Goal: Information Seeking & Learning: Learn about a topic

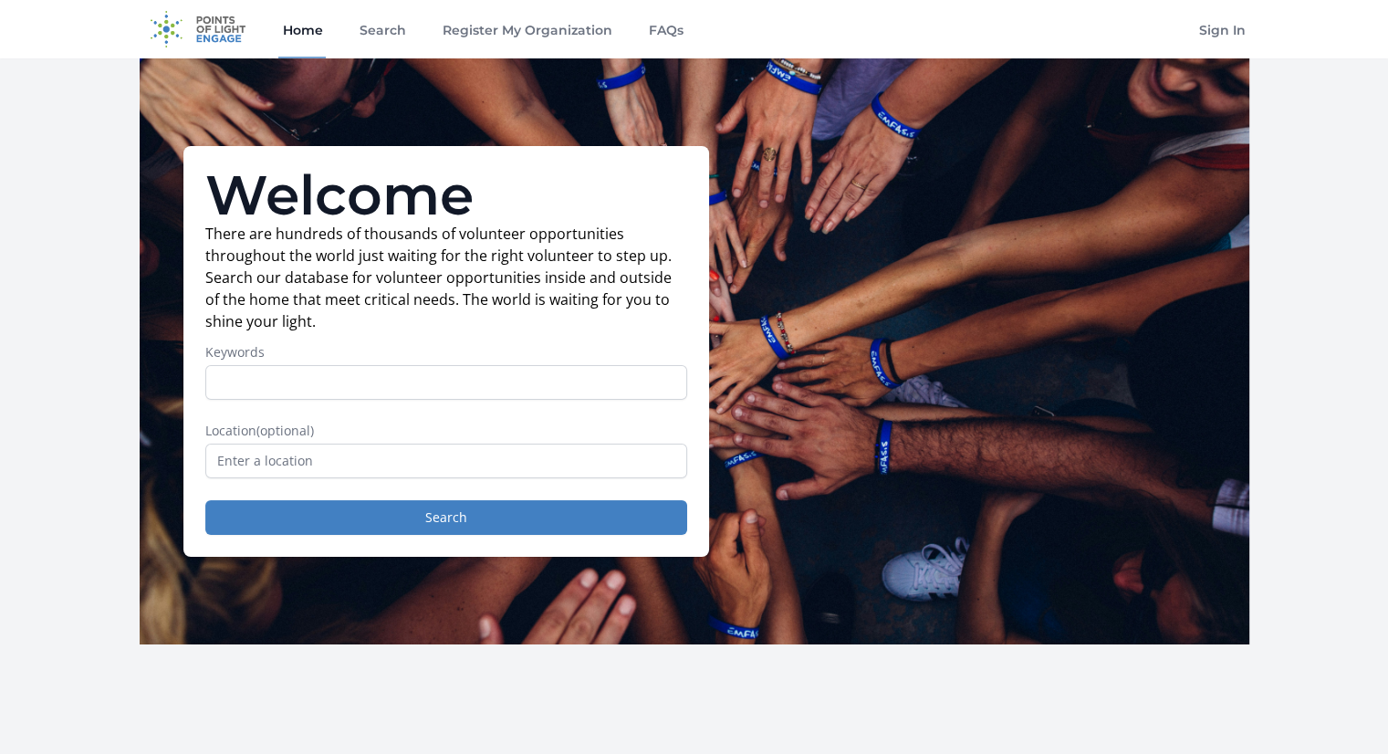
click at [463, 384] on input "Keywords" at bounding box center [446, 382] width 482 height 35
type input "content creator"
click at [205, 500] on button "Search" at bounding box center [446, 517] width 482 height 35
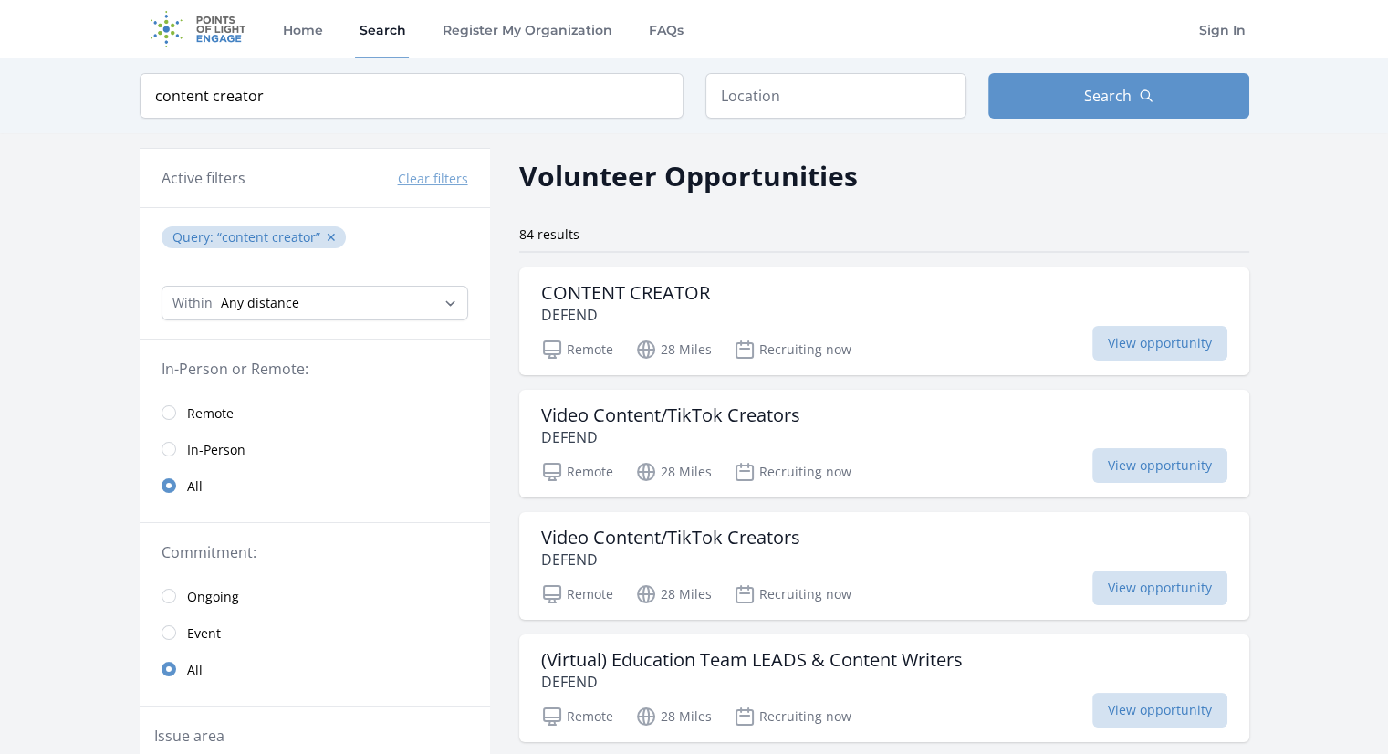
click at [197, 406] on span "Remote" at bounding box center [210, 413] width 47 height 18
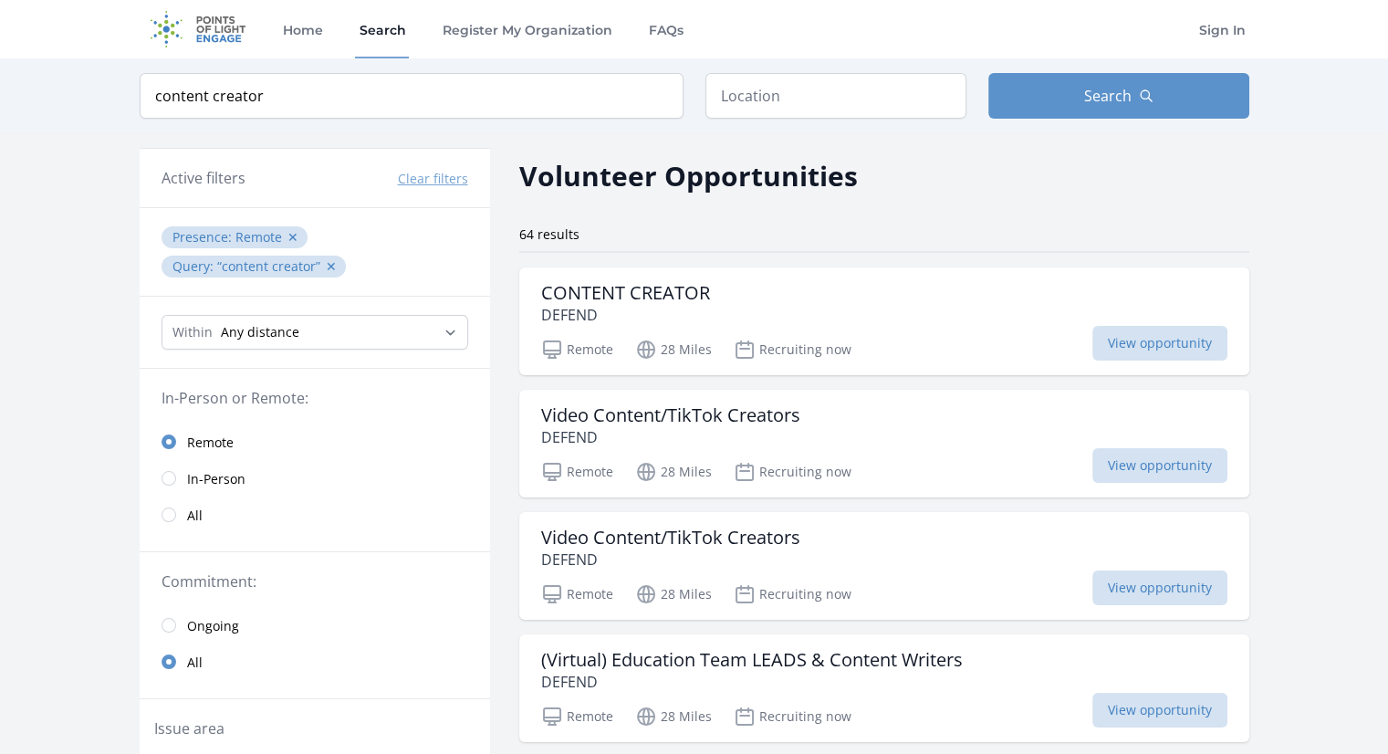
scroll to position [182, 0]
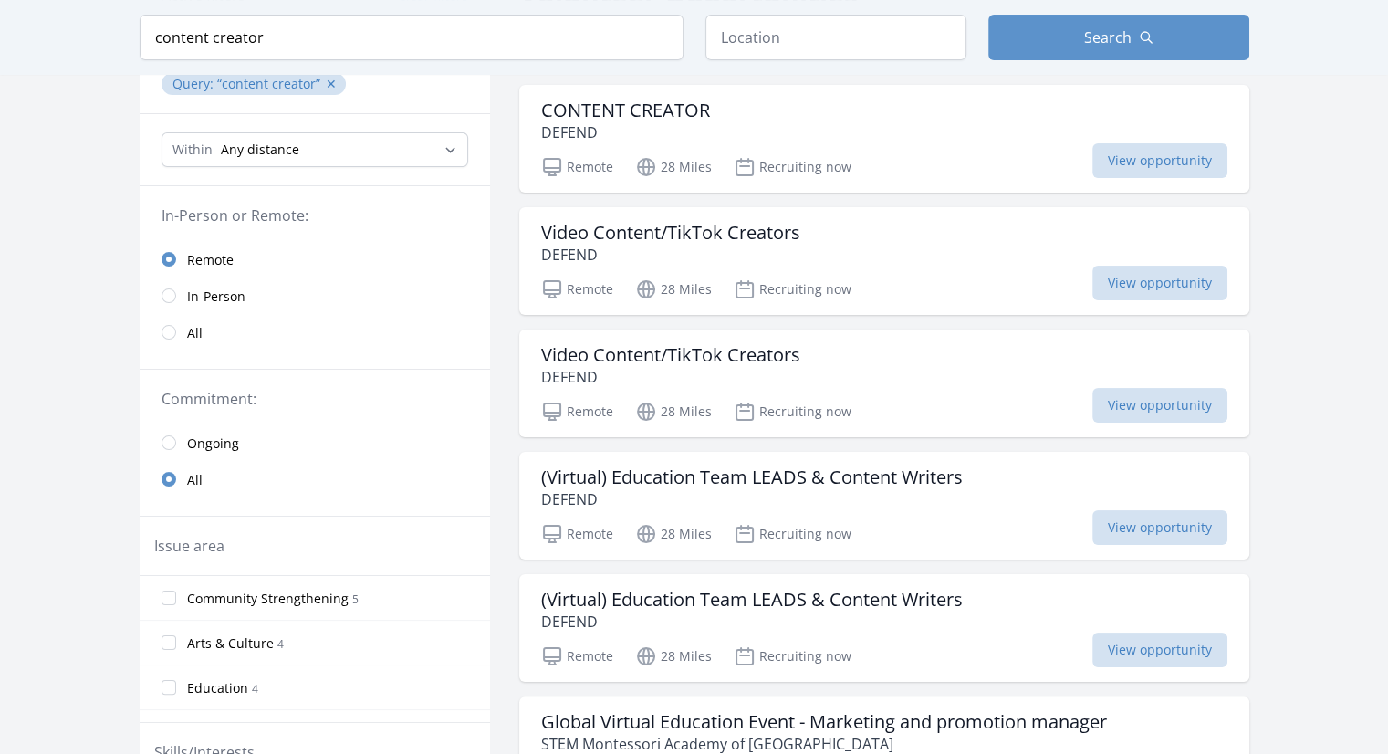
click at [189, 440] on span "Ongoing" at bounding box center [213, 443] width 52 height 18
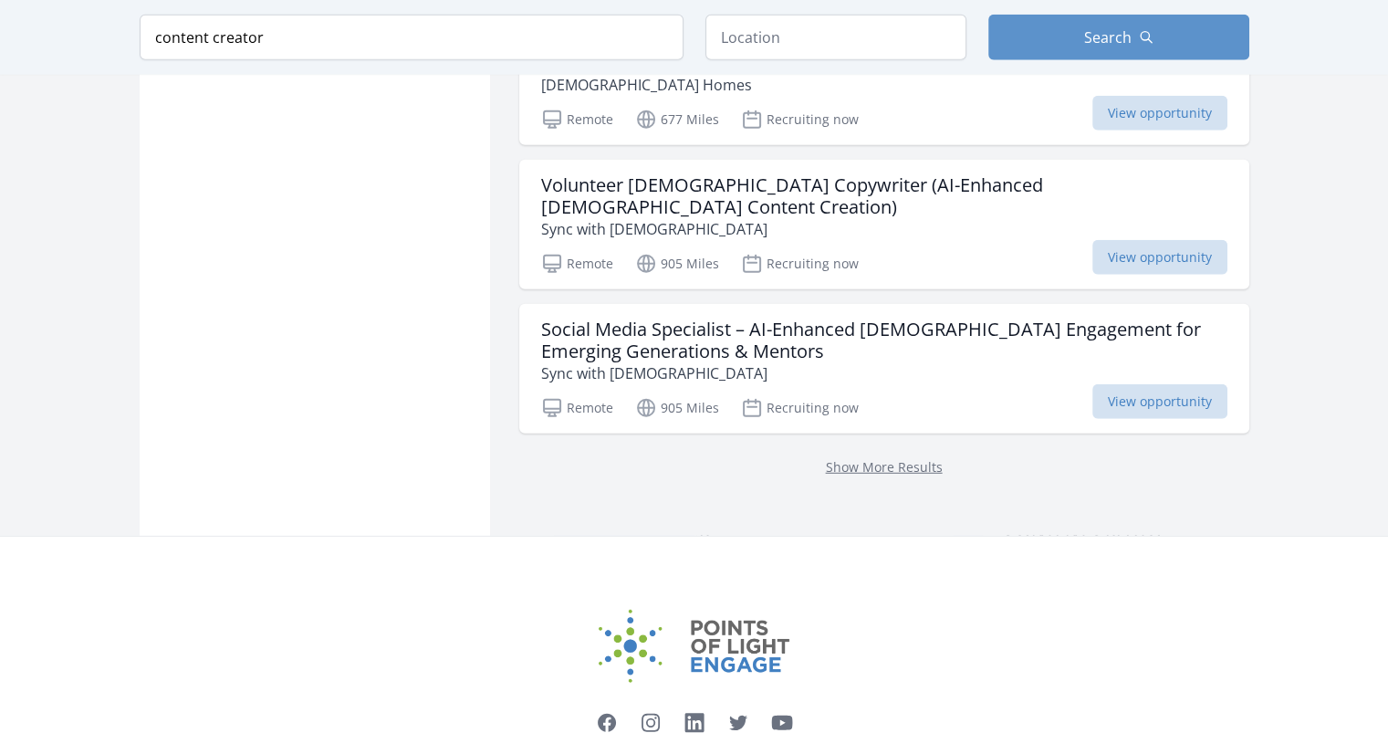
scroll to position [4882, 0]
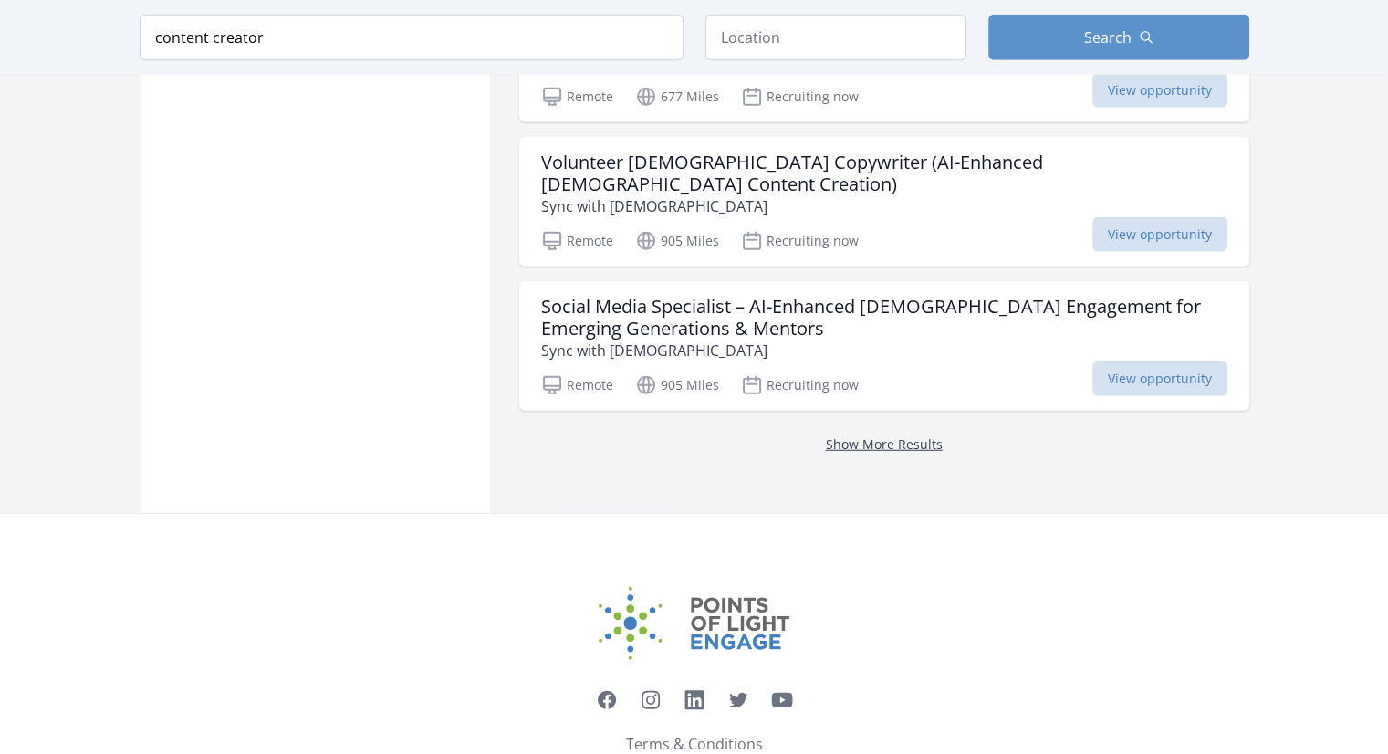
click at [878, 435] on link "Show More Results" at bounding box center [884, 443] width 117 height 17
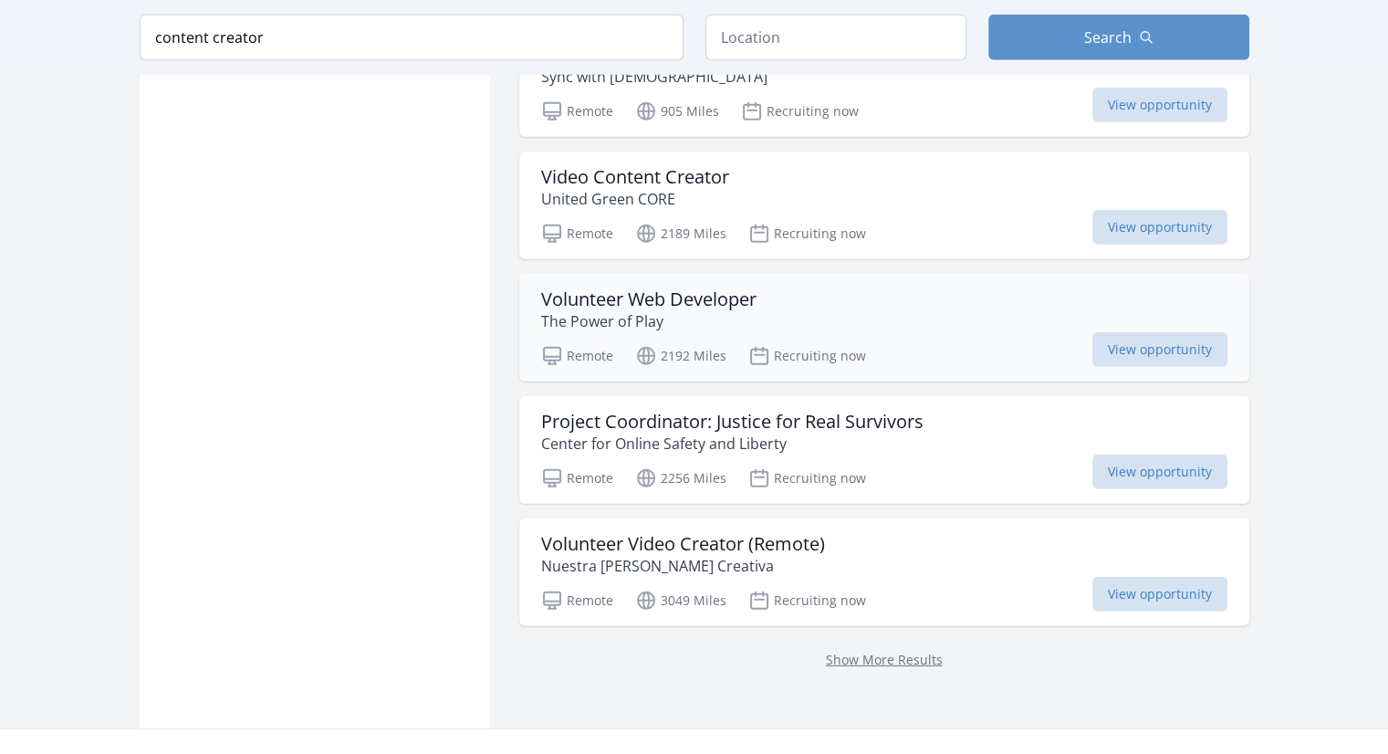
scroll to position [5338, 0]
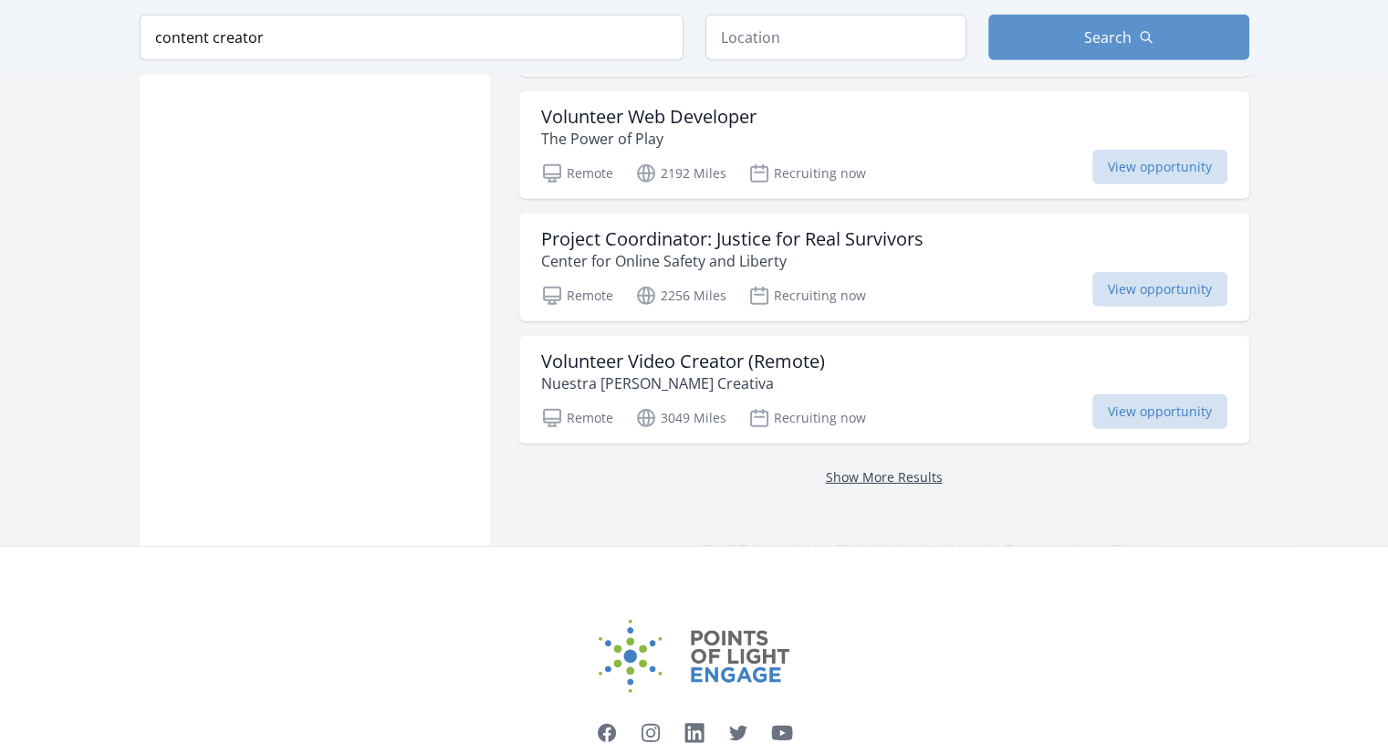
click at [887, 468] on link "Show More Results" at bounding box center [884, 476] width 117 height 17
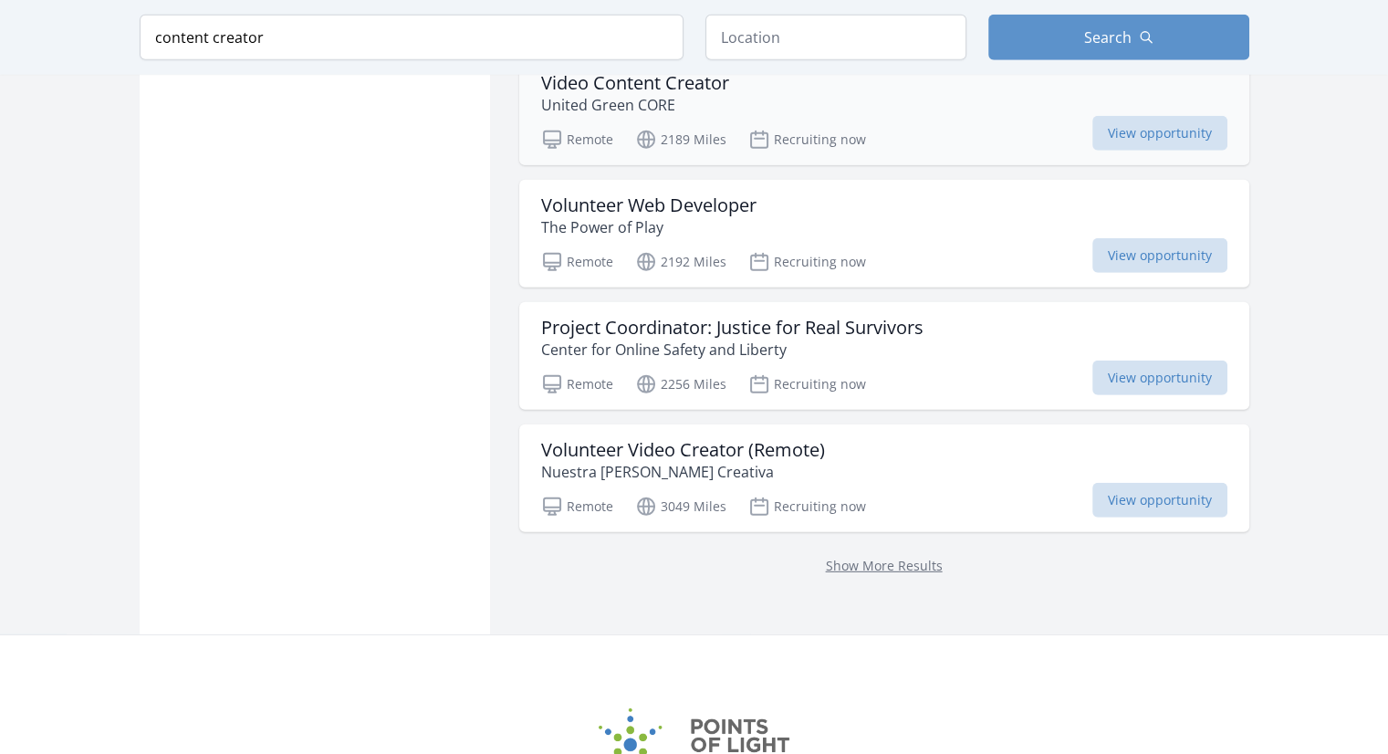
scroll to position [5405, 0]
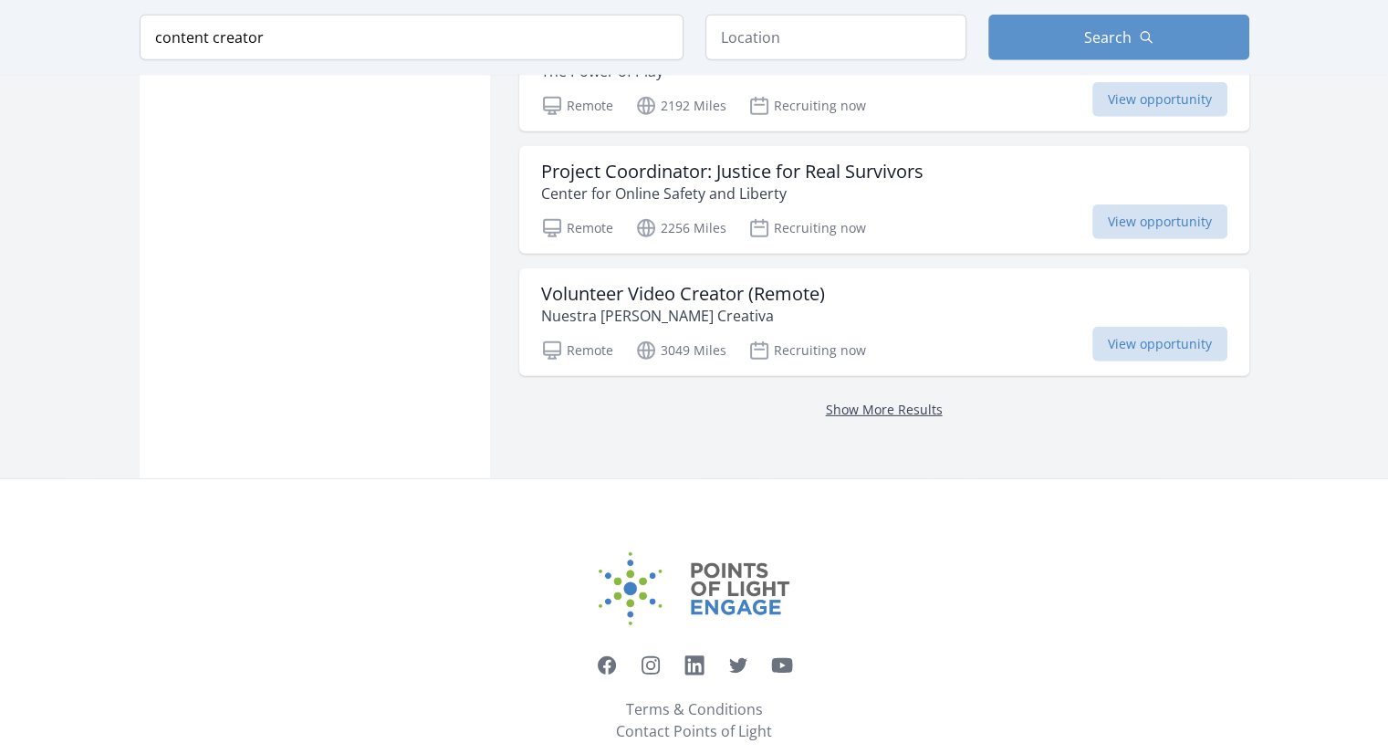
click at [861, 400] on link "Show More Results" at bounding box center [884, 408] width 117 height 17
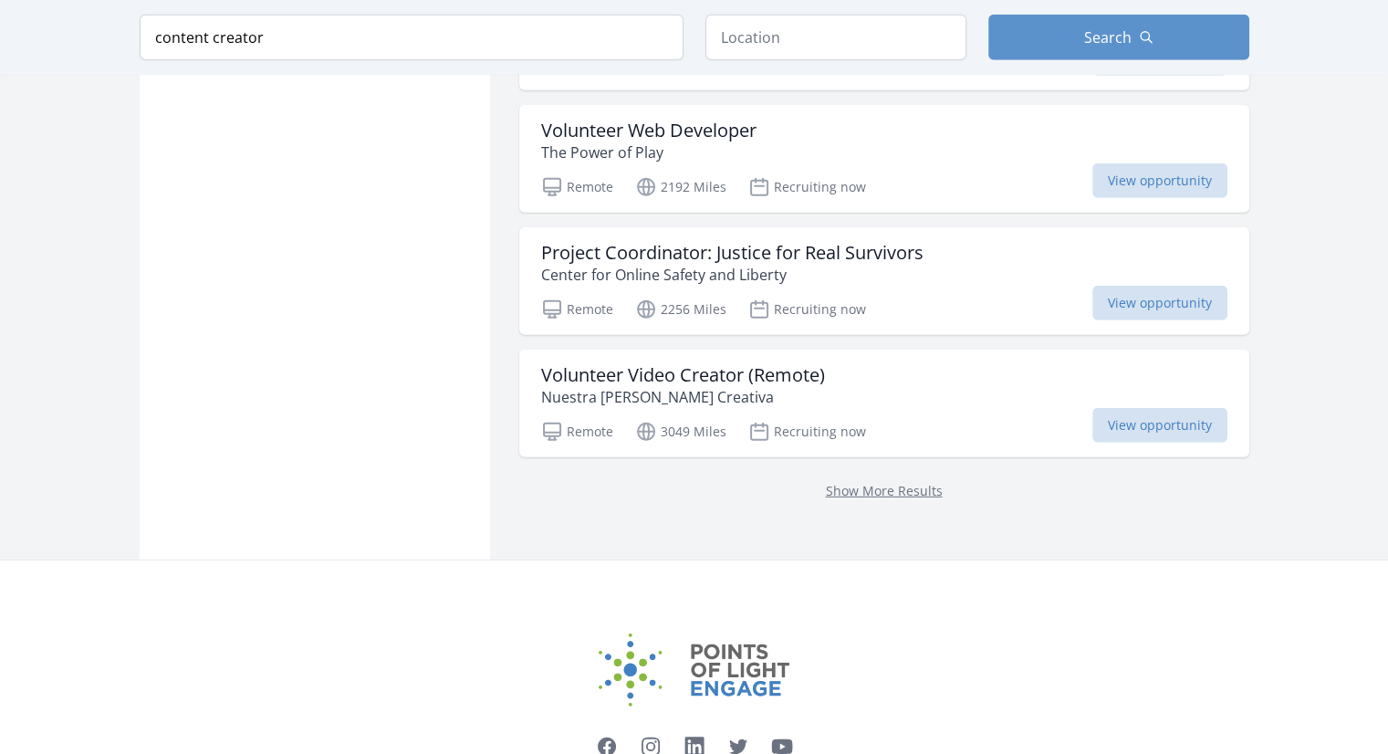
scroll to position [5405, 0]
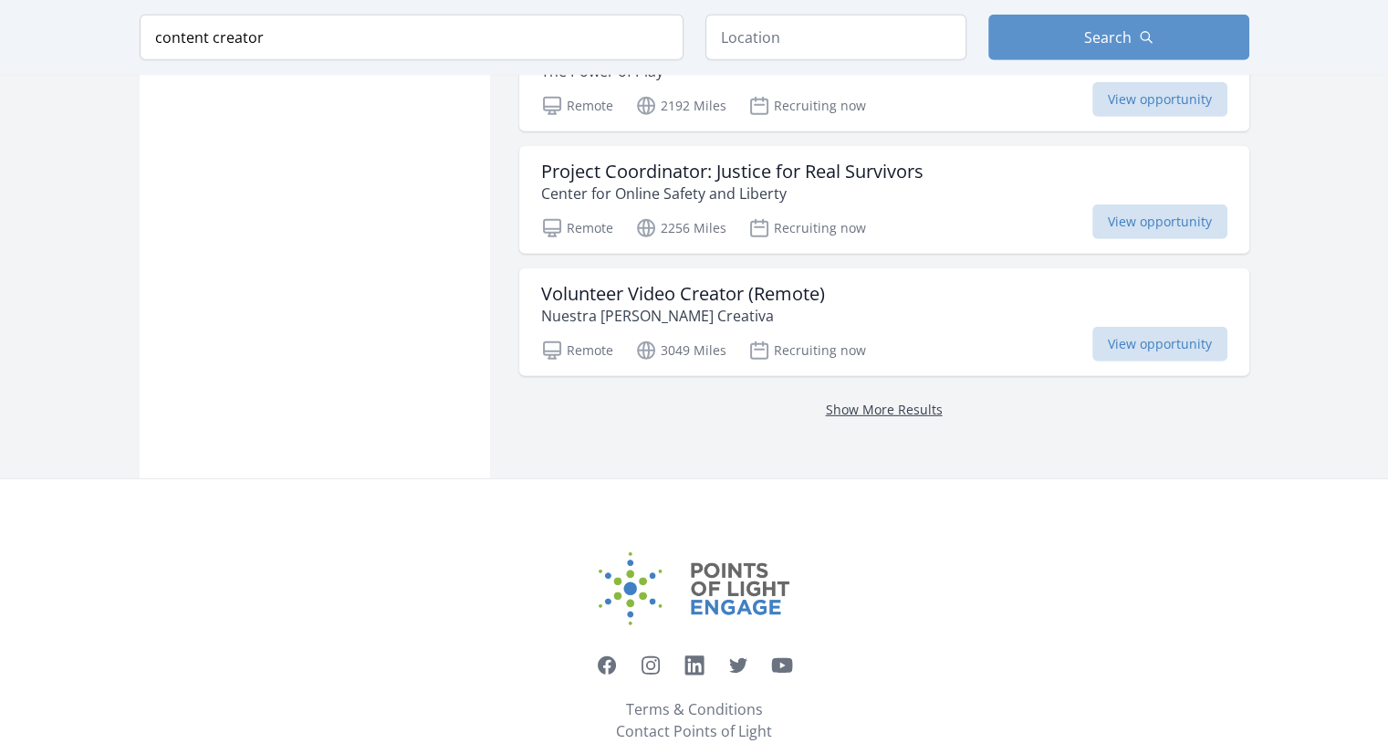
click at [858, 400] on link "Show More Results" at bounding box center [884, 408] width 117 height 17
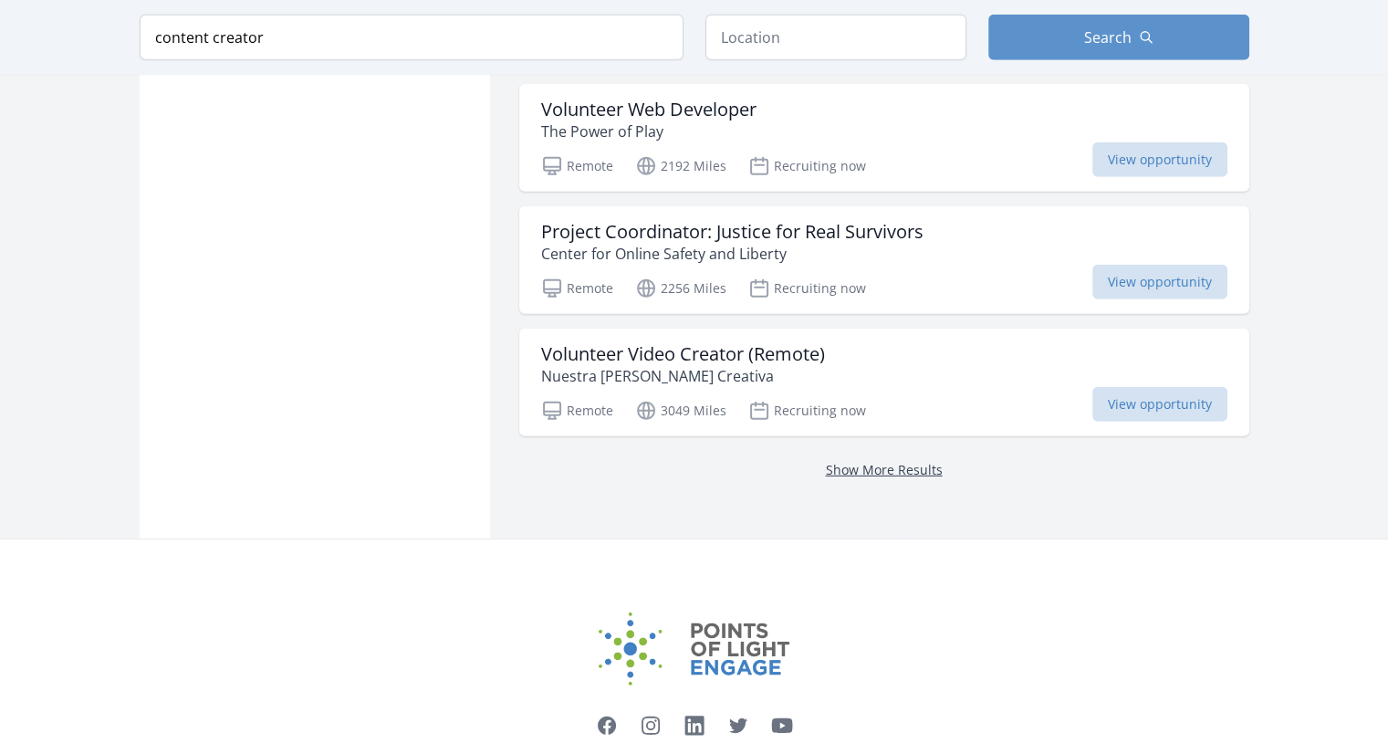
scroll to position [5314, 0]
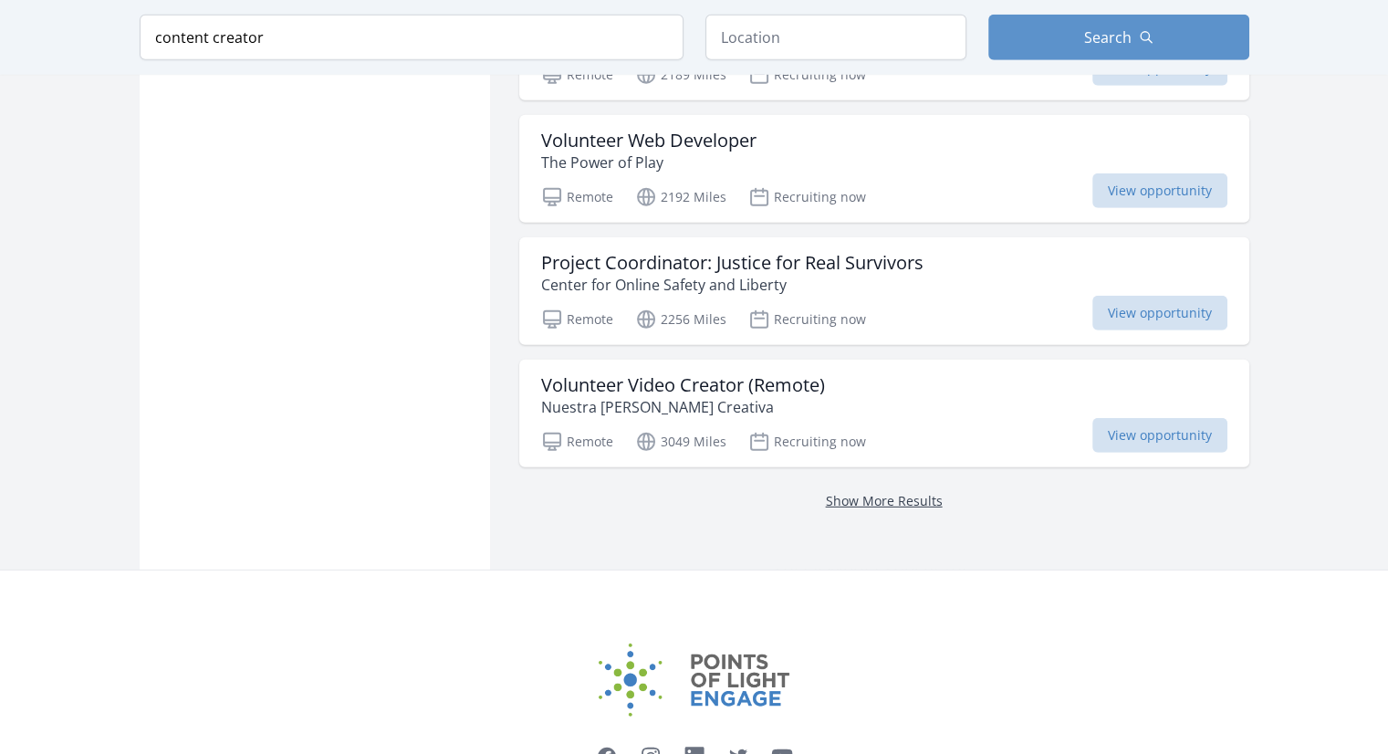
click at [832, 492] on link "Show More Results" at bounding box center [884, 500] width 117 height 17
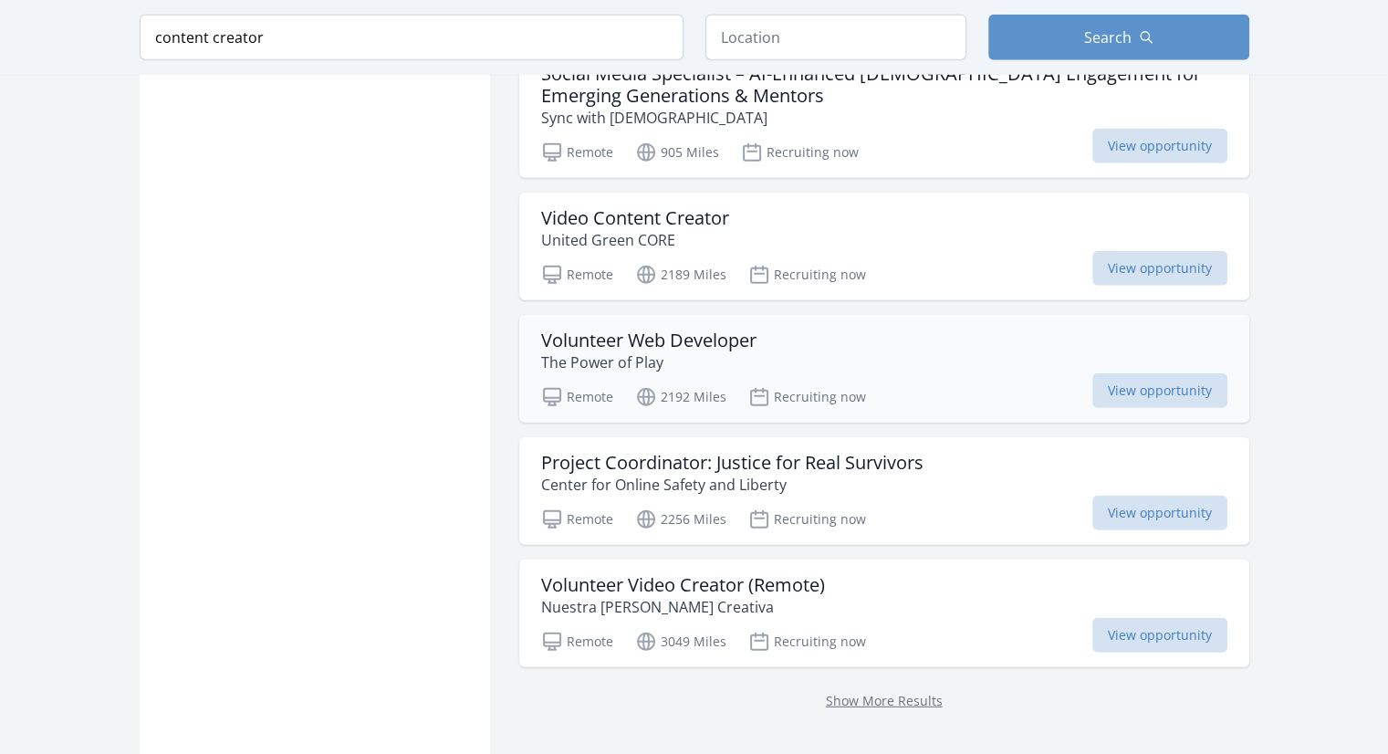
scroll to position [5314, 0]
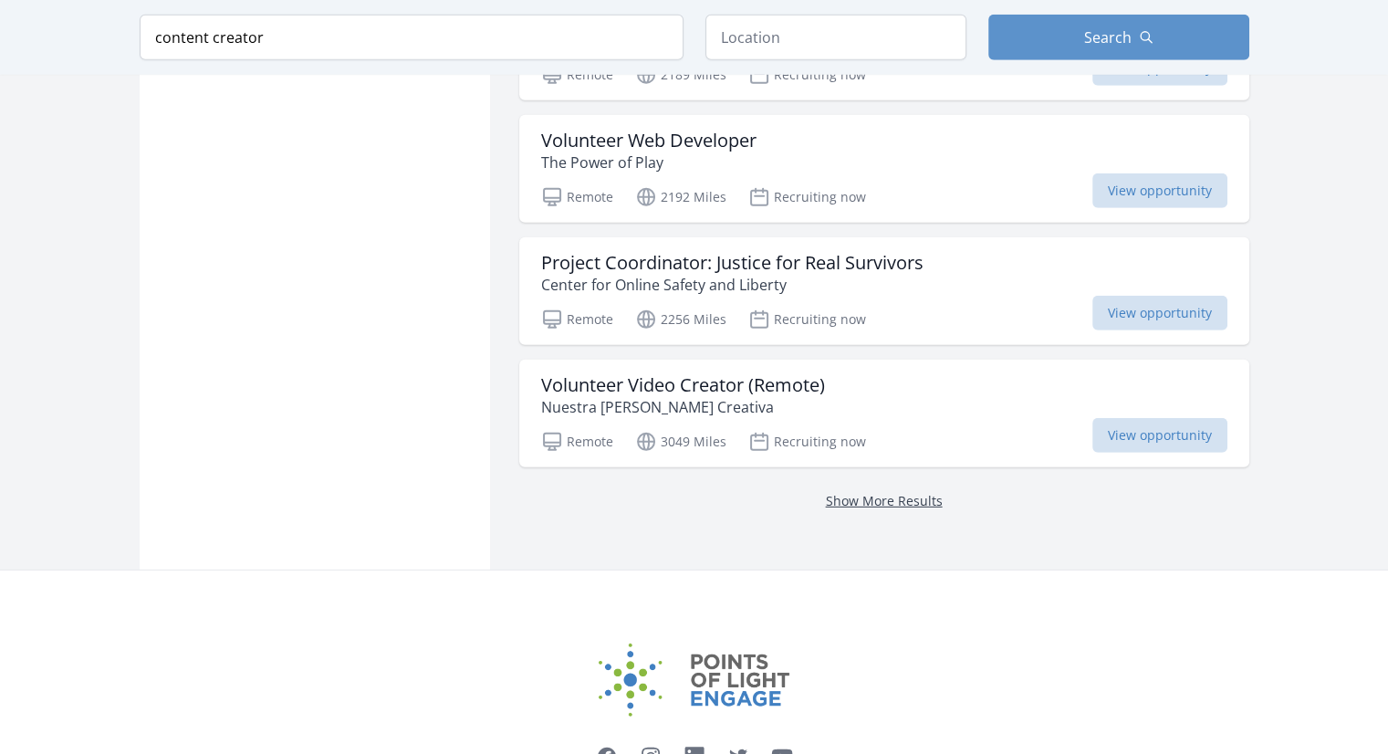
click at [859, 492] on link "Show More Results" at bounding box center [884, 500] width 117 height 17
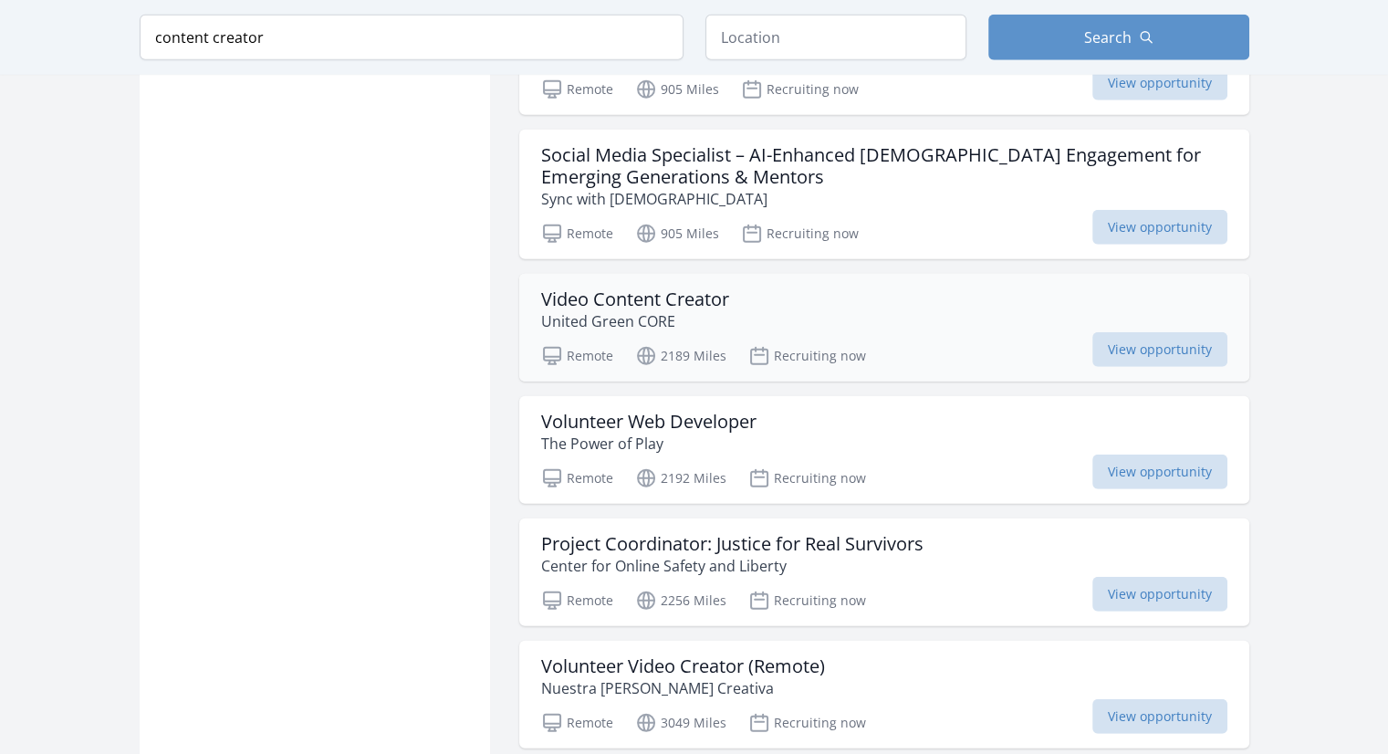
scroll to position [5132, 0]
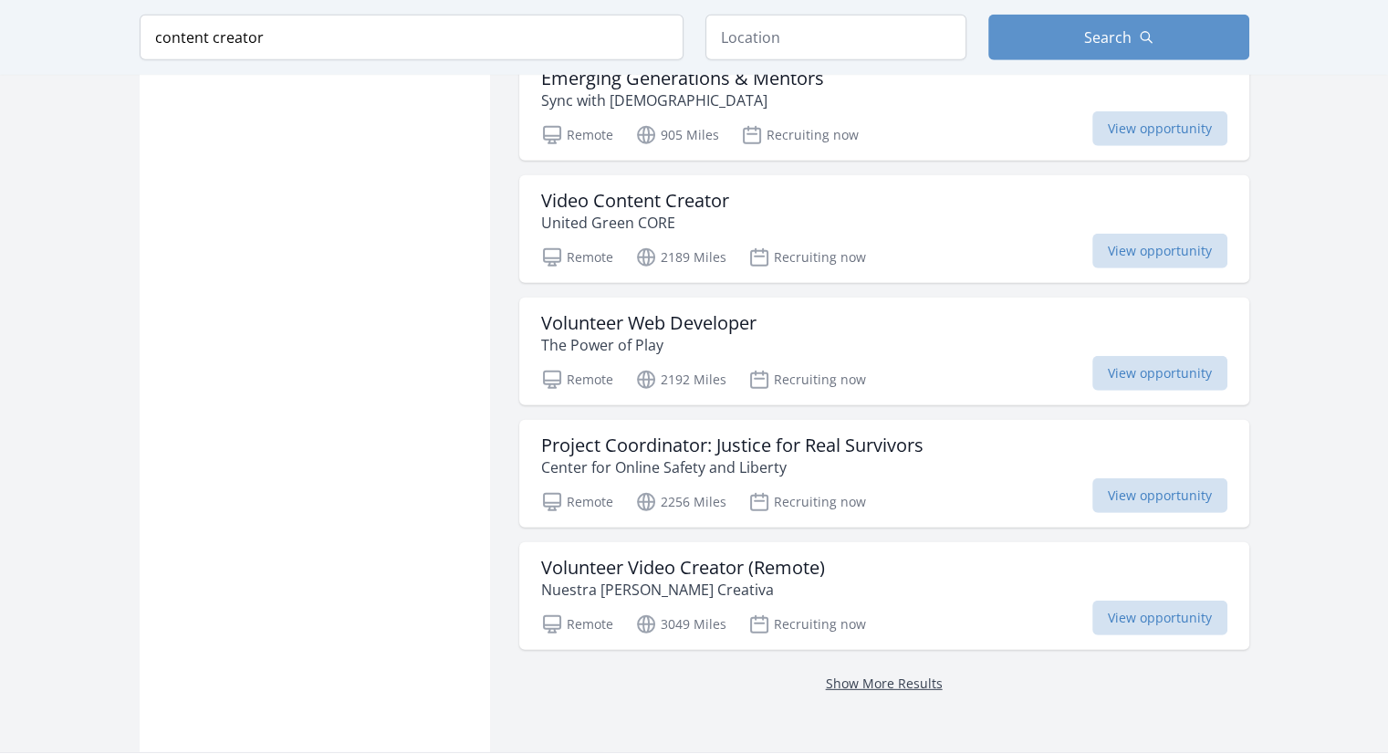
click at [863, 674] on link "Show More Results" at bounding box center [884, 682] width 117 height 17
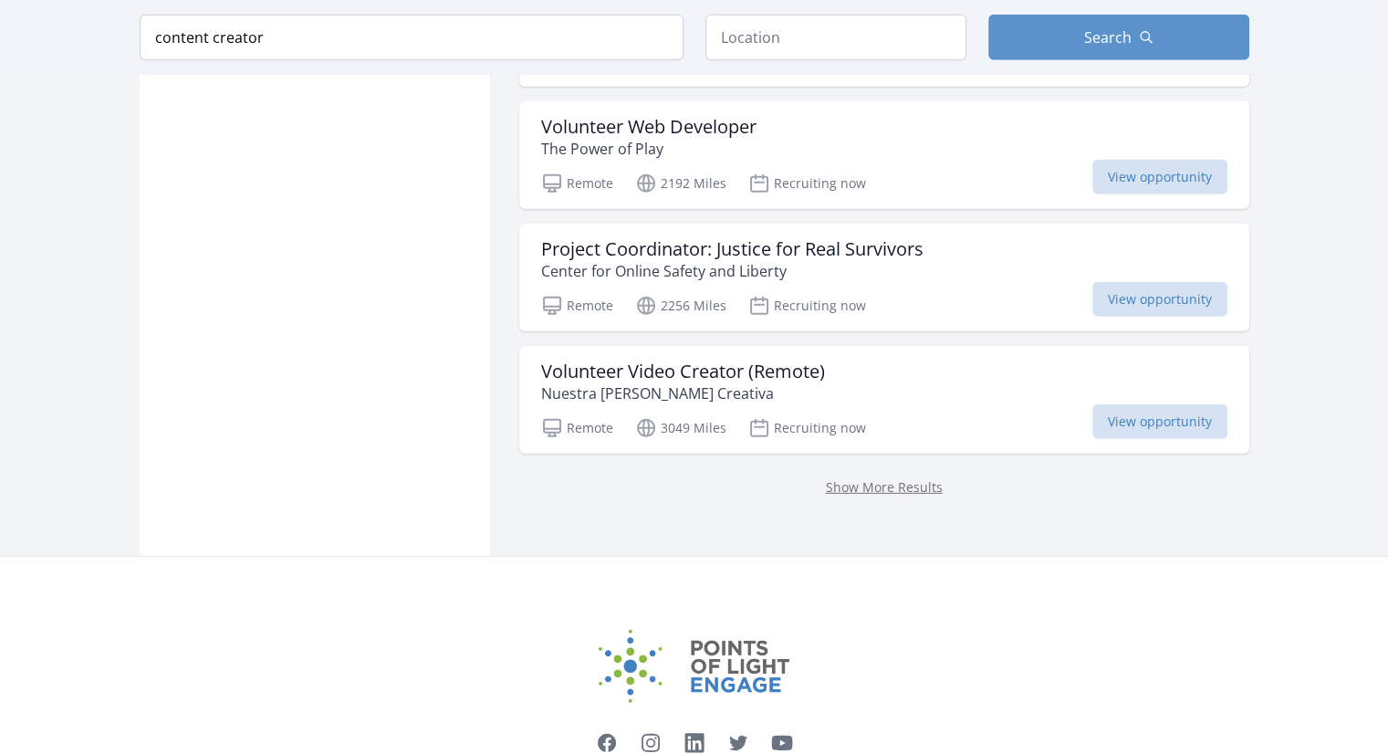
scroll to position [5223, 0]
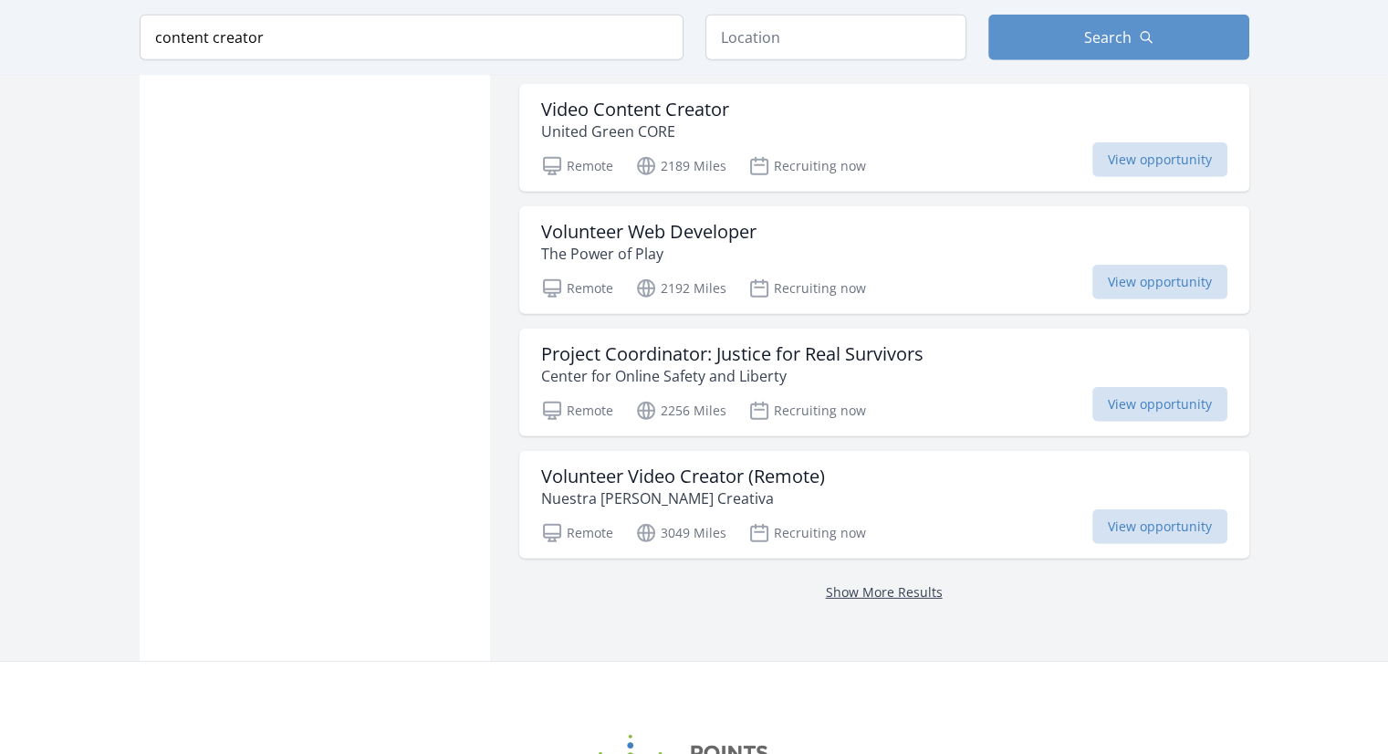
click at [867, 583] on link "Show More Results" at bounding box center [884, 591] width 117 height 17
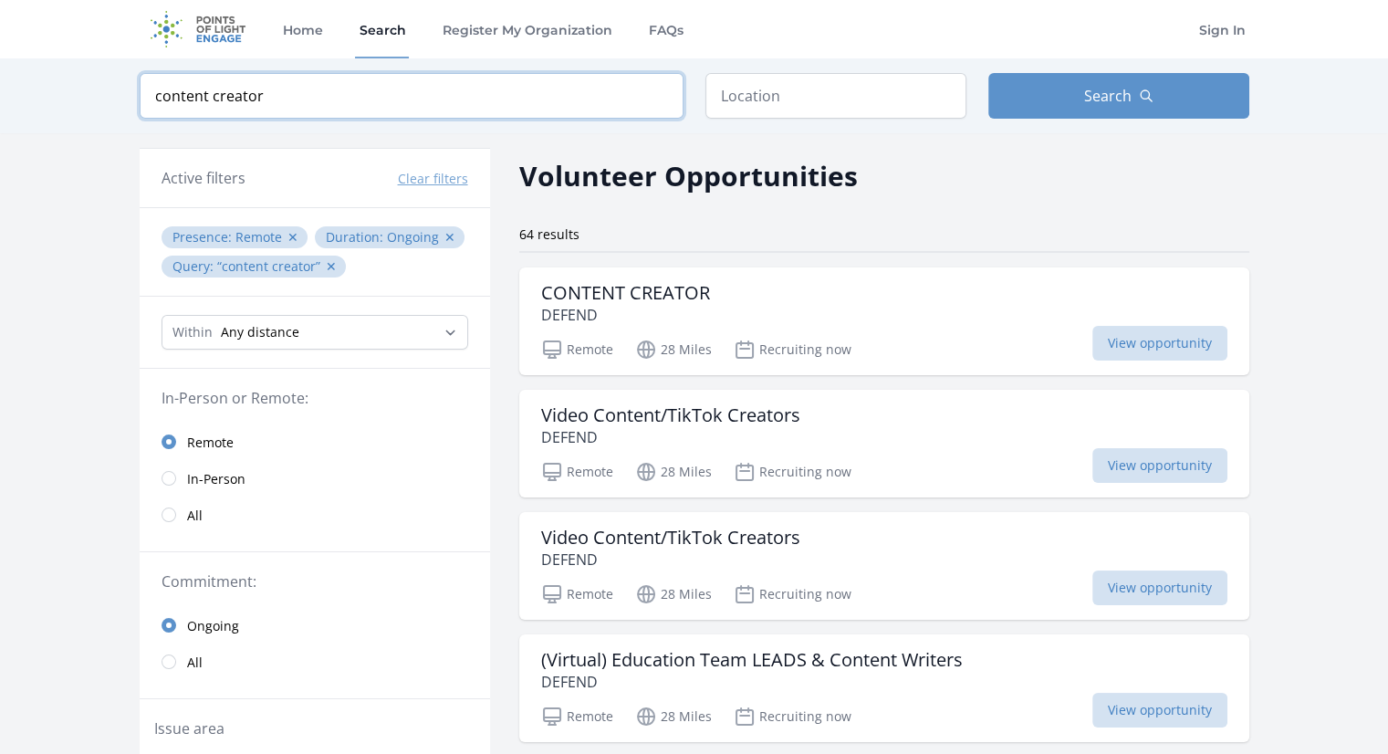
click at [478, 93] on input "content creator" at bounding box center [412, 96] width 544 height 46
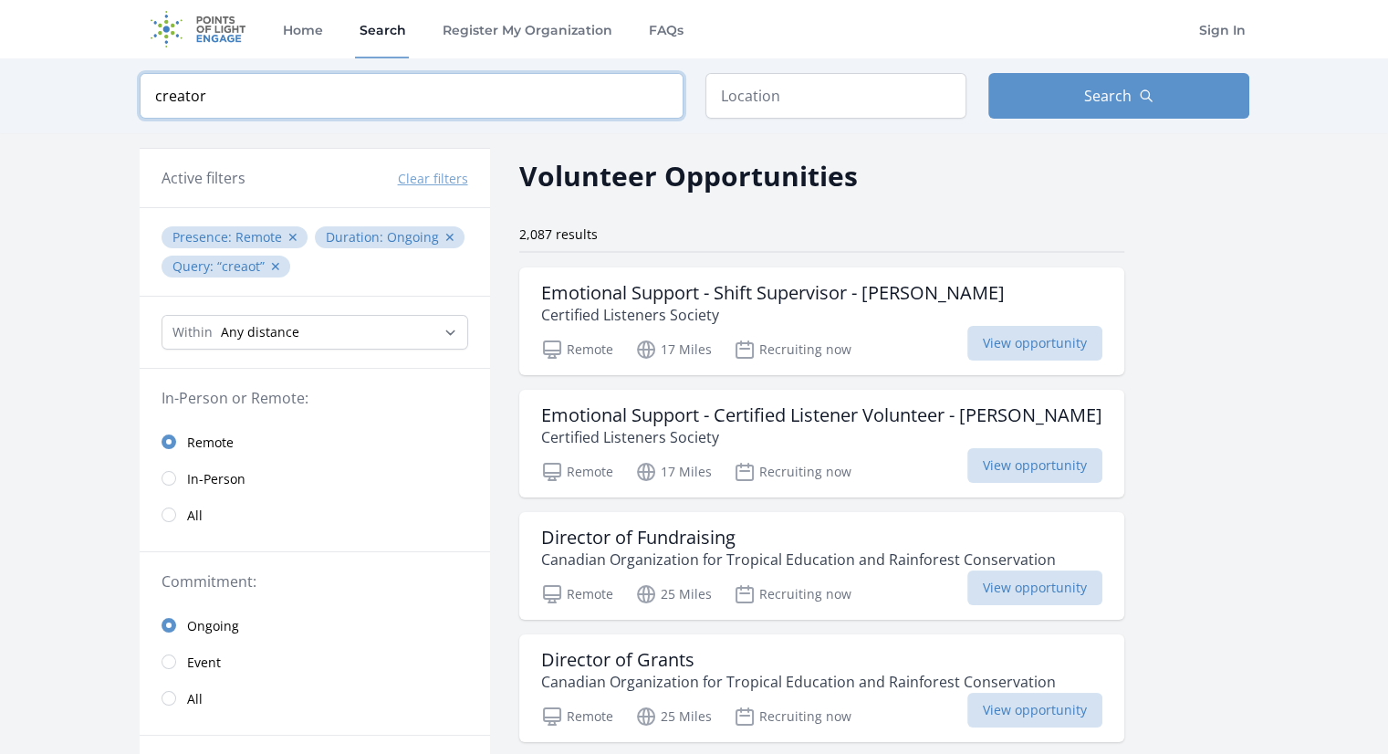
type input "creator"
click button "submit" at bounding box center [0, 0] width 0 height 0
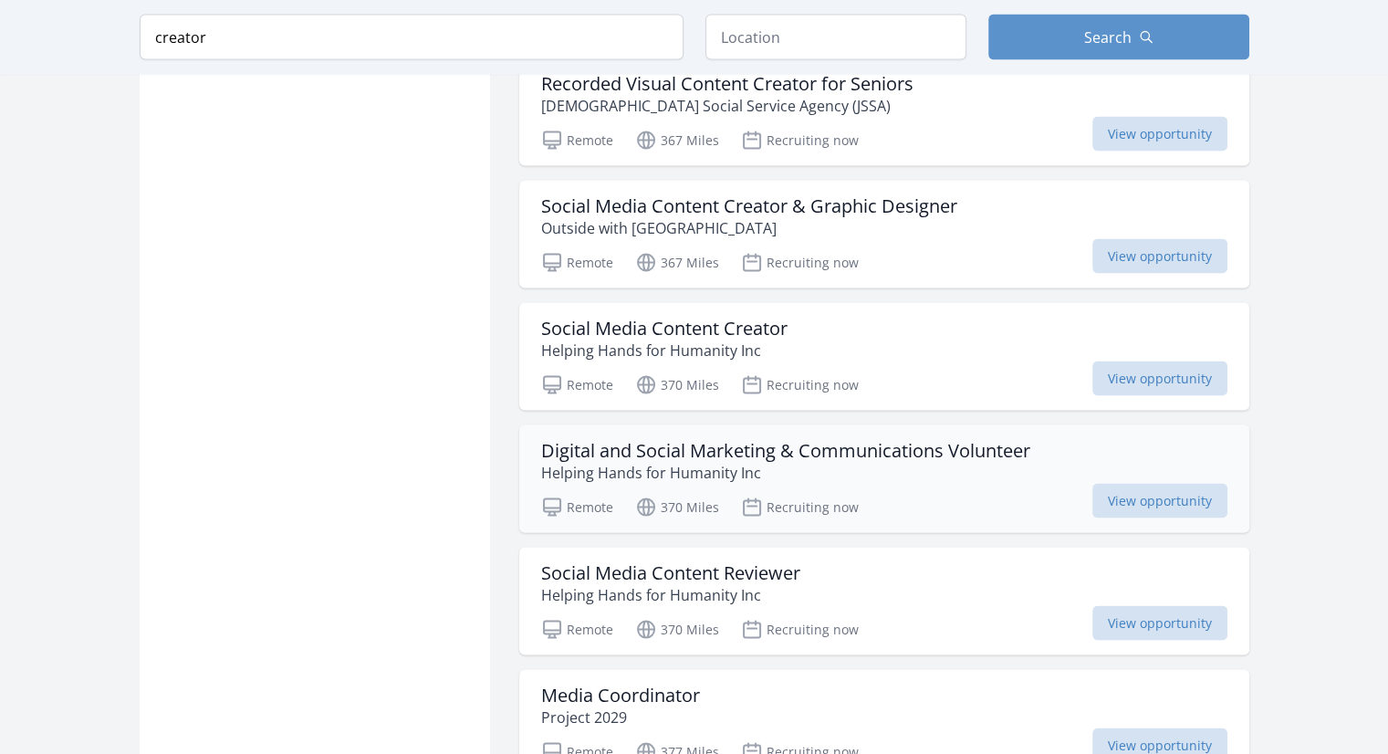
scroll to position [3666, 0]
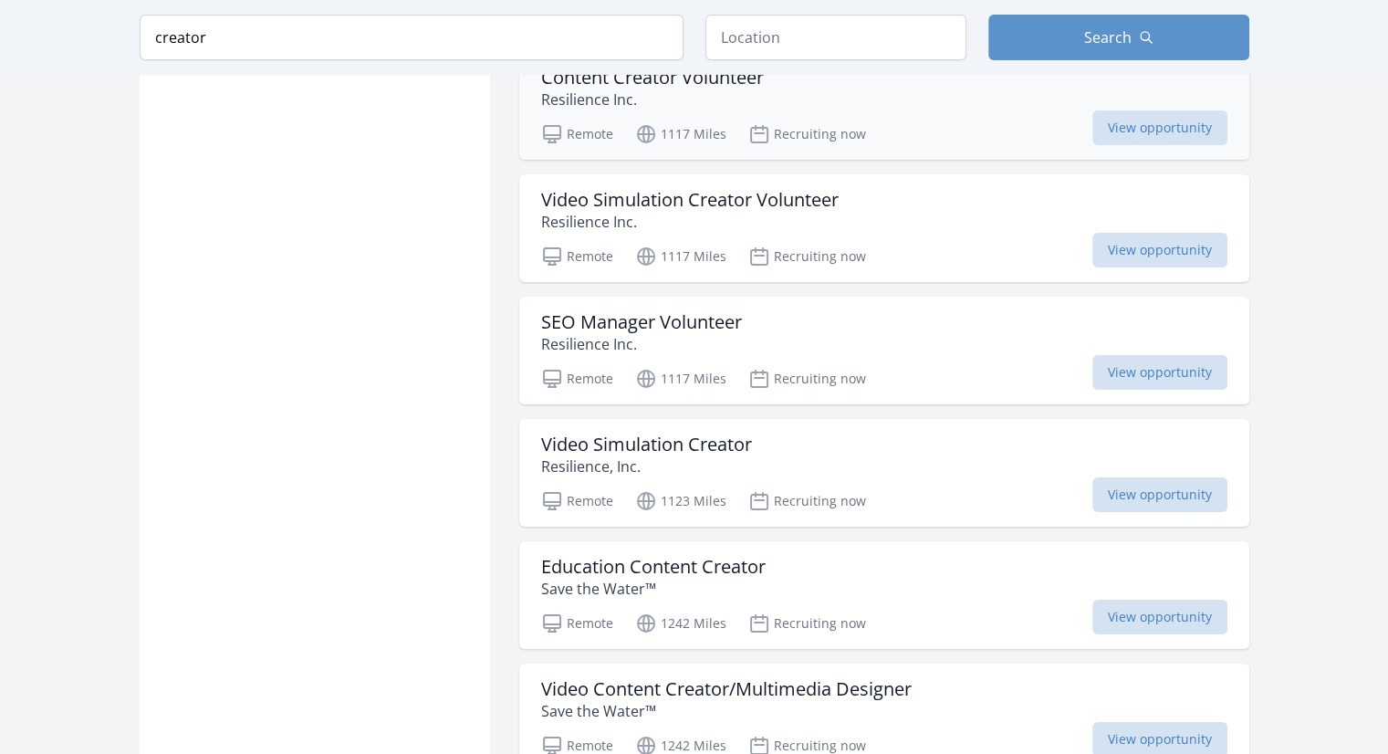
scroll to position [6586, 0]
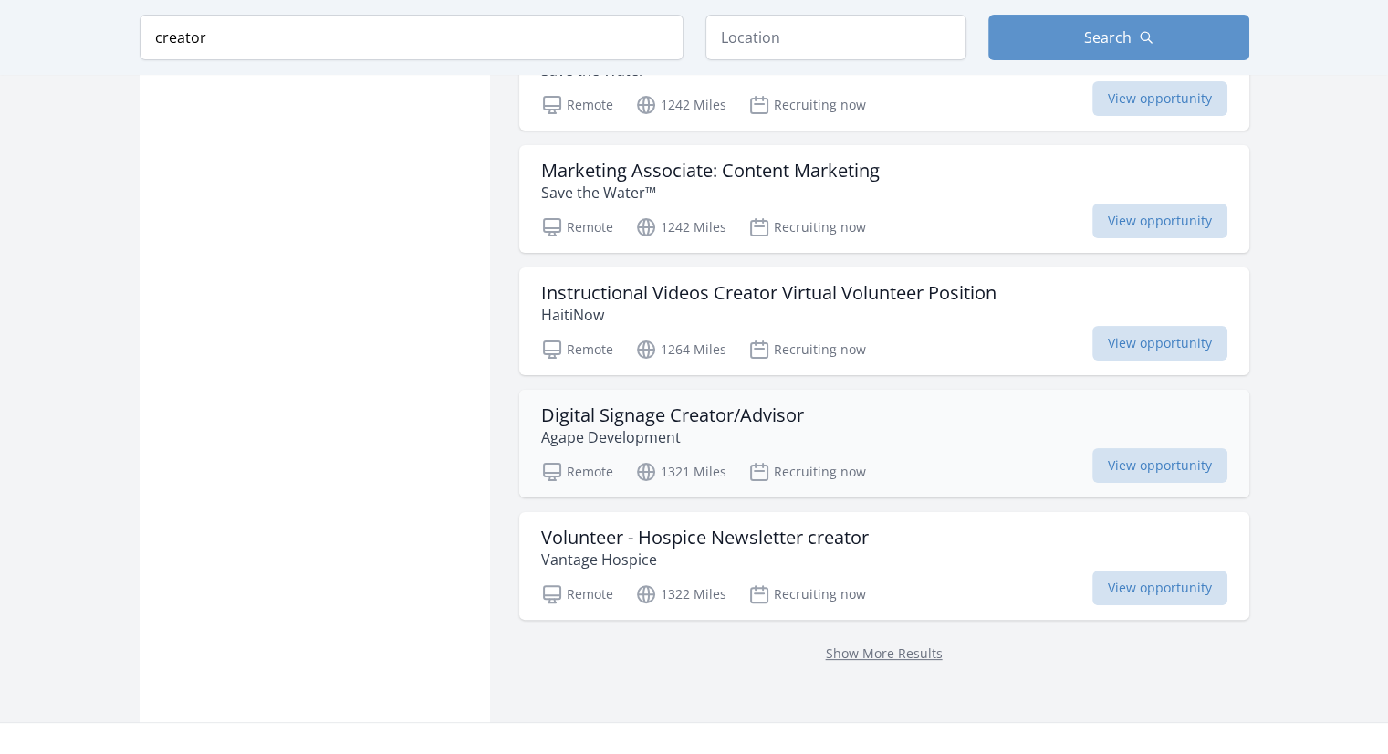
scroll to position [7224, 0]
click at [832, 643] on link "Show More Results" at bounding box center [884, 651] width 117 height 17
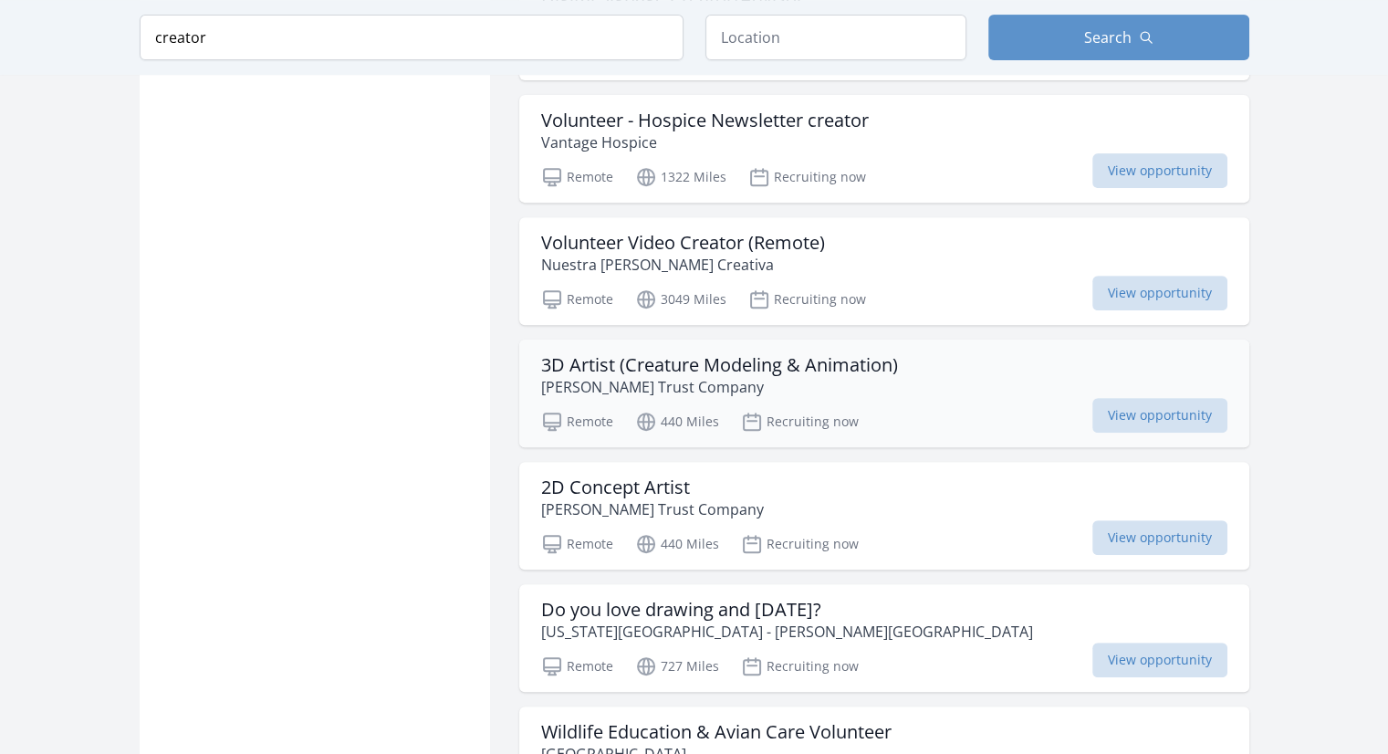
scroll to position [7772, 0]
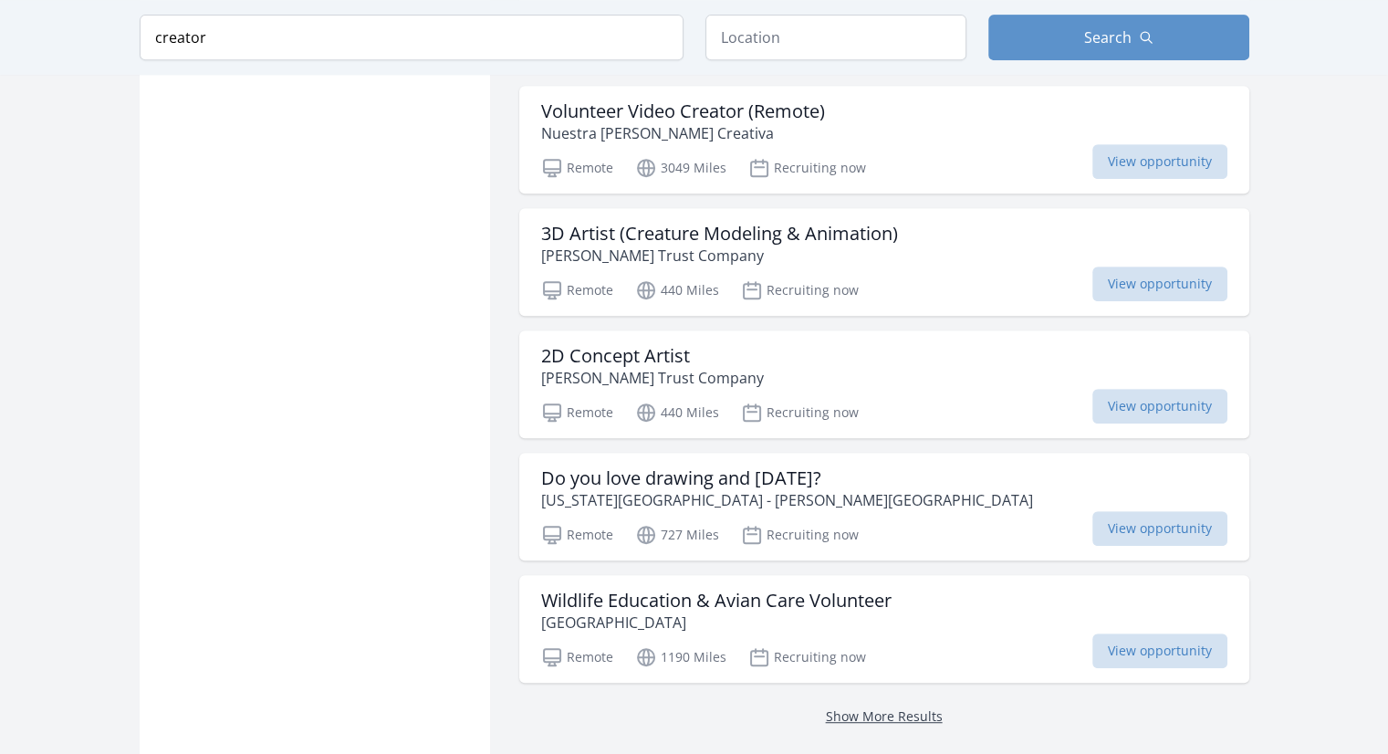
click at [880, 707] on link "Show More Results" at bounding box center [884, 715] width 117 height 17
click at [868, 707] on link "Show More Results" at bounding box center [884, 715] width 117 height 17
click at [867, 707] on link "Show More Results" at bounding box center [884, 715] width 117 height 17
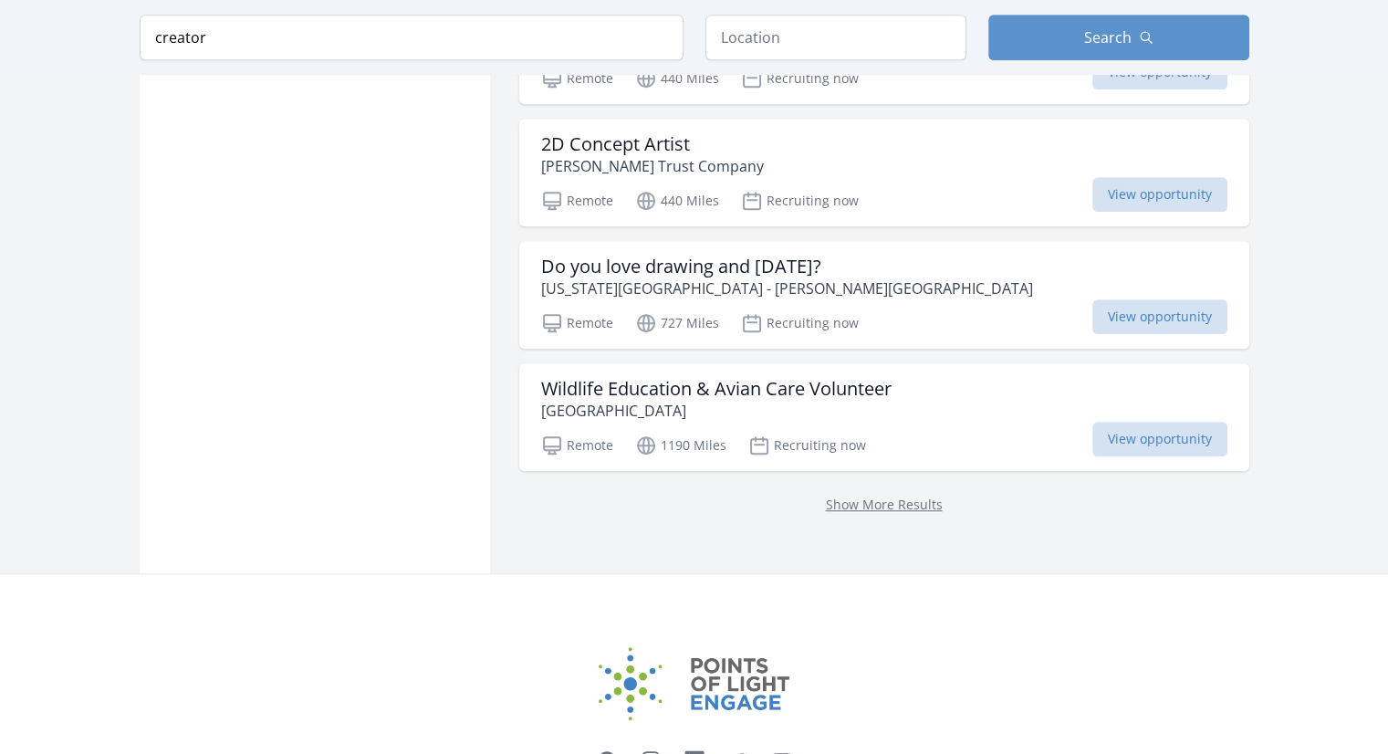
scroll to position [7954, 0]
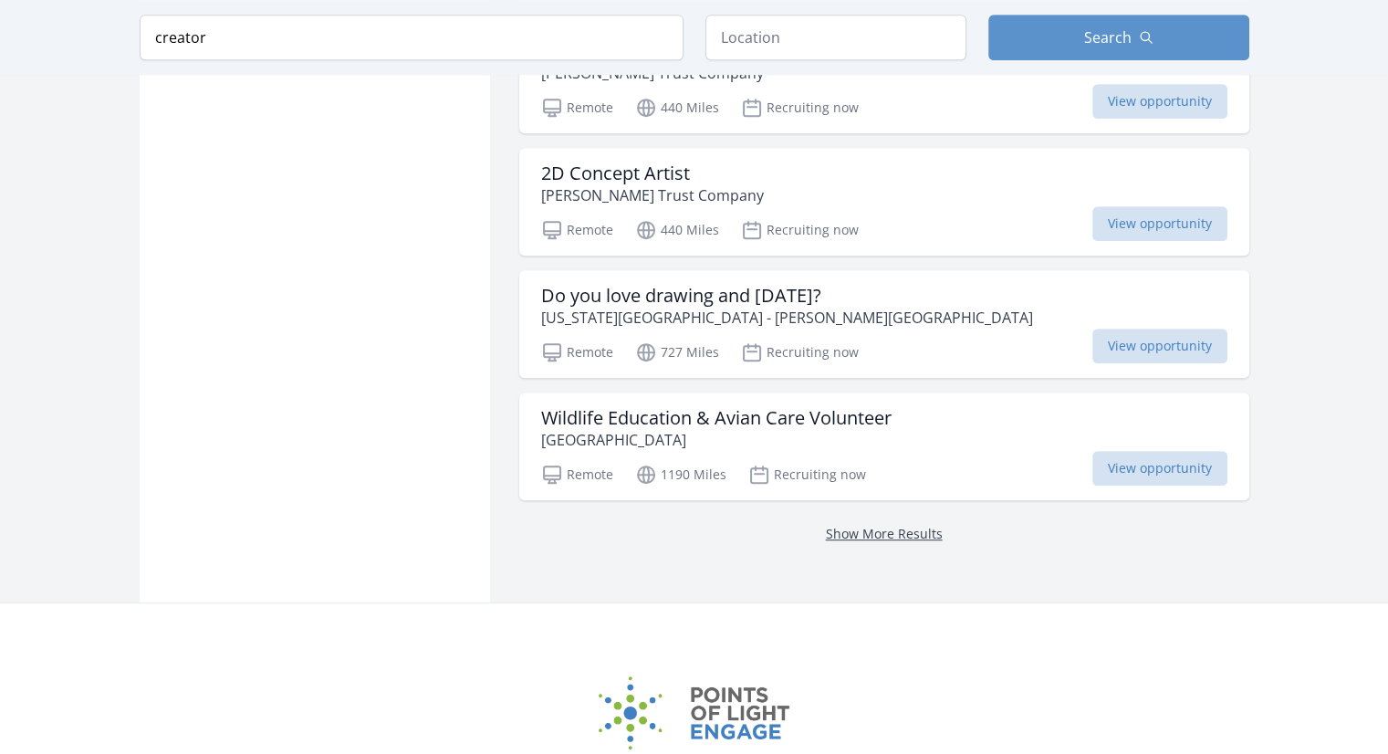
click at [845, 525] on link "Show More Results" at bounding box center [884, 533] width 117 height 17
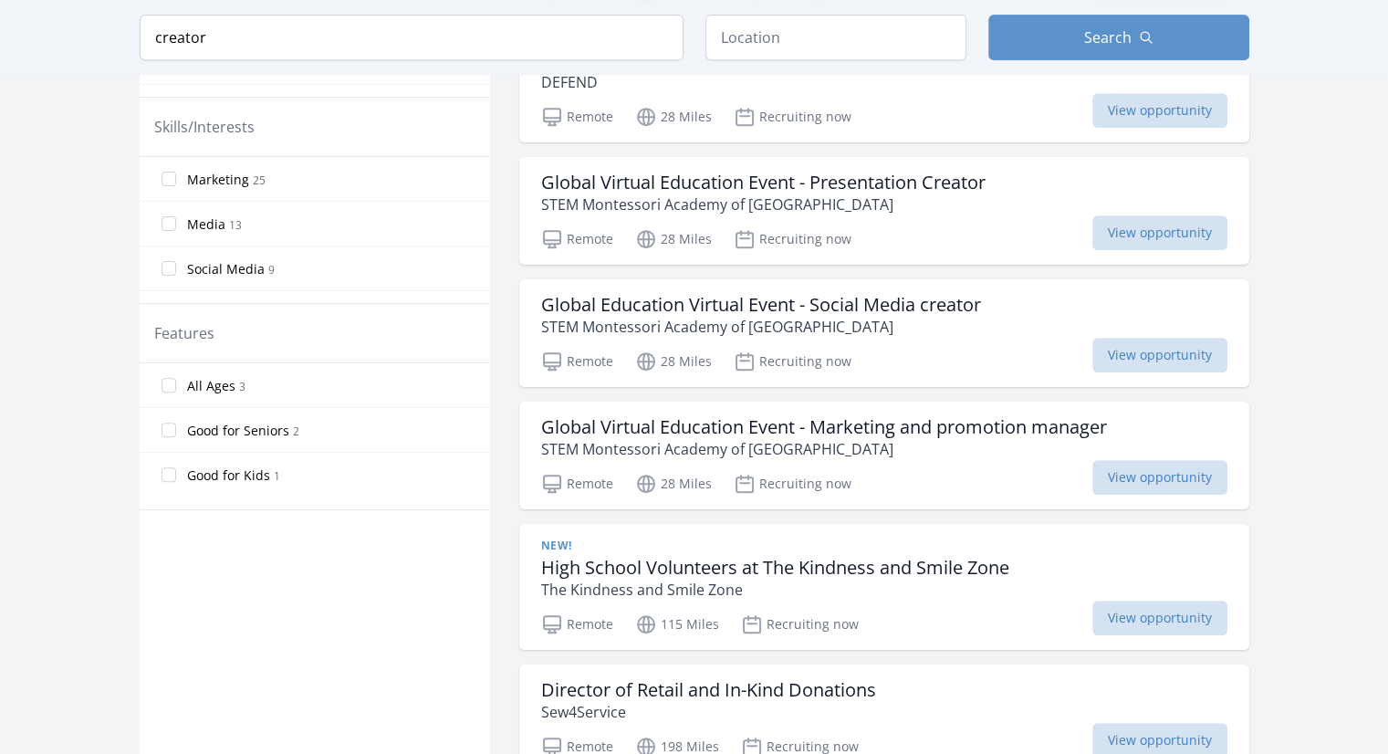
scroll to position [730, 0]
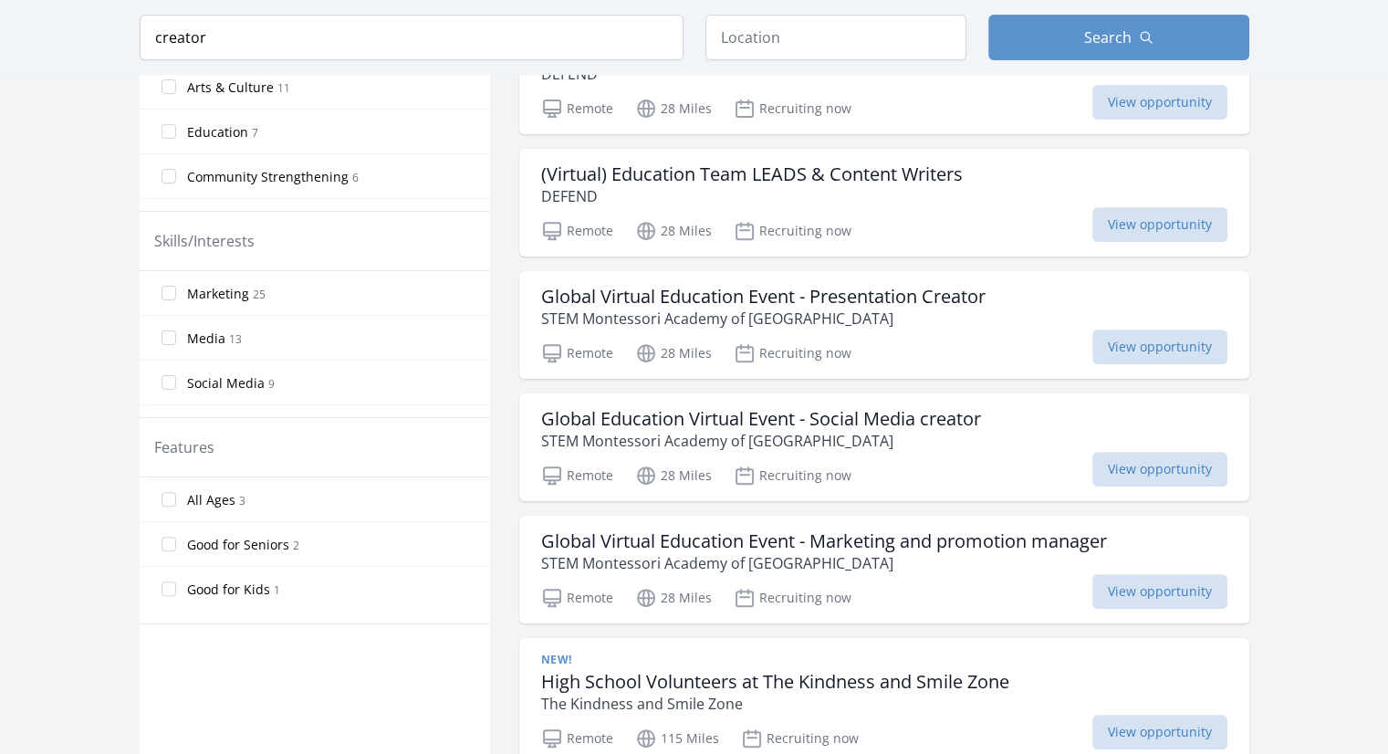
click at [203, 292] on span "Marketing" at bounding box center [218, 294] width 62 height 18
click at [176, 292] on input "Marketing 25" at bounding box center [168, 293] width 15 height 15
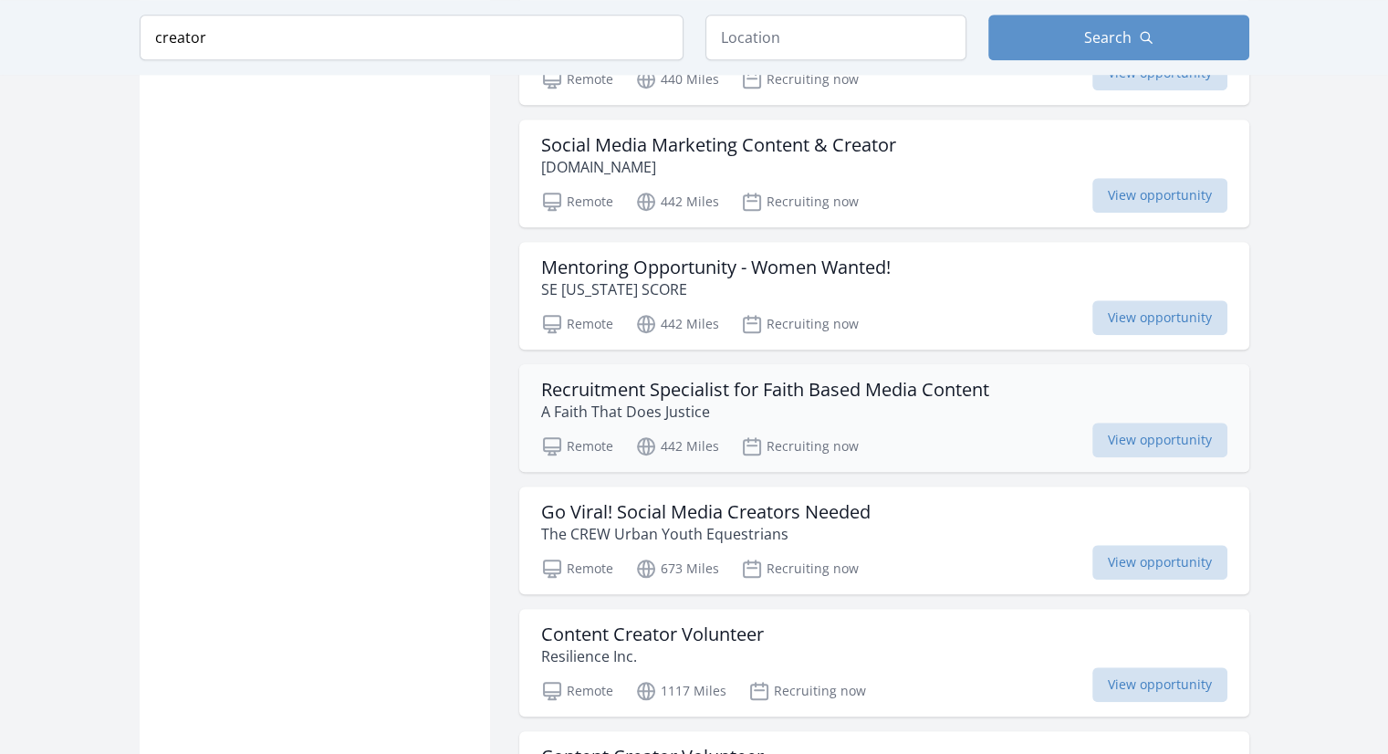
scroll to position [1642, 0]
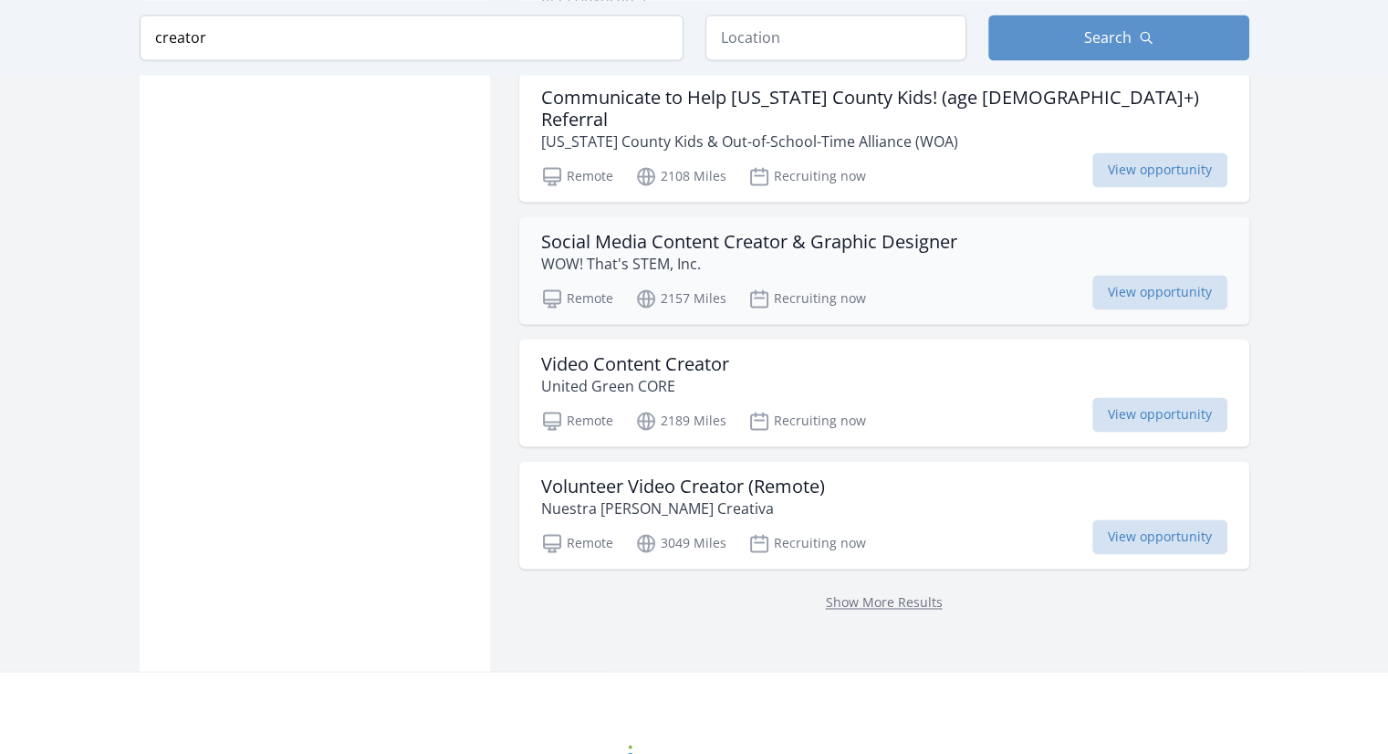
scroll to position [2828, 0]
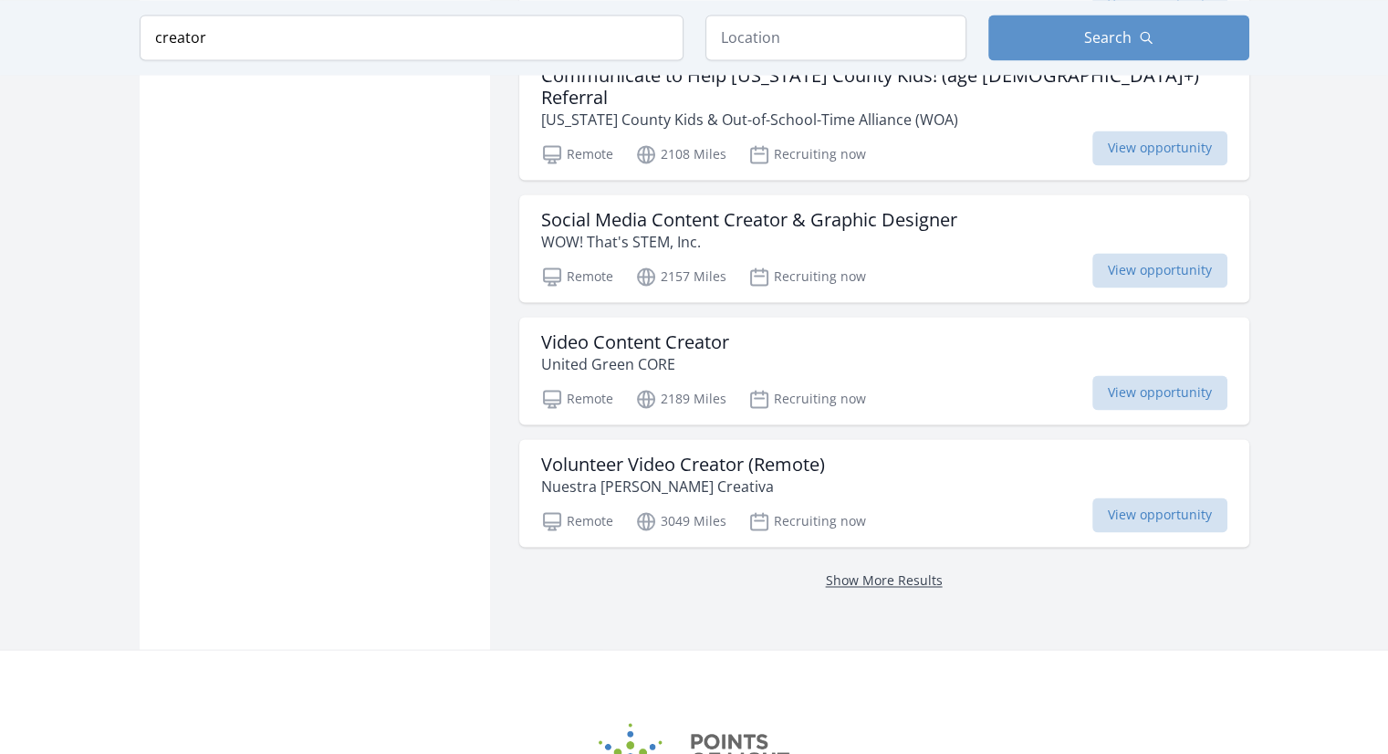
click at [827, 571] on link "Show More Results" at bounding box center [884, 579] width 117 height 17
click at [839, 571] on link "Show More Results" at bounding box center [884, 579] width 117 height 17
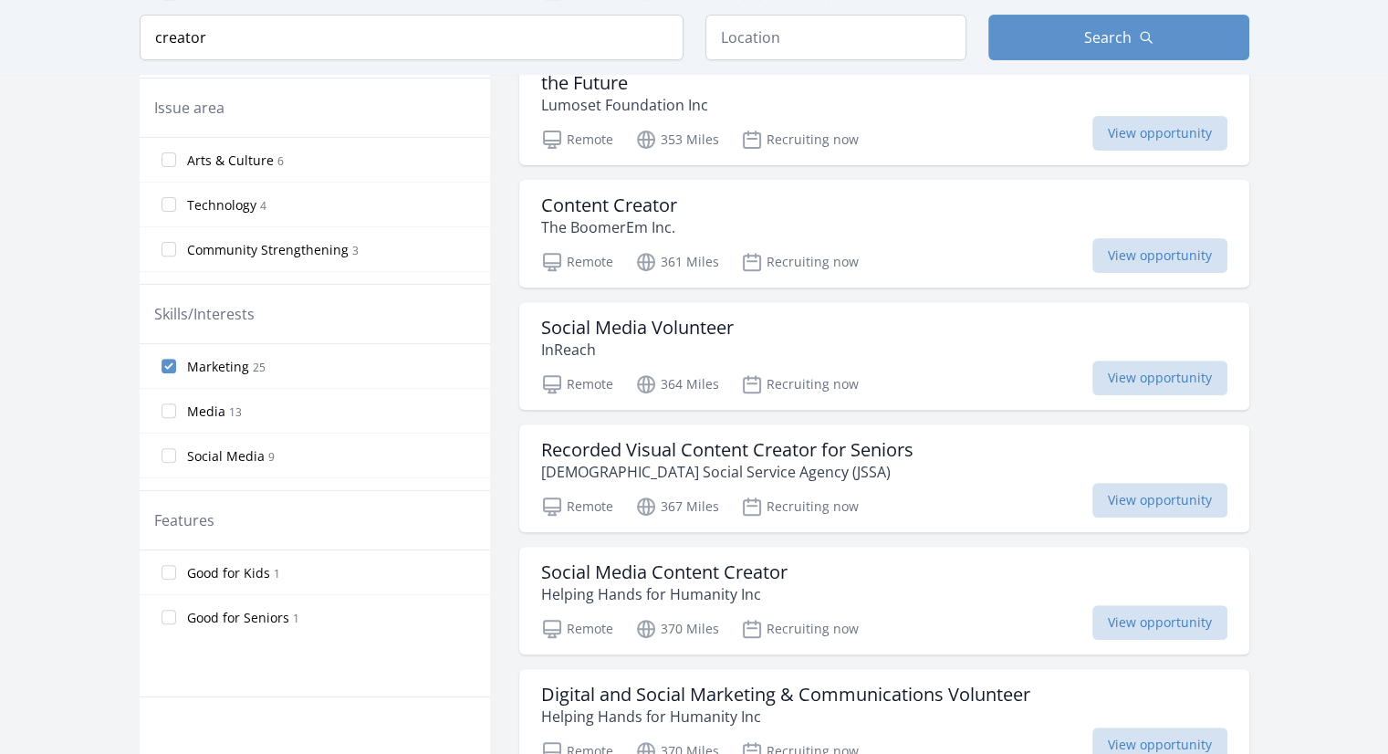
scroll to position [639, 0]
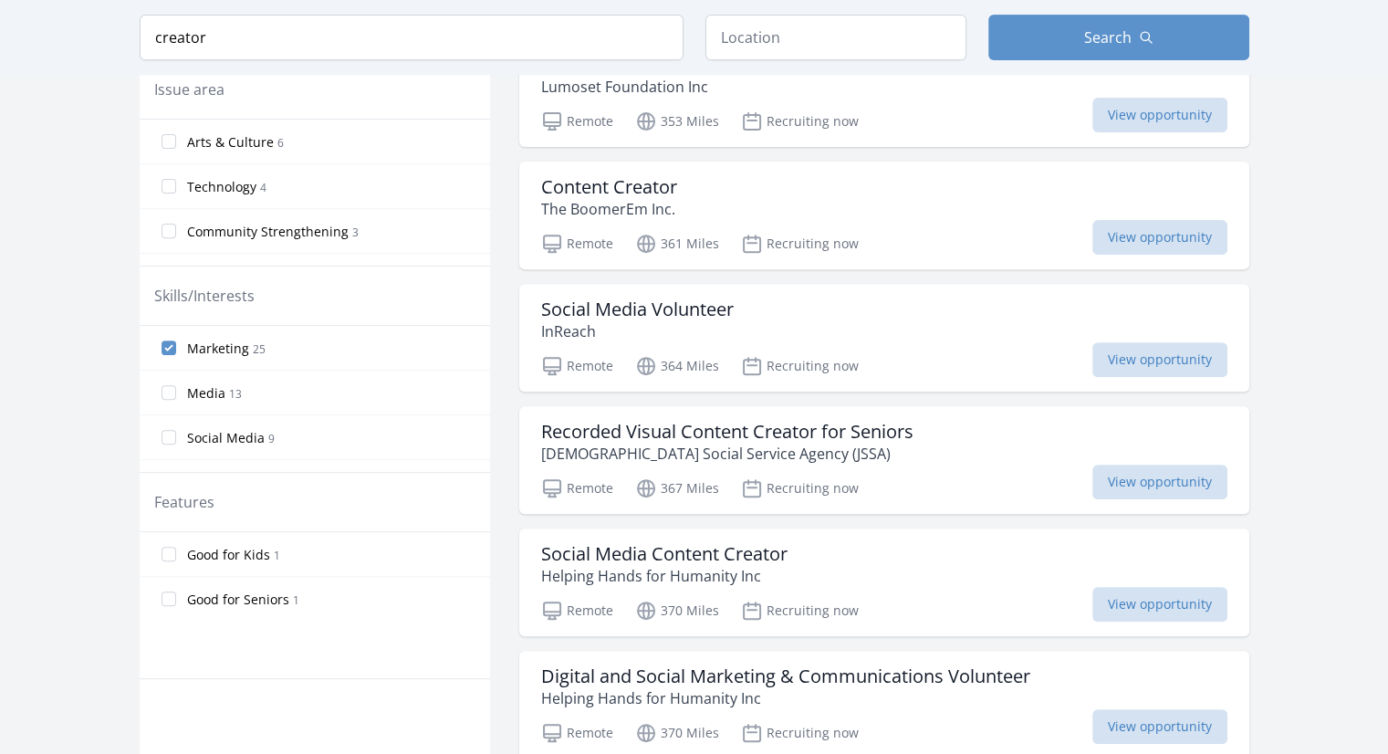
click at [178, 435] on label "Social Media 9" at bounding box center [315, 437] width 350 height 36
click at [176, 435] on input "Social Media 9" at bounding box center [168, 437] width 15 height 15
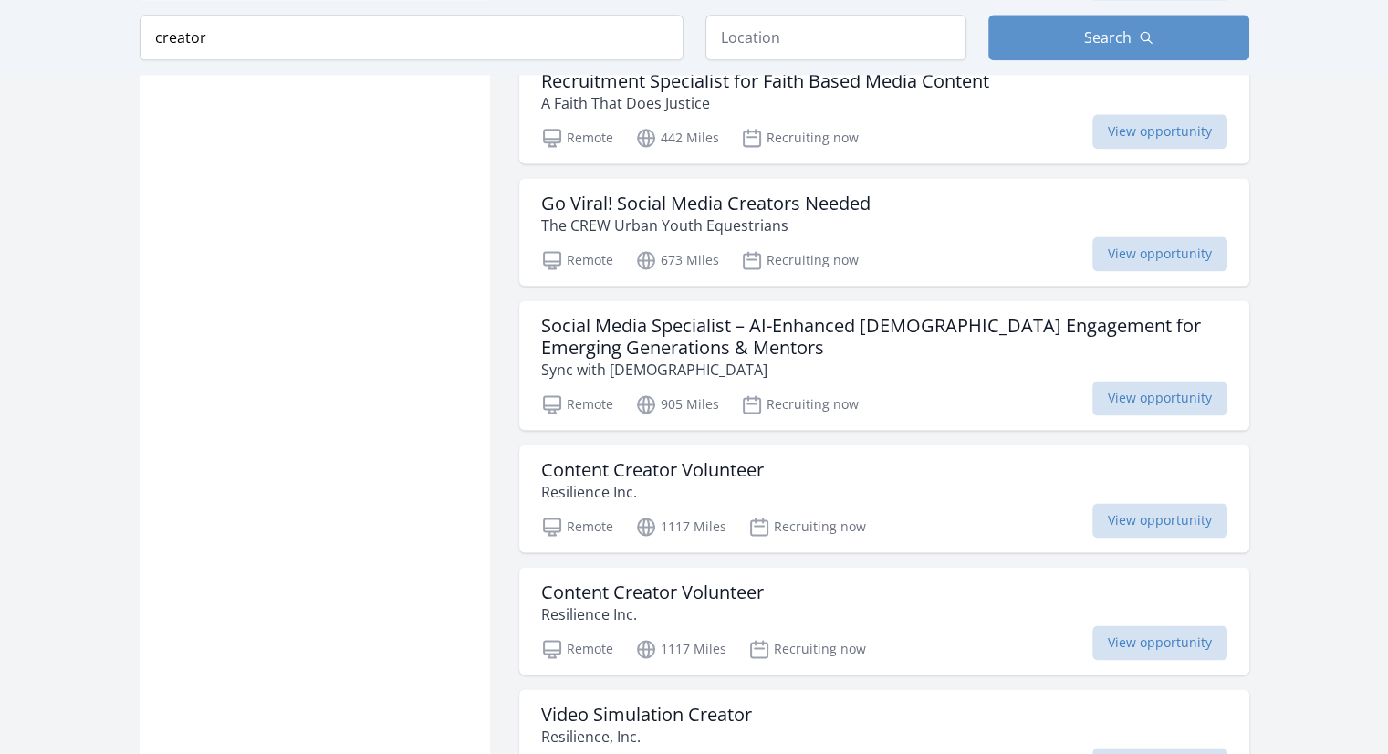
scroll to position [2372, 0]
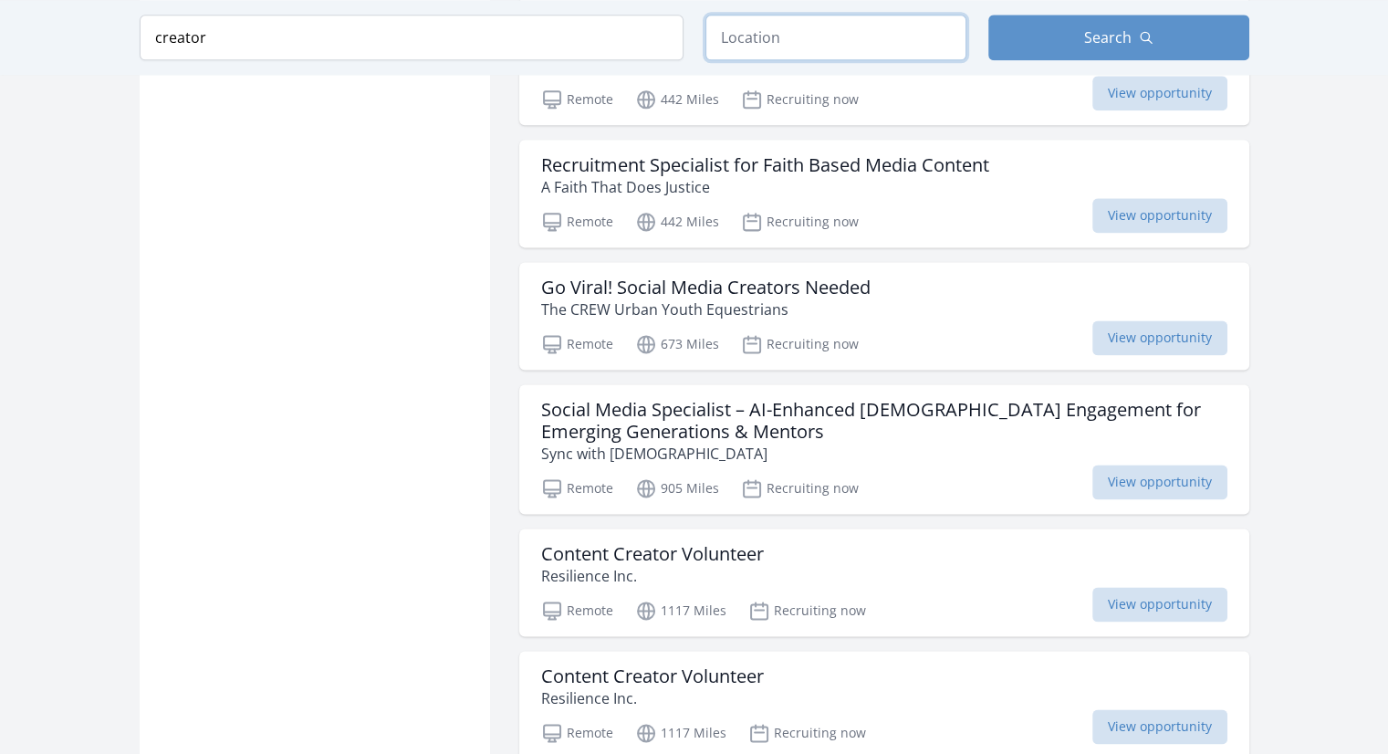
click at [788, 43] on input "text" at bounding box center [835, 38] width 261 height 46
type input "c"
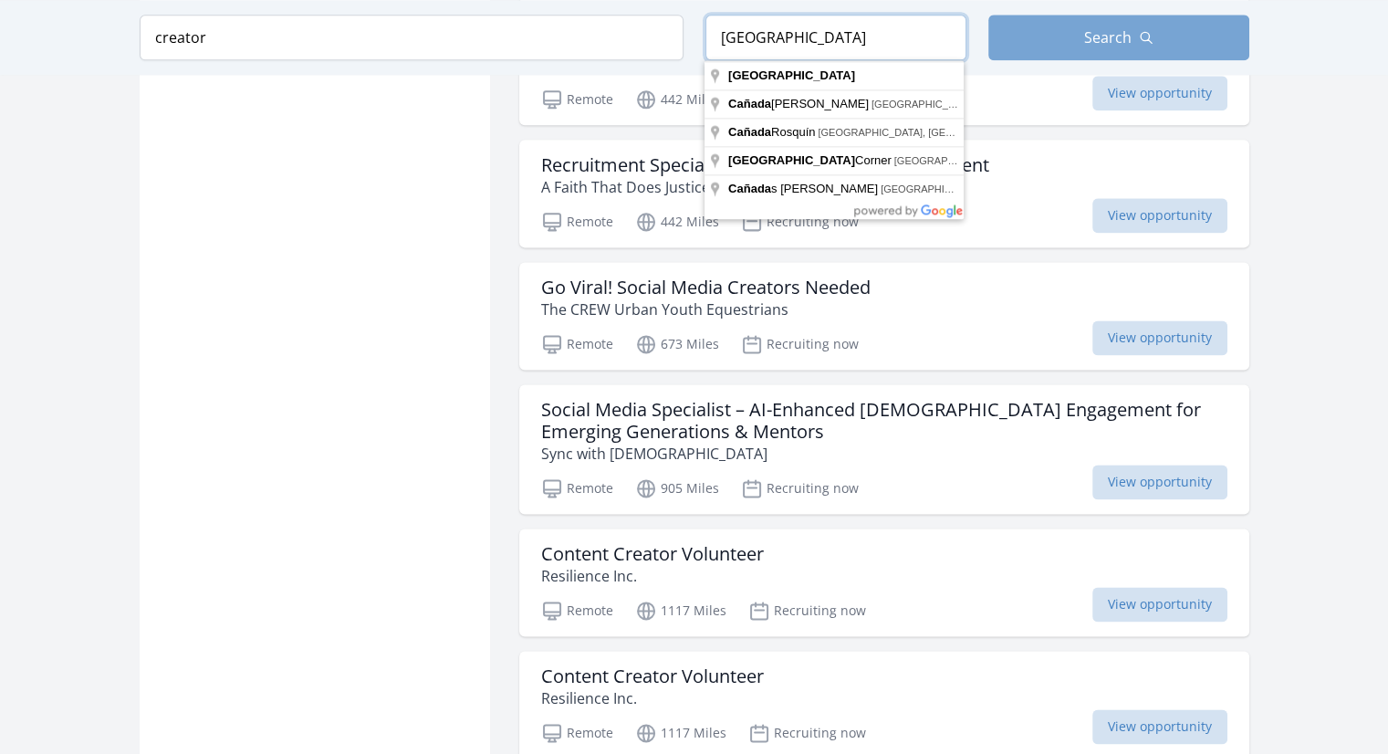
type input "canada"
click at [1033, 48] on button "Search" at bounding box center [1118, 38] width 261 height 46
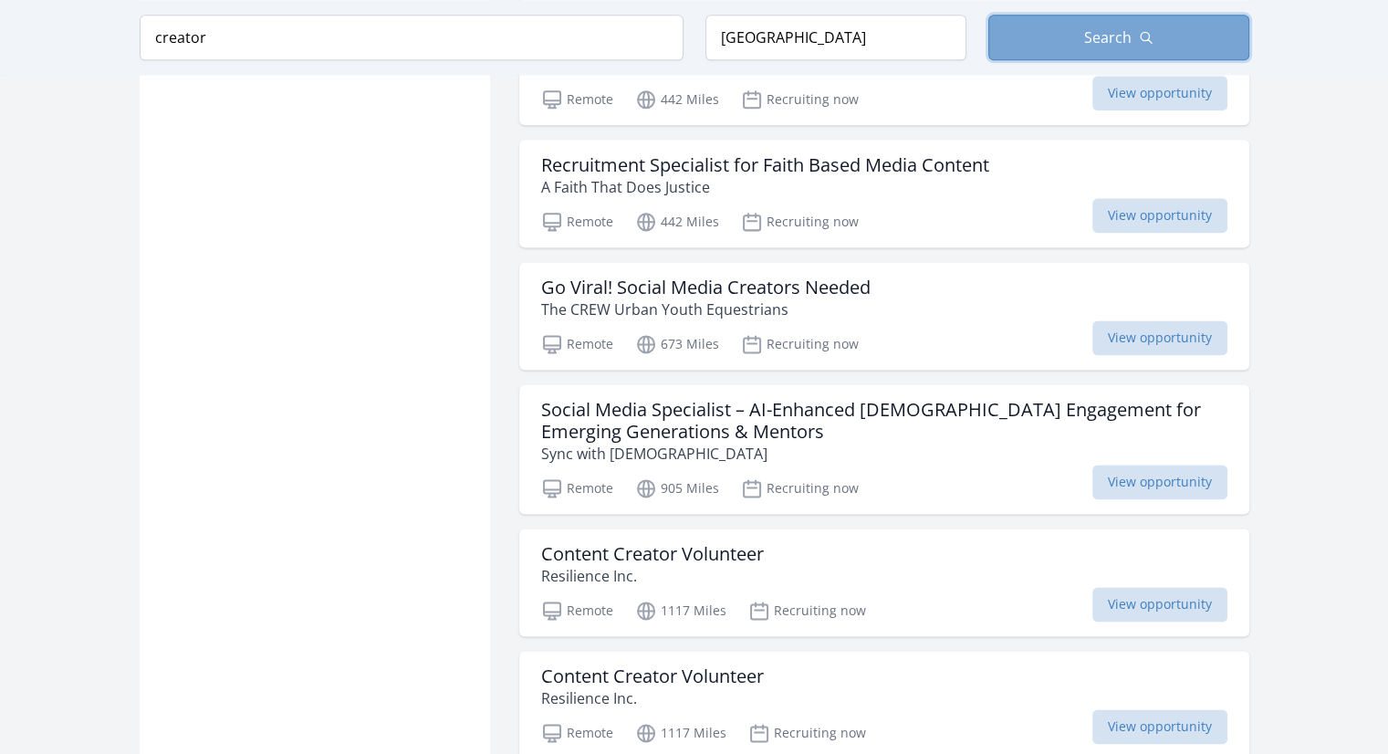
click at [1023, 52] on button "Search" at bounding box center [1118, 38] width 261 height 46
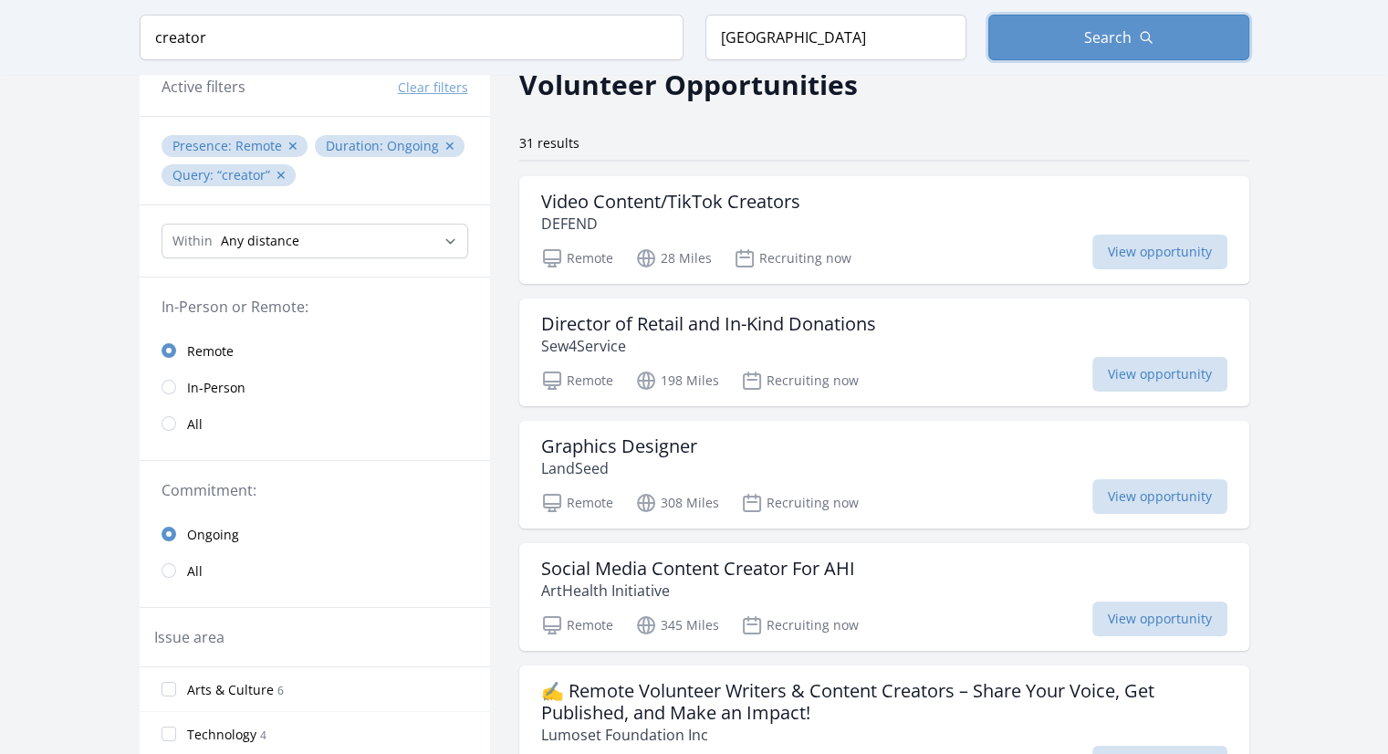
scroll to position [0, 0]
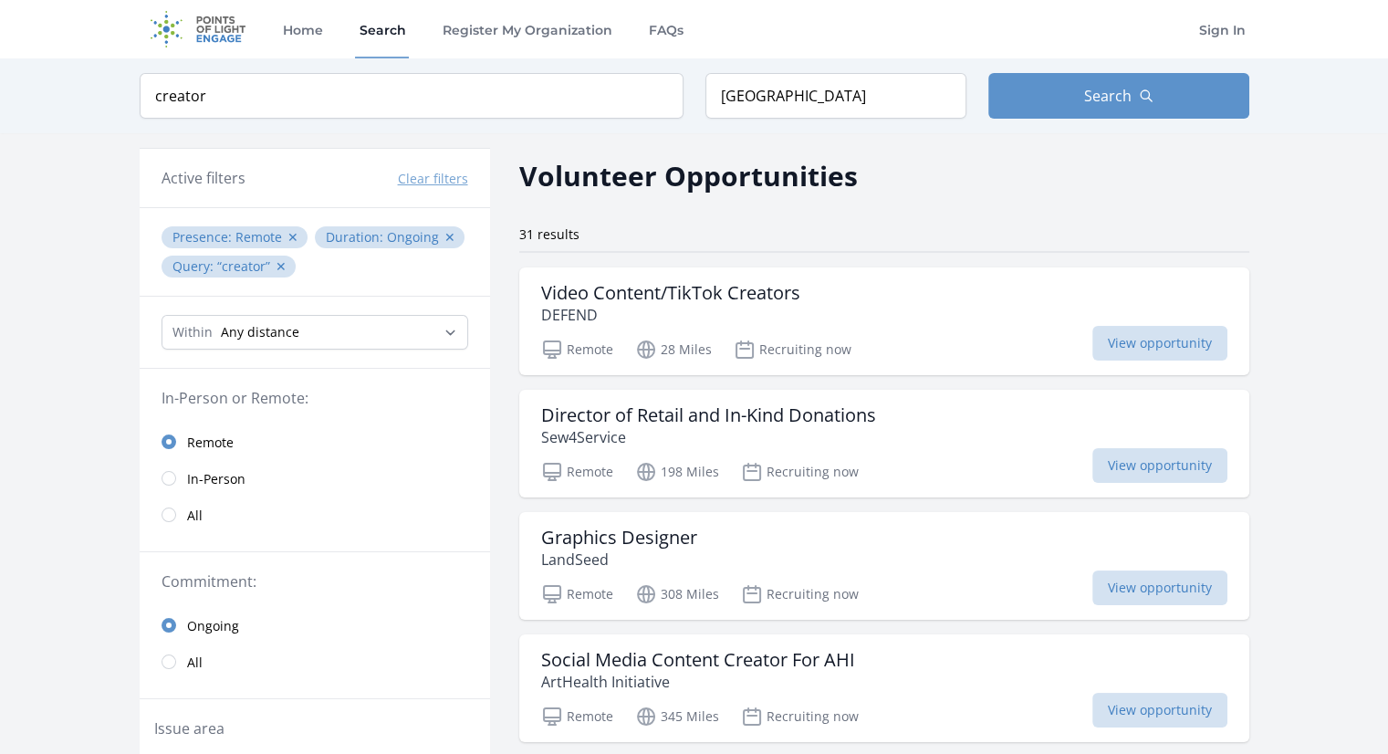
click at [1042, 119] on div "Keyword creator Location canada Search" at bounding box center [694, 95] width 1168 height 75
click at [1043, 99] on button "Search" at bounding box center [1118, 96] width 261 height 46
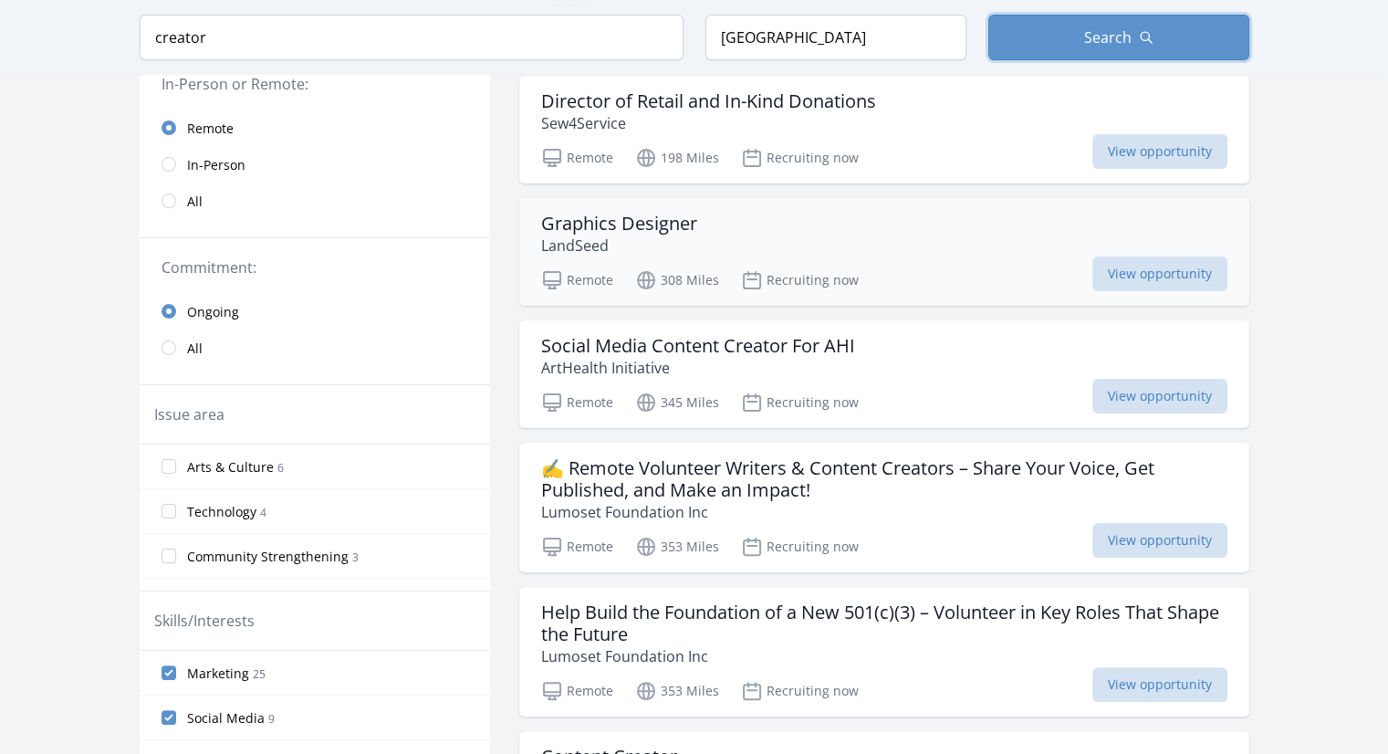
scroll to position [365, 0]
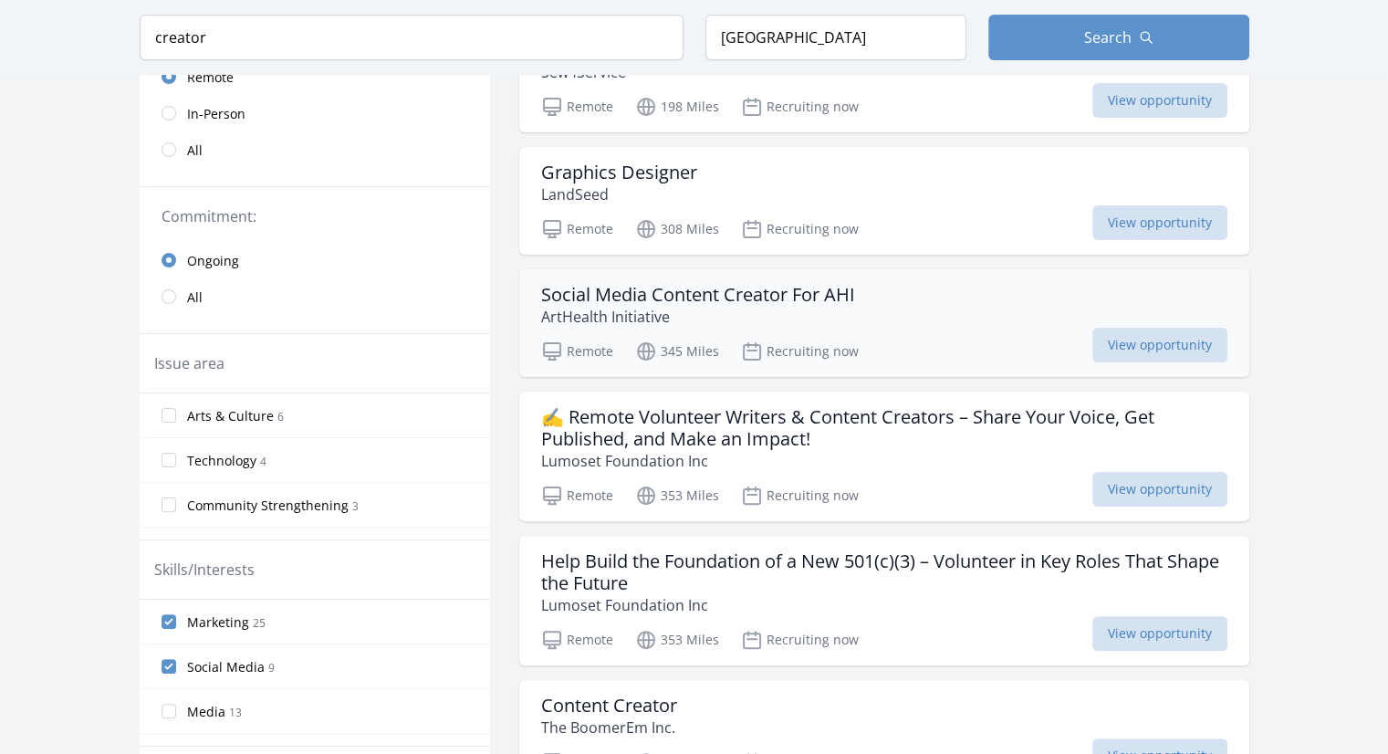
click at [628, 289] on h3 "Social Media Content Creator For AHI" at bounding box center [698, 295] width 314 height 22
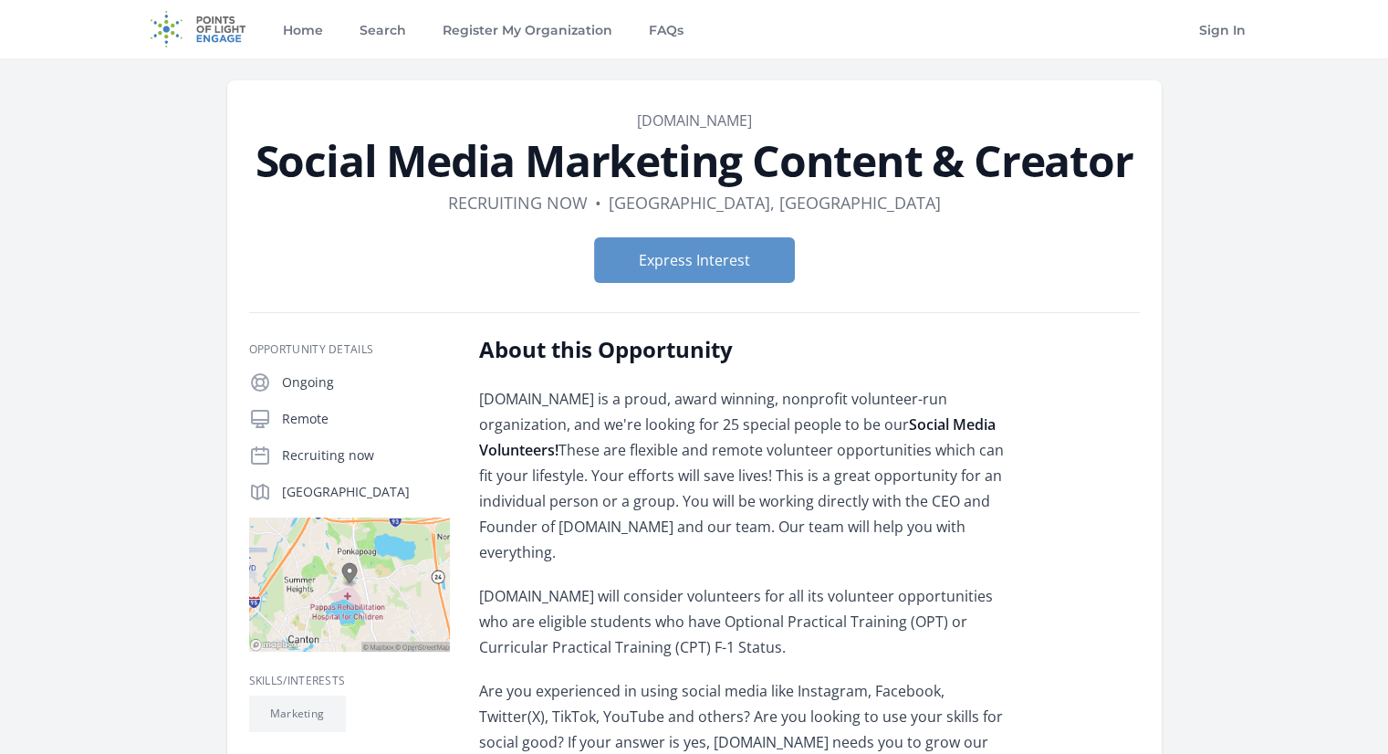
click at [754, 497] on p "MatchingDonors.com is a proud, award winning, nonprofit volunteer-run organizat…" at bounding box center [746, 475] width 534 height 179
drag, startPoint x: 648, startPoint y: 444, endPoint x: 636, endPoint y: 446, distance: 12.0
click at [646, 444] on p "MatchingDonors.com is a proud, award winning, nonprofit volunteer-run organizat…" at bounding box center [746, 475] width 534 height 179
click at [615, 442] on p "MatchingDonors.com is a proud, award winning, nonprofit volunteer-run organizat…" at bounding box center [746, 475] width 534 height 179
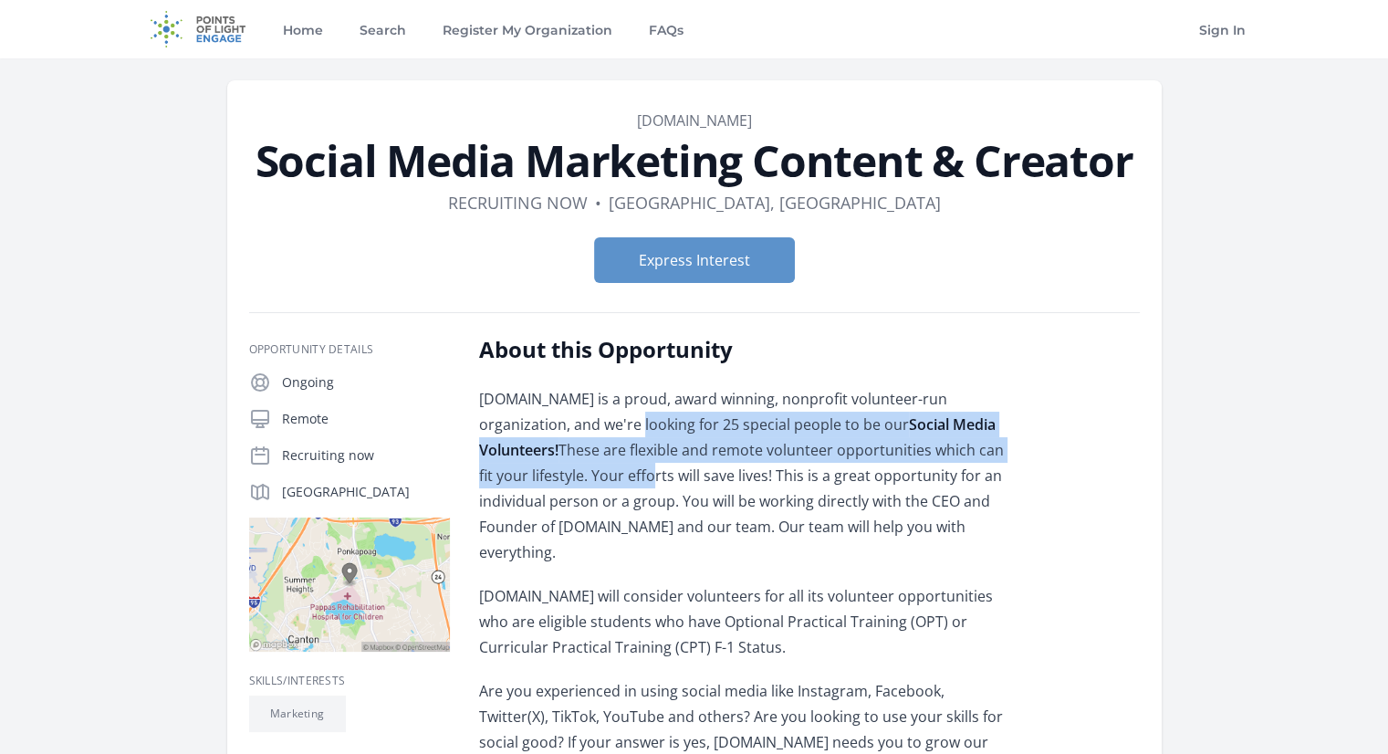
drag, startPoint x: 609, startPoint y: 428, endPoint x: 625, endPoint y: 473, distance: 48.2
click at [625, 473] on p "MatchingDonors.com is a proud, award winning, nonprofit volunteer-run organizat…" at bounding box center [746, 475] width 534 height 179
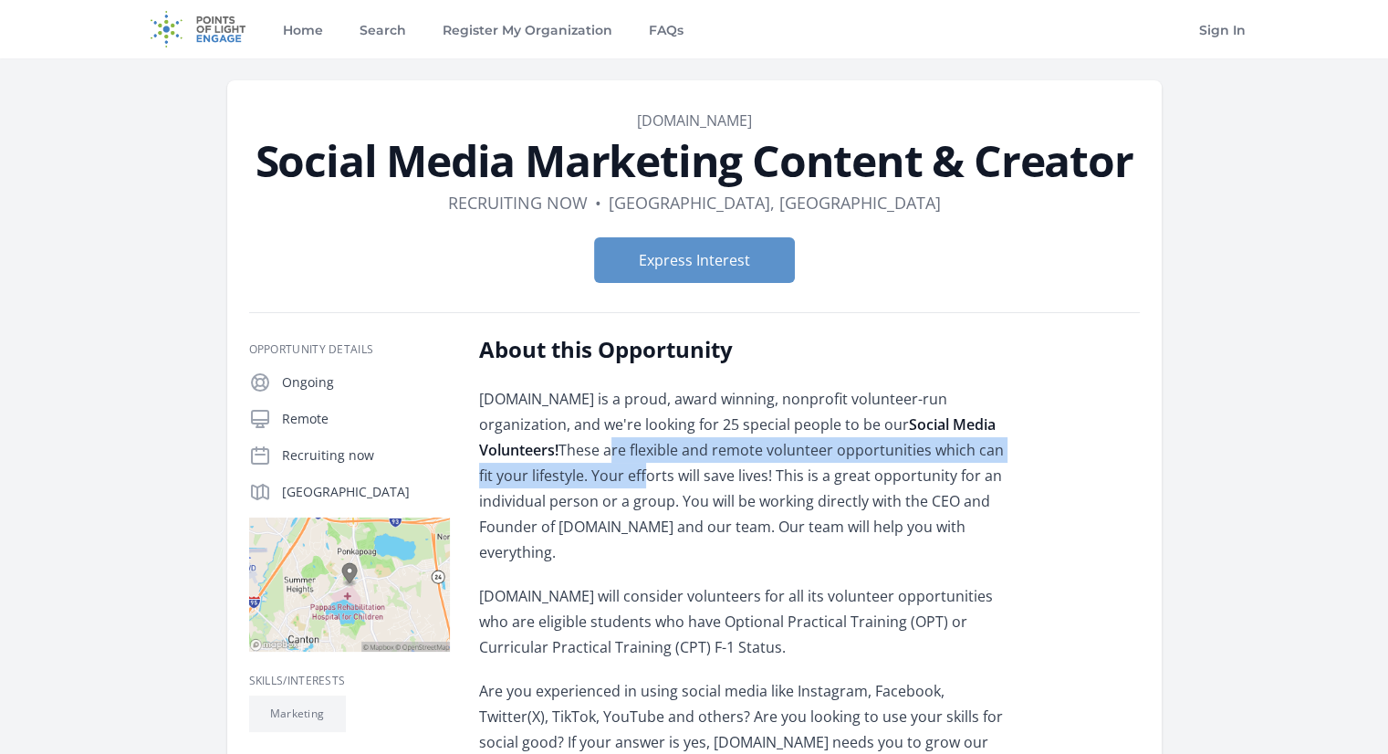
drag, startPoint x: 608, startPoint y: 451, endPoint x: 620, endPoint y: 479, distance: 31.0
click at [620, 479] on p "MatchingDonors.com is a proud, award winning, nonprofit volunteer-run organizat…" at bounding box center [746, 475] width 534 height 179
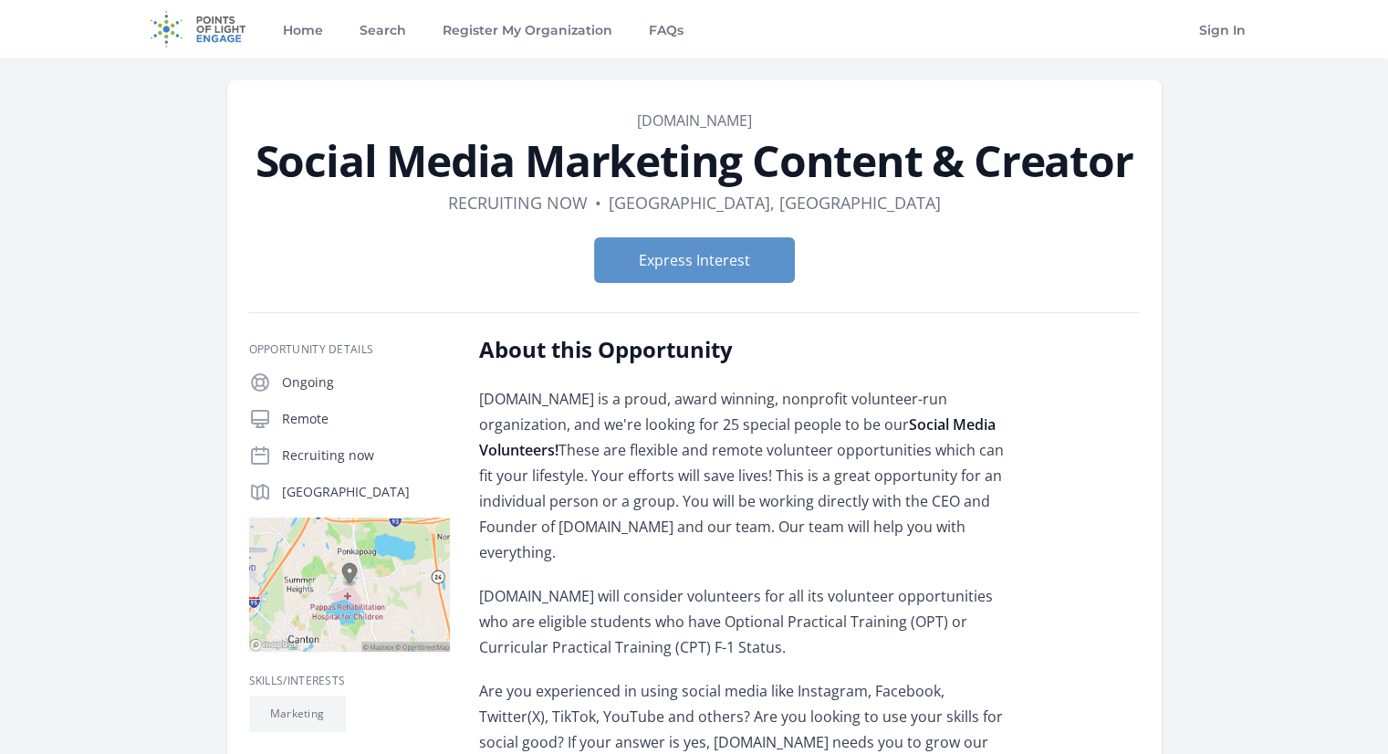
drag, startPoint x: 580, startPoint y: 479, endPoint x: 591, endPoint y: 549, distance: 71.1
click at [591, 549] on p "MatchingDonors.com is a proud, award winning, nonprofit volunteer-run organizat…" at bounding box center [746, 475] width 534 height 179
drag, startPoint x: 608, startPoint y: 551, endPoint x: 526, endPoint y: 508, distance: 91.8
click at [526, 508] on p "MatchingDonors.com is a proud, award winning, nonprofit volunteer-run organizat…" at bounding box center [746, 475] width 534 height 179
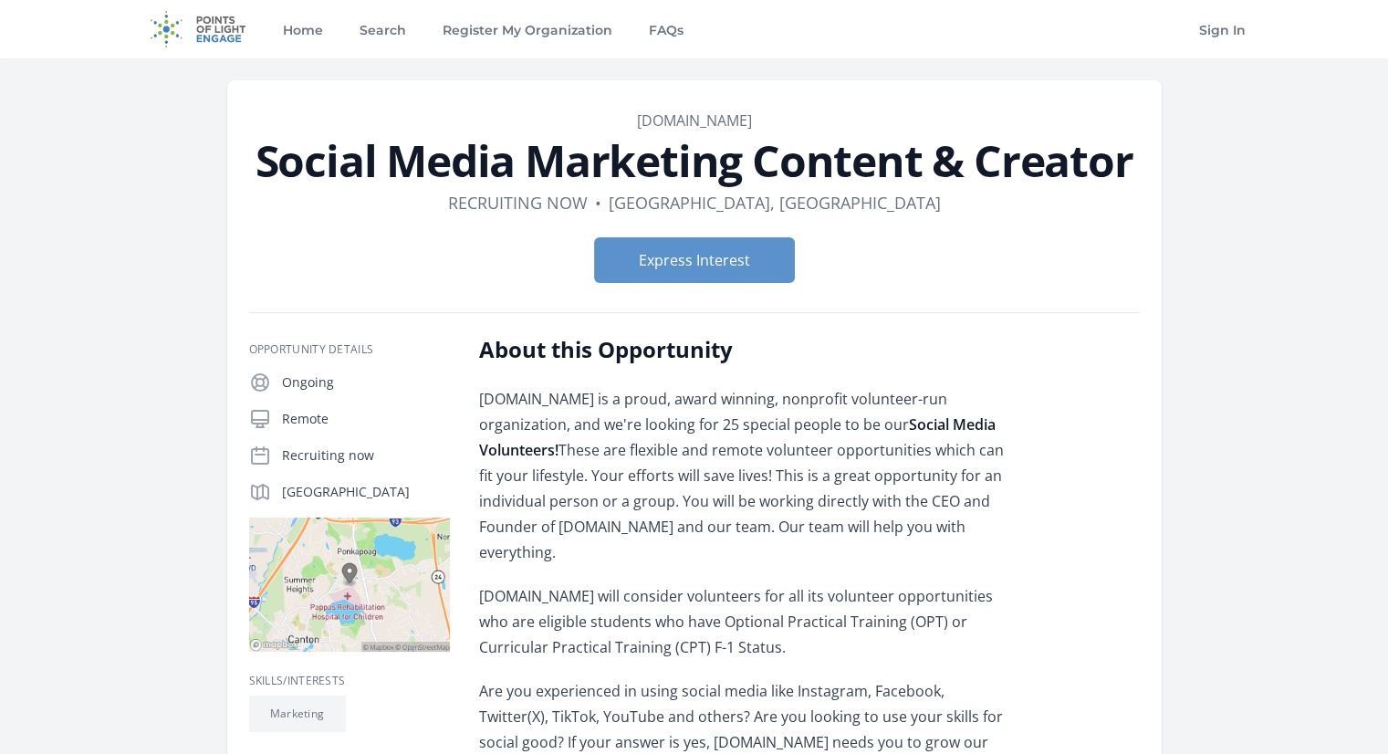
click at [526, 508] on p "MatchingDonors.com is a proud, award winning, nonprofit volunteer-run organizat…" at bounding box center [746, 475] width 534 height 179
drag, startPoint x: 544, startPoint y: 519, endPoint x: 562, endPoint y: 546, distance: 32.1
click at [562, 546] on p "MatchingDonors.com is a proud, award winning, nonprofit volunteer-run organizat…" at bounding box center [746, 475] width 534 height 179
drag, startPoint x: 581, startPoint y: 549, endPoint x: 660, endPoint y: 427, distance: 145.3
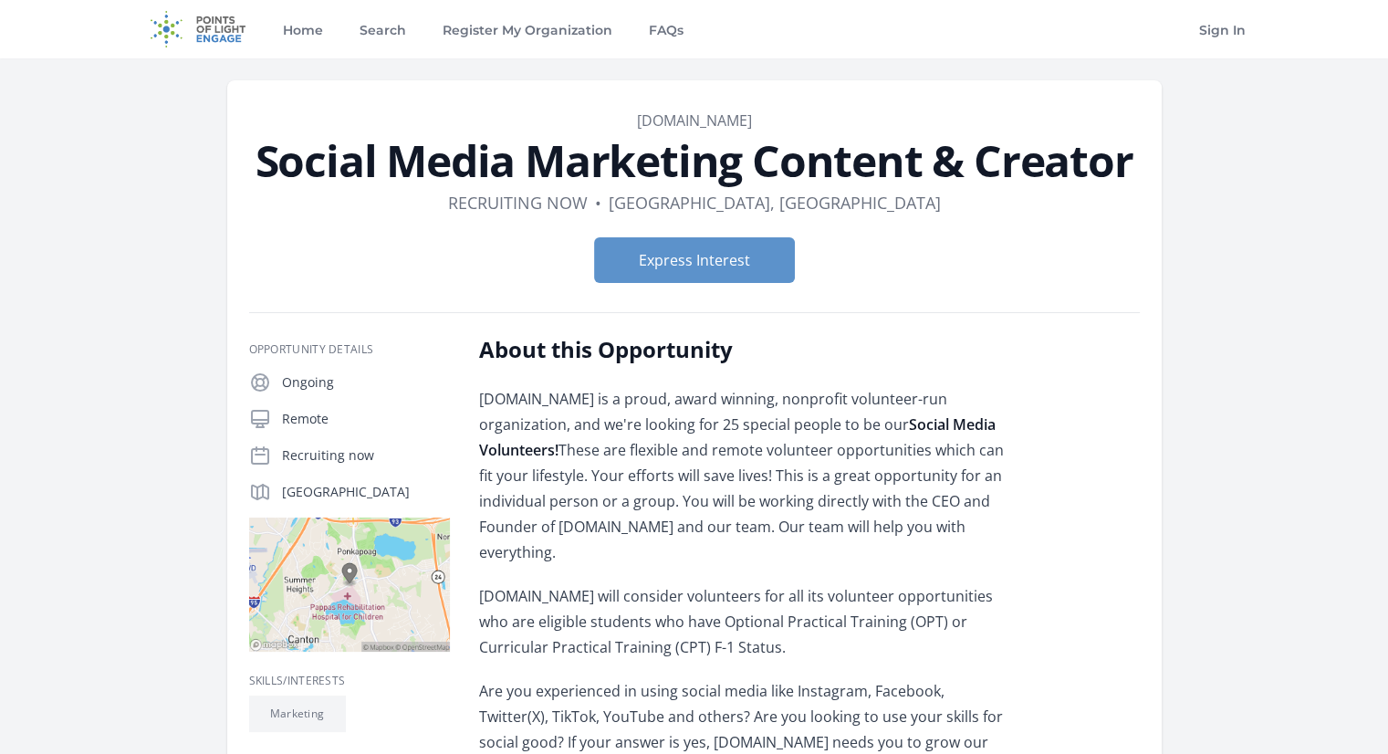
click at [660, 427] on p "MatchingDonors.com is a proud, award winning, nonprofit volunteer-run organizat…" at bounding box center [746, 475] width 534 height 179
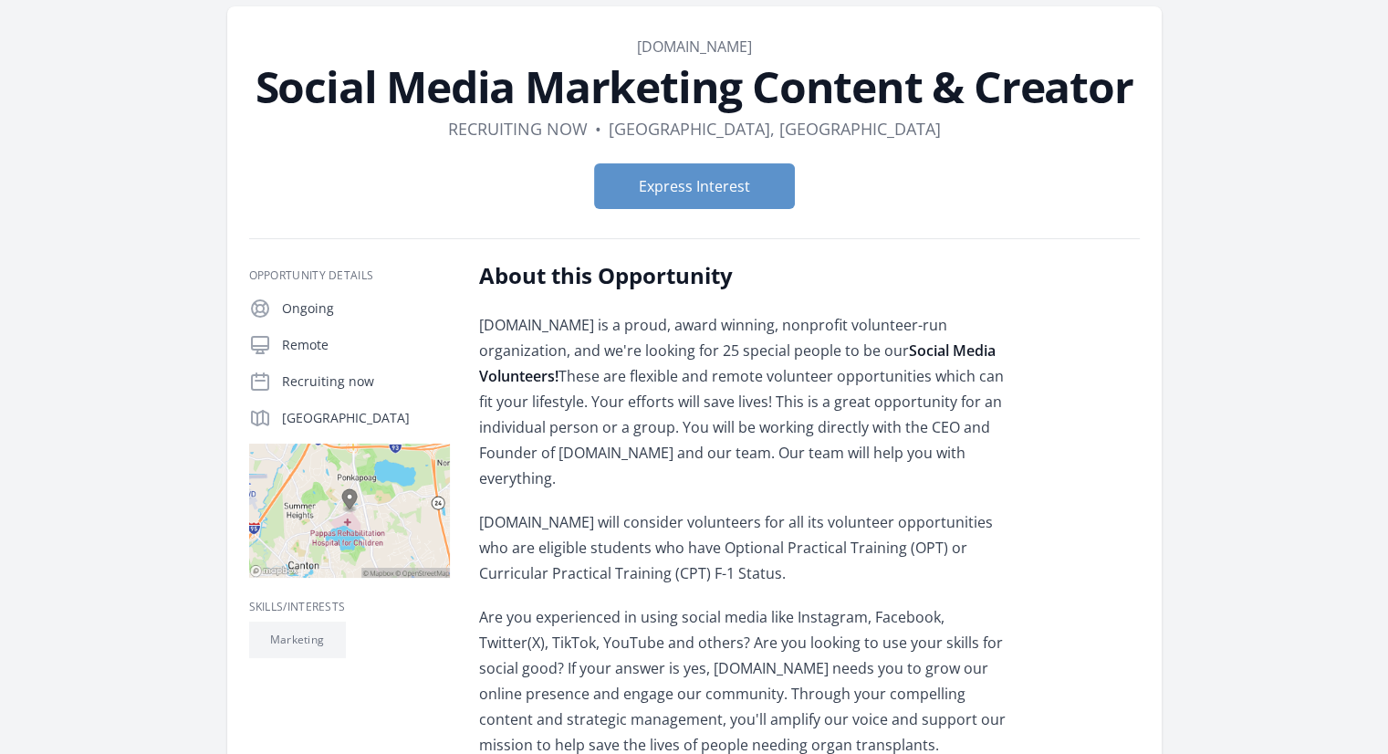
scroll to position [182, 0]
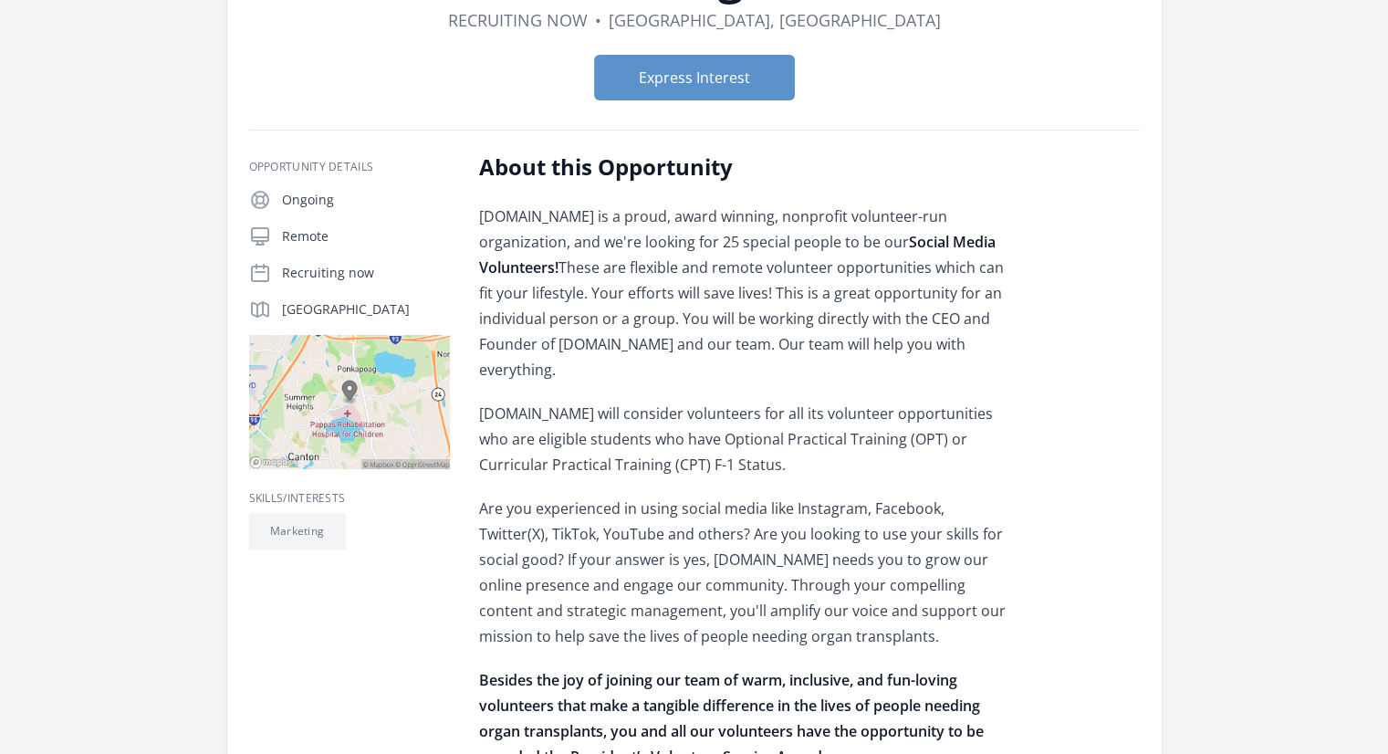
drag, startPoint x: 642, startPoint y: 405, endPoint x: 787, endPoint y: 459, distance: 154.7
click at [787, 459] on p "MatchingDonors.com will consider volunteers for all its volunteer opportunities…" at bounding box center [746, 438] width 534 height 77
drag, startPoint x: 802, startPoint y: 475, endPoint x: 715, endPoint y: 420, distance: 103.0
click at [715, 420] on p "MatchingDonors.com will consider volunteers for all its volunteer opportunities…" at bounding box center [746, 438] width 534 height 77
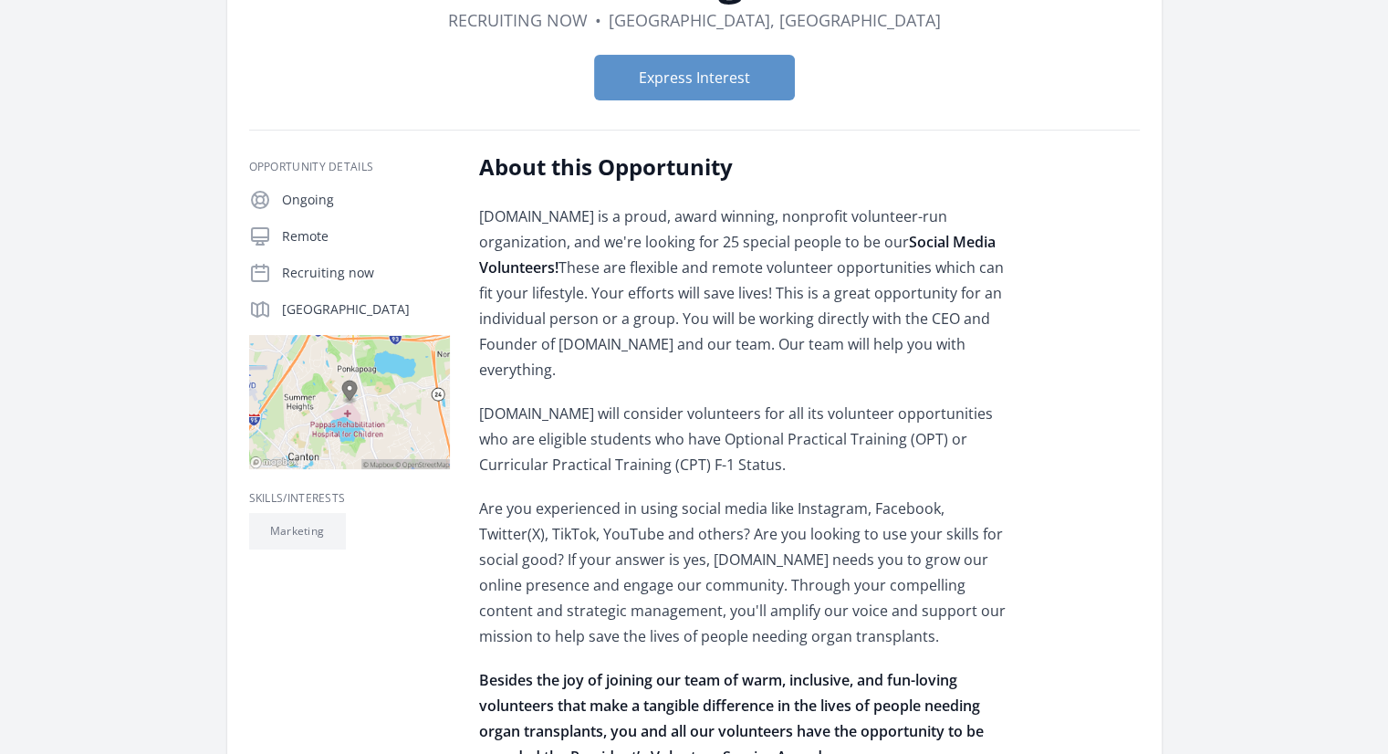
click at [715, 420] on p "MatchingDonors.com will consider volunteers for all its volunteer opportunities…" at bounding box center [746, 438] width 534 height 77
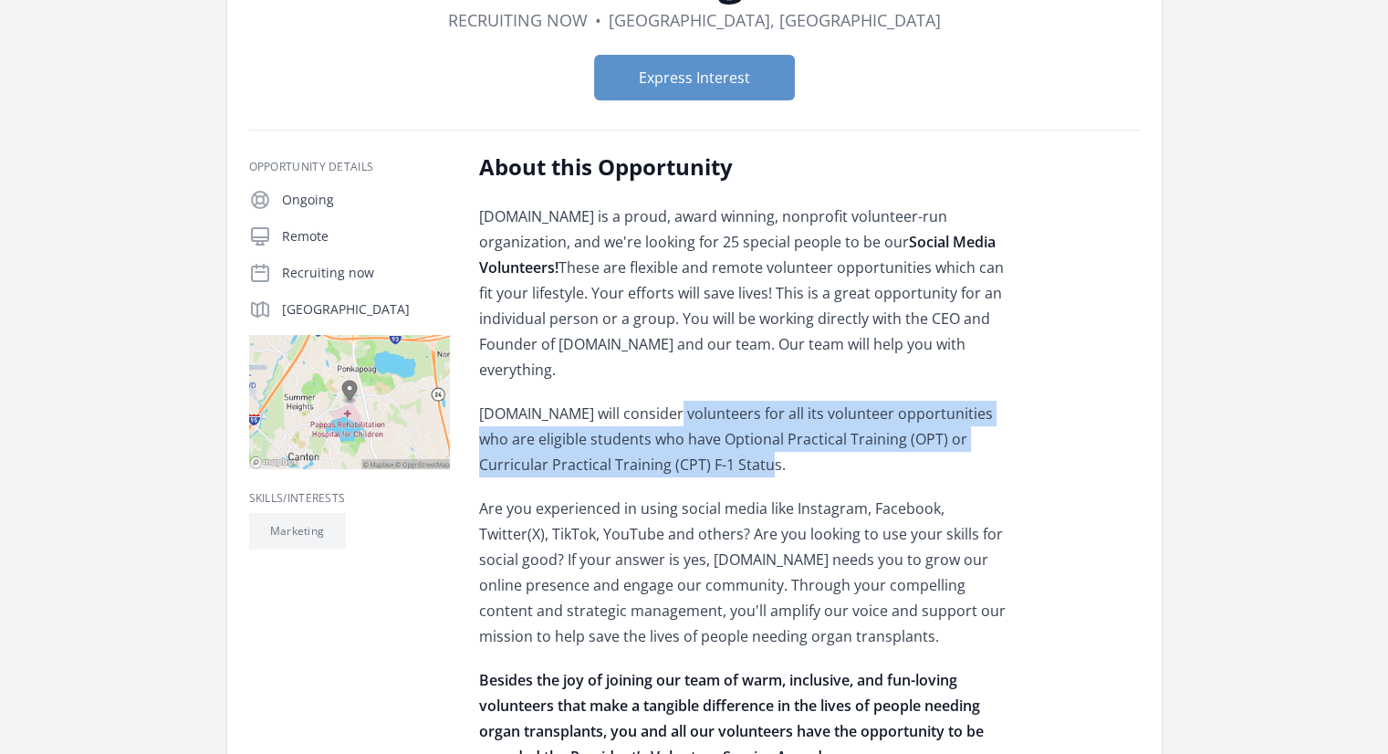
drag, startPoint x: 680, startPoint y: 420, endPoint x: 732, endPoint y: 471, distance: 72.9
click at [732, 471] on p "MatchingDonors.com will consider volunteers for all its volunteer opportunities…" at bounding box center [746, 438] width 534 height 77
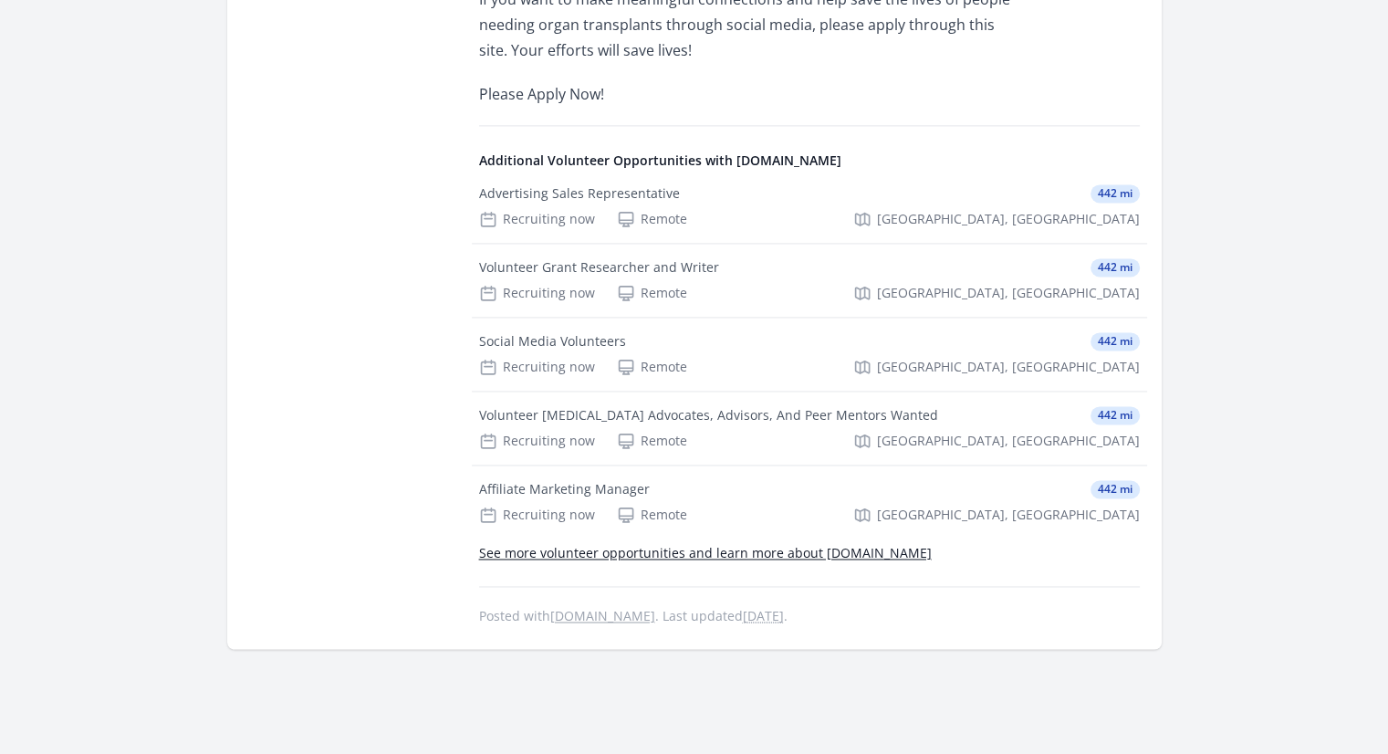
scroll to position [2621, 0]
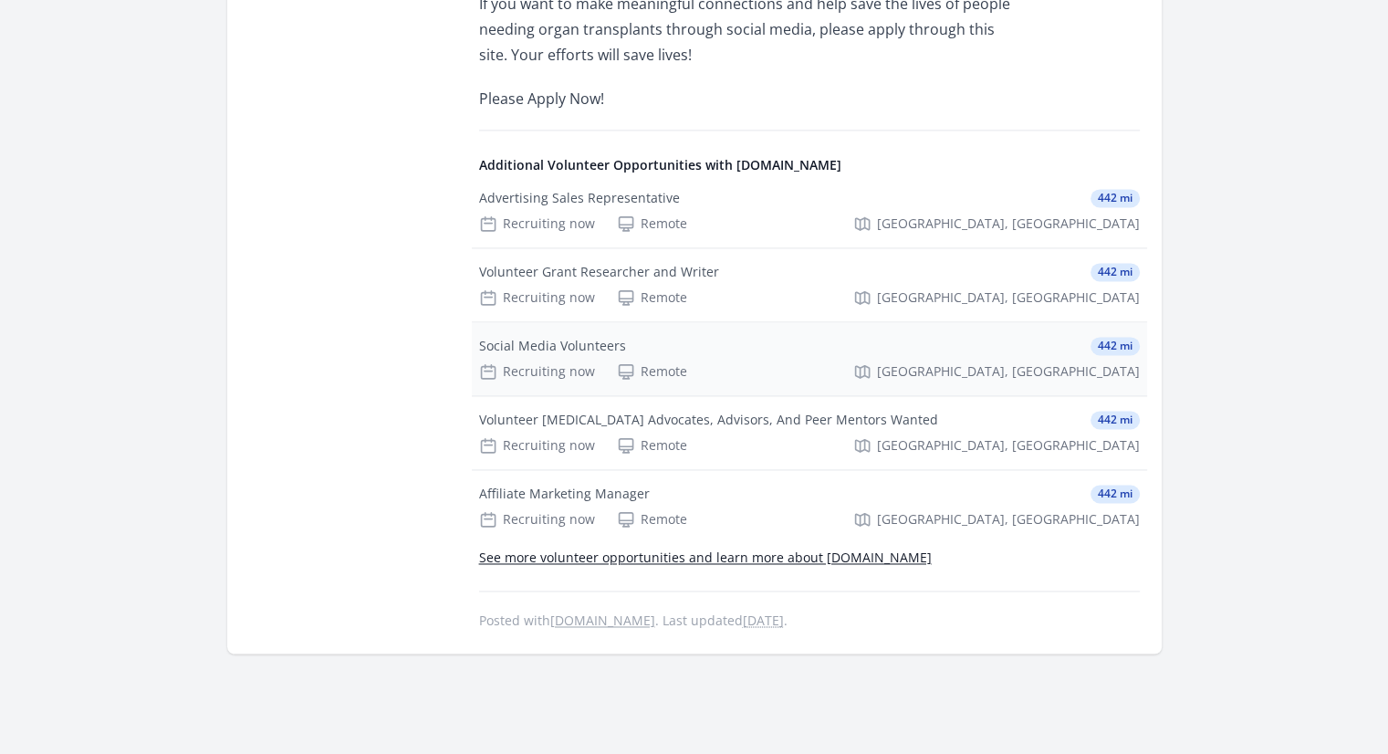
click at [581, 351] on div "Social Media Volunteers" at bounding box center [552, 346] width 147 height 18
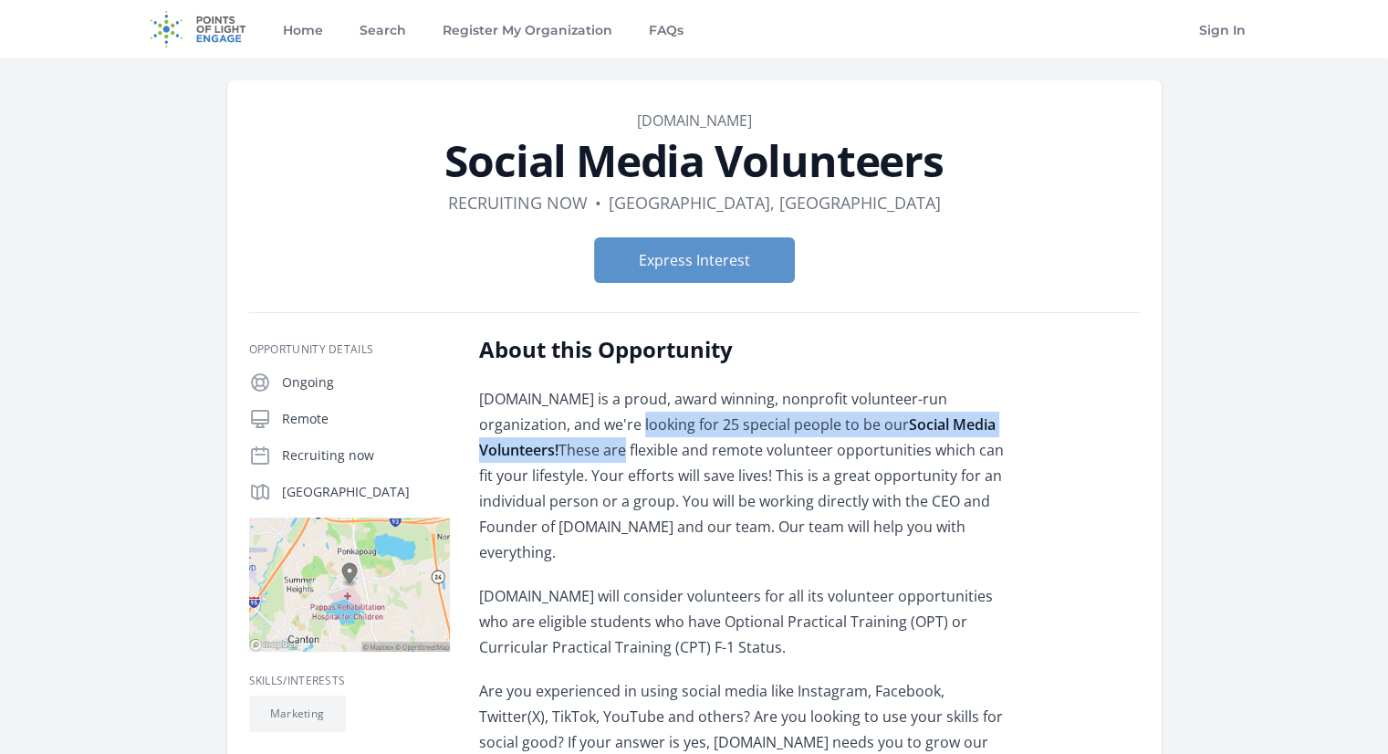
drag, startPoint x: 613, startPoint y: 421, endPoint x: 624, endPoint y: 456, distance: 36.4
click at [624, 456] on p "MatchingDonors.com is a proud, award winning, nonprofit volunteer-run organizat…" at bounding box center [746, 475] width 534 height 179
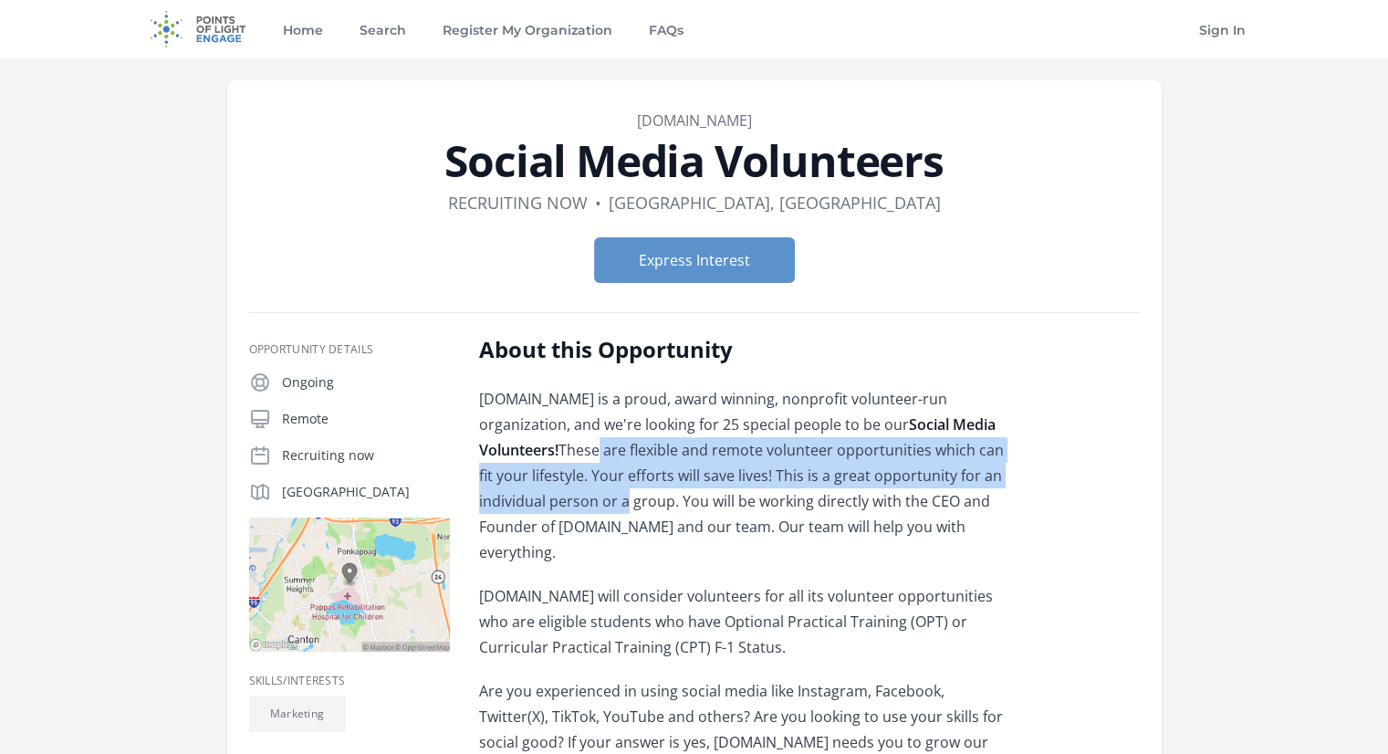
drag, startPoint x: 591, startPoint y: 453, endPoint x: 620, endPoint y: 496, distance: 51.9
click at [620, 496] on p "MatchingDonors.com is a proud, award winning, nonprofit volunteer-run organizat…" at bounding box center [746, 475] width 534 height 179
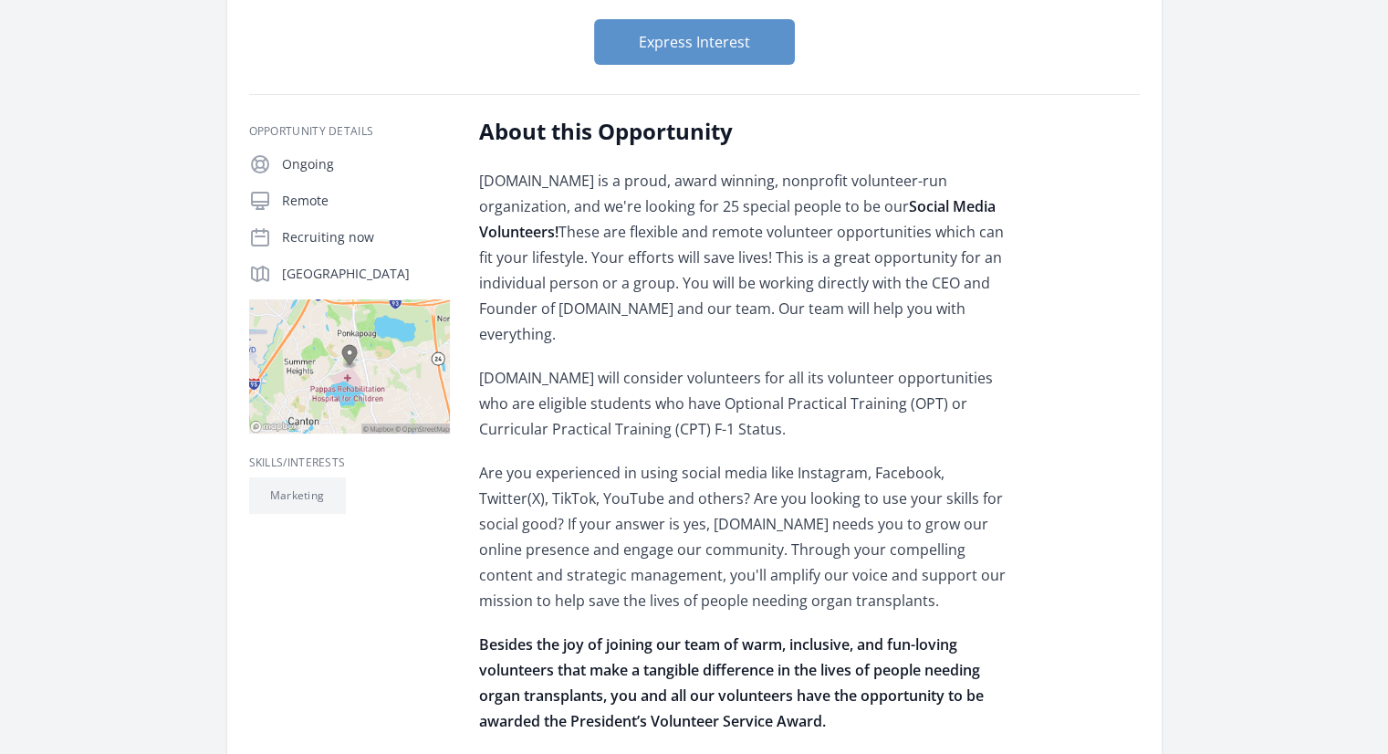
scroll to position [274, 0]
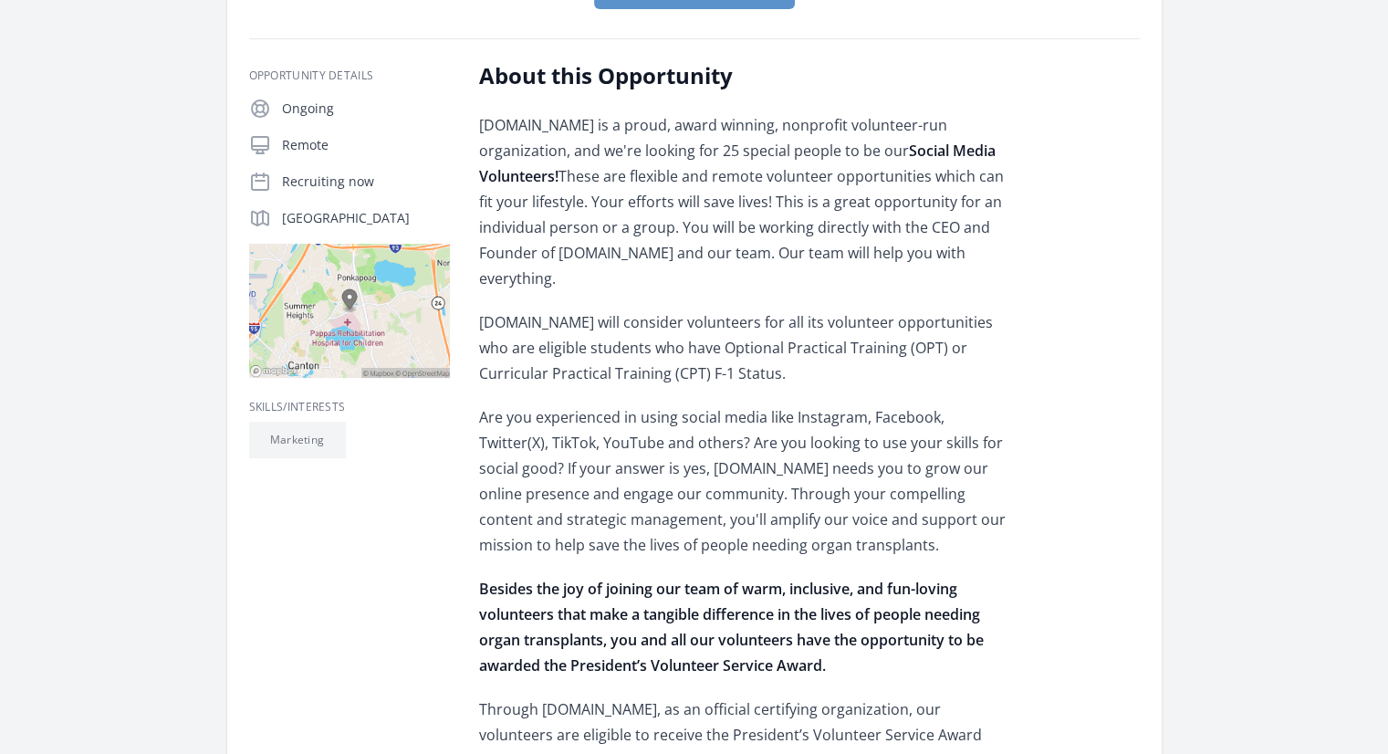
click at [588, 433] on p "Are you experienced in using social media like Instagram, Facebook, Twitter(X),…" at bounding box center [746, 480] width 534 height 153
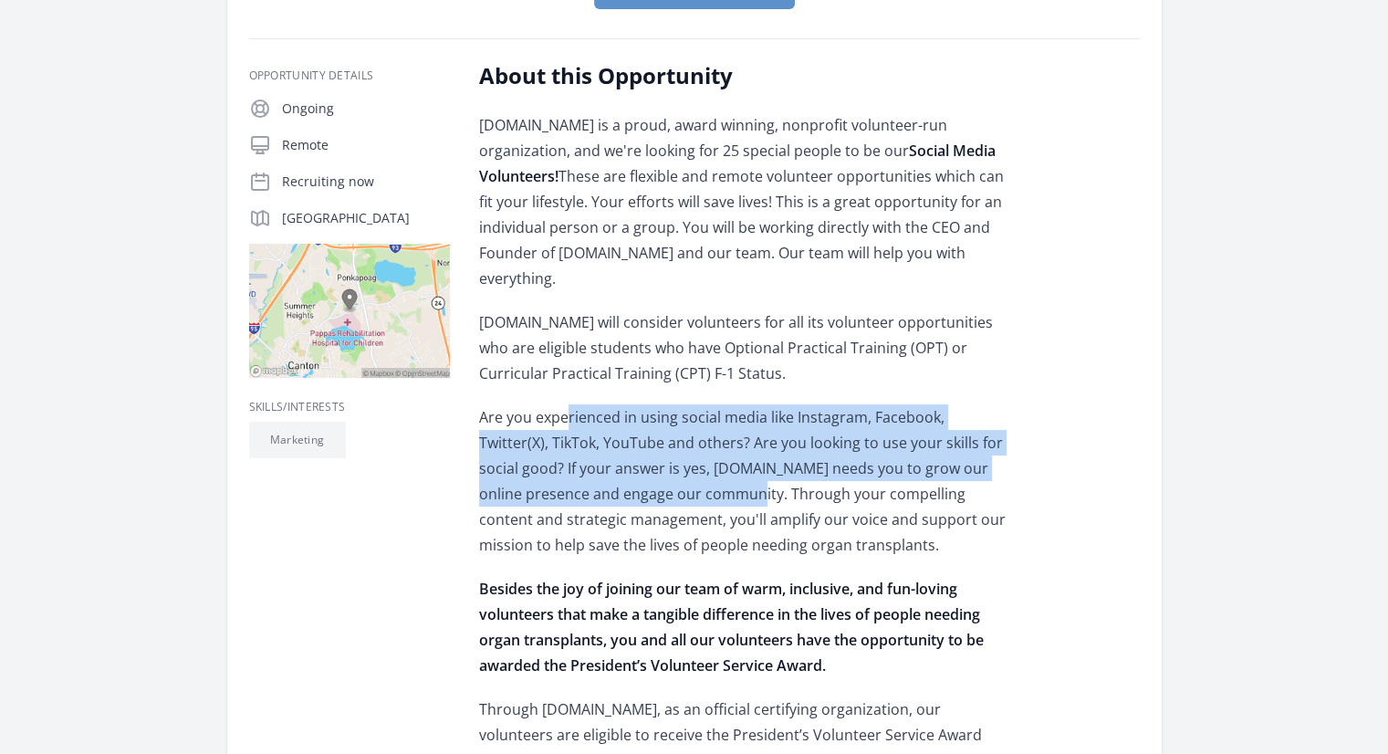
drag, startPoint x: 563, startPoint y: 419, endPoint x: 666, endPoint y: 486, distance: 123.2
click at [666, 486] on p "Are you experienced in using social media like Instagram, Facebook, Twitter(X),…" at bounding box center [746, 480] width 534 height 153
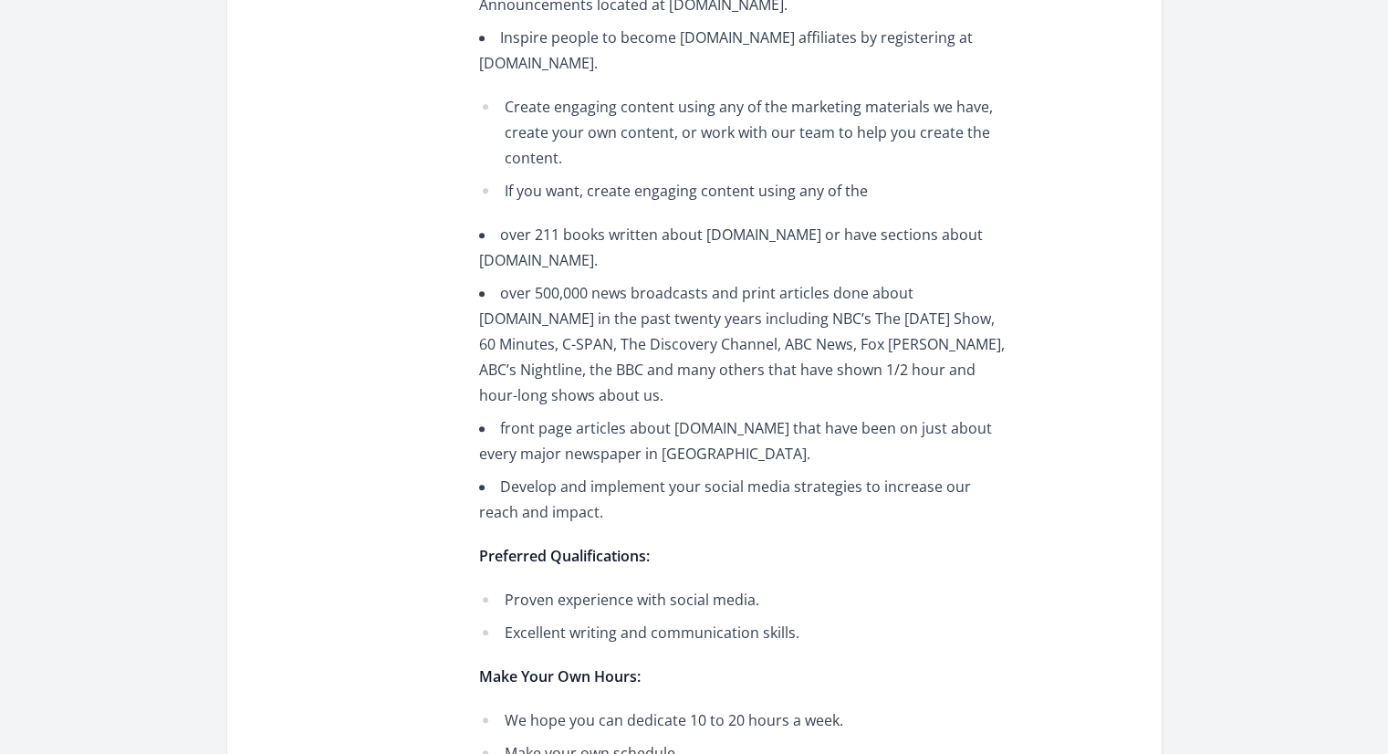
scroll to position [1642, 0]
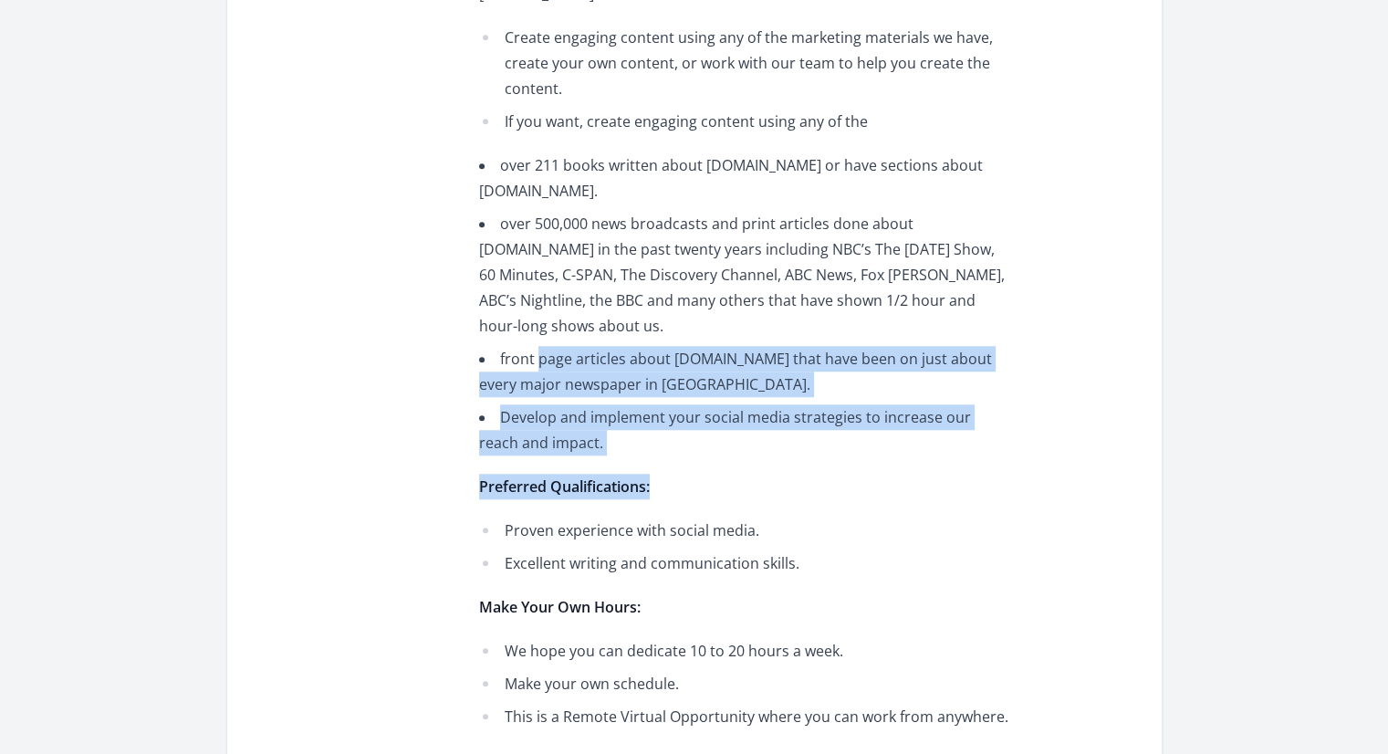
drag, startPoint x: 656, startPoint y: 464, endPoint x: 540, endPoint y: 347, distance: 165.1
click at [540, 347] on li "front page articles about MatchingDonors.com that have been on just about every…" at bounding box center [746, 371] width 534 height 51
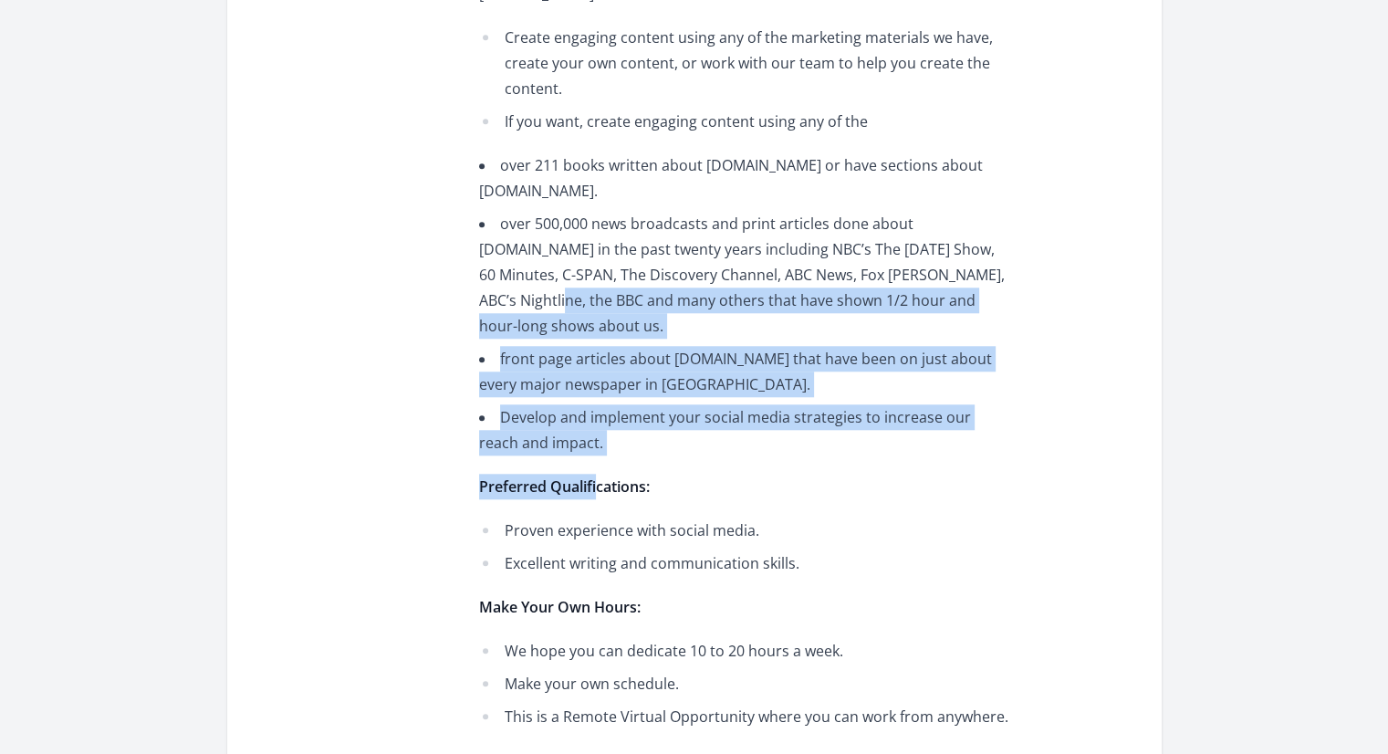
drag, startPoint x: 525, startPoint y: 295, endPoint x: 595, endPoint y: 457, distance: 176.6
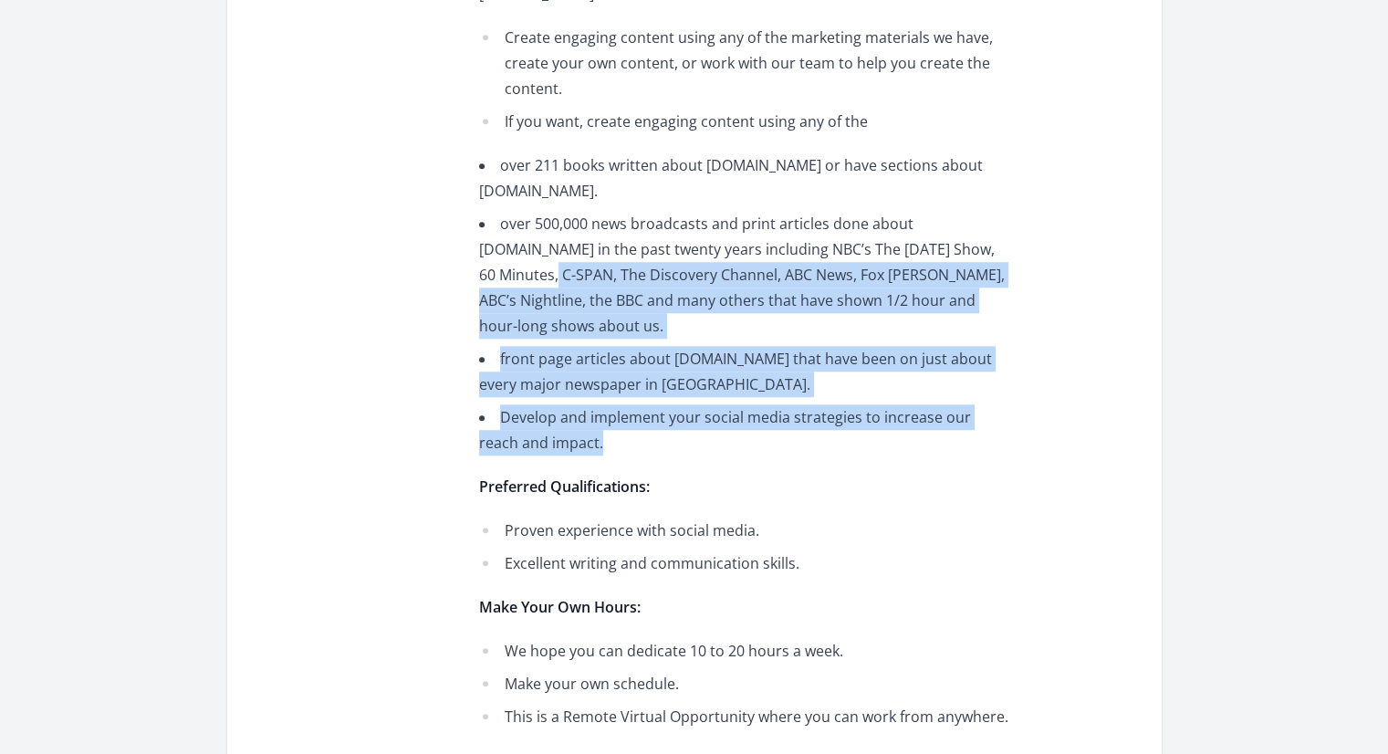
drag, startPoint x: 628, startPoint y: 451, endPoint x: 534, endPoint y: 269, distance: 204.4
click at [534, 269] on li "over 500,000 news broadcasts and print articles done about MatchingDonors.com i…" at bounding box center [746, 275] width 534 height 128
drag, startPoint x: 550, startPoint y: 282, endPoint x: 587, endPoint y: 442, distance: 163.8
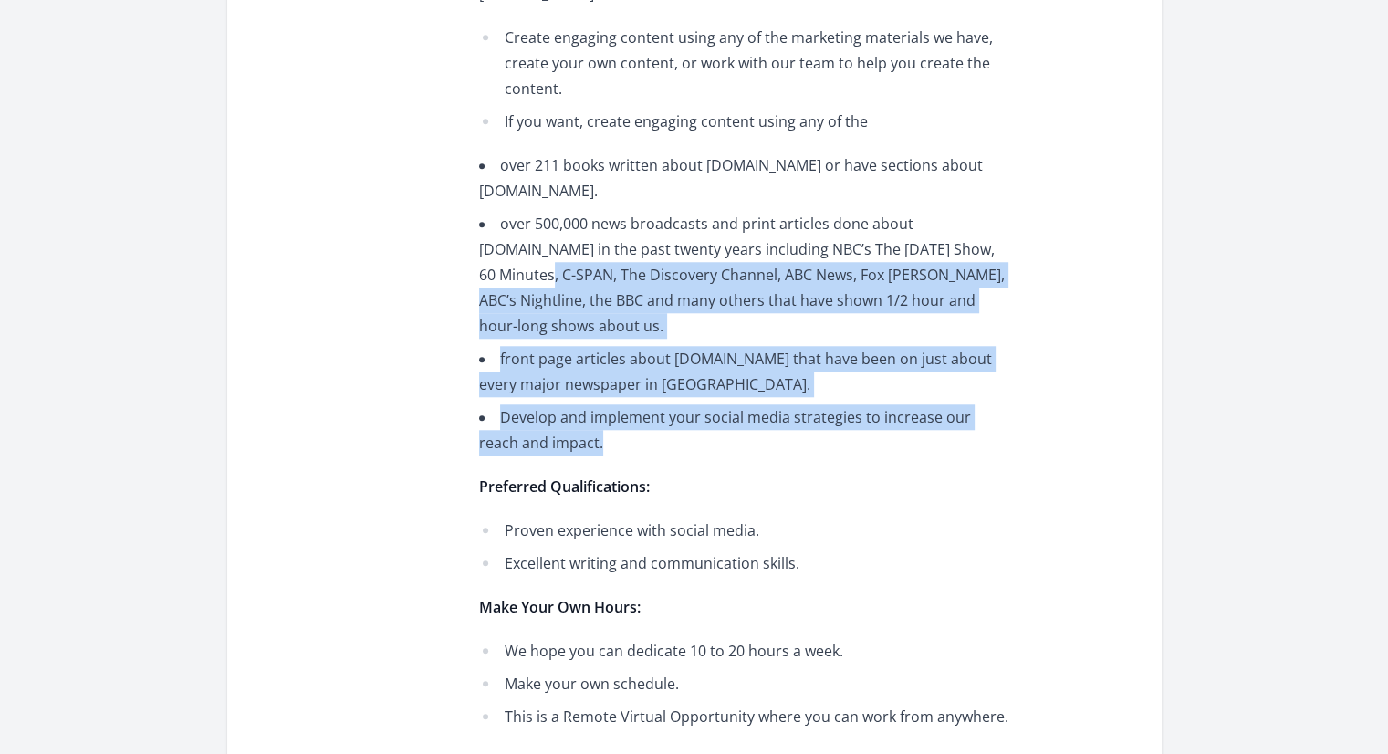
click at [587, 442] on li "Develop and implement your social media strategies to increase our reach and im…" at bounding box center [746, 429] width 534 height 51
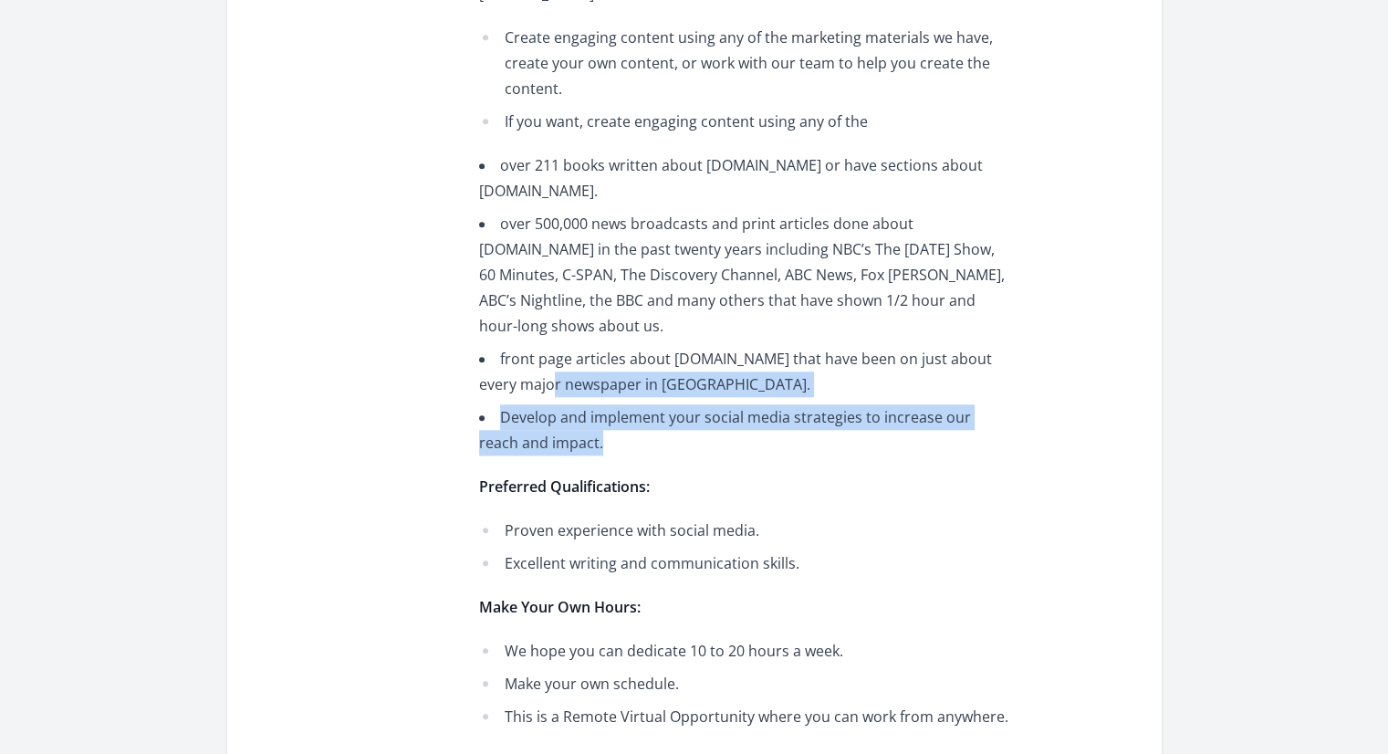
drag, startPoint x: 603, startPoint y: 453, endPoint x: 515, endPoint y: 384, distance: 111.7
click at [515, 384] on li "front page articles about MatchingDonors.com that have been on just about every…" at bounding box center [746, 371] width 534 height 51
drag, startPoint x: 515, startPoint y: 384, endPoint x: 585, endPoint y: 487, distance: 124.2
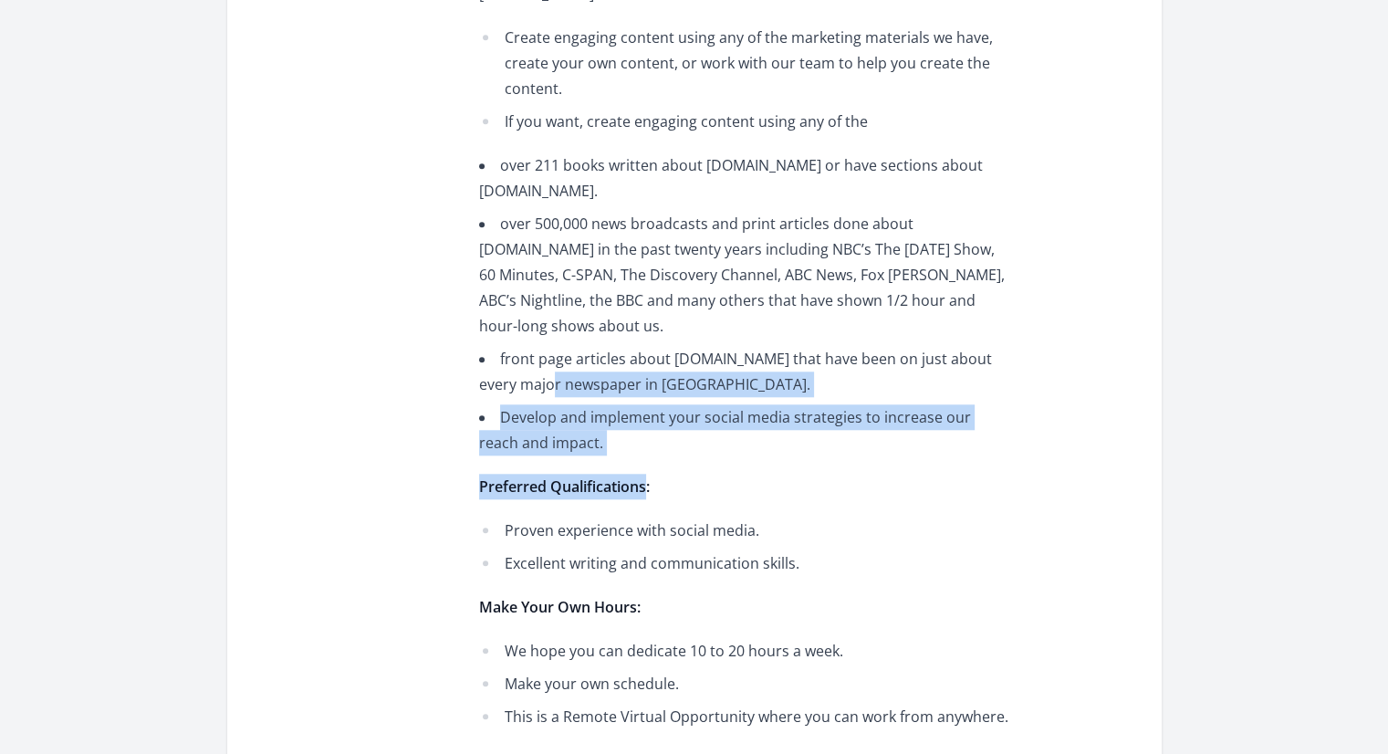
click at [585, 487] on strong "Preferred Qualifications:" at bounding box center [564, 486] width 171 height 20
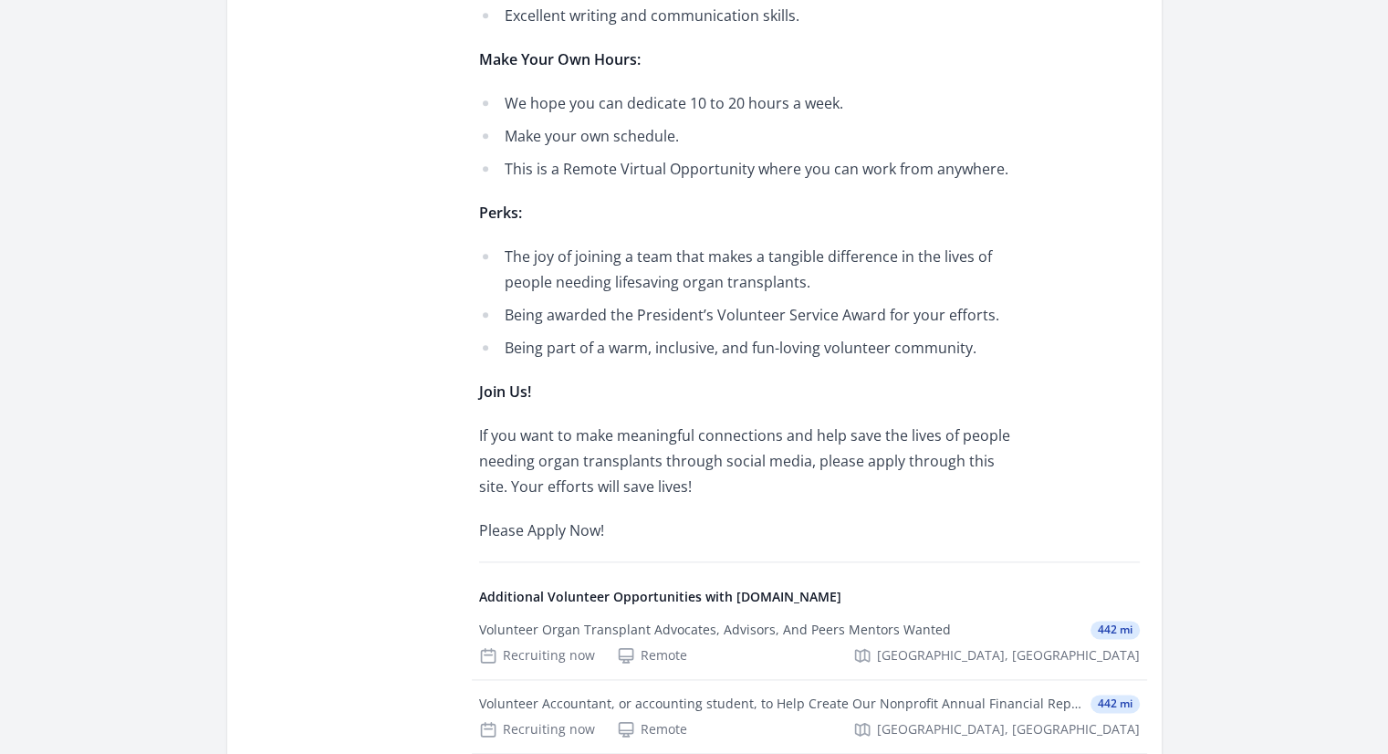
scroll to position [2281, 0]
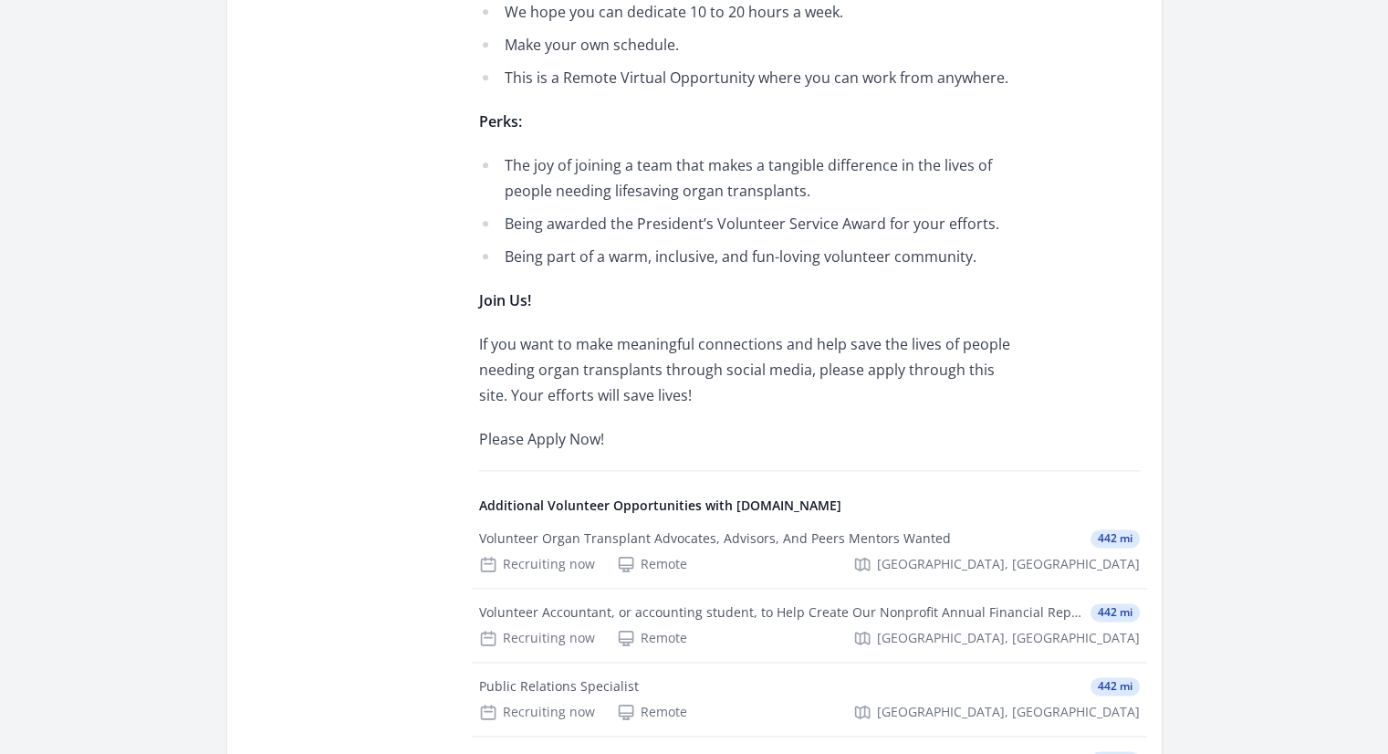
click at [577, 334] on p "If you want to make meaningful connections and help save the lives of people ne…" at bounding box center [746, 369] width 534 height 77
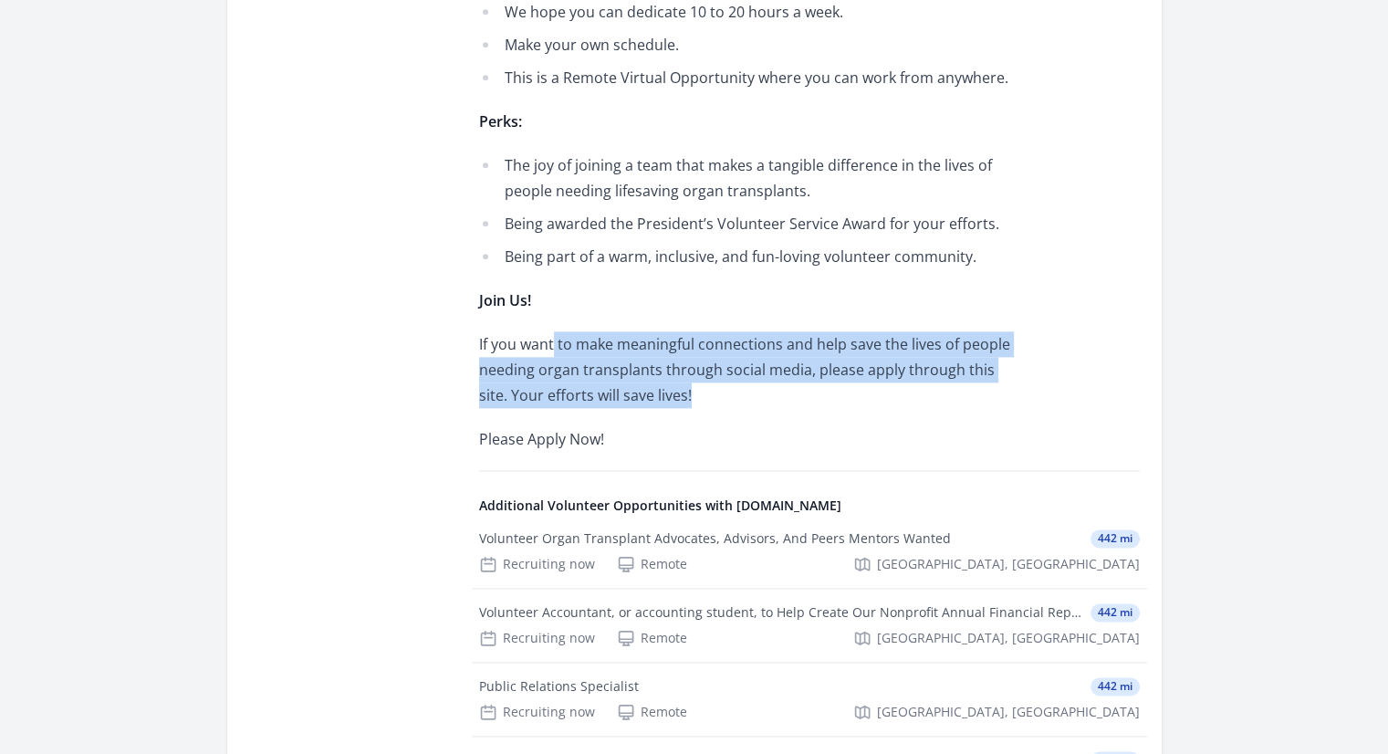
drag, startPoint x: 570, startPoint y: 341, endPoint x: 712, endPoint y: 401, distance: 153.7
click at [712, 401] on p "If you want to make meaningful connections and help save the lives of people ne…" at bounding box center [746, 369] width 534 height 77
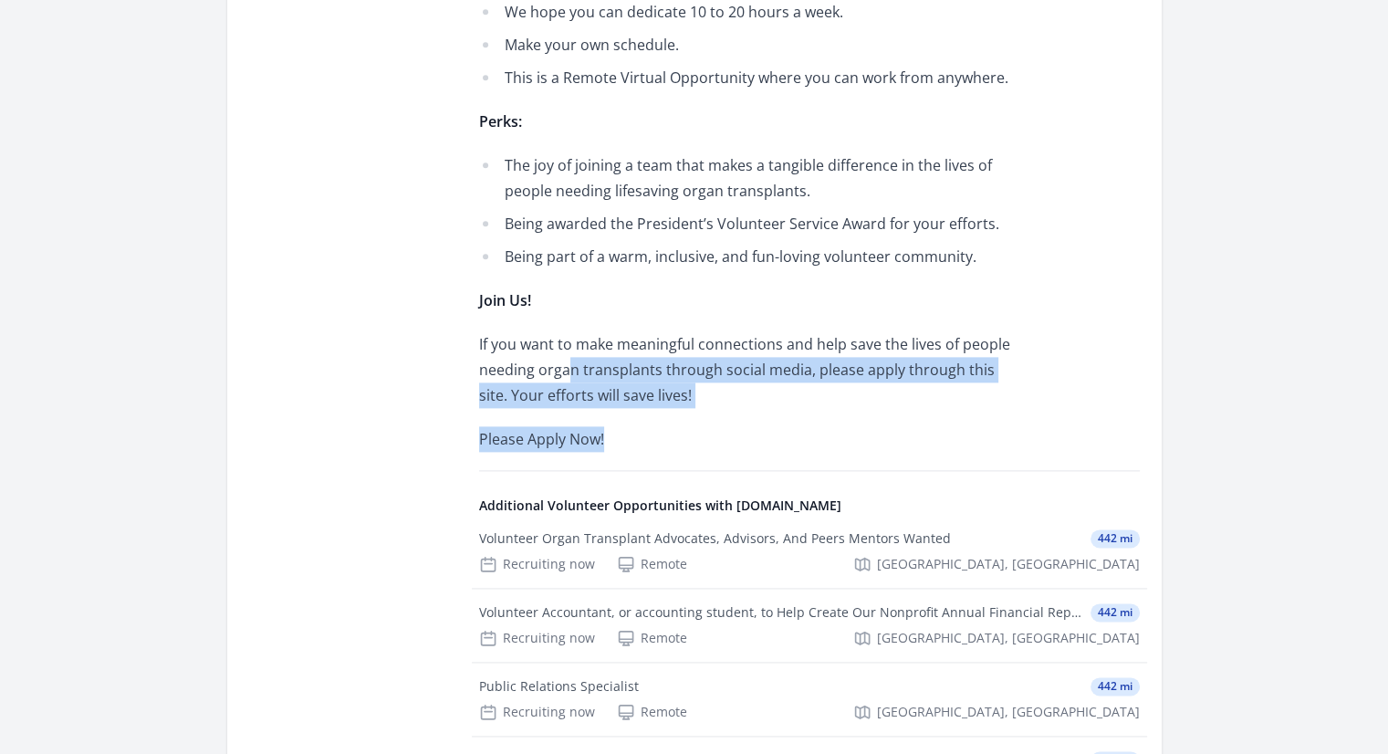
drag, startPoint x: 708, startPoint y: 408, endPoint x: 569, endPoint y: 380, distance: 141.5
click at [569, 380] on p "If you want to make meaningful connections and help save the lives of people ne…" at bounding box center [746, 369] width 534 height 77
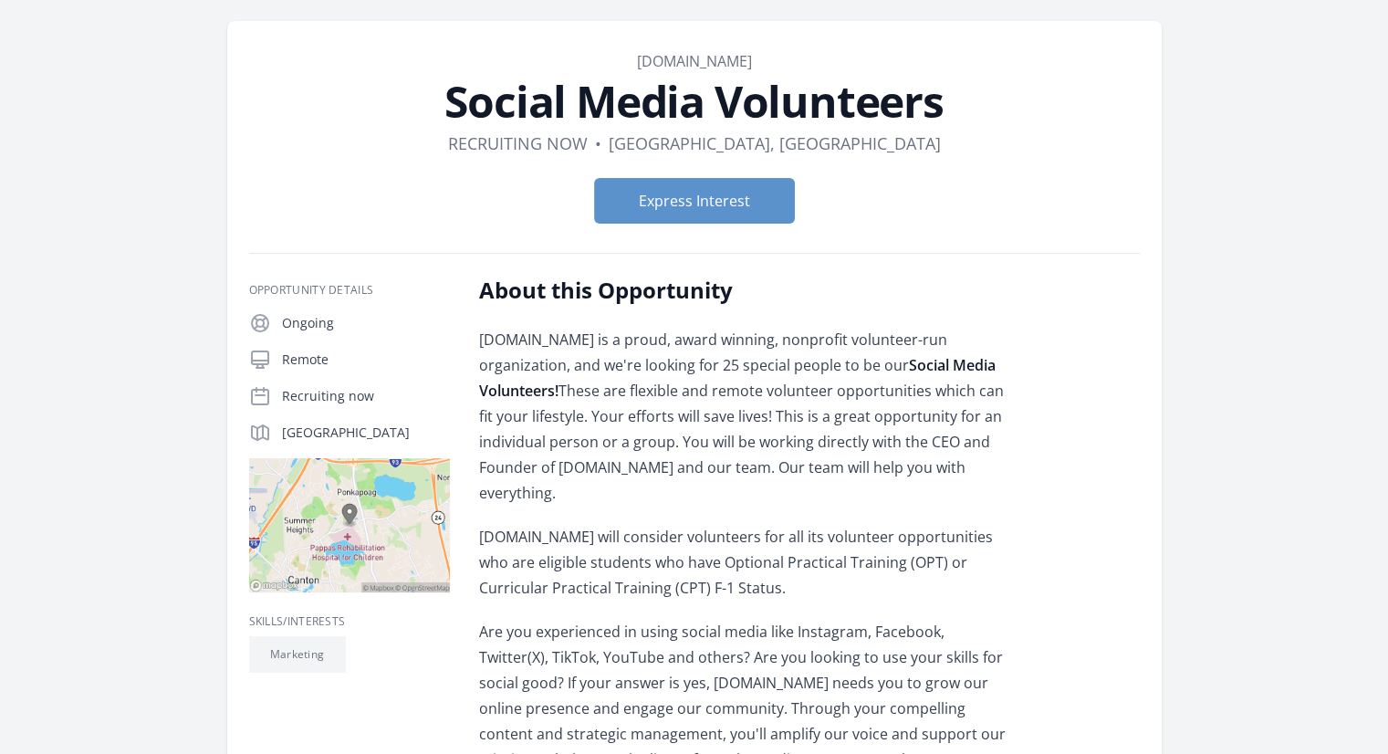
scroll to position [91, 0]
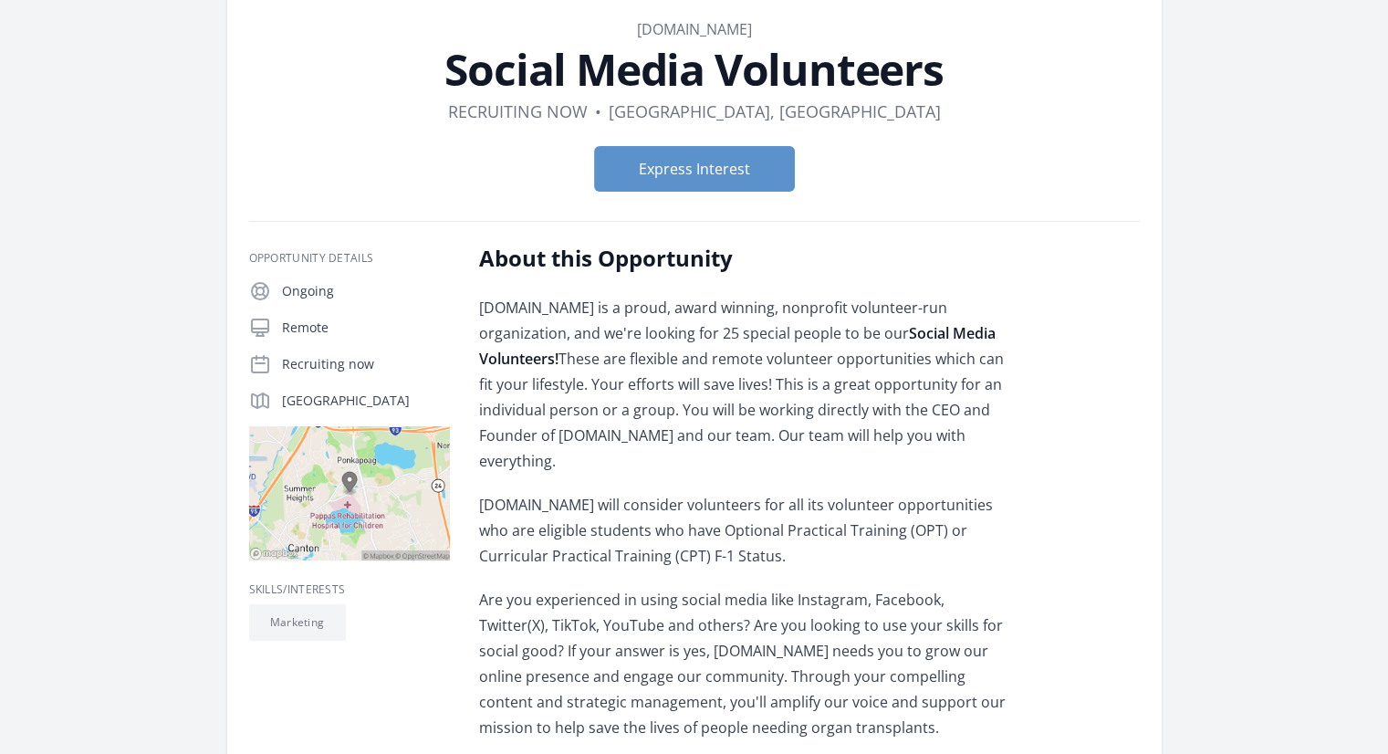
drag, startPoint x: 465, startPoint y: 310, endPoint x: 606, endPoint y: 402, distance: 168.0
click at [606, 402] on p "MatchingDonors.com is a proud, award winning, nonprofit volunteer-run organizat…" at bounding box center [746, 384] width 534 height 179
click at [608, 342] on p "MatchingDonors.com is a proud, award winning, nonprofit volunteer-run organizat…" at bounding box center [746, 384] width 534 height 179
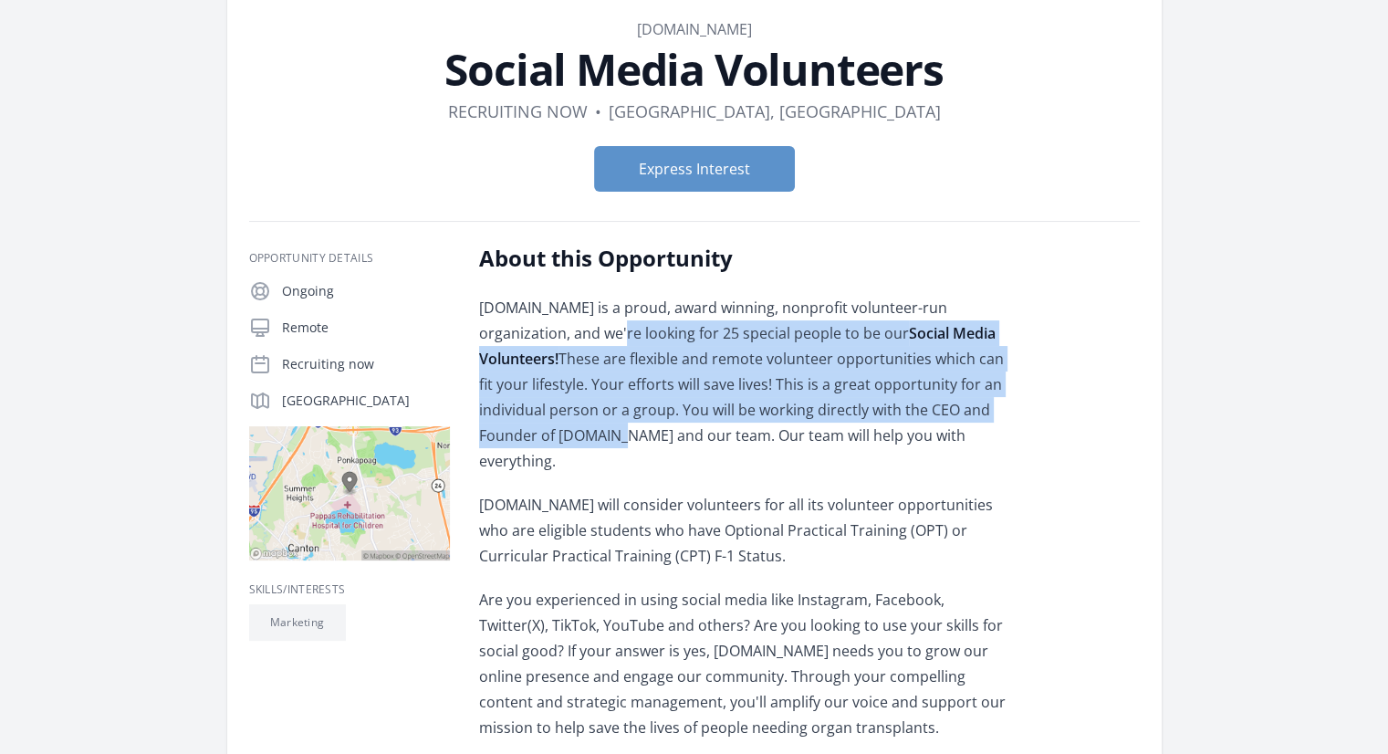
drag, startPoint x: 588, startPoint y: 338, endPoint x: 608, endPoint y: 429, distance: 93.4
click at [608, 429] on p "MatchingDonors.com is a proud, award winning, nonprofit volunteer-run organizat…" at bounding box center [746, 384] width 534 height 179
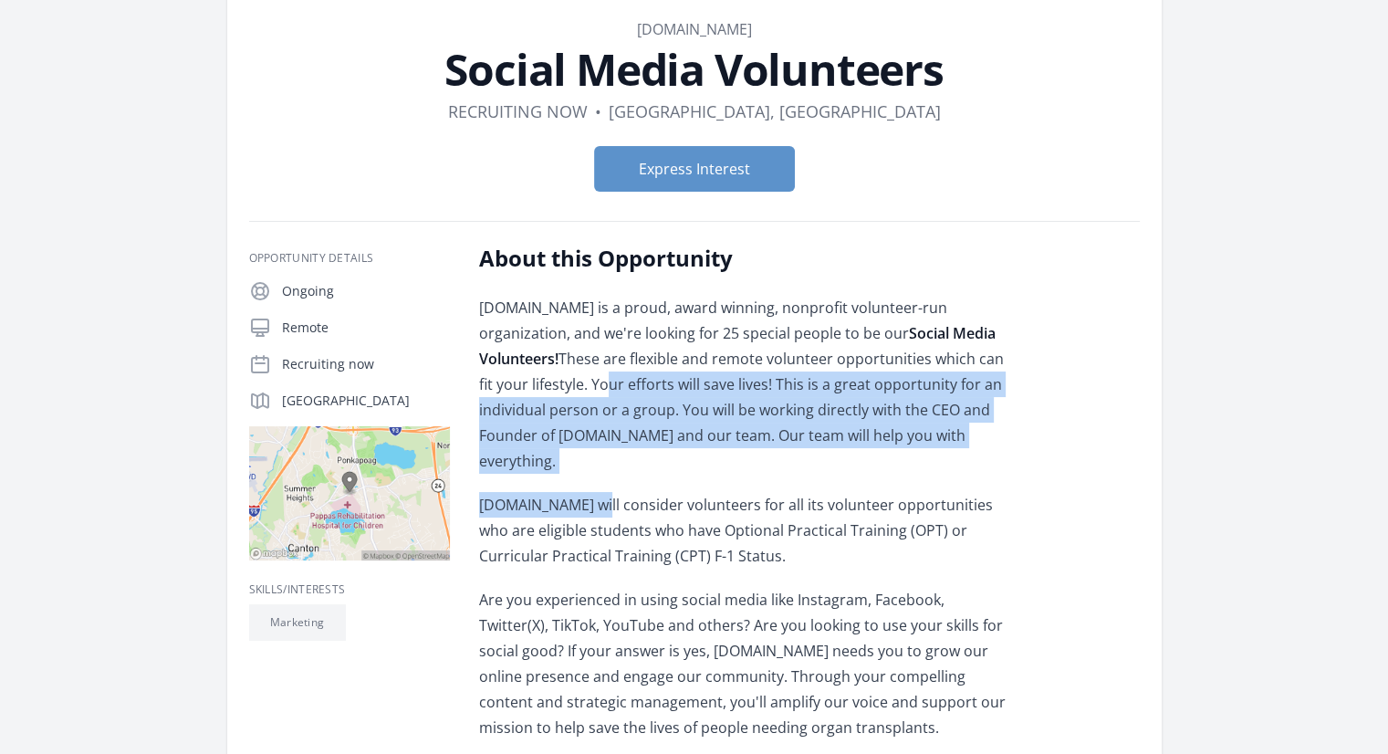
drag, startPoint x: 583, startPoint y: 389, endPoint x: 598, endPoint y: 498, distance: 110.6
click at [598, 498] on p "MatchingDonors.com will consider volunteers for all its volunteer opportunities…" at bounding box center [746, 530] width 534 height 77
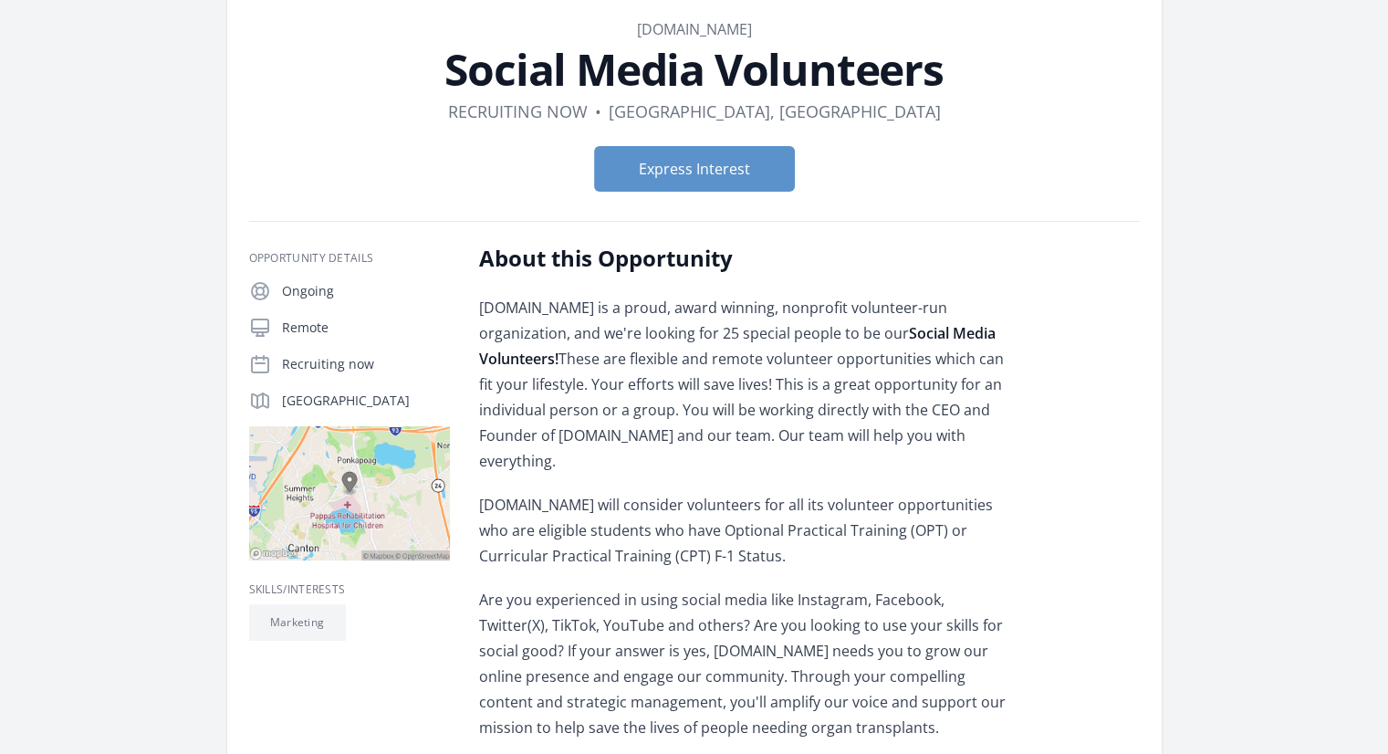
scroll to position [456, 0]
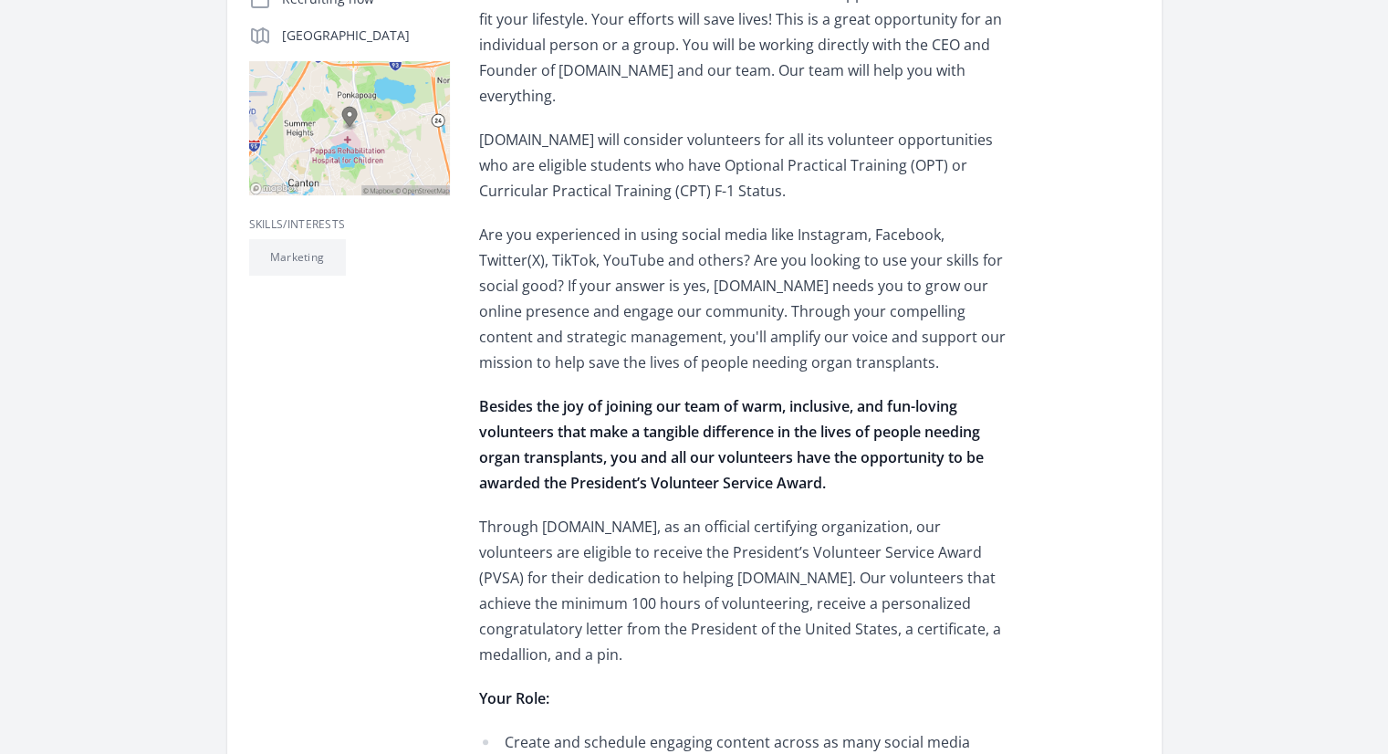
click at [559, 348] on p "Are you experienced in using social media like Instagram, Facebook, Twitter(X),…" at bounding box center [746, 298] width 534 height 153
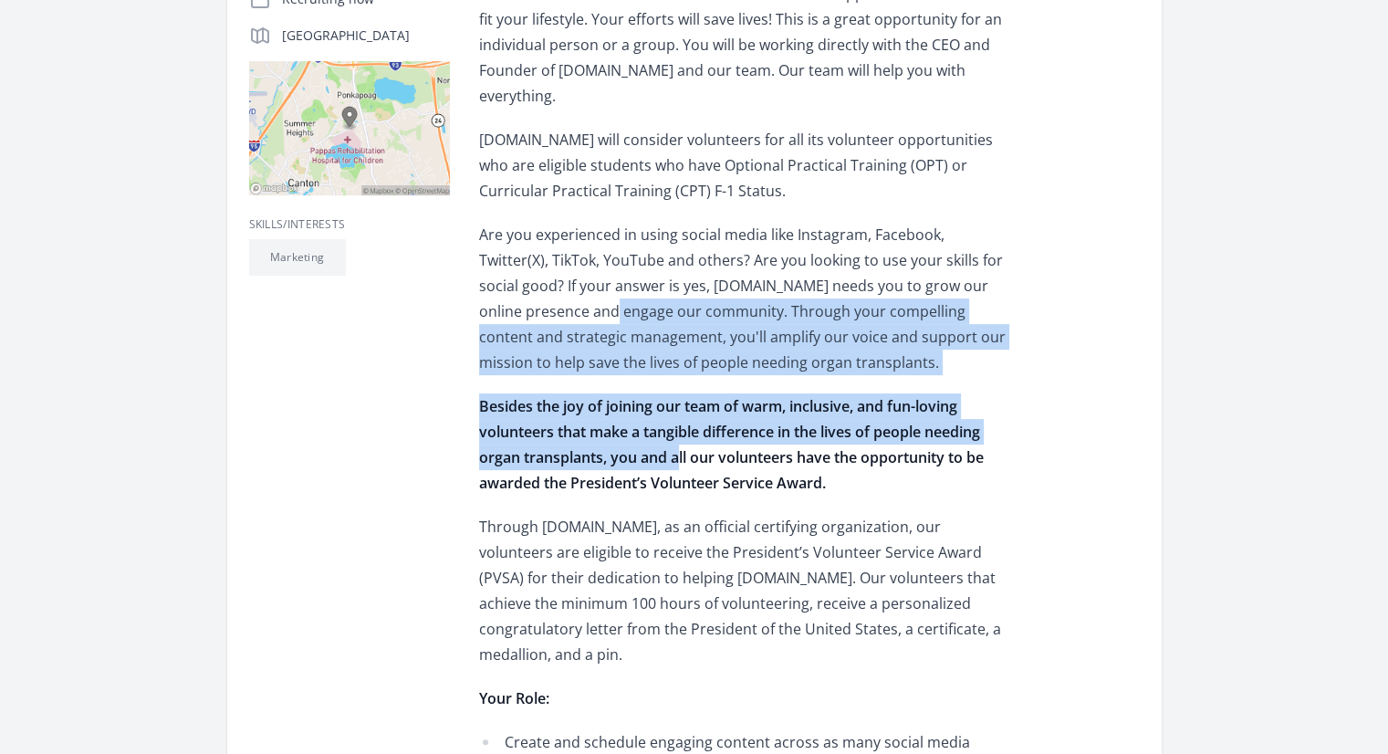
drag, startPoint x: 534, startPoint y: 311, endPoint x: 679, endPoint y: 456, distance: 205.1
click at [679, 456] on strong "Besides the joy of joining our team of warm, inclusive, and fun-loving voluntee…" at bounding box center [731, 444] width 504 height 97
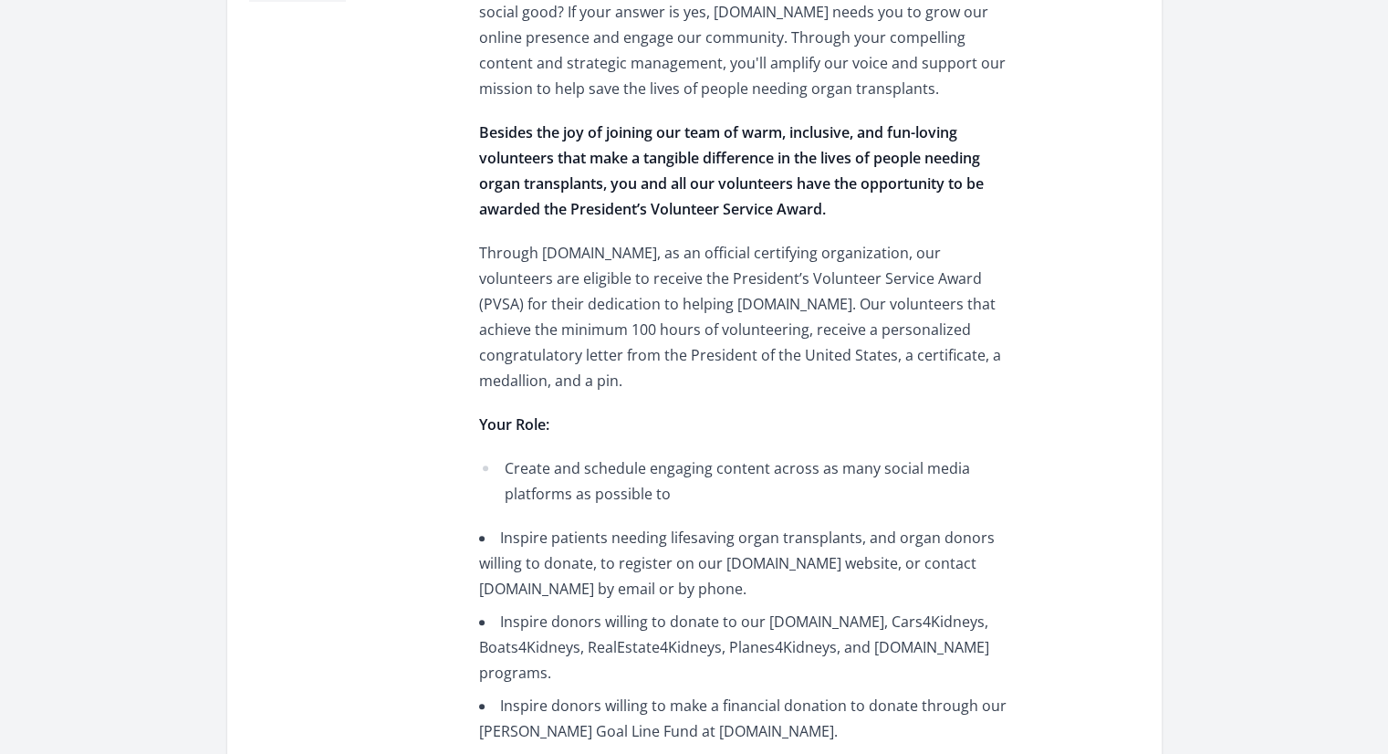
click at [636, 341] on p "Through MatchingDonors.com, as an official certifying organization, our volunte…" at bounding box center [746, 316] width 534 height 153
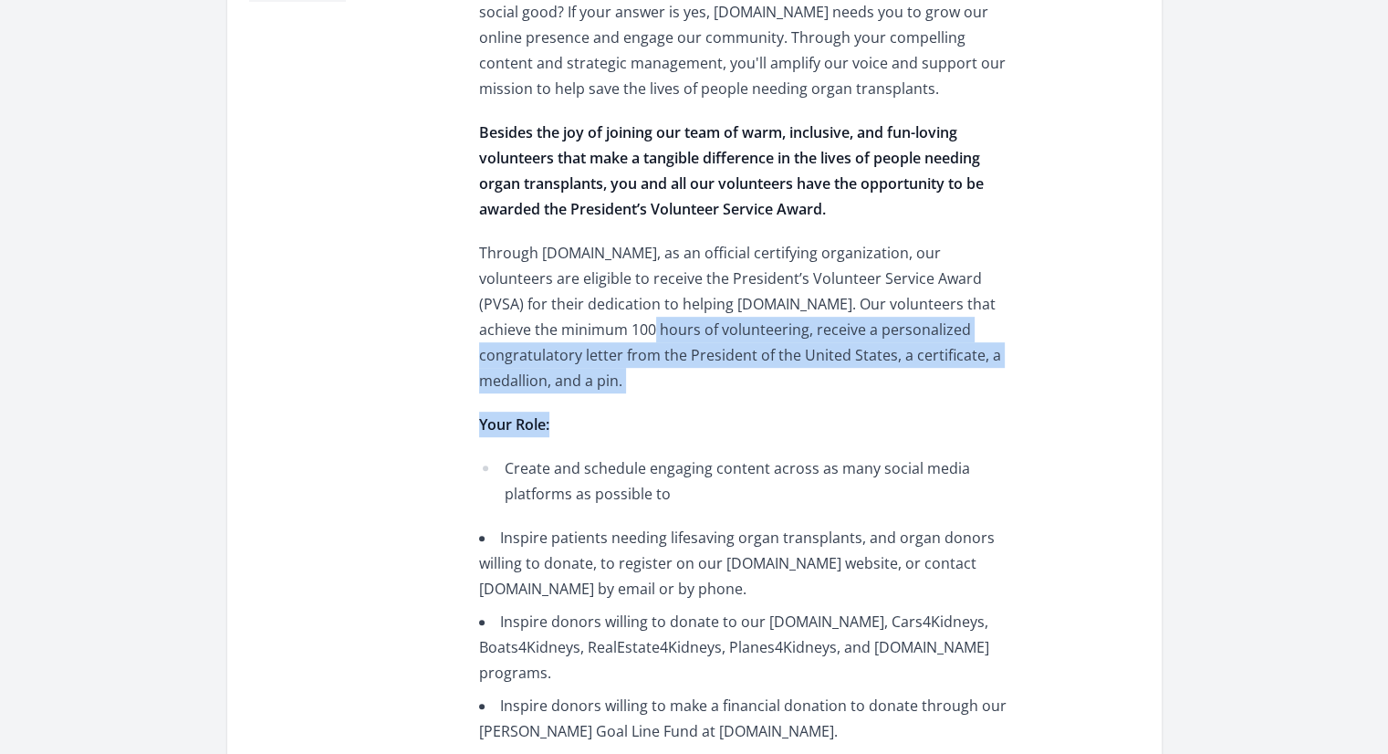
drag, startPoint x: 575, startPoint y: 319, endPoint x: 608, endPoint y: 430, distance: 115.2
click at [608, 430] on p "Your Role:" at bounding box center [746, 424] width 534 height 26
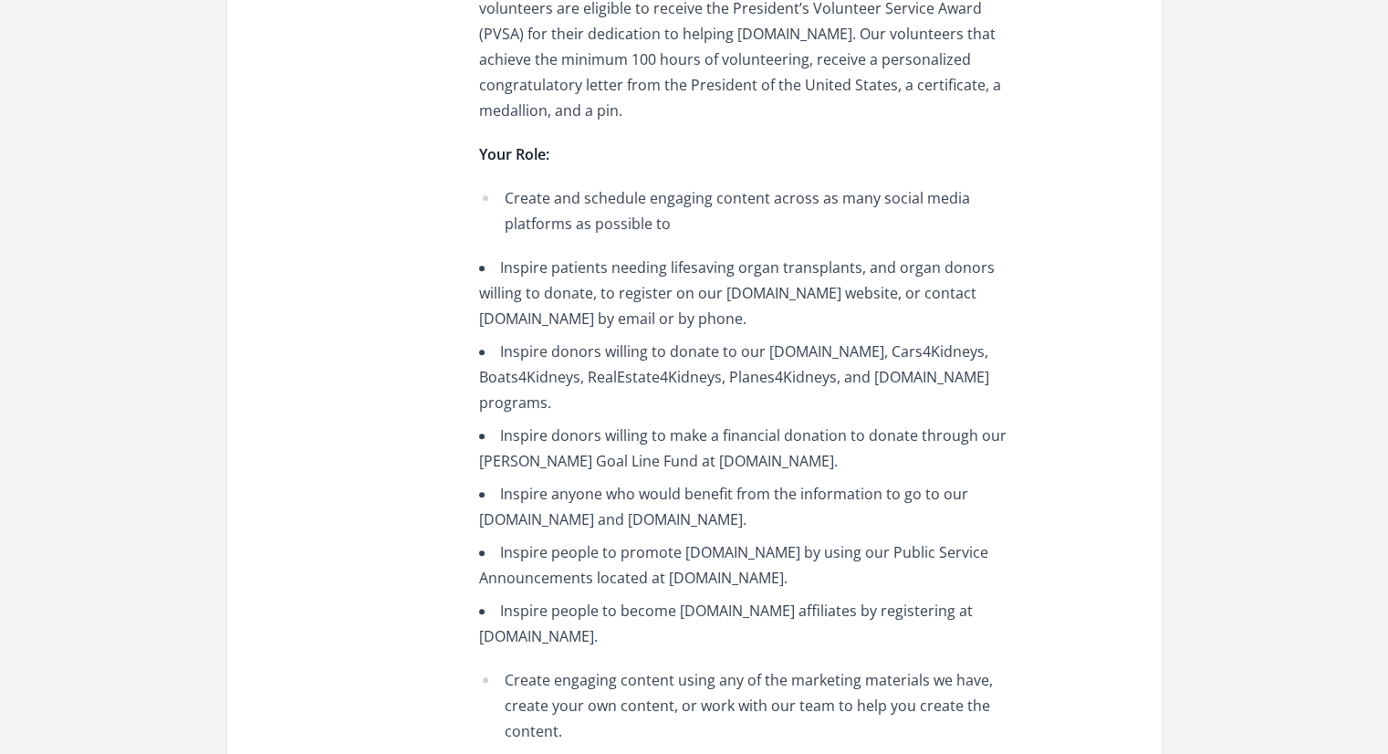
scroll to position [1004, 0]
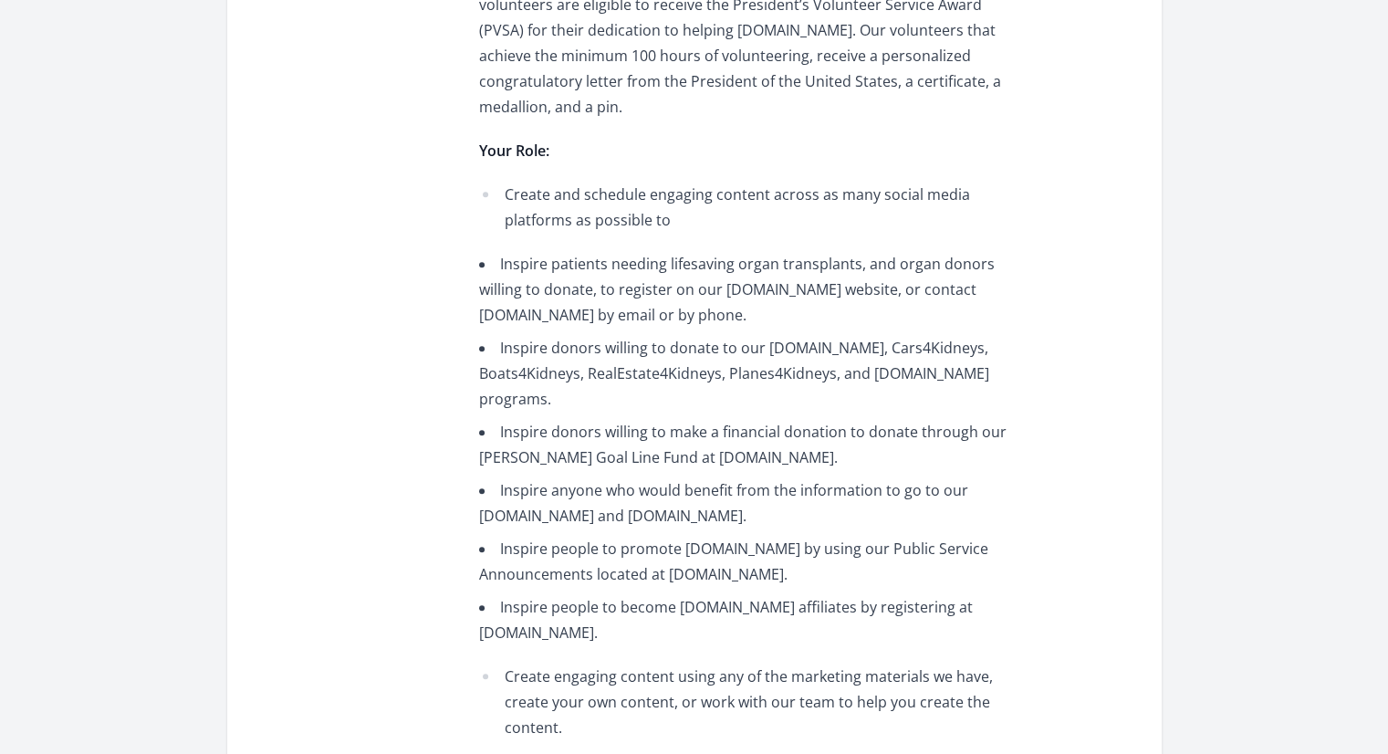
click at [588, 369] on li "Inspire donors willing to donate to our MatchingDonorsDonations.com, Cars4Kidne…" at bounding box center [746, 373] width 534 height 77
click at [548, 302] on li "Inspire patients needing lifesaving organ transplants, and organ donors willing…" at bounding box center [746, 289] width 534 height 77
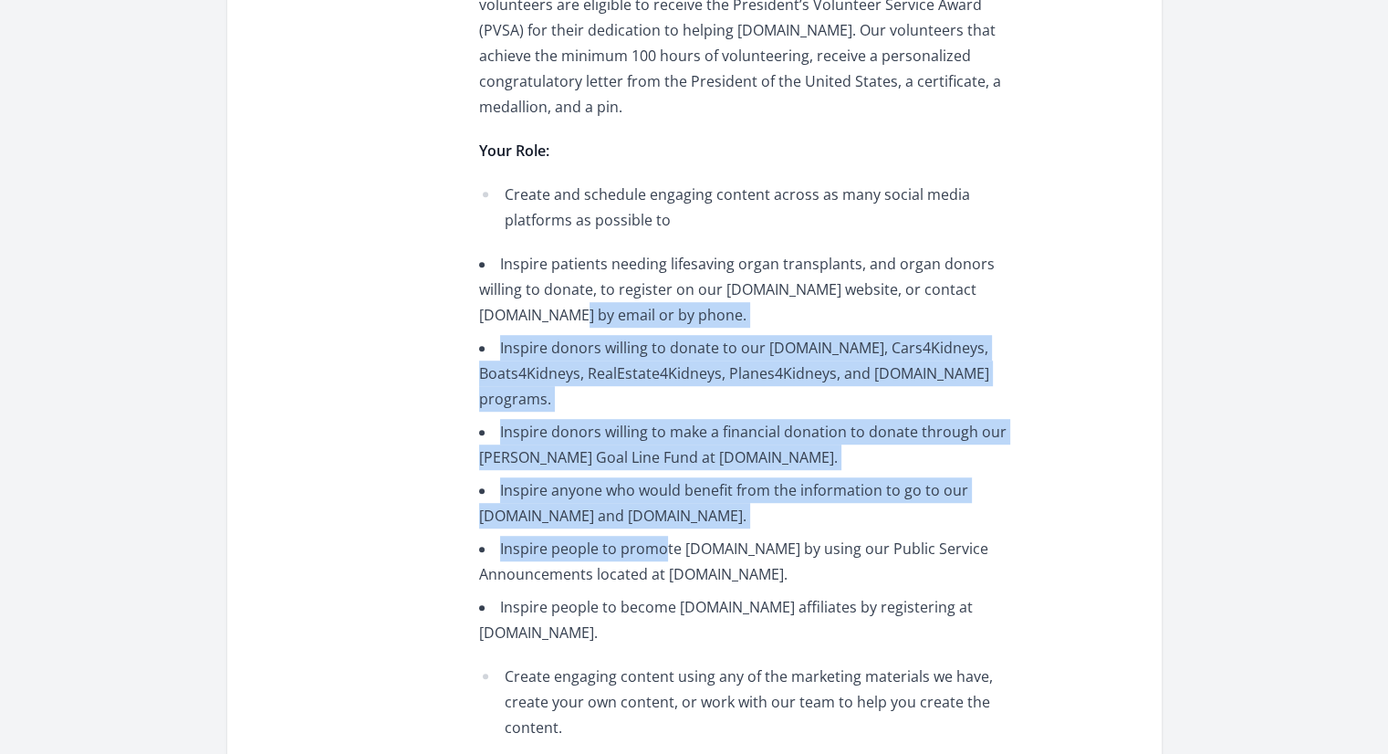
drag, startPoint x: 535, startPoint y: 306, endPoint x: 660, endPoint y: 556, distance: 280.7
click at [660, 556] on div "MatchingDonors.com is a proud, award winning, nonprofit volunteer-run organizat…" at bounding box center [746, 555] width 534 height 2346
click at [660, 556] on li "Inspire people to promote MatchingDonors.com by using our Public Service Announ…" at bounding box center [746, 561] width 534 height 51
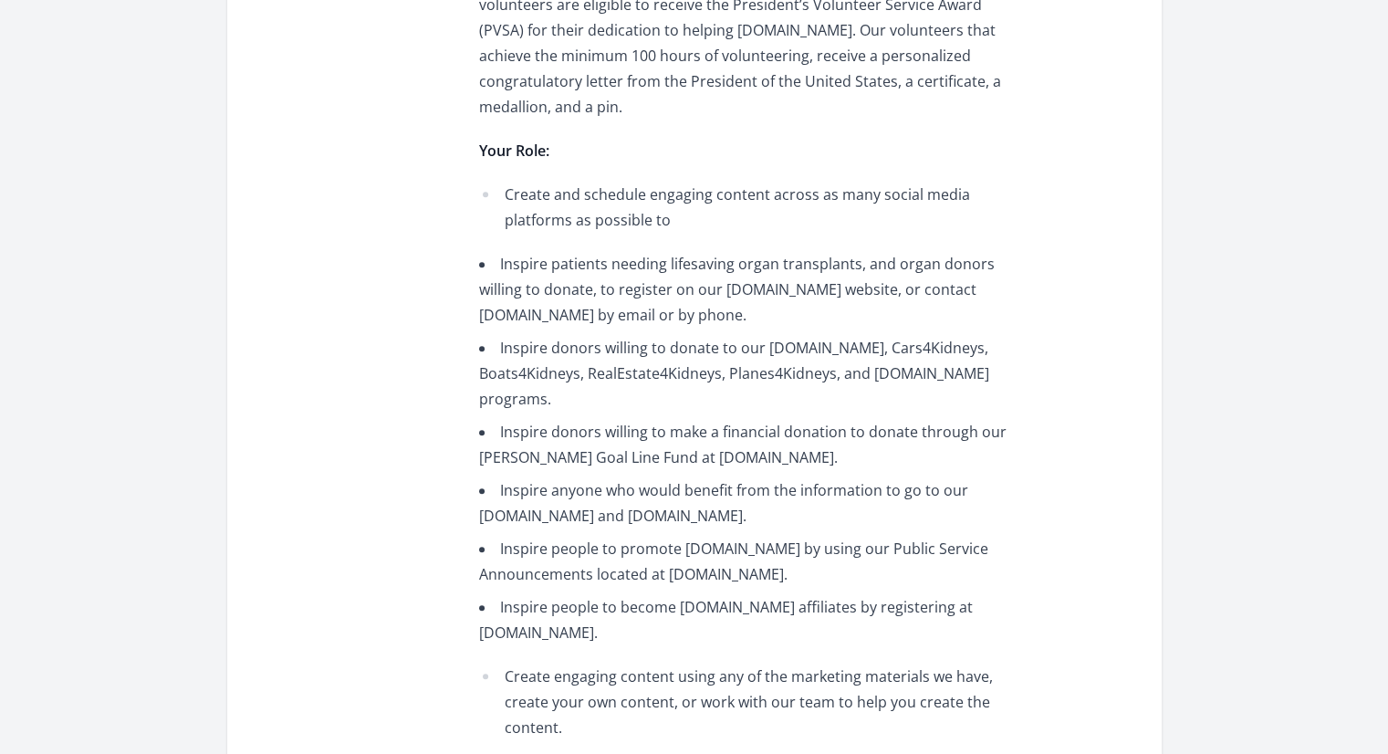
scroll to position [1277, 0]
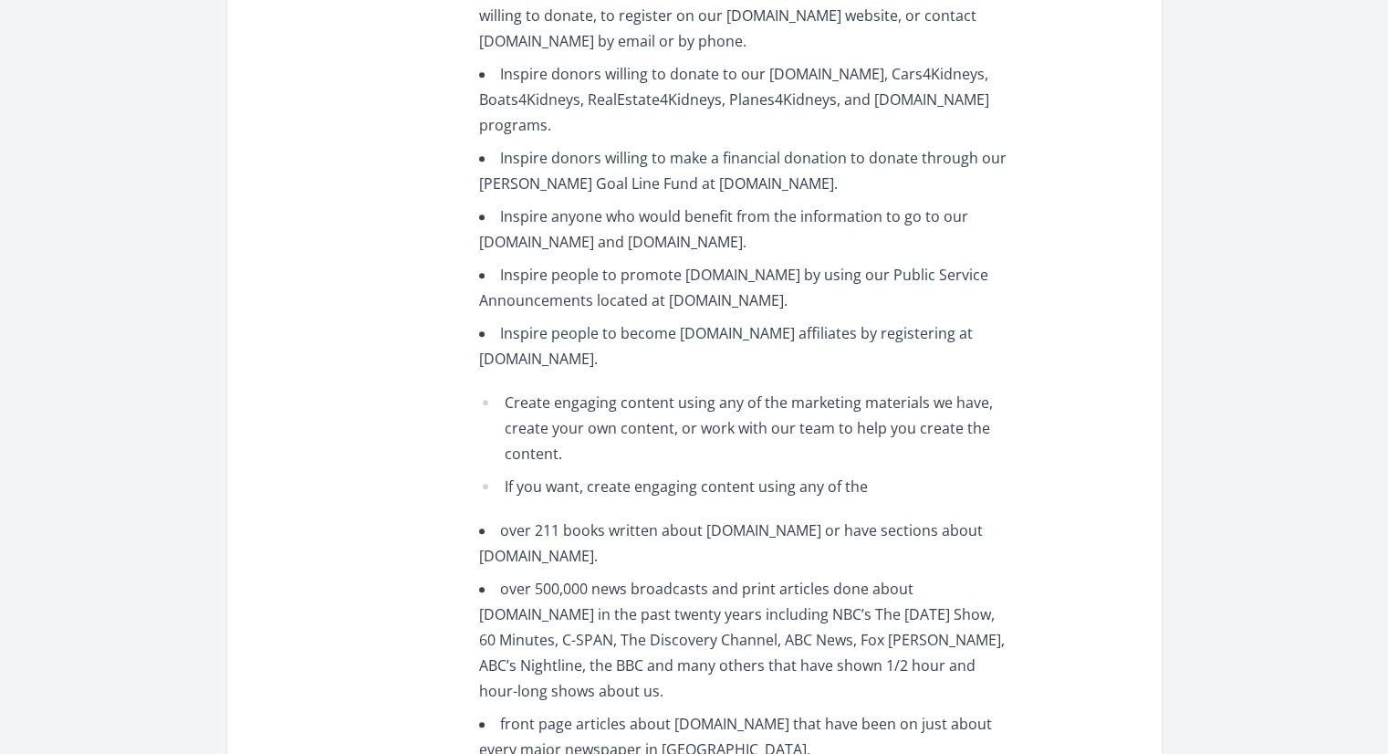
click at [599, 373] on div "MatchingDonors.com is a proud, award winning, nonprofit volunteer-run organizat…" at bounding box center [746, 282] width 534 height 2346
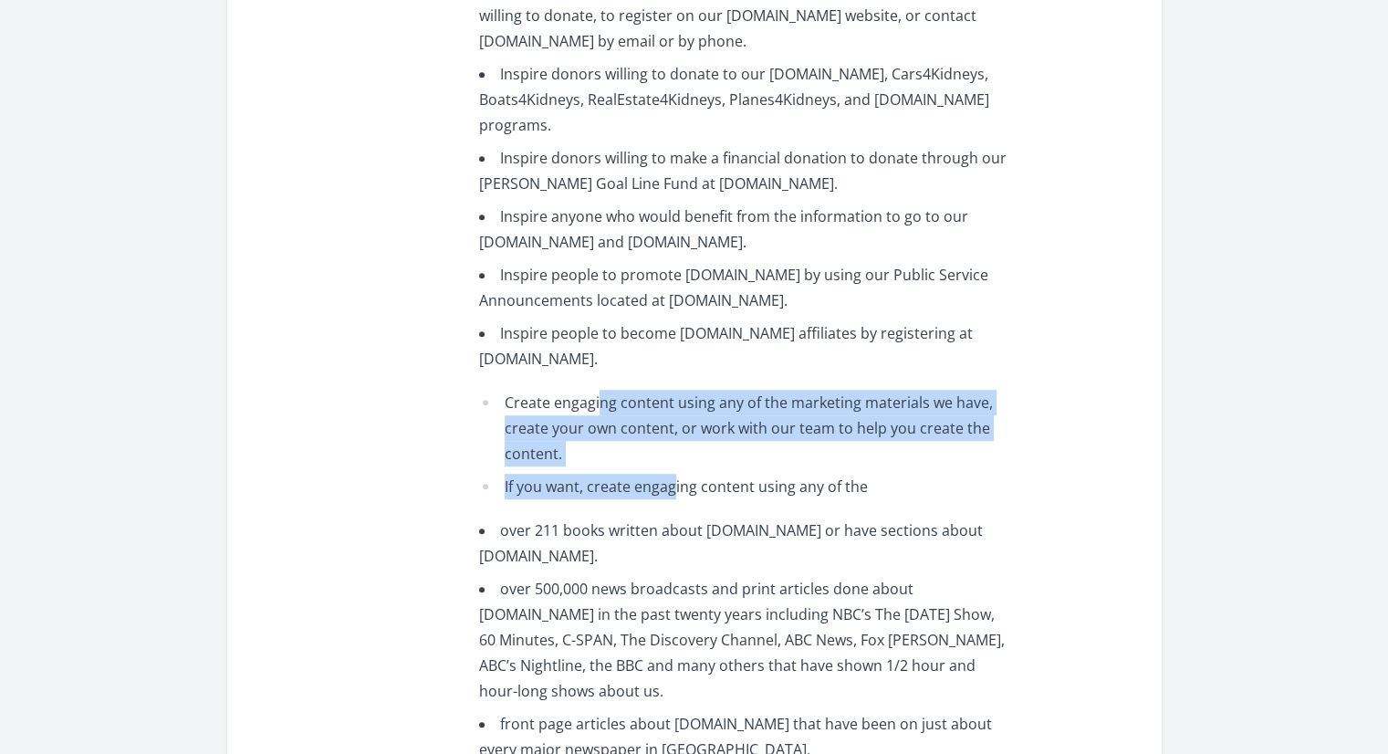
drag, startPoint x: 601, startPoint y: 371, endPoint x: 672, endPoint y: 497, distance: 144.6
click at [672, 497] on div "MatchingDonors.com is a proud, award winning, nonprofit volunteer-run organizat…" at bounding box center [746, 282] width 534 height 2346
click at [672, 497] on li "If you want, create engaging content using any of the" at bounding box center [746, 486] width 534 height 26
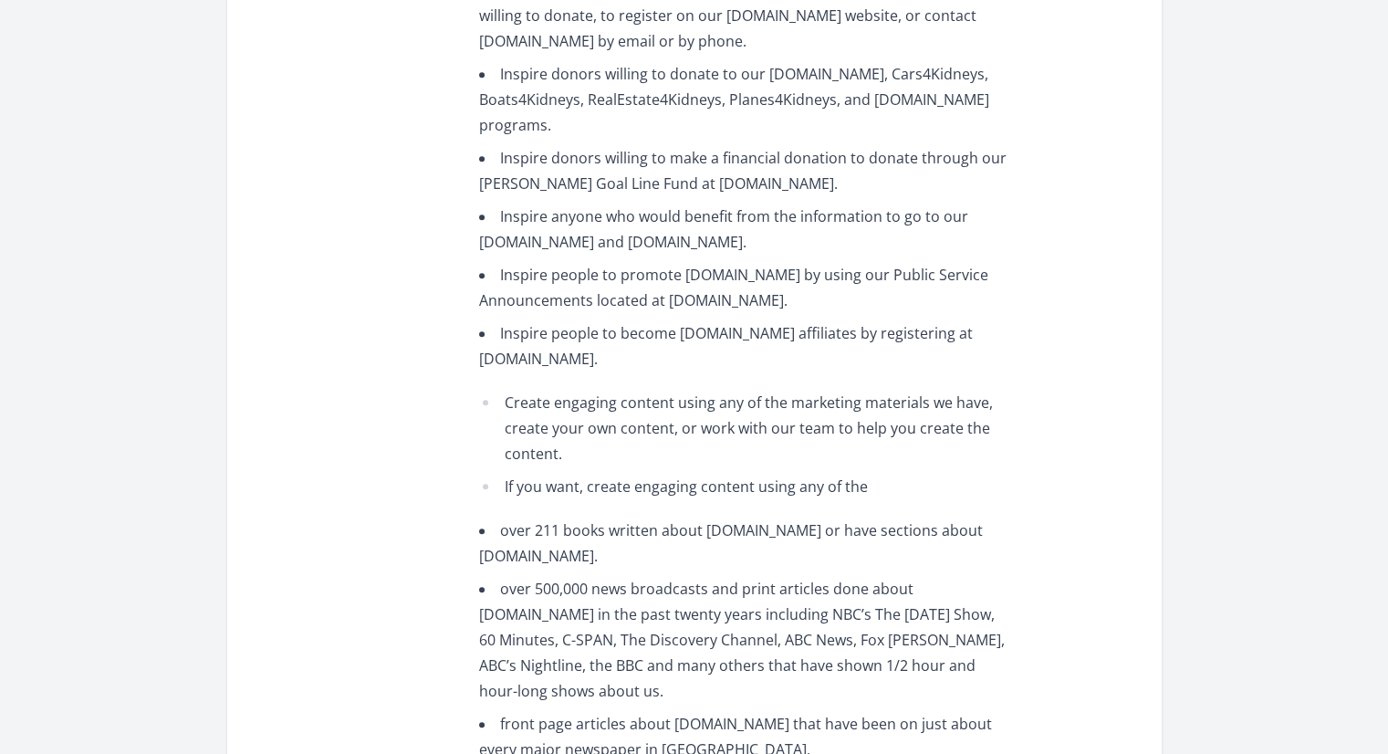
click at [628, 418] on li "Create engaging content using any of the marketing materials we have, create yo…" at bounding box center [746, 428] width 534 height 77
drag, startPoint x: 581, startPoint y: 404, endPoint x: 665, endPoint y: 560, distance: 177.1
click at [665, 560] on div "MatchingDonors.com is a proud, award winning, nonprofit volunteer-run organizat…" at bounding box center [746, 282] width 534 height 2346
click at [665, 560] on li "over 211 books written about MatchingDonors.com or have sections about Matching…" at bounding box center [746, 542] width 534 height 51
click at [606, 481] on li "If you want, create engaging content using any of the" at bounding box center [746, 486] width 534 height 26
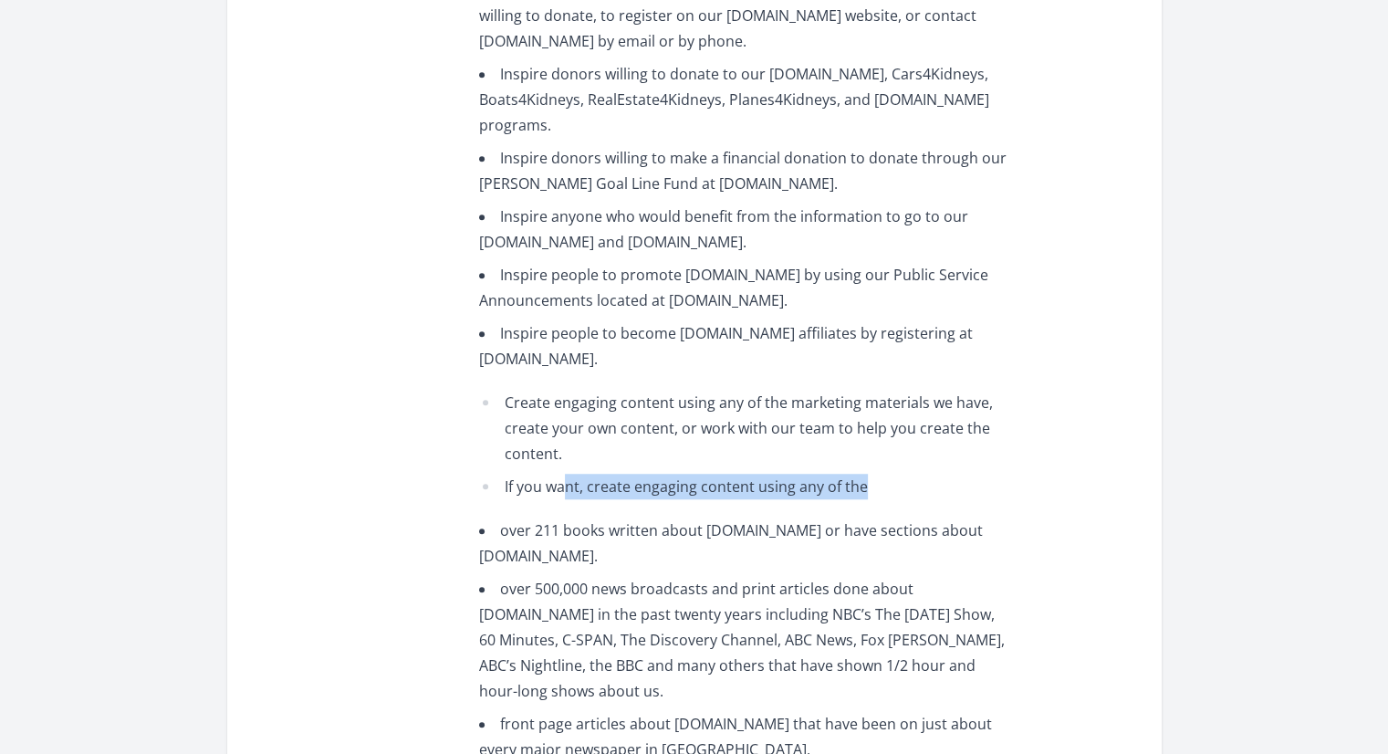
drag, startPoint x: 655, startPoint y: 472, endPoint x: 928, endPoint y: 497, distance: 274.0
click at [928, 497] on li "If you want, create engaging content using any of the" at bounding box center [746, 486] width 534 height 26
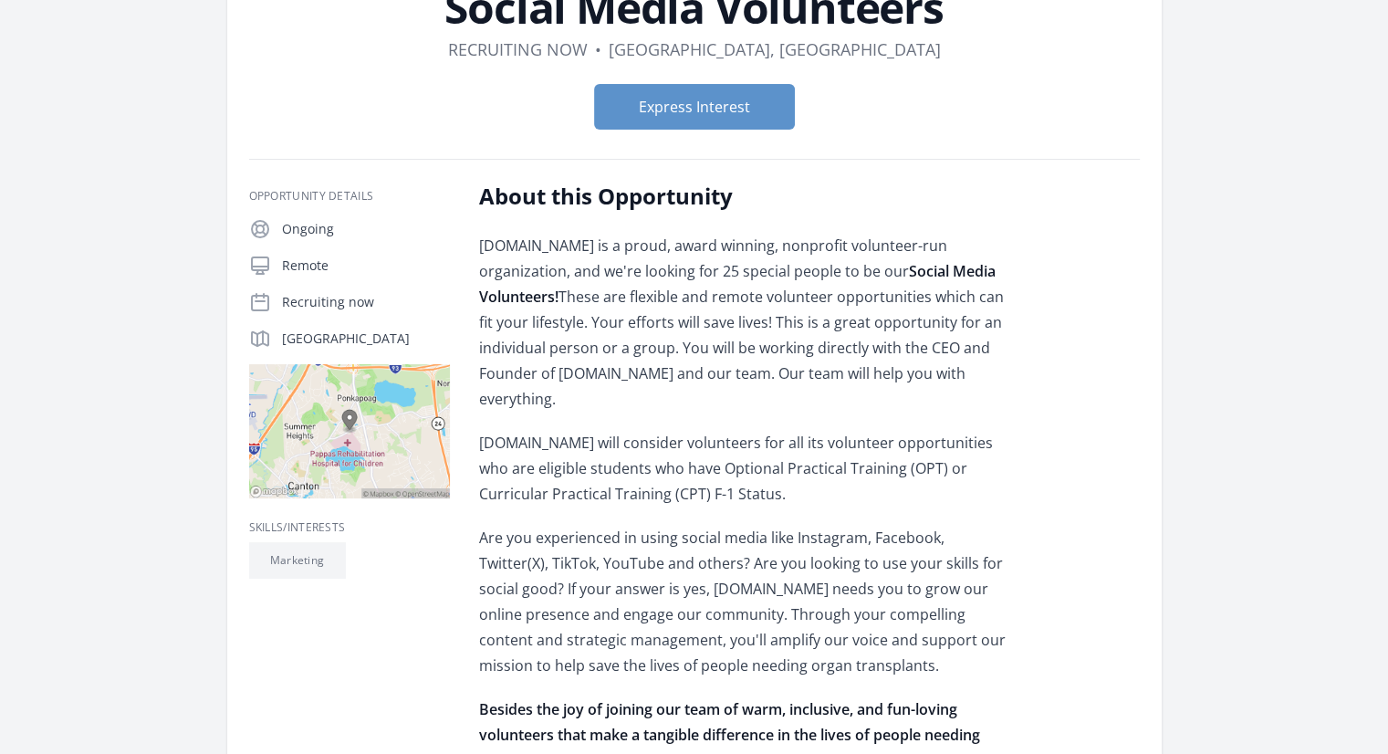
scroll to position [0, 0]
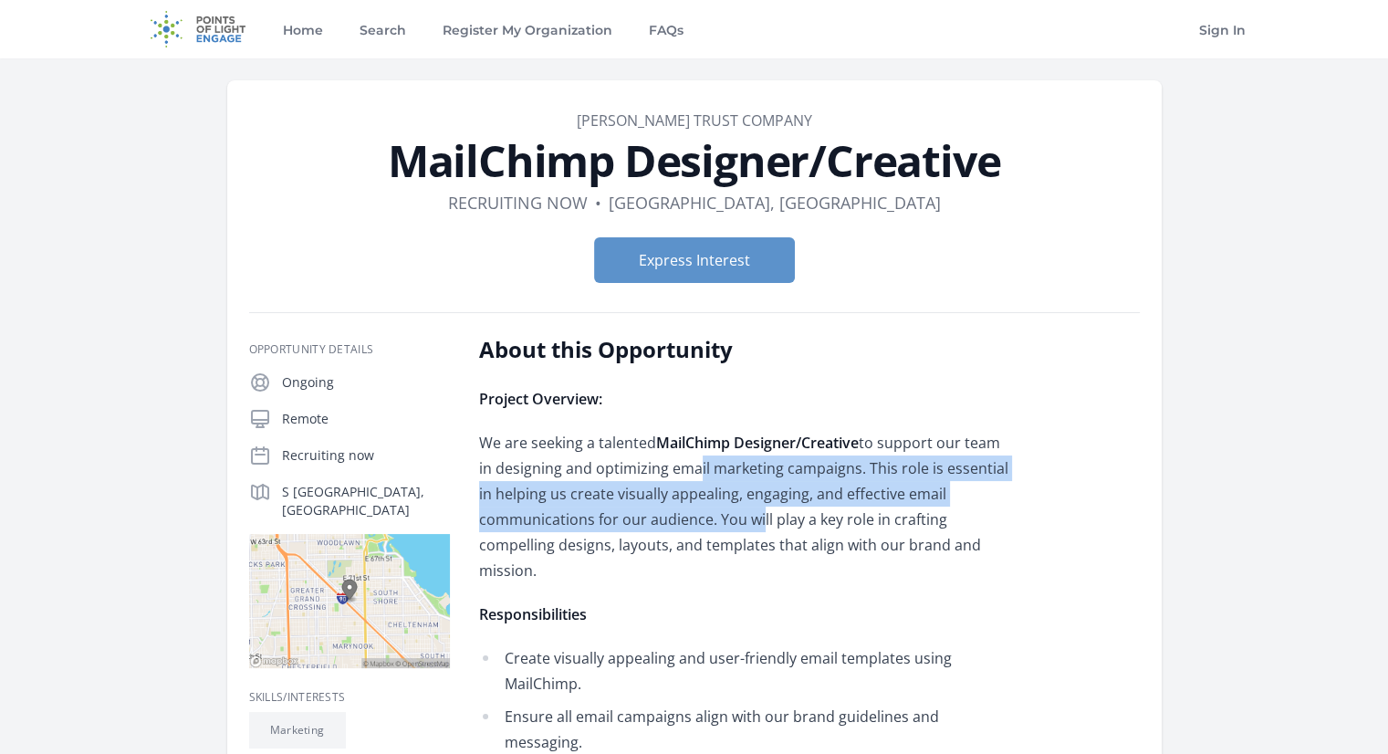
drag, startPoint x: 685, startPoint y: 458, endPoint x: 752, endPoint y: 509, distance: 83.9
click at [752, 509] on p "We are seeking a talented MailChimp Designer/Creative to support our team in de…" at bounding box center [746, 506] width 534 height 153
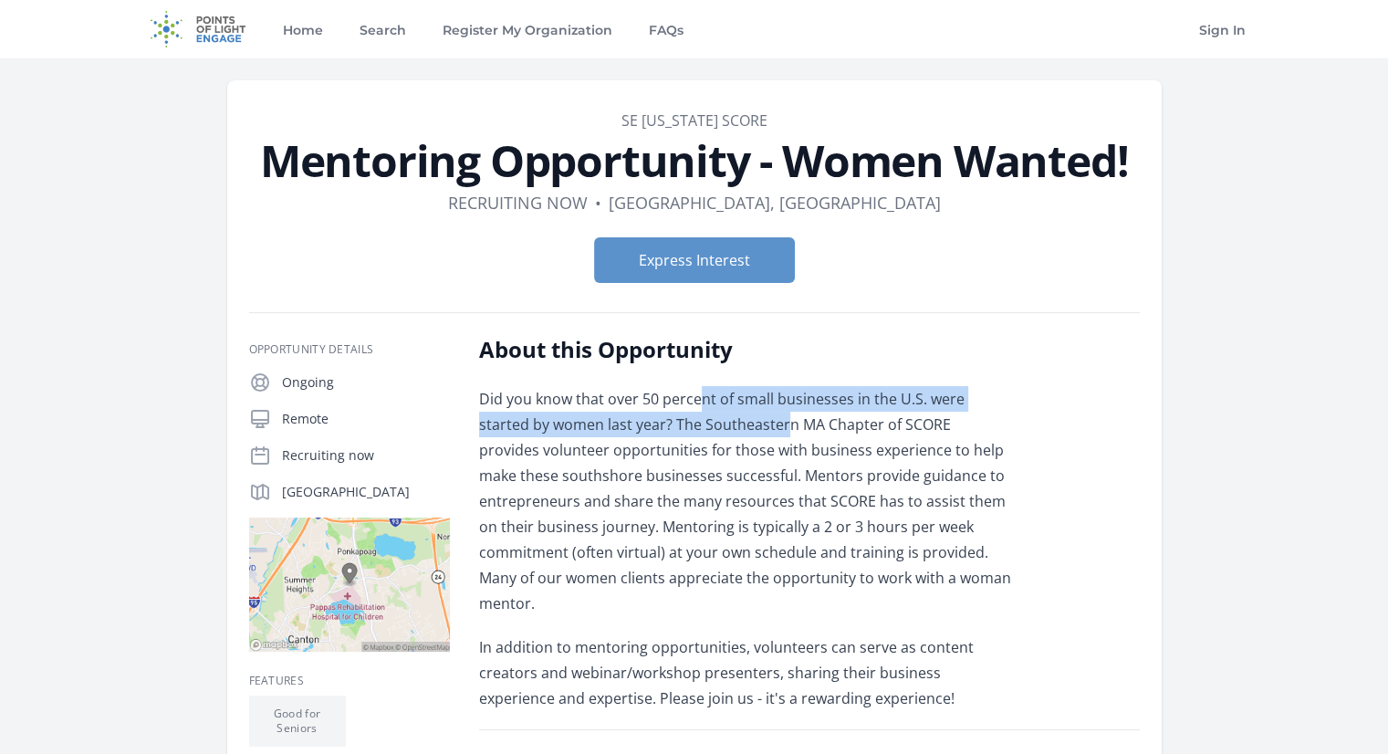
drag, startPoint x: 701, startPoint y: 374, endPoint x: 735, endPoint y: 423, distance: 60.2
click at [735, 423] on div "About this Opportunity Did you know that over 50 percent of small businesses in…" at bounding box center [746, 523] width 534 height 376
click at [735, 423] on p "Did you know that over 50 percent of small businesses in the U.S. were started …" at bounding box center [746, 501] width 534 height 230
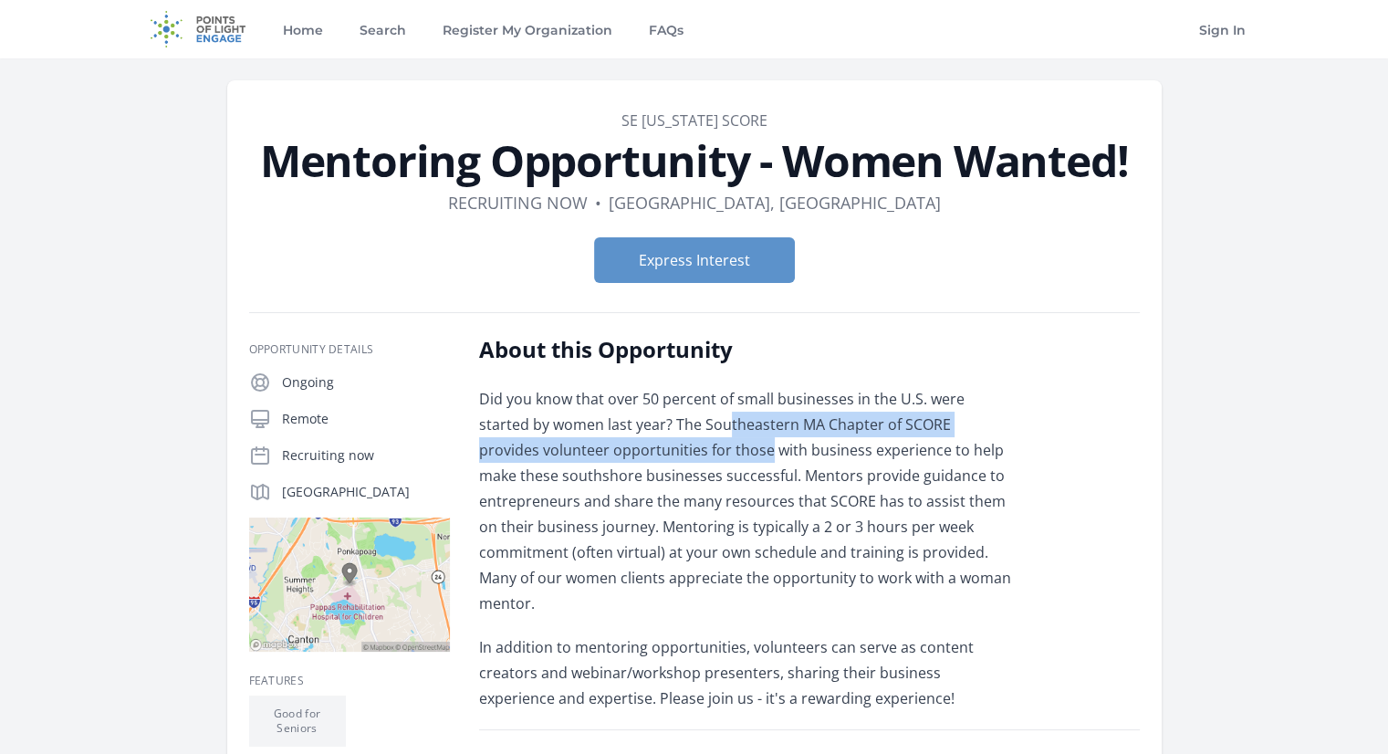
drag, startPoint x: 671, startPoint y: 413, endPoint x: 703, endPoint y: 443, distance: 43.9
click at [703, 443] on p "Did you know that over 50 percent of small businesses in the U.S. were started …" at bounding box center [746, 501] width 534 height 230
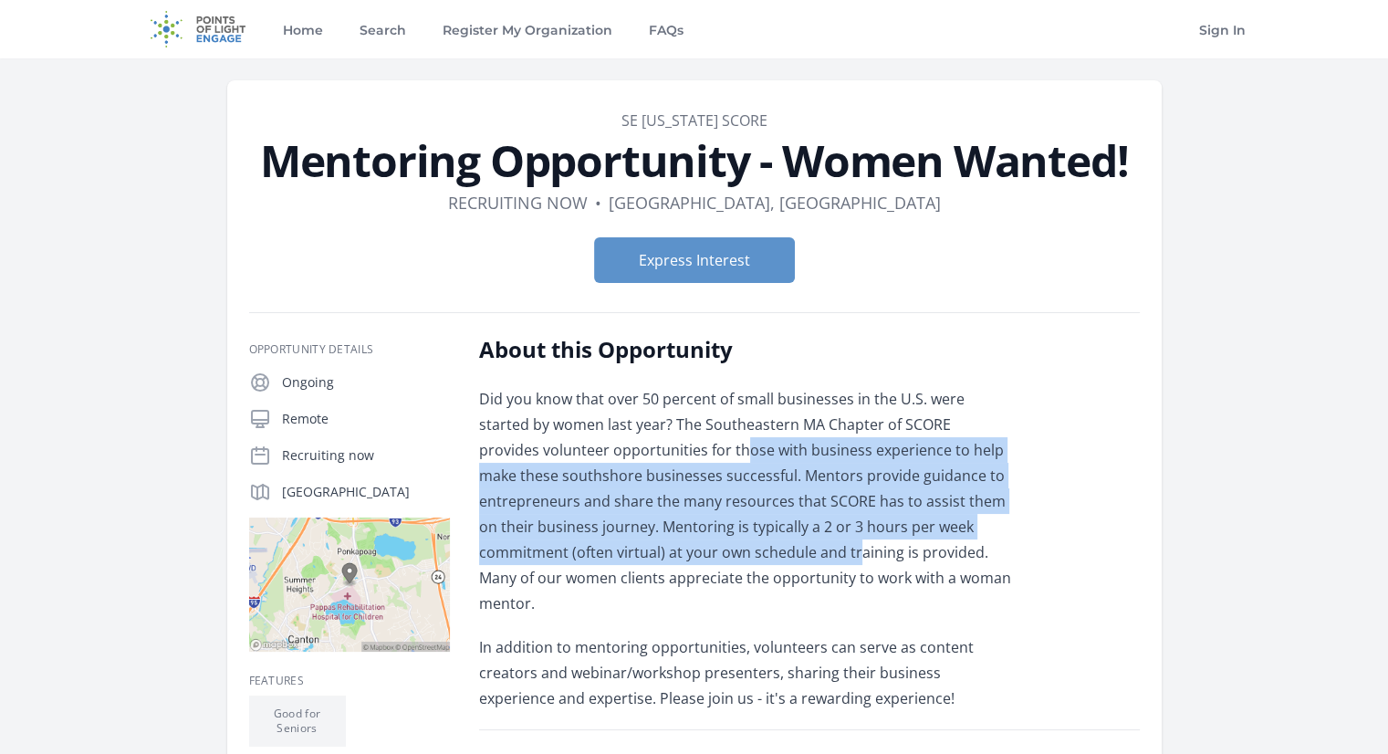
drag, startPoint x: 681, startPoint y: 440, endPoint x: 721, endPoint y: 561, distance: 127.8
click at [721, 561] on p "Did you know that over 50 percent of small businesses in the U.S. were started …" at bounding box center [746, 501] width 534 height 230
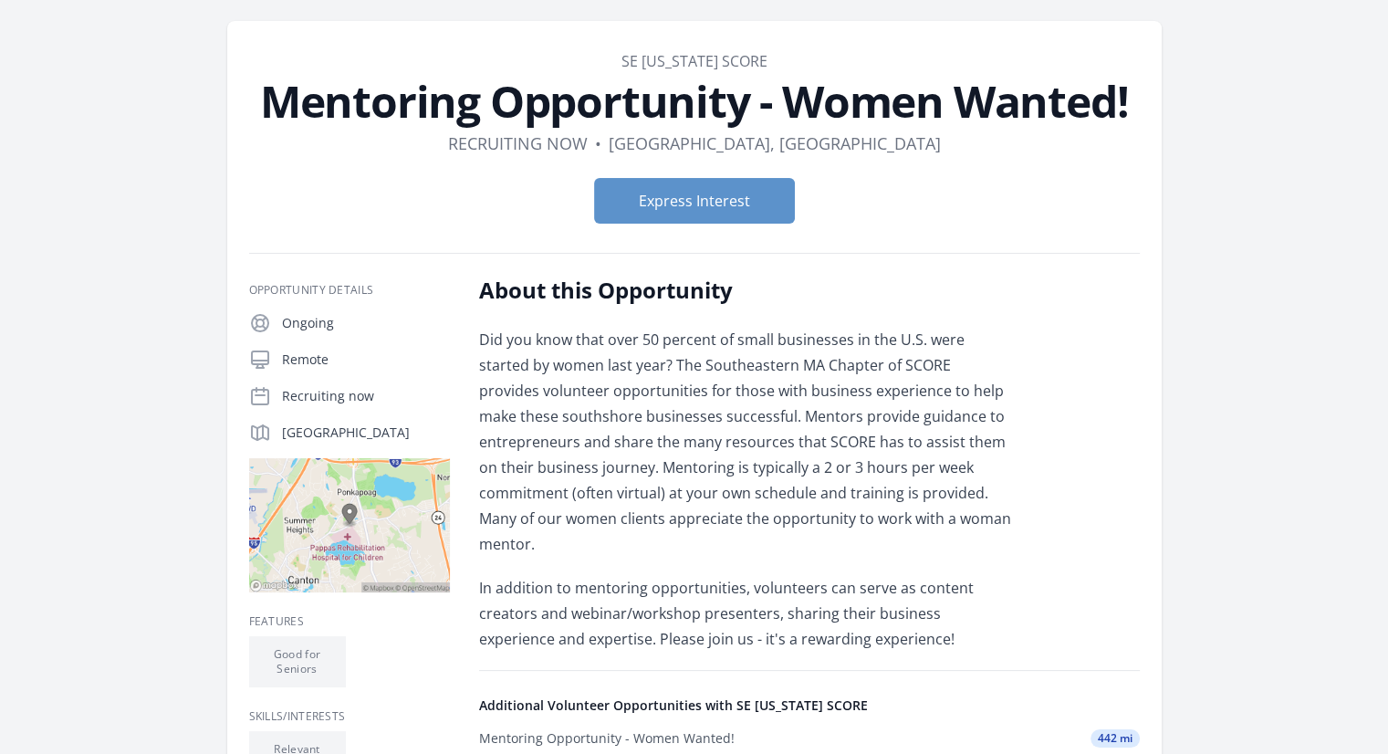
scroll to position [91, 0]
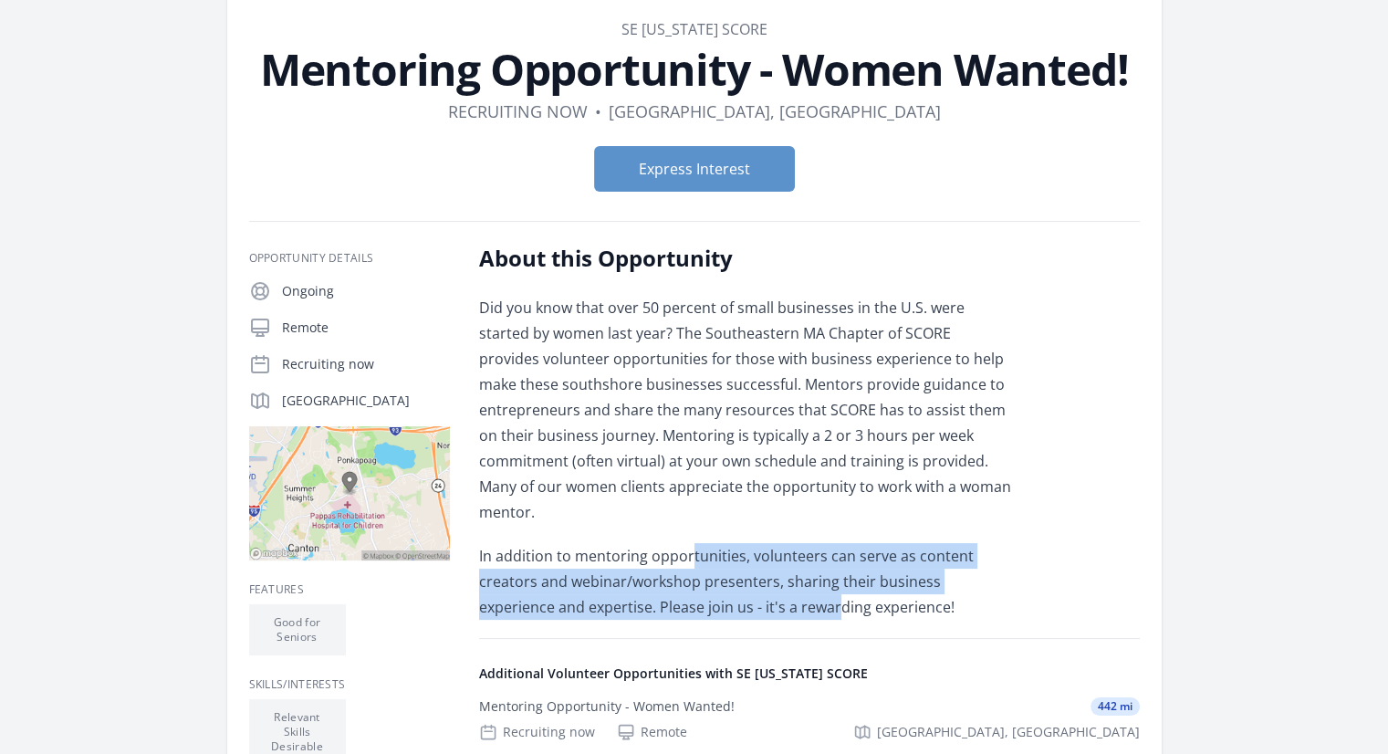
drag, startPoint x: 690, startPoint y: 529, endPoint x: 758, endPoint y: 584, distance: 87.6
click at [758, 584] on p "In addition to mentoring opportunities, volunteers can serve as content creator…" at bounding box center [746, 581] width 534 height 77
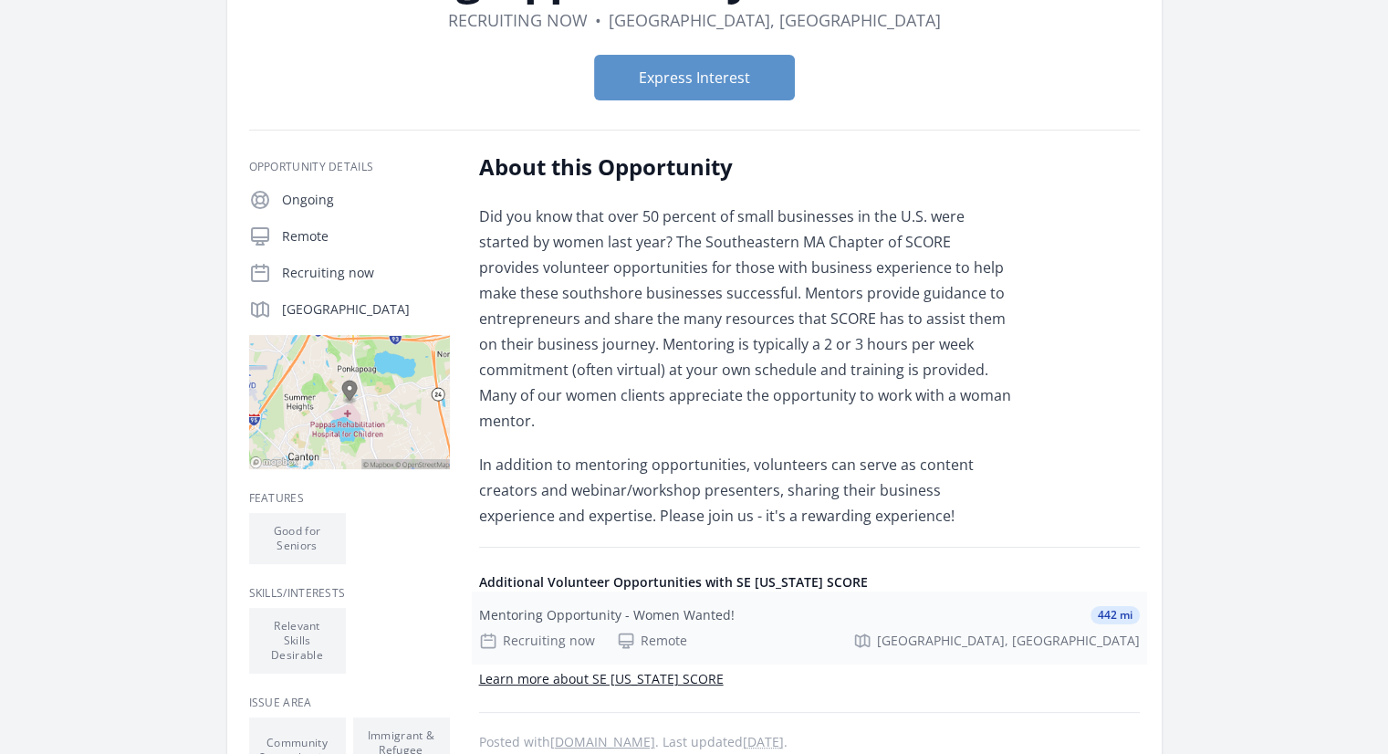
scroll to position [0, 0]
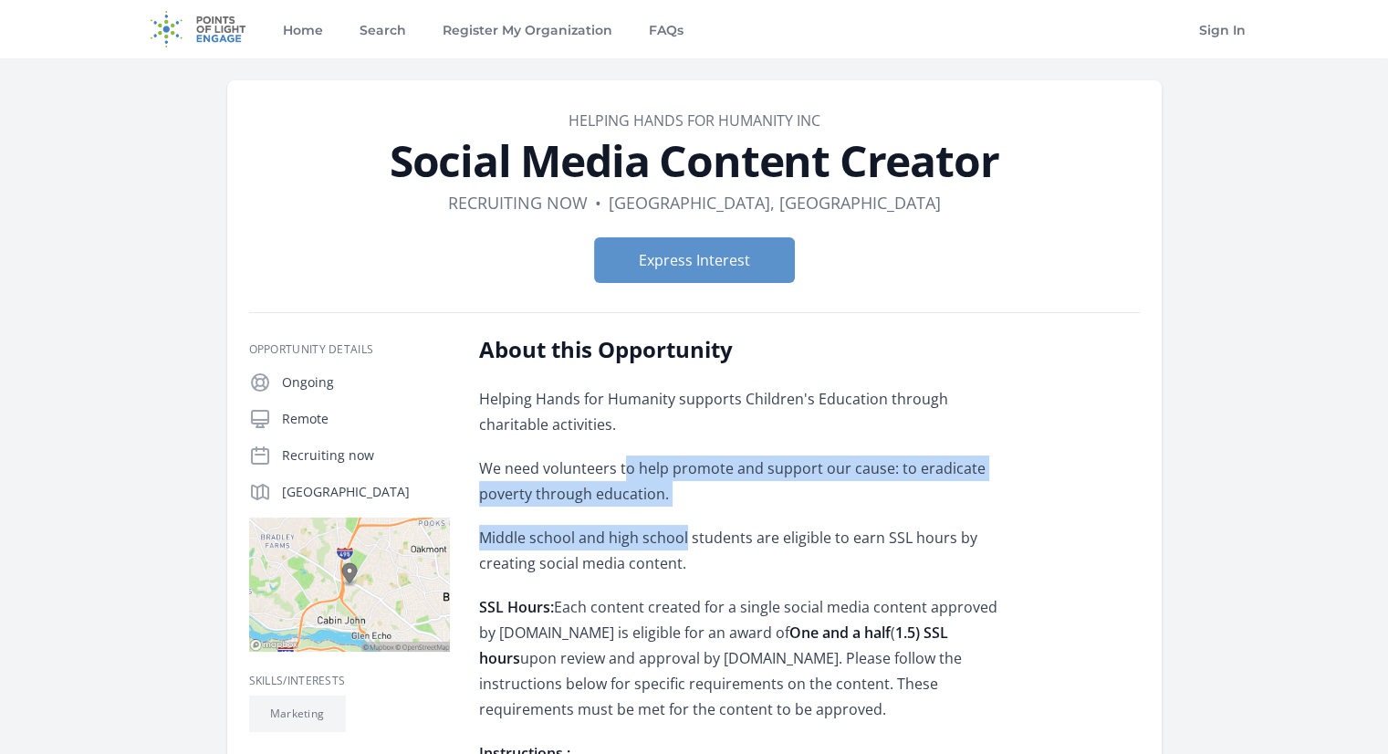
drag, startPoint x: 628, startPoint y: 457, endPoint x: 684, endPoint y: 508, distance: 76.2
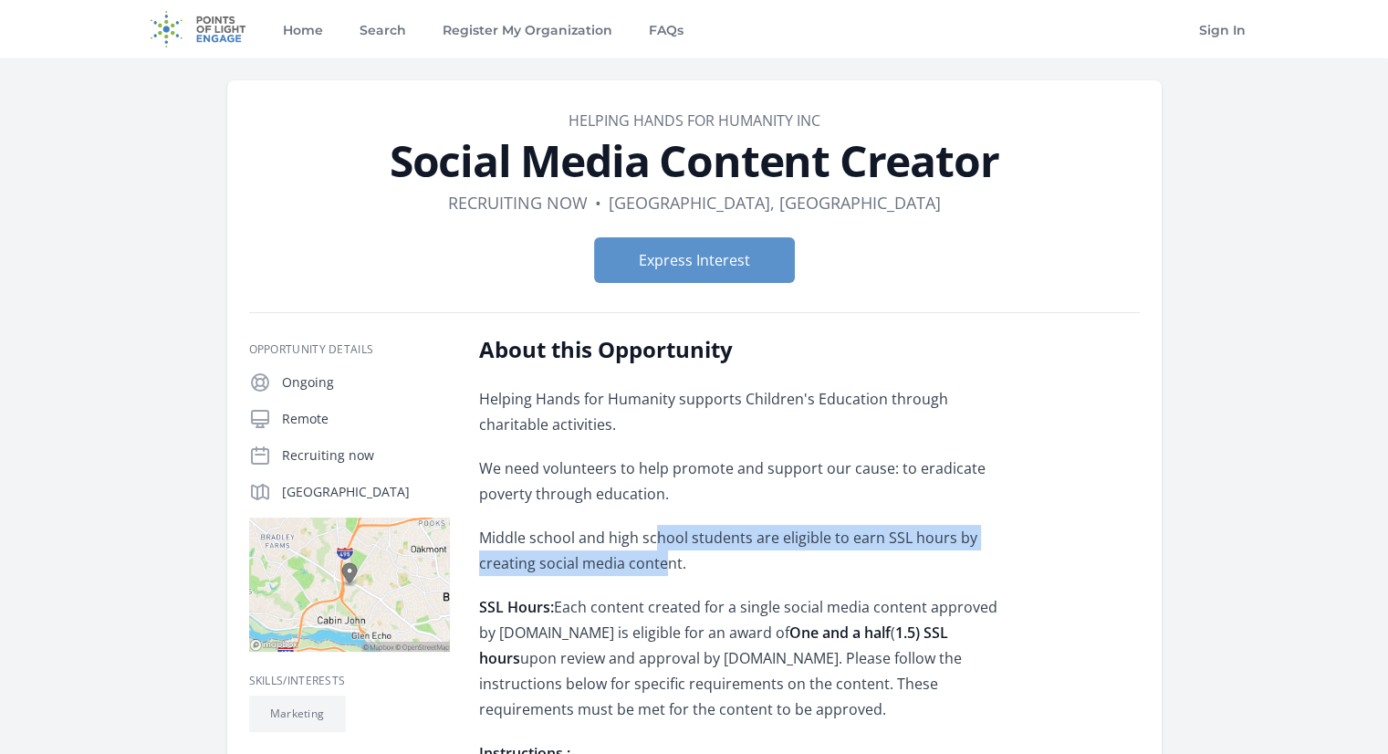
drag, startPoint x: 650, startPoint y: 507, endPoint x: 664, endPoint y: 560, distance: 54.7
click at [664, 560] on p "Middle school and high school students are eligible to earn SSL hours by creati…" at bounding box center [746, 550] width 534 height 51
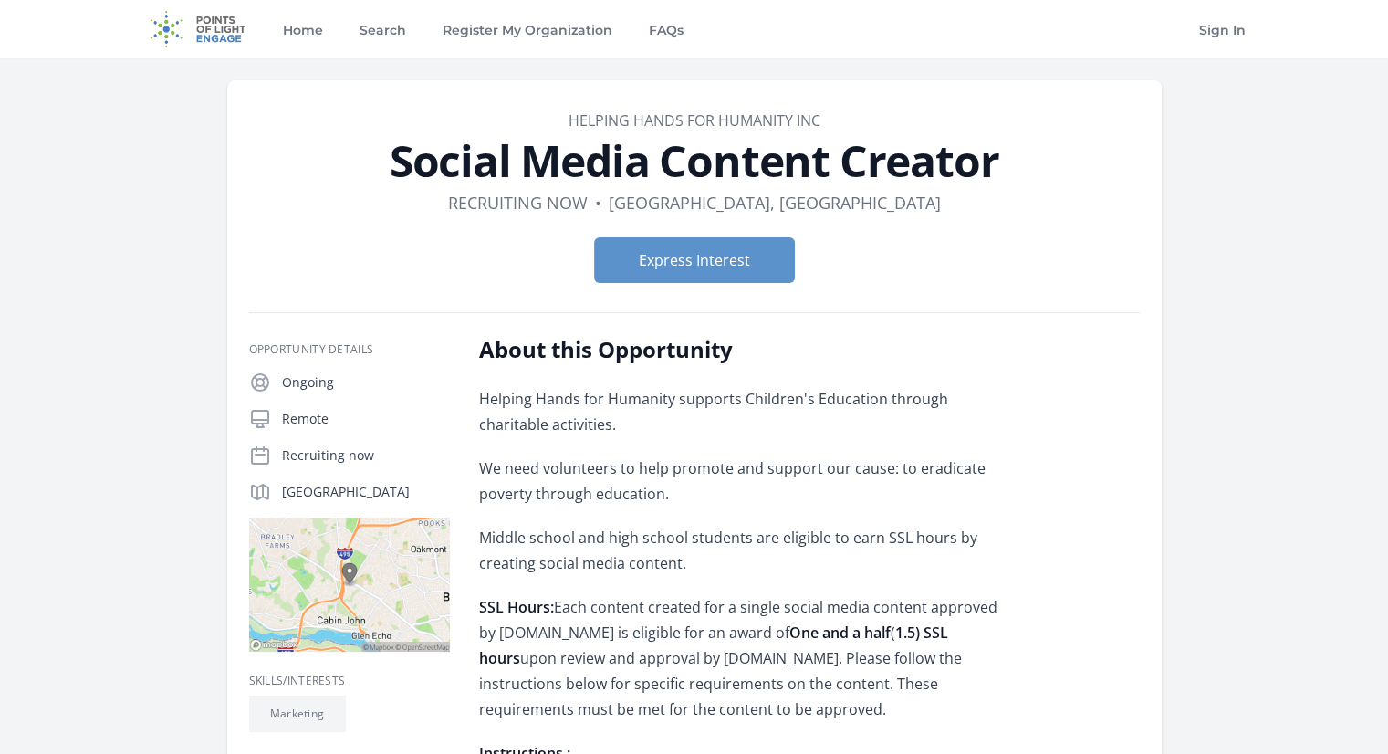
click at [682, 561] on p "Middle school and high school students are eligible to earn SSL hours by creati…" at bounding box center [746, 550] width 534 height 51
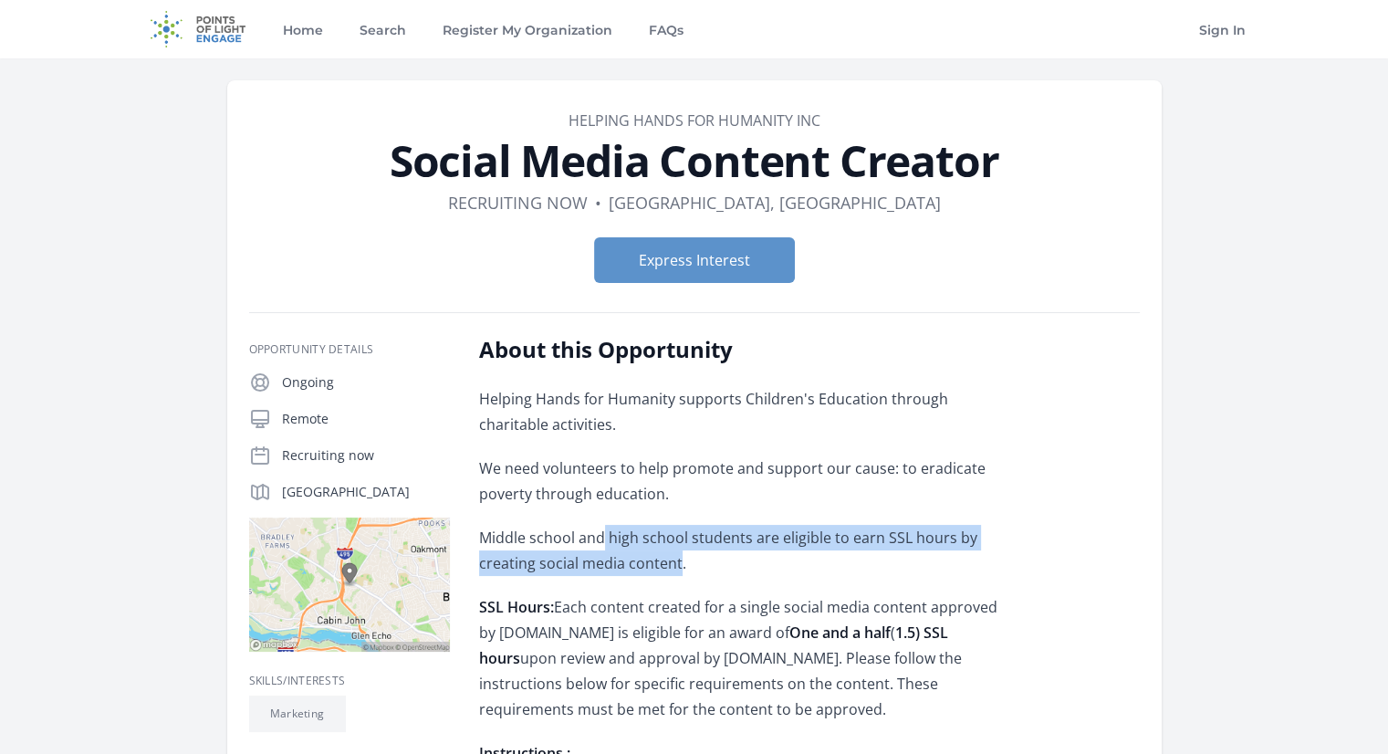
drag, startPoint x: 679, startPoint y: 569, endPoint x: 603, endPoint y: 548, distance: 78.6
click at [603, 548] on p "Middle school and high school students are eligible to earn SSL hours by creati…" at bounding box center [746, 550] width 534 height 51
click at [602, 548] on p "Middle school and high school students are eligible to earn SSL hours by creati…" at bounding box center [746, 550] width 534 height 51
drag, startPoint x: 584, startPoint y: 545, endPoint x: 691, endPoint y: 559, distance: 107.7
click at [691, 559] on p "Middle school and high school students are eligible to earn SSL hours by creati…" at bounding box center [746, 550] width 534 height 51
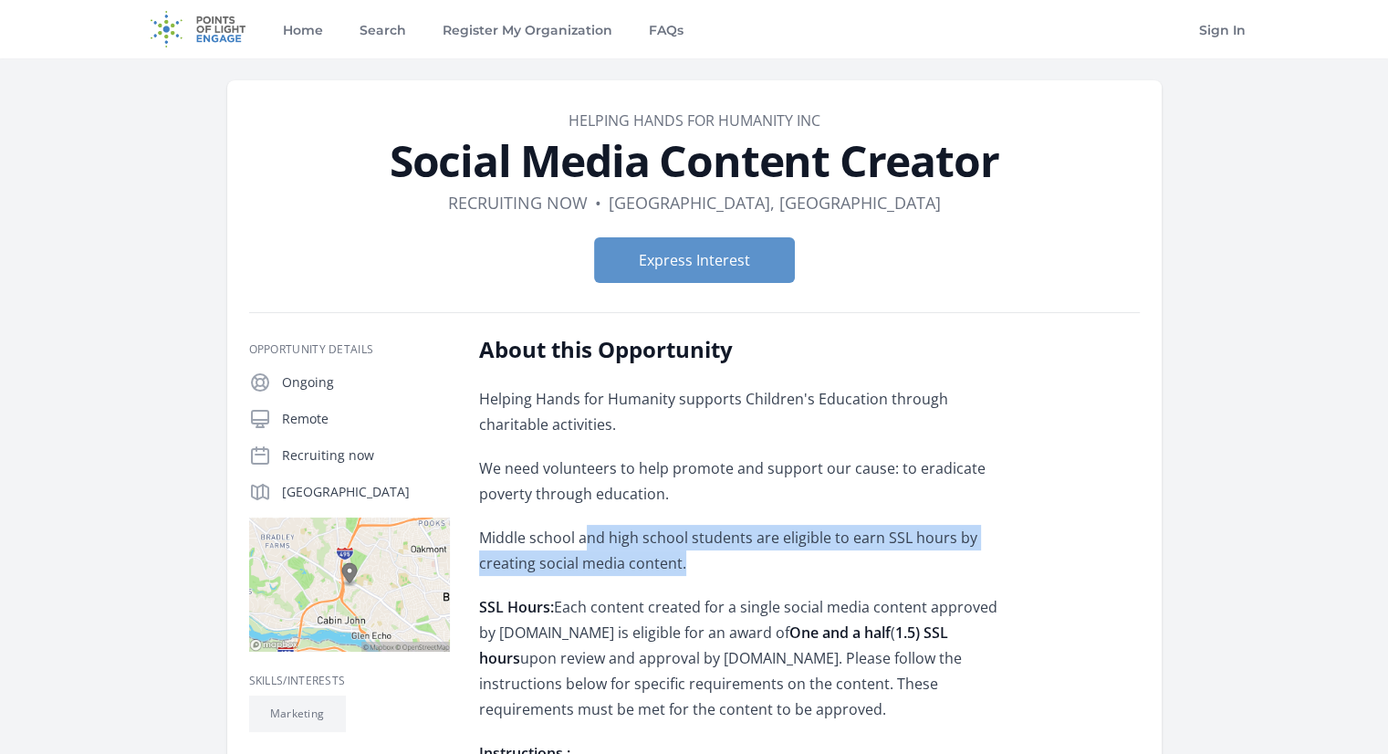
click at [691, 559] on p "Middle school and high school students are eligible to earn SSL hours by creati…" at bounding box center [746, 550] width 534 height 51
drag, startPoint x: 716, startPoint y: 560, endPoint x: 640, endPoint y: 538, distance: 78.8
click at [640, 538] on p "Middle school and high school students are eligible to earn SSL hours by creati…" at bounding box center [746, 550] width 534 height 51
drag, startPoint x: 624, startPoint y: 543, endPoint x: 728, endPoint y: 563, distance: 105.9
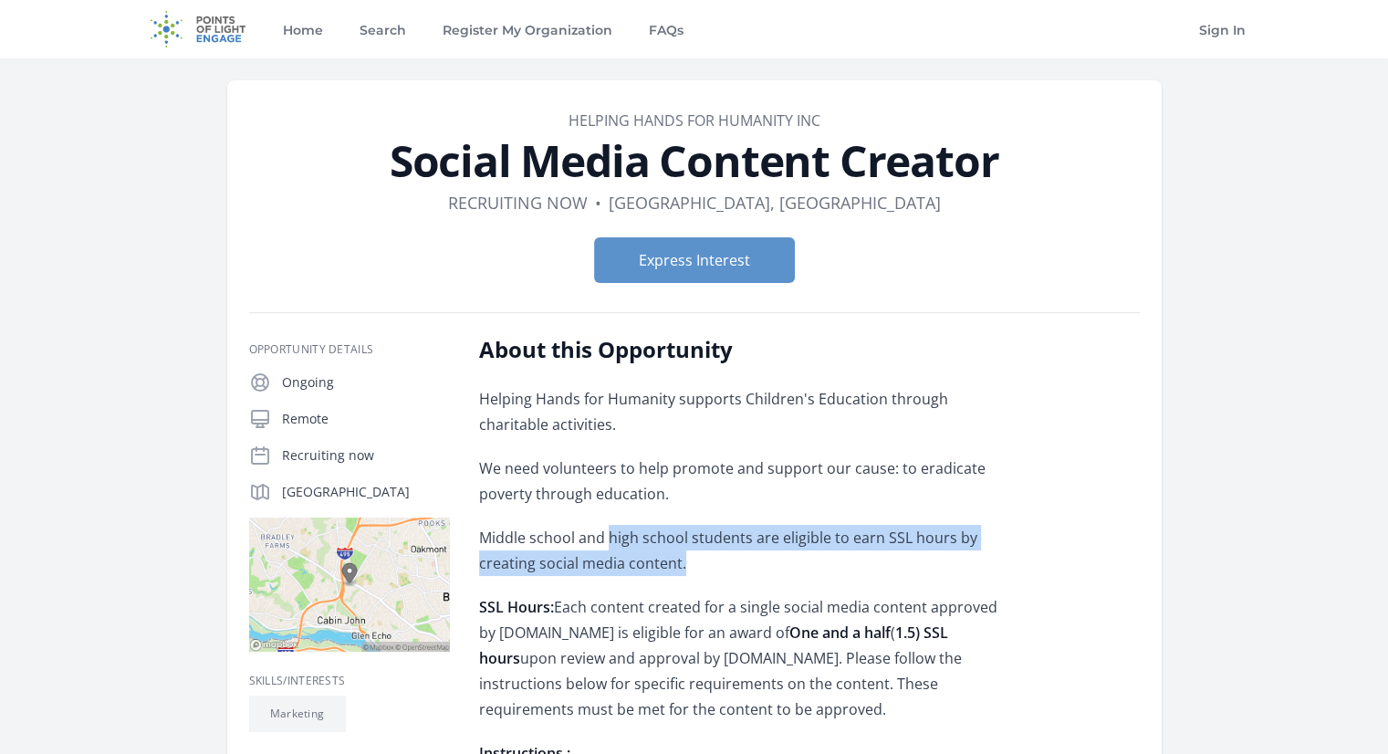
click at [728, 563] on p "Middle school and high school students are eligible to earn SSL hours by creati…" at bounding box center [746, 550] width 534 height 51
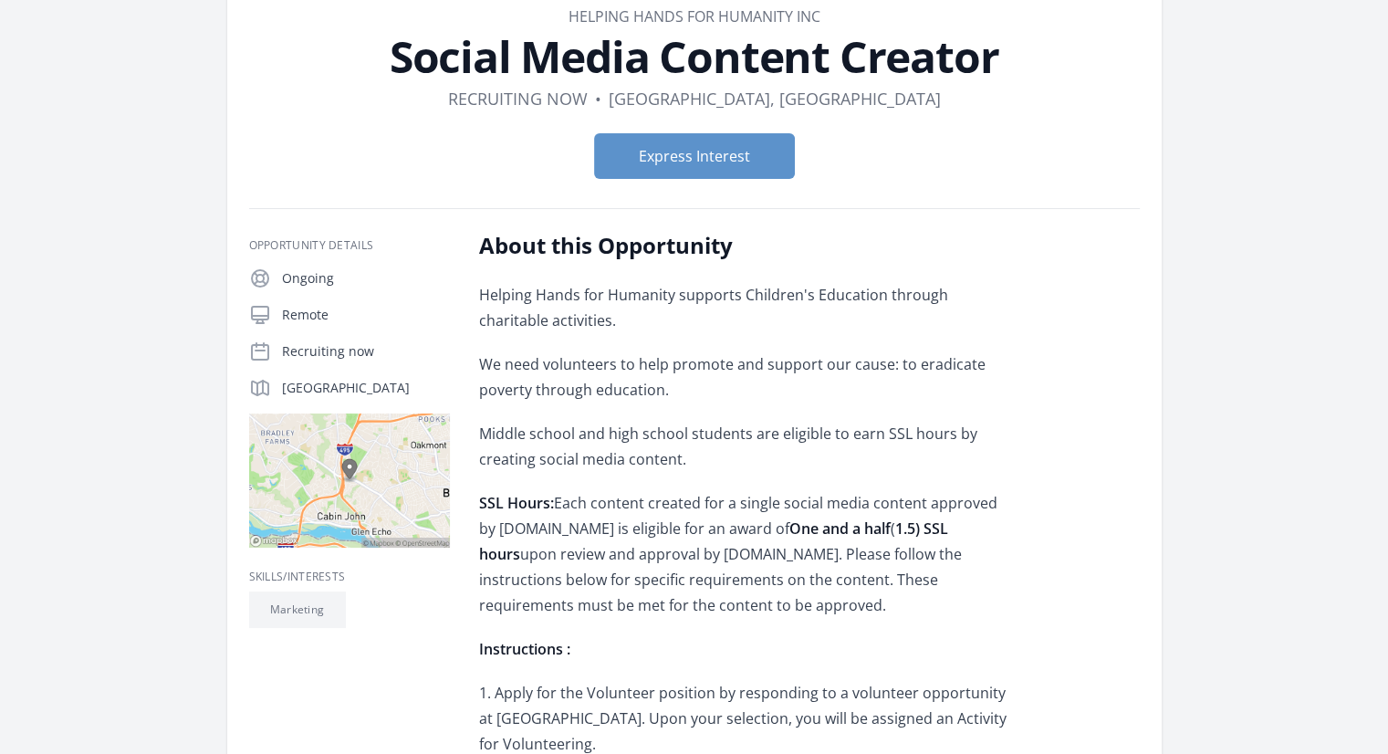
scroll to position [182, 0]
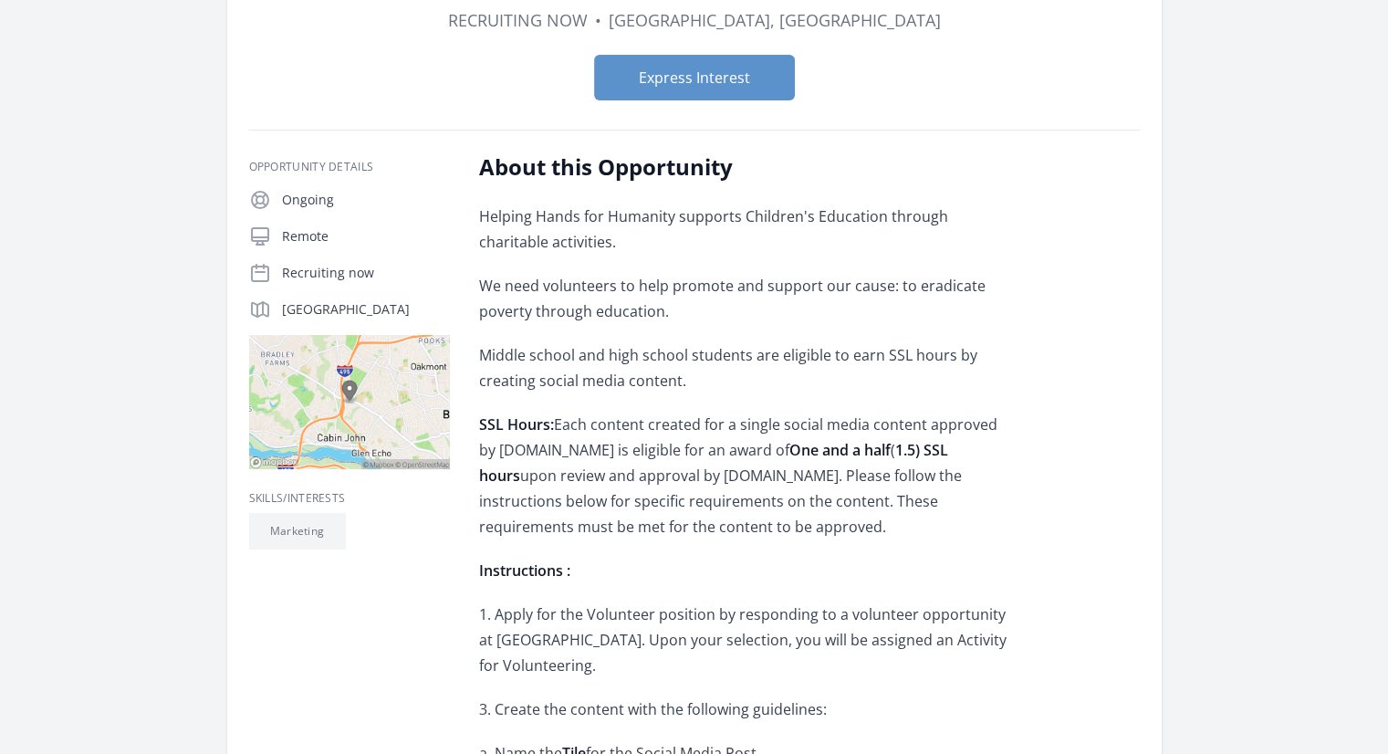
click at [683, 411] on p "SSL Hours: Each content created for a single social media content approved by h…" at bounding box center [746, 475] width 534 height 128
drag, startPoint x: 654, startPoint y: 420, endPoint x: 667, endPoint y: 537, distance: 118.4
click at [667, 537] on p "SSL Hours: Each content created for a single social media content approved by h…" at bounding box center [746, 475] width 534 height 128
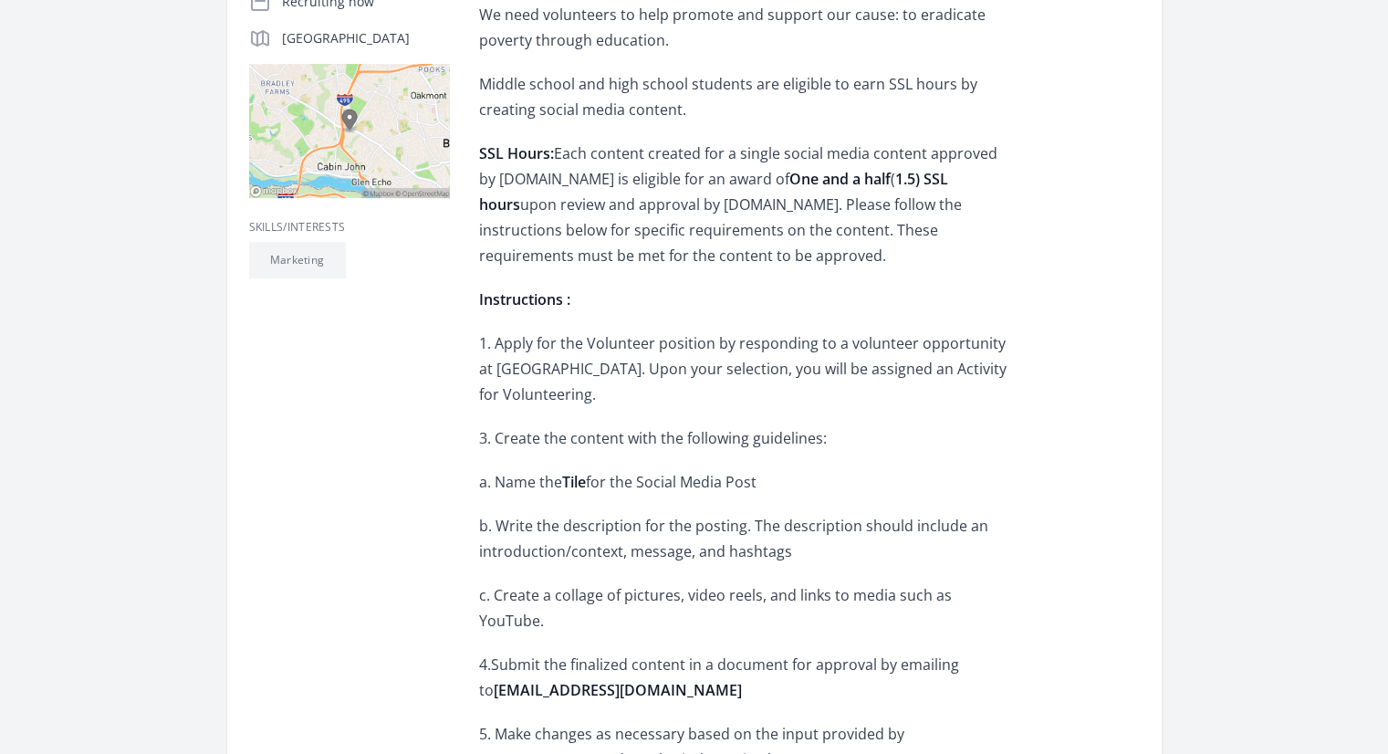
scroll to position [456, 0]
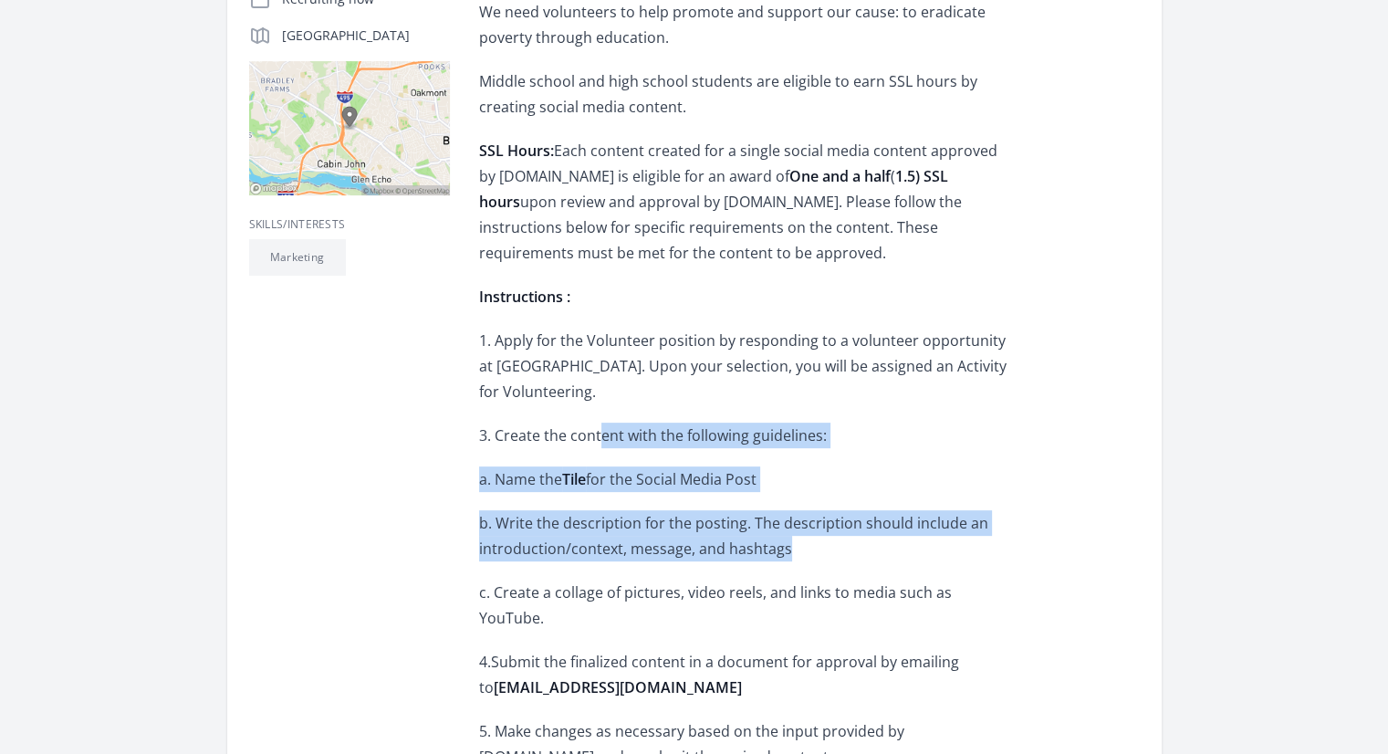
drag, startPoint x: 599, startPoint y: 441, endPoint x: 789, endPoint y: 546, distance: 217.3
click at [789, 546] on p "b. Write the description for the posting. The description should include an int…" at bounding box center [746, 535] width 534 height 51
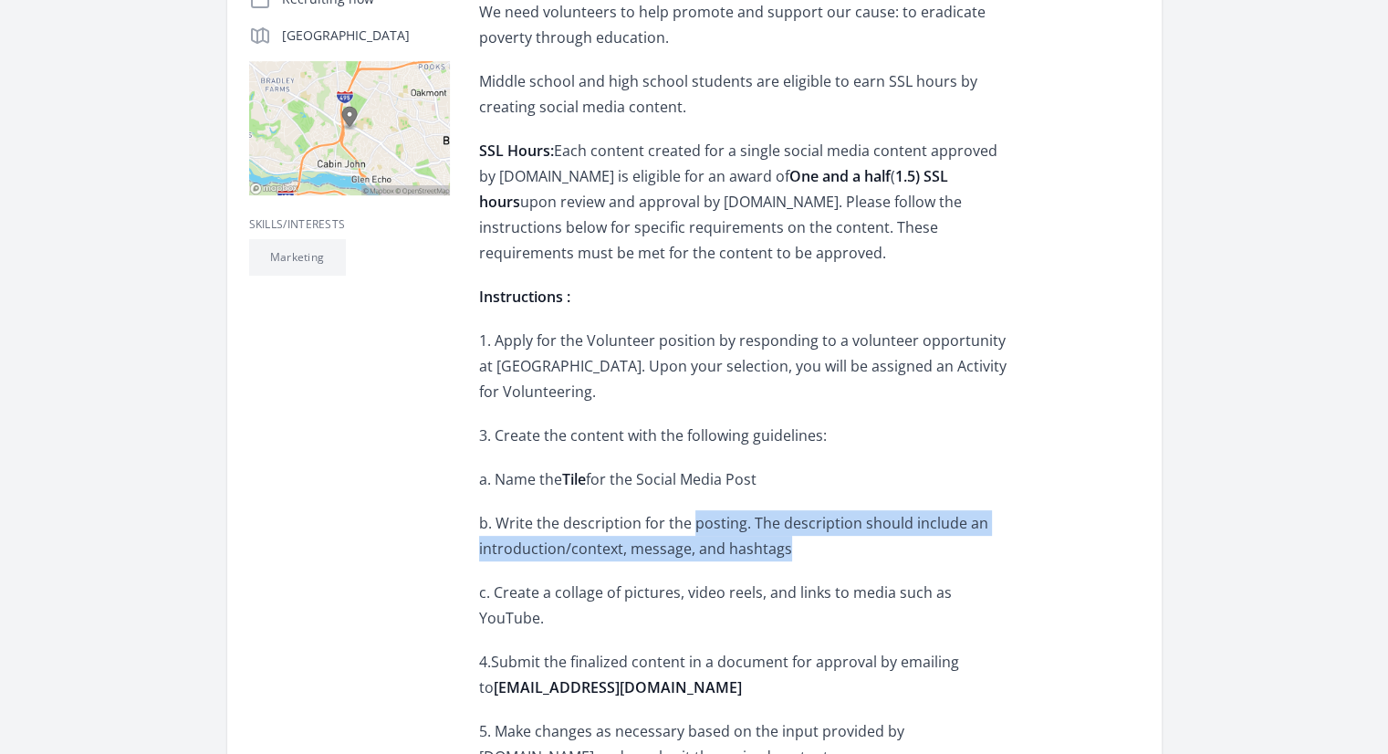
drag, startPoint x: 750, startPoint y: 539, endPoint x: 690, endPoint y: 525, distance: 61.7
click at [690, 525] on p "b. Write the description for the posting. The description should include an int…" at bounding box center [746, 535] width 534 height 51
drag, startPoint x: 653, startPoint y: 523, endPoint x: 806, endPoint y: 541, distance: 154.3
click at [806, 541] on p "b. Write the description for the posting. The description should include an int…" at bounding box center [746, 535] width 534 height 51
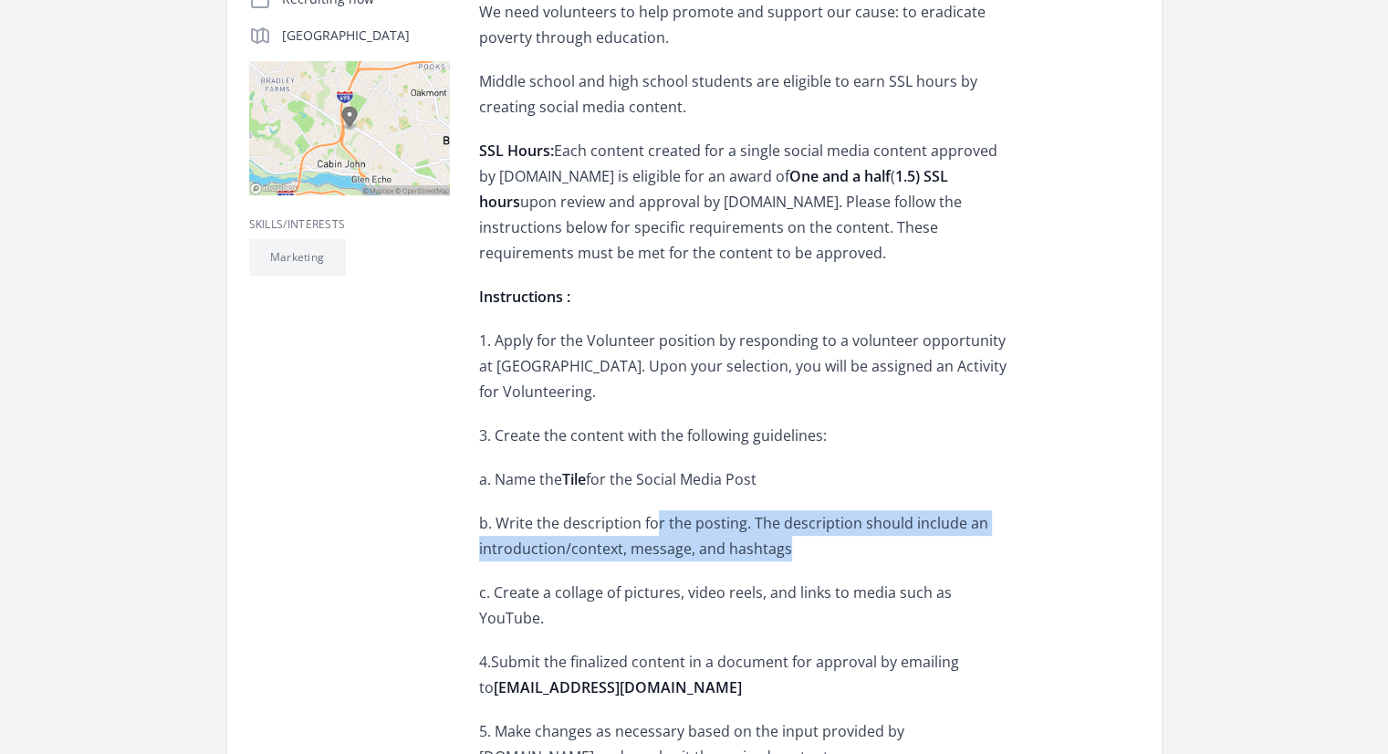
click at [806, 541] on p "b. Write the description for the posting. The description should include an int…" at bounding box center [746, 535] width 534 height 51
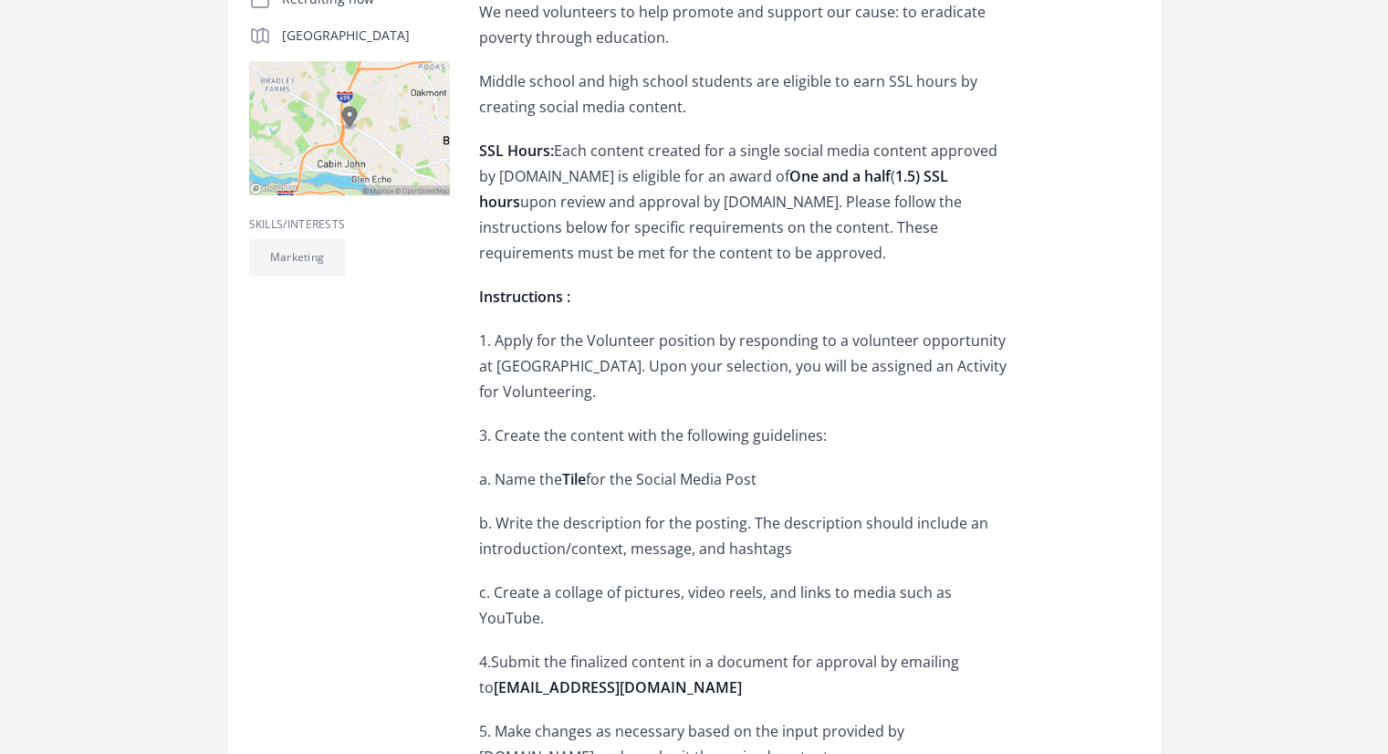
scroll to position [547, 0]
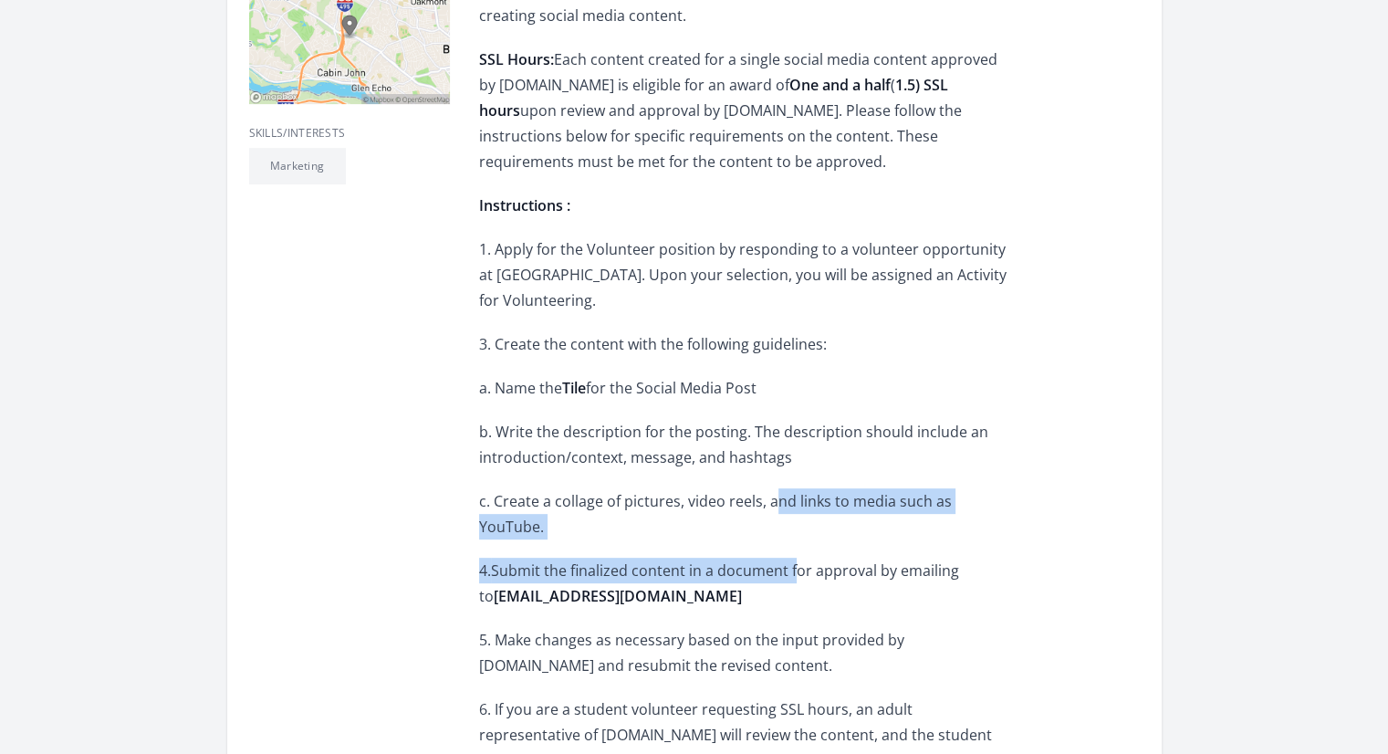
drag, startPoint x: 777, startPoint y: 506, endPoint x: 796, endPoint y: 550, distance: 47.8
click at [796, 560] on span "Submit the finalized content in a document for approval by emailing to" at bounding box center [719, 583] width 480 height 46
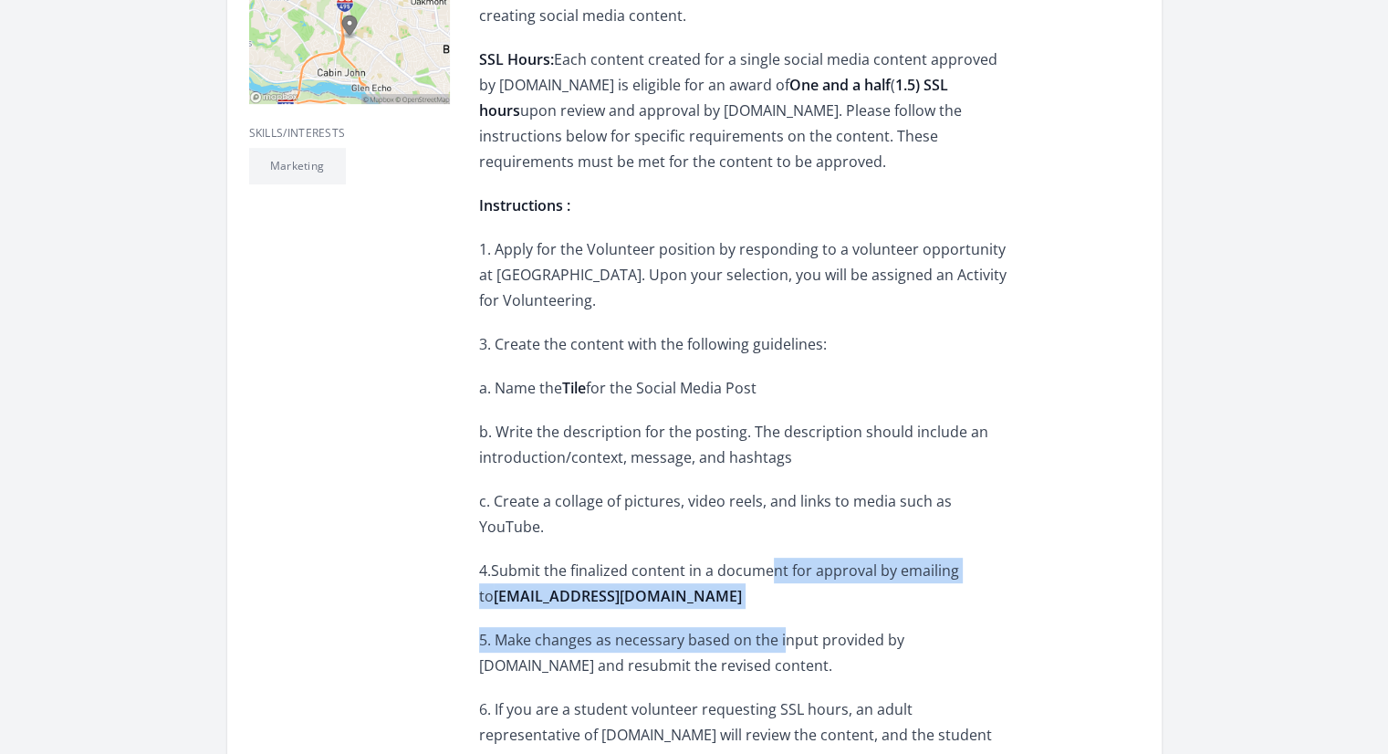
drag, startPoint x: 775, startPoint y: 550, endPoint x: 783, endPoint y: 585, distance: 35.6
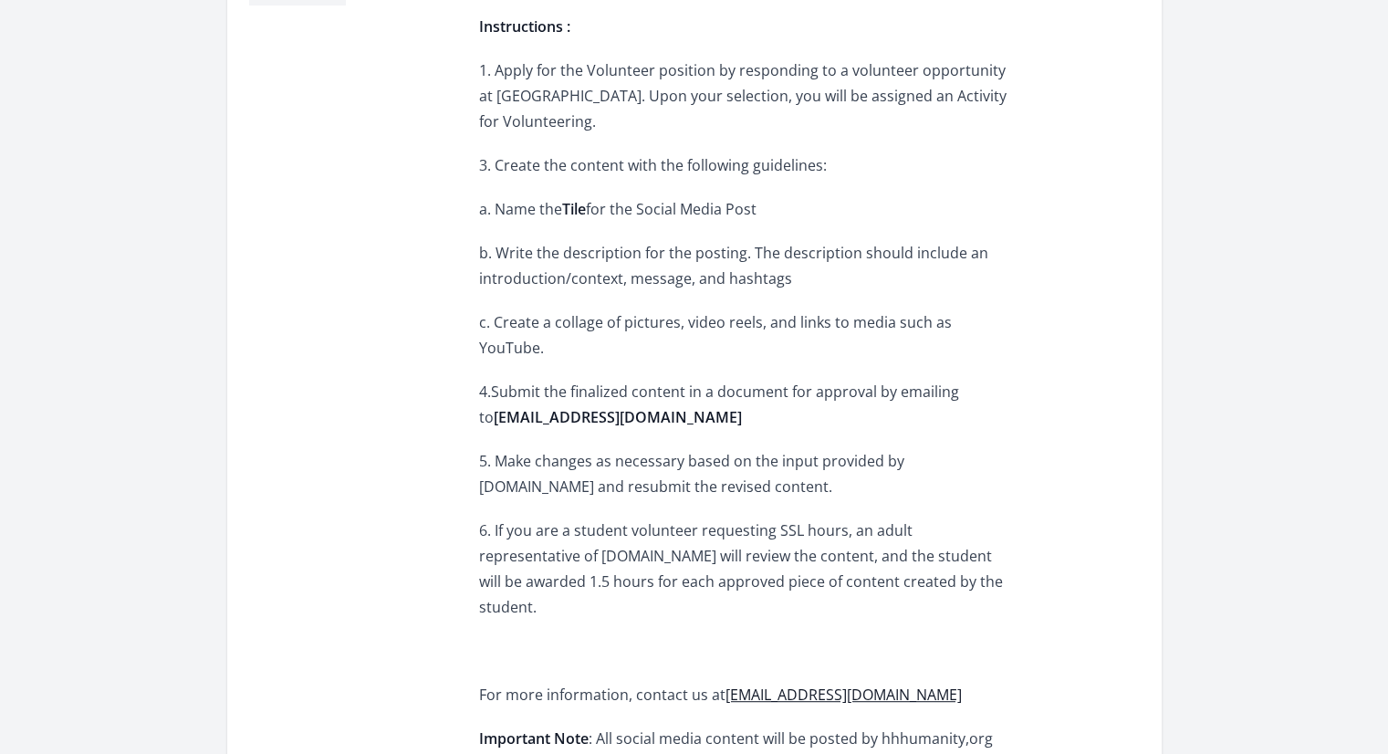
scroll to position [730, 0]
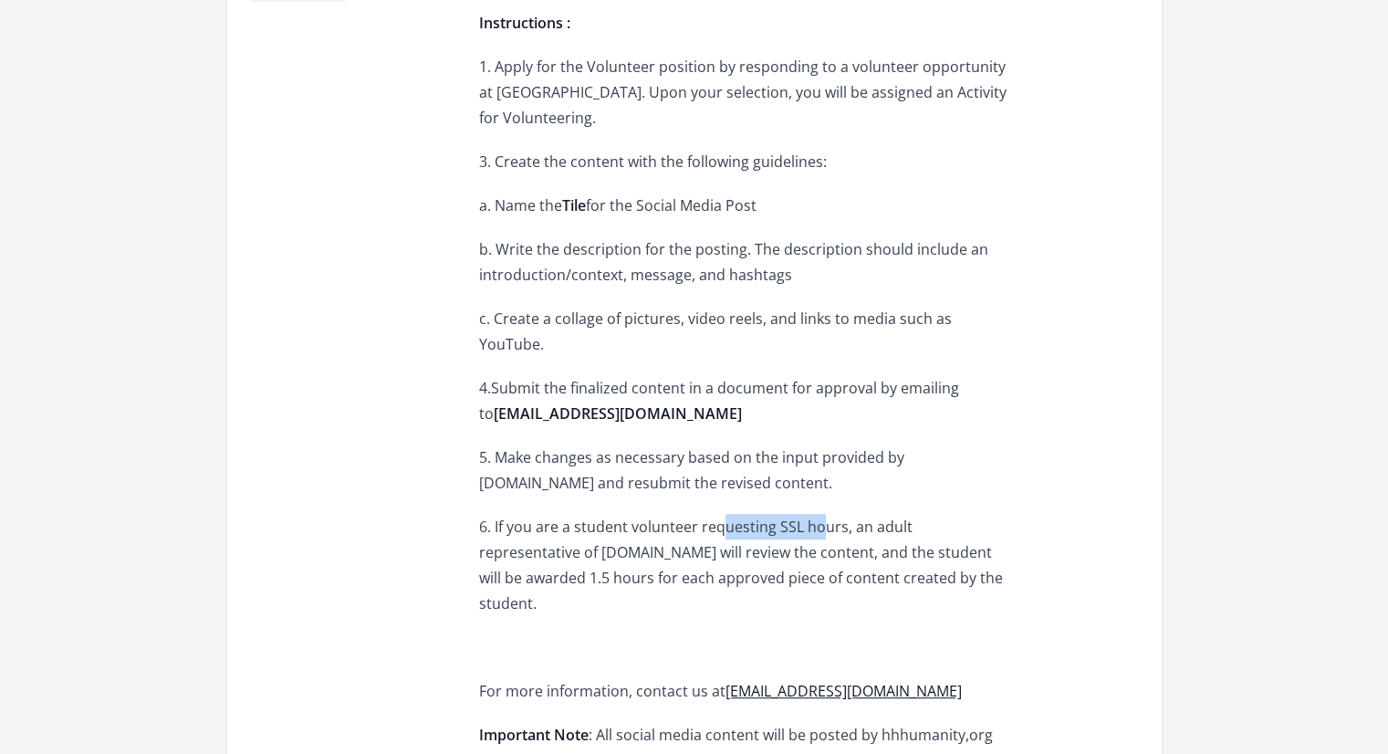
drag, startPoint x: 720, startPoint y: 494, endPoint x: 821, endPoint y: 502, distance: 101.6
click at [821, 516] on span "6. If you are a student volunteer requesting SSL hours, an adult representative…" at bounding box center [741, 564] width 524 height 97
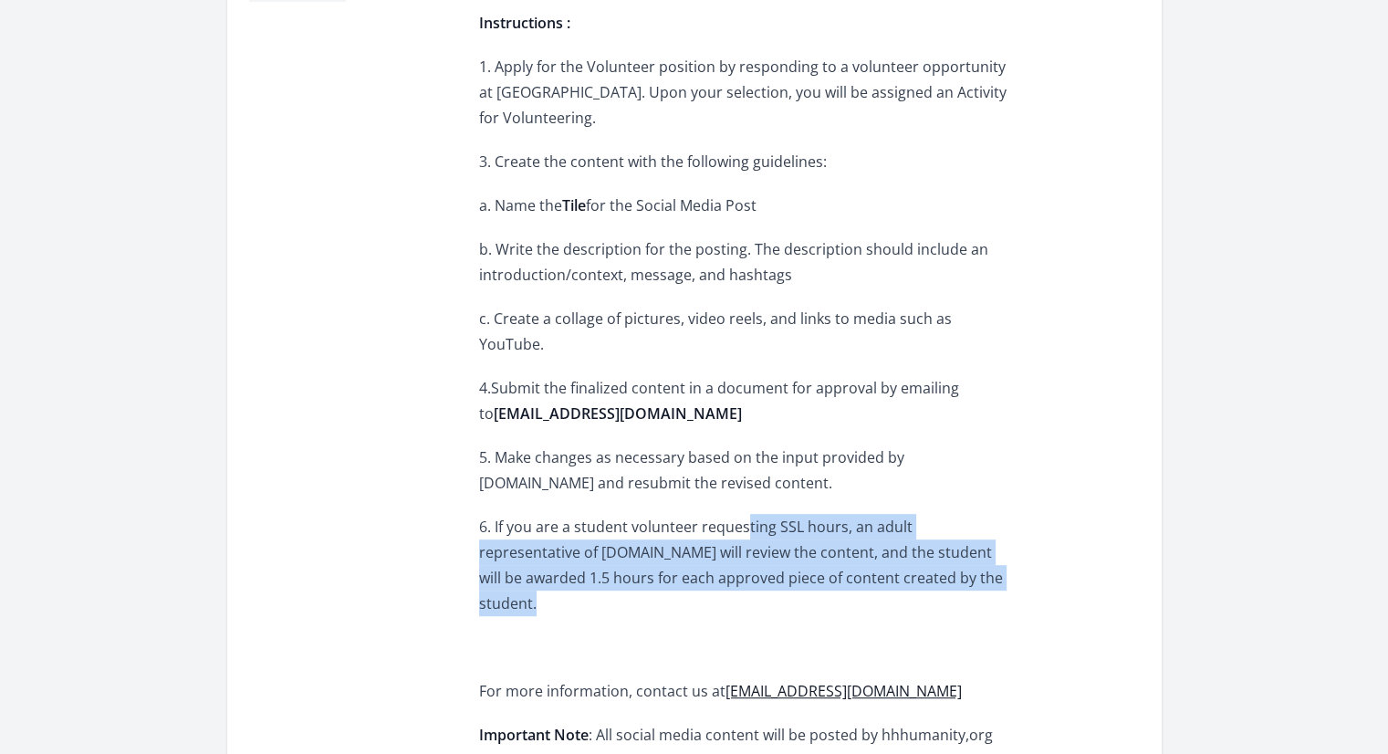
drag, startPoint x: 748, startPoint y: 507, endPoint x: 763, endPoint y: 564, distance: 58.4
click at [763, 564] on div "Helping Hands for Humanity supports Children's Education through charitable act…" at bounding box center [746, 692] width 534 height 2073
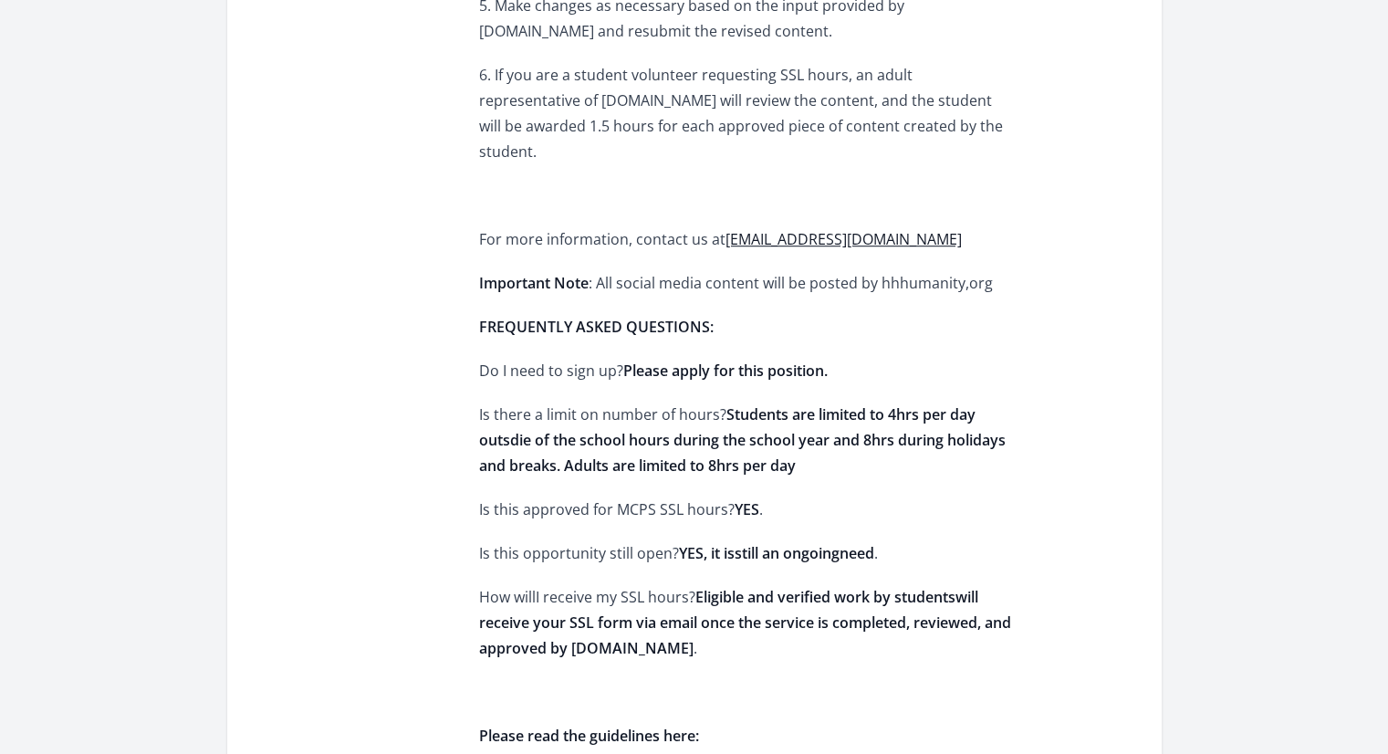
scroll to position [1186, 0]
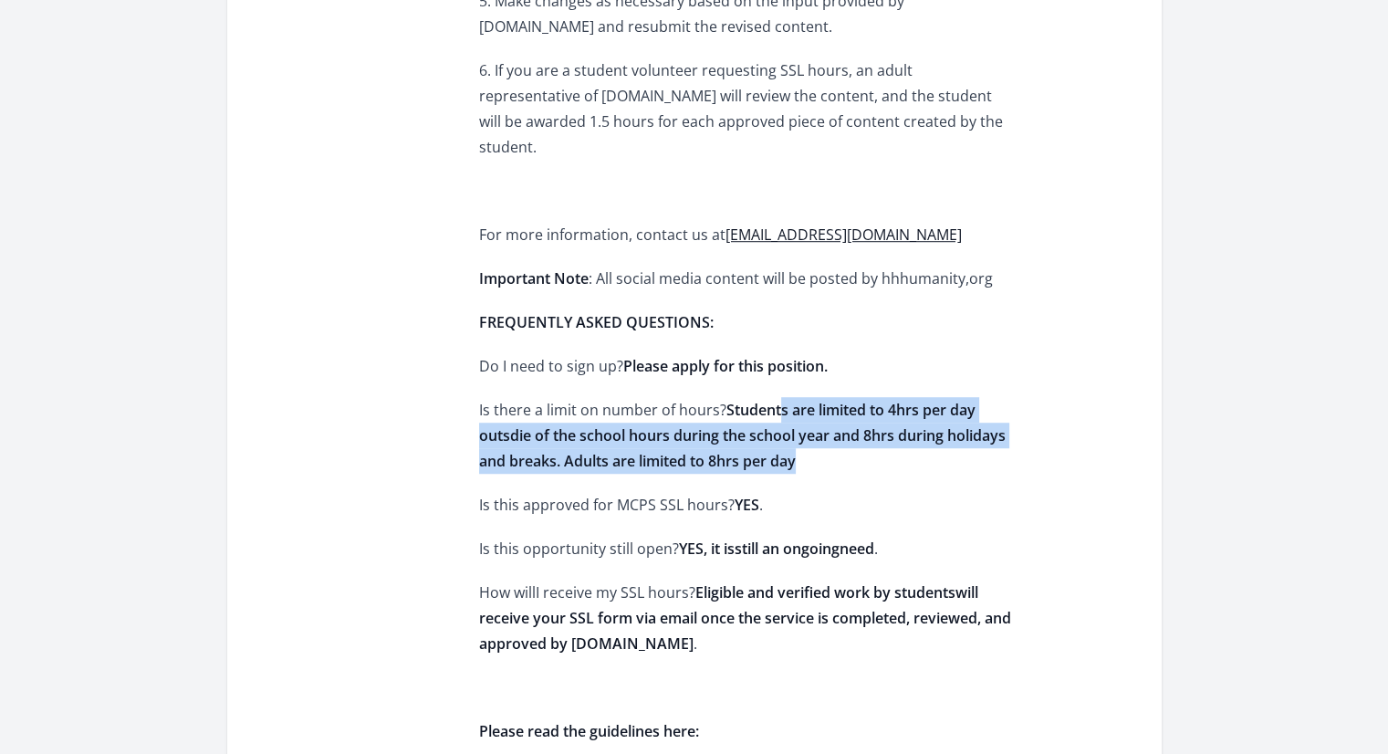
drag, startPoint x: 781, startPoint y: 369, endPoint x: 804, endPoint y: 407, distance: 43.8
click at [804, 407] on p "Is there a limit on number of hours? Students are limited to 4hrs per day outsd…" at bounding box center [746, 435] width 534 height 77
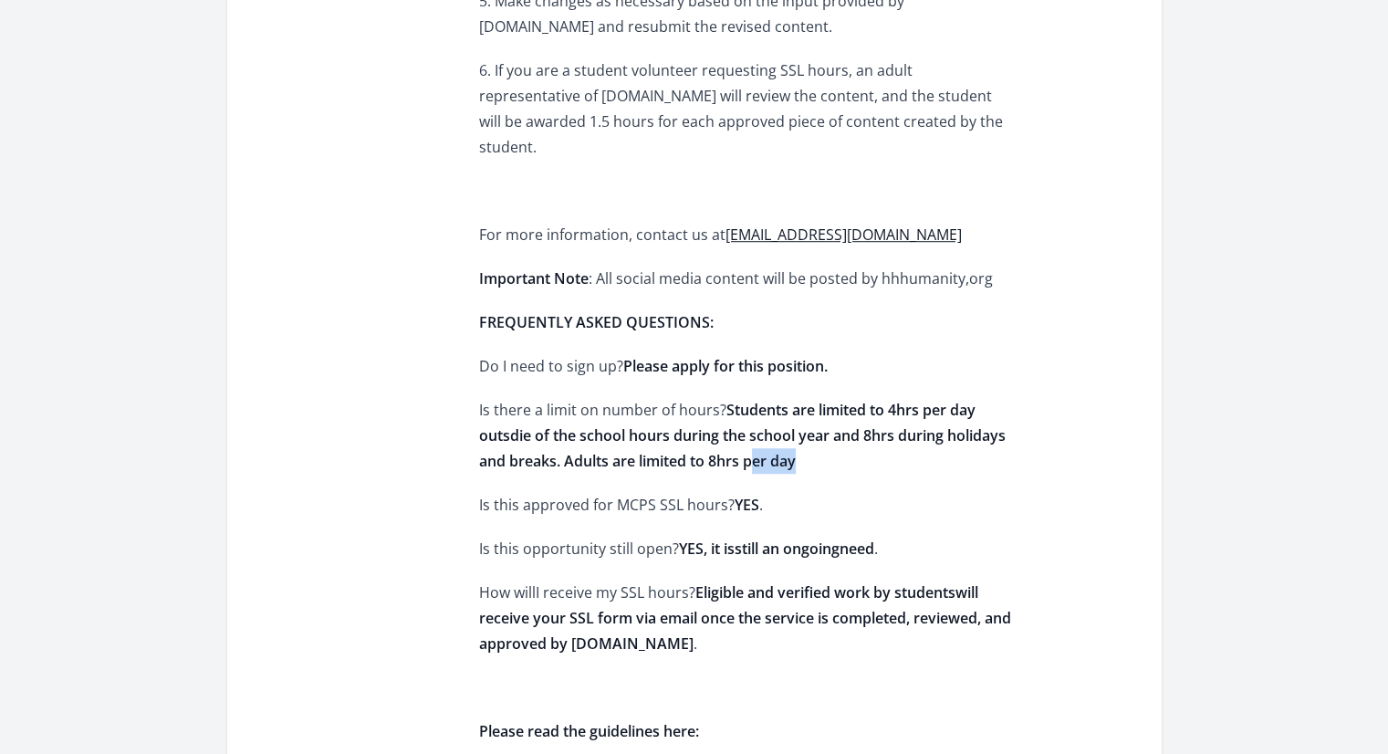
drag, startPoint x: 811, startPoint y: 410, endPoint x: 758, endPoint y: 405, distance: 53.1
click at [758, 405] on p "Is there a limit on number of hours? Students are limited to 4hrs per day outsd…" at bounding box center [746, 435] width 534 height 77
click at [758, 405] on strong "Students are limited to 4hrs per day outsdie of the school hours during the sch…" at bounding box center [742, 435] width 526 height 71
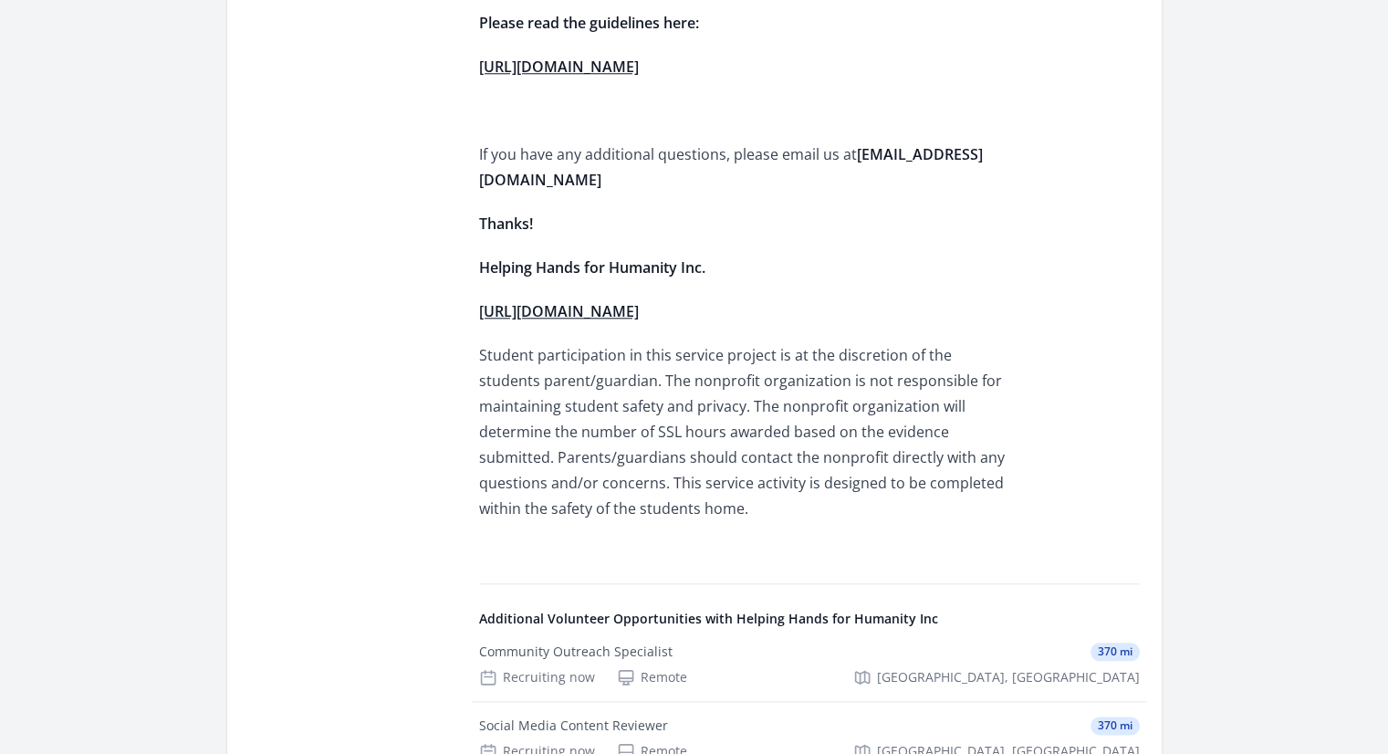
scroll to position [1916, 0]
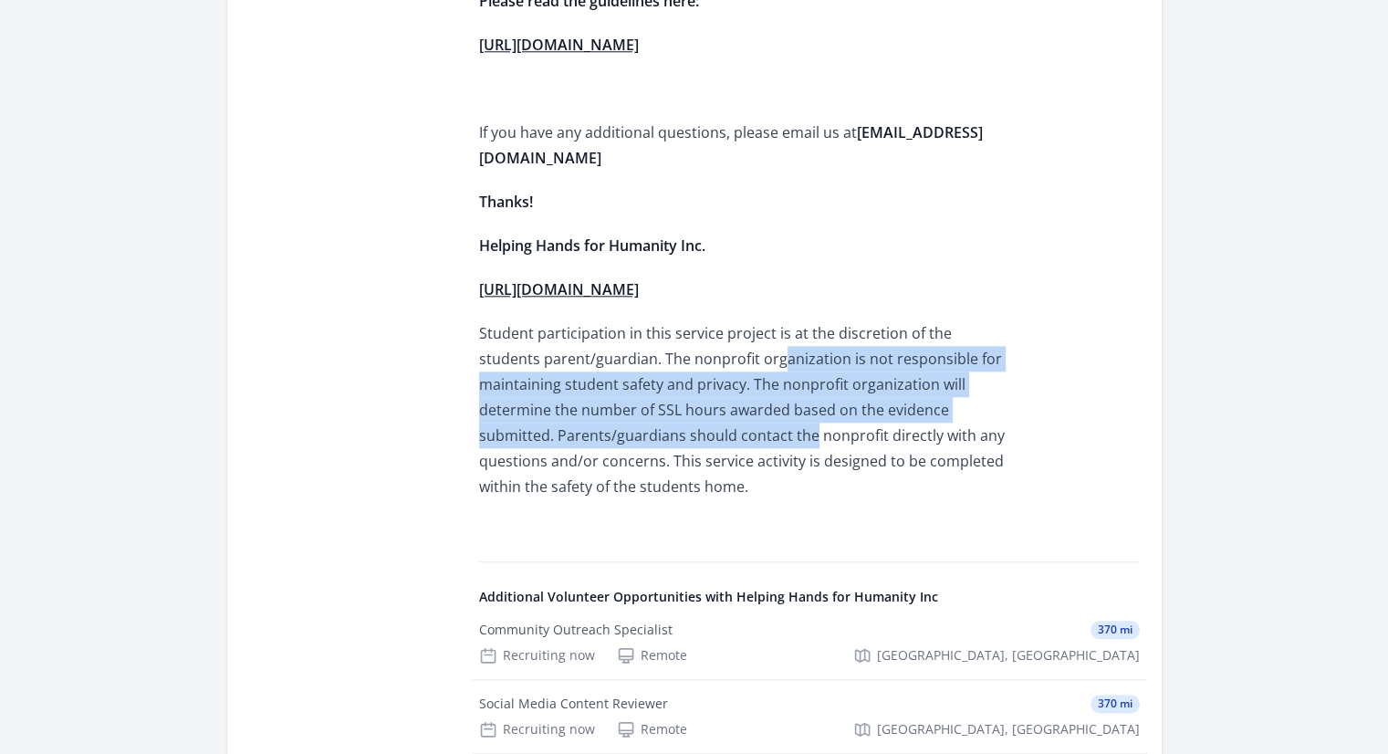
drag, startPoint x: 719, startPoint y: 315, endPoint x: 733, endPoint y: 394, distance: 80.7
click at [733, 394] on p "Student participation in this service project is at the discretion of the stude…" at bounding box center [746, 409] width 534 height 179
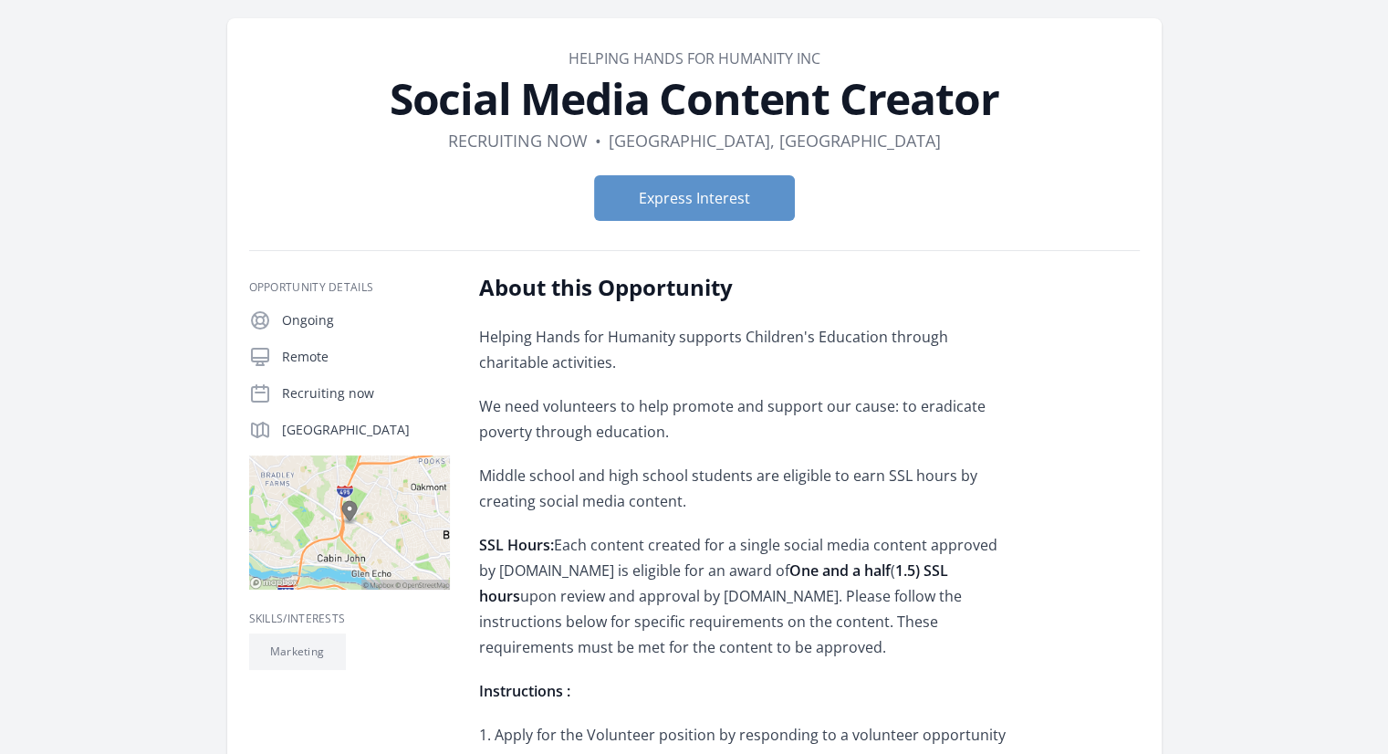
scroll to position [91, 0]
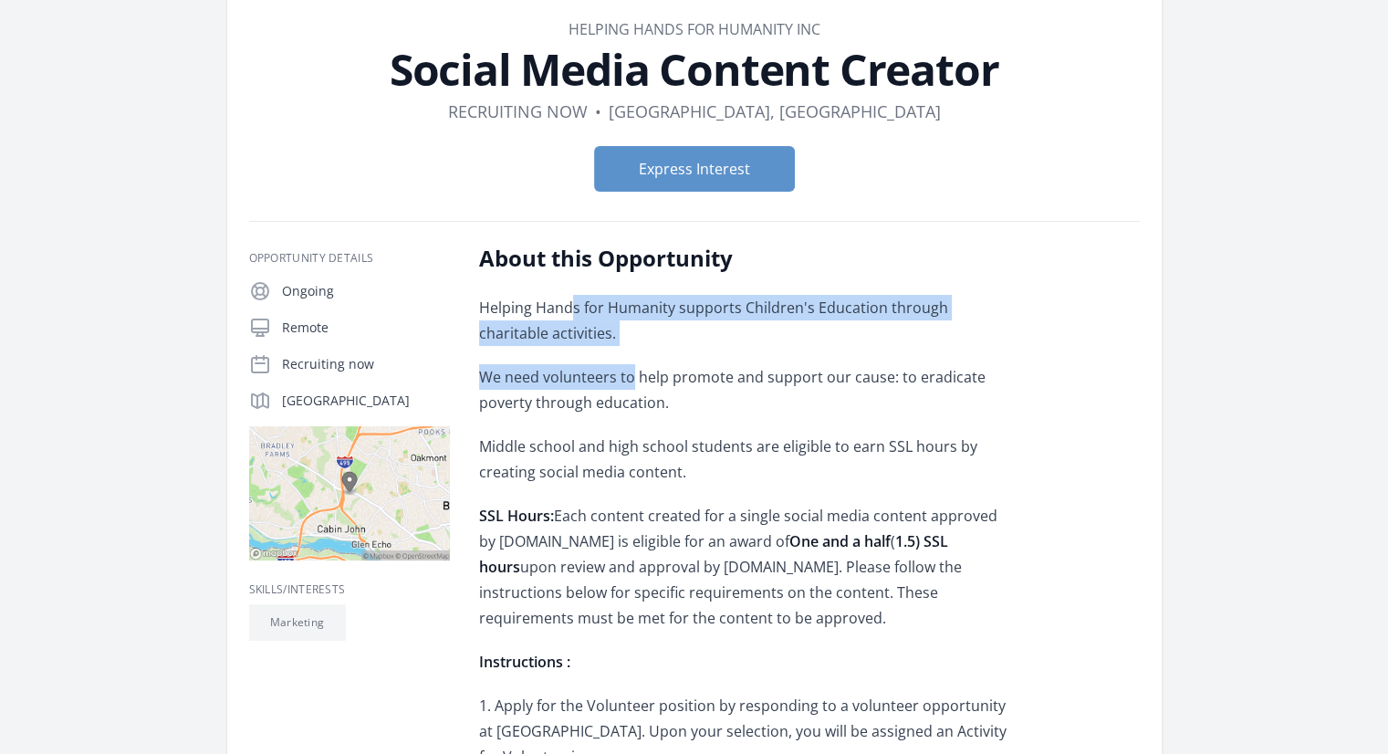
drag, startPoint x: 573, startPoint y: 297, endPoint x: 632, endPoint y: 366, distance: 90.5
click at [632, 366] on p "We need volunteers to help promote and support our cause: to eradicate poverty …" at bounding box center [746, 389] width 534 height 51
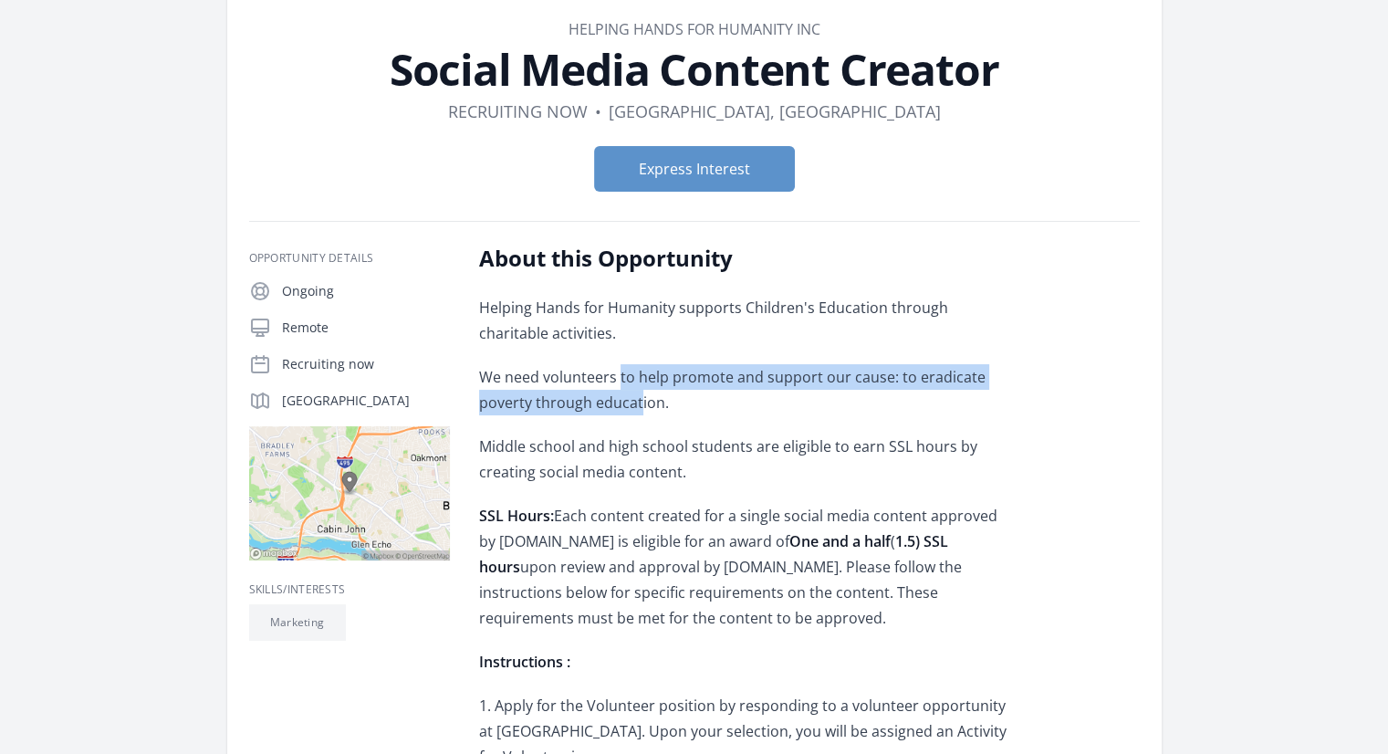
drag, startPoint x: 619, startPoint y: 369, endPoint x: 636, endPoint y: 407, distance: 41.2
click at [636, 407] on p "We need volunteers to help promote and support our cause: to eradicate poverty …" at bounding box center [746, 389] width 534 height 51
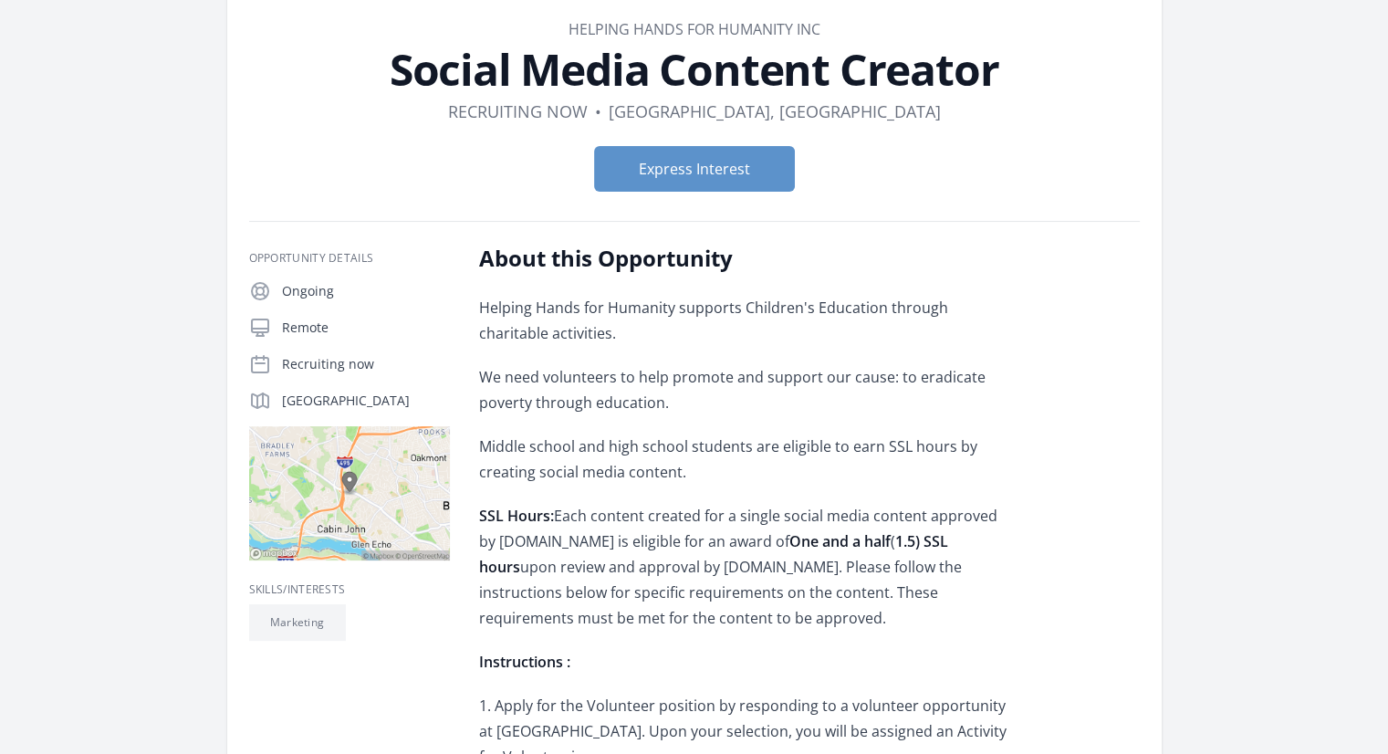
click at [671, 433] on p "Middle school and high school students are eligible to earn SSL hours by creati…" at bounding box center [746, 458] width 534 height 51
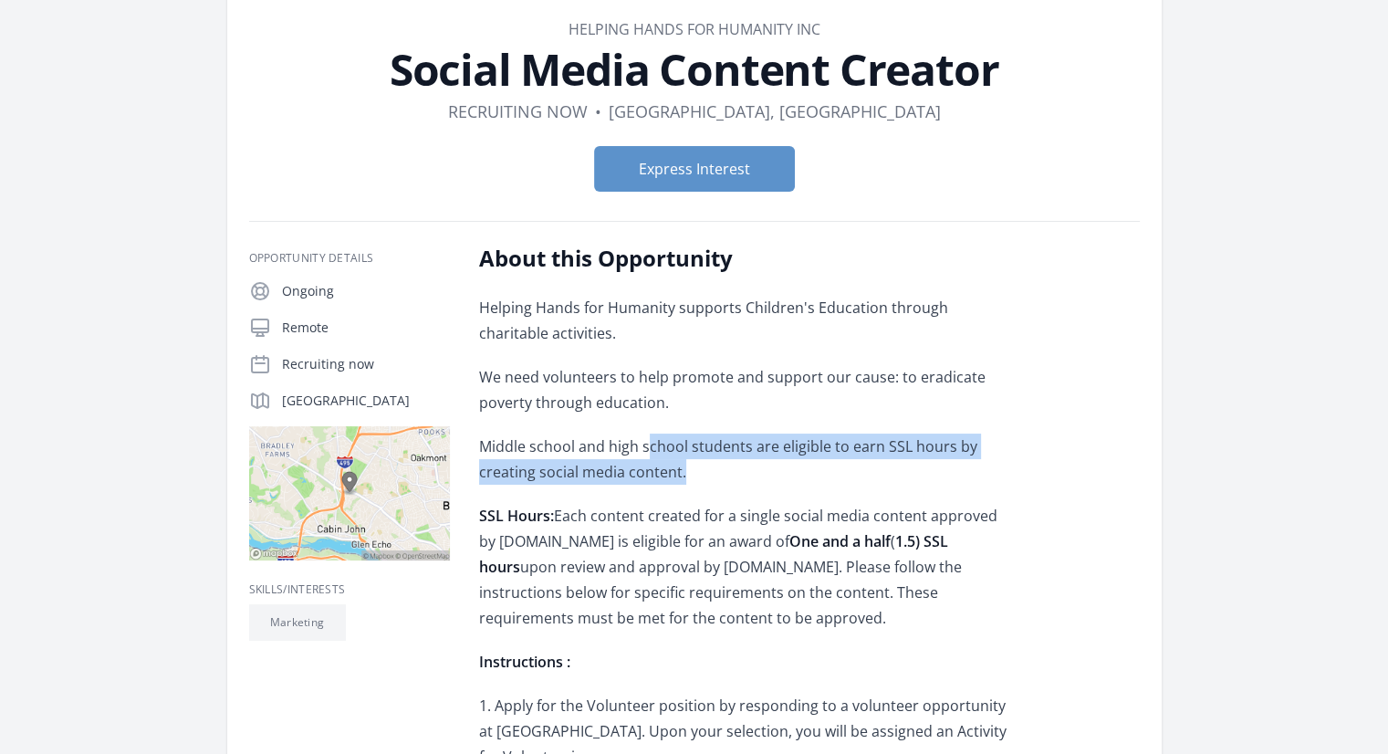
drag, startPoint x: 650, startPoint y: 449, endPoint x: 690, endPoint y: 471, distance: 45.7
click at [689, 468] on p "Middle school and high school students are eligible to earn SSL hours by creati…" at bounding box center [746, 458] width 534 height 51
click at [690, 471] on p "Middle school and high school students are eligible to earn SSL hours by creati…" at bounding box center [746, 458] width 534 height 51
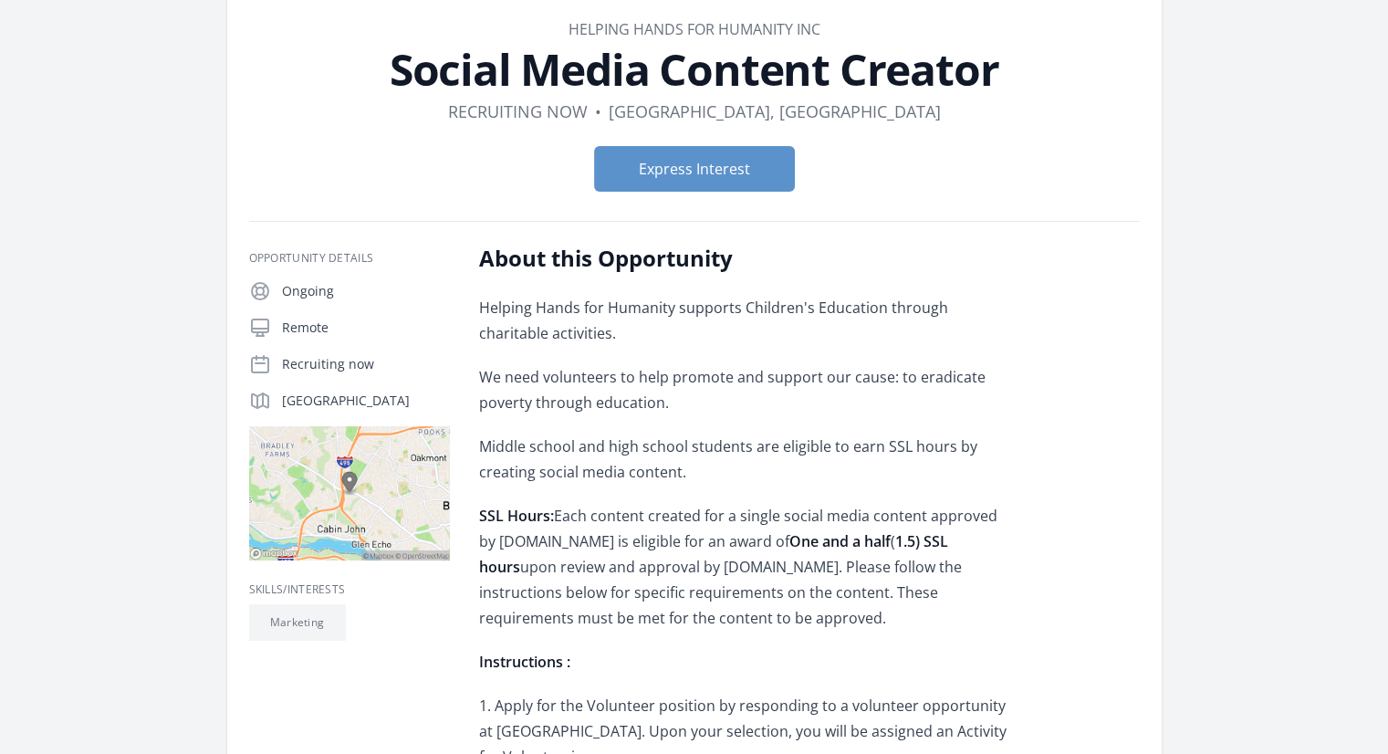
click at [692, 471] on p "Middle school and high school students are eligible to earn SSL hours by creati…" at bounding box center [746, 458] width 534 height 51
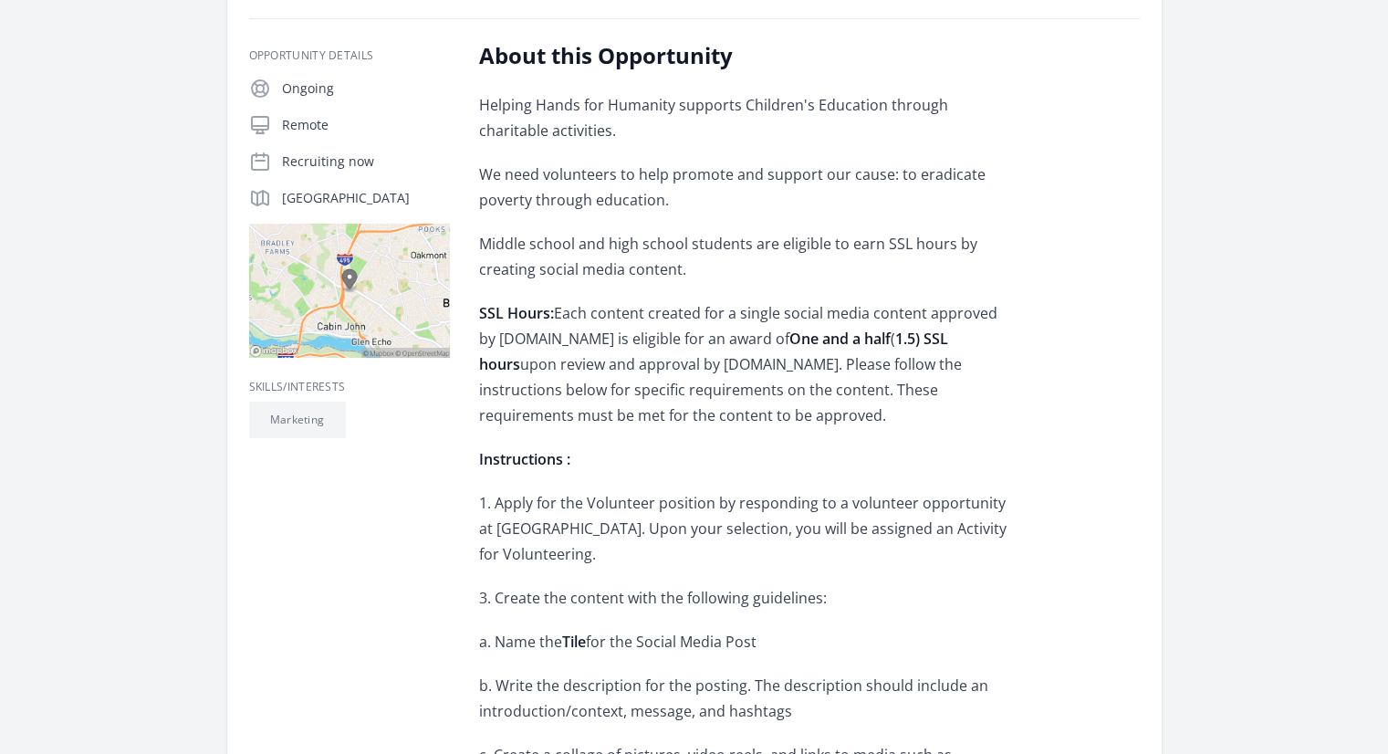
scroll to position [365, 0]
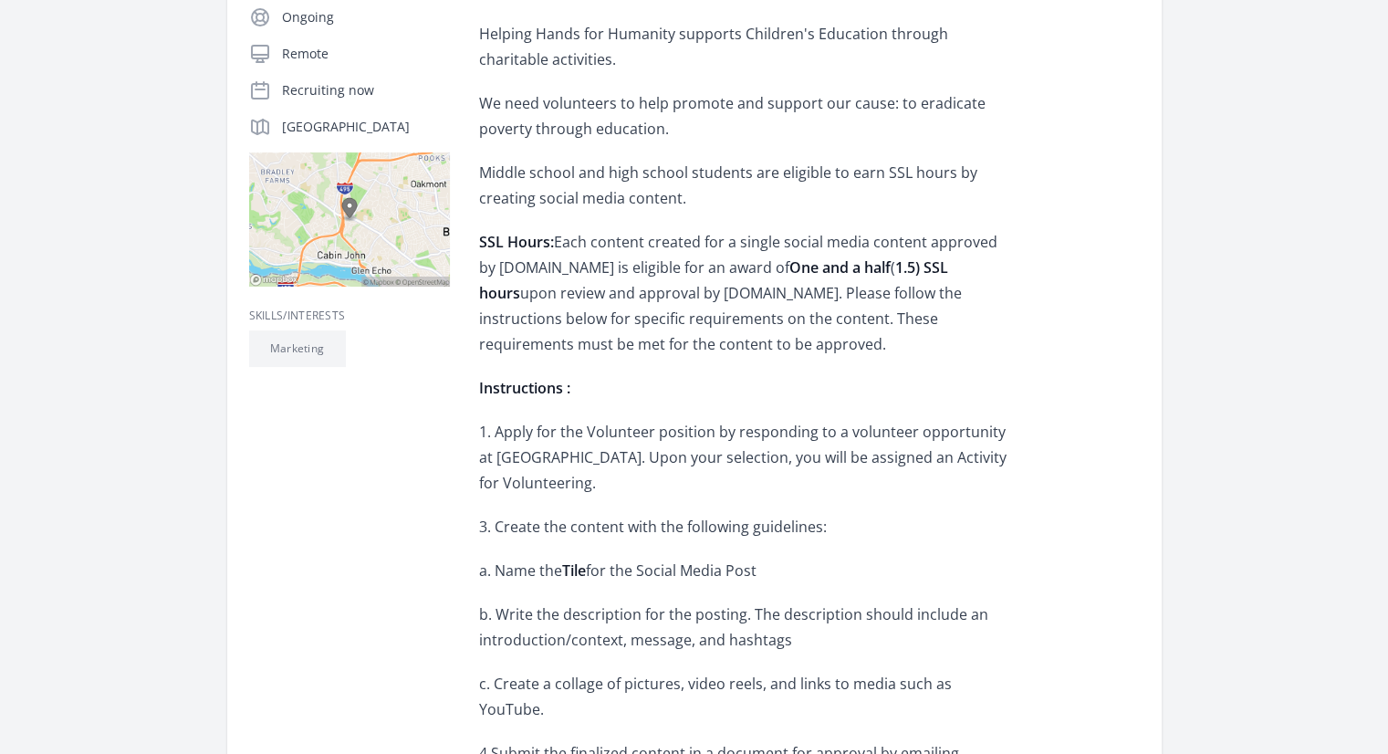
click at [617, 428] on p "1. Apply for the Volunteer position by responding to a volunteer opportunity at…" at bounding box center [746, 457] width 534 height 77
drag, startPoint x: 598, startPoint y: 429, endPoint x: 635, endPoint y: 476, distance: 59.9
click at [635, 476] on p "1. Apply for the Volunteer position by responding to a volunteer opportunity at…" at bounding box center [746, 457] width 534 height 77
drag, startPoint x: 649, startPoint y: 480, endPoint x: 588, endPoint y: 443, distance: 70.4
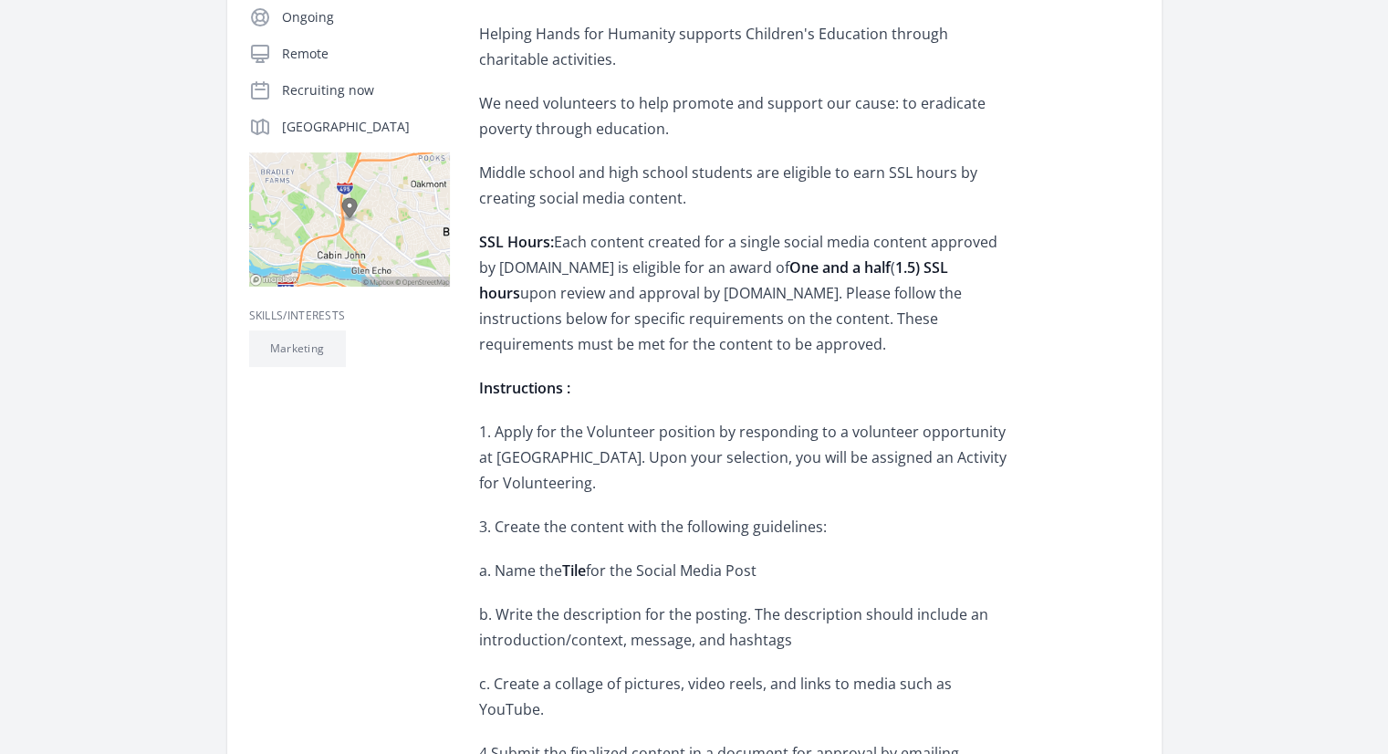
click at [588, 443] on p "1. Apply for the Volunteer position by responding to a volunteer opportunity at…" at bounding box center [746, 457] width 534 height 77
drag, startPoint x: 588, startPoint y: 430, endPoint x: 603, endPoint y: 487, distance: 59.5
click at [603, 487] on p "1. Apply for the Volunteer position by responding to a volunteer opportunity at…" at bounding box center [746, 457] width 534 height 77
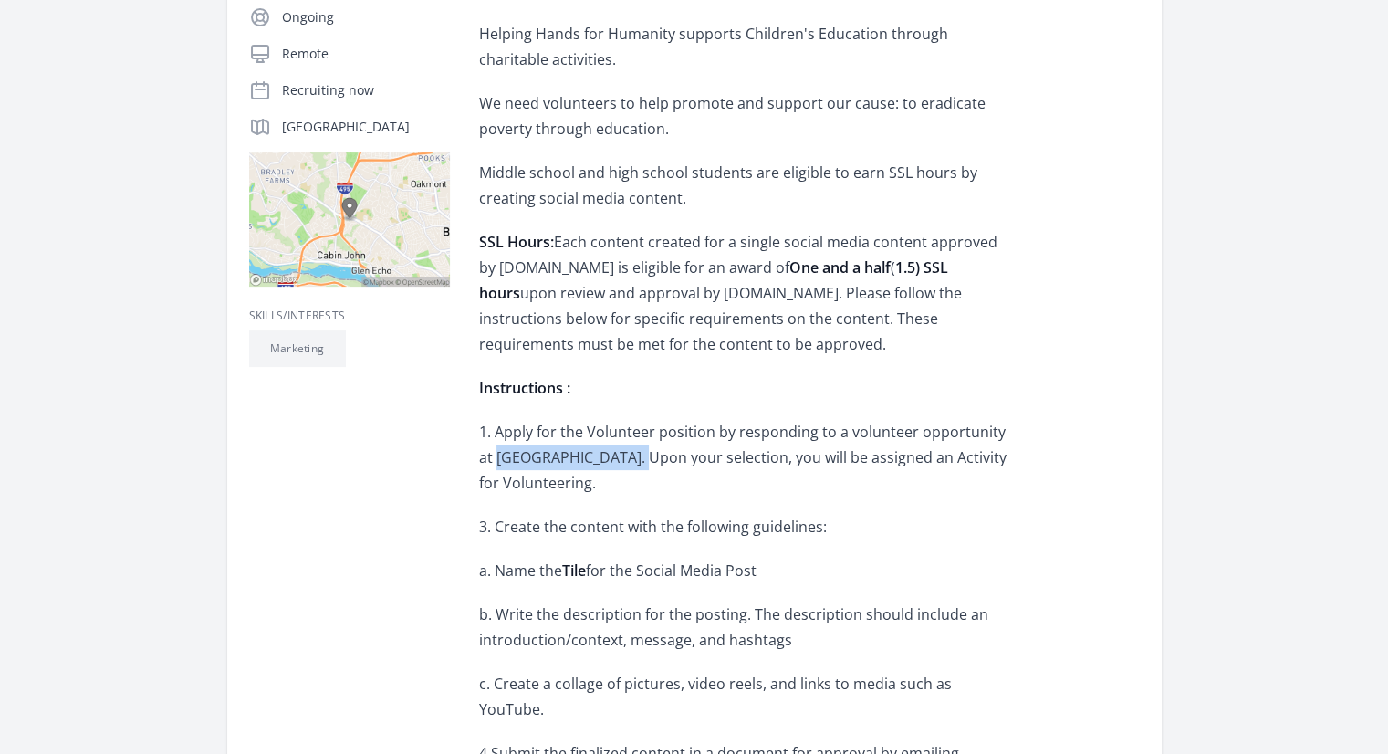
drag, startPoint x: 619, startPoint y: 458, endPoint x: 481, endPoint y: 463, distance: 137.8
click at [481, 463] on p "1. Apply for the Volunteer position by responding to a volunteer opportunity at…" at bounding box center [746, 457] width 534 height 77
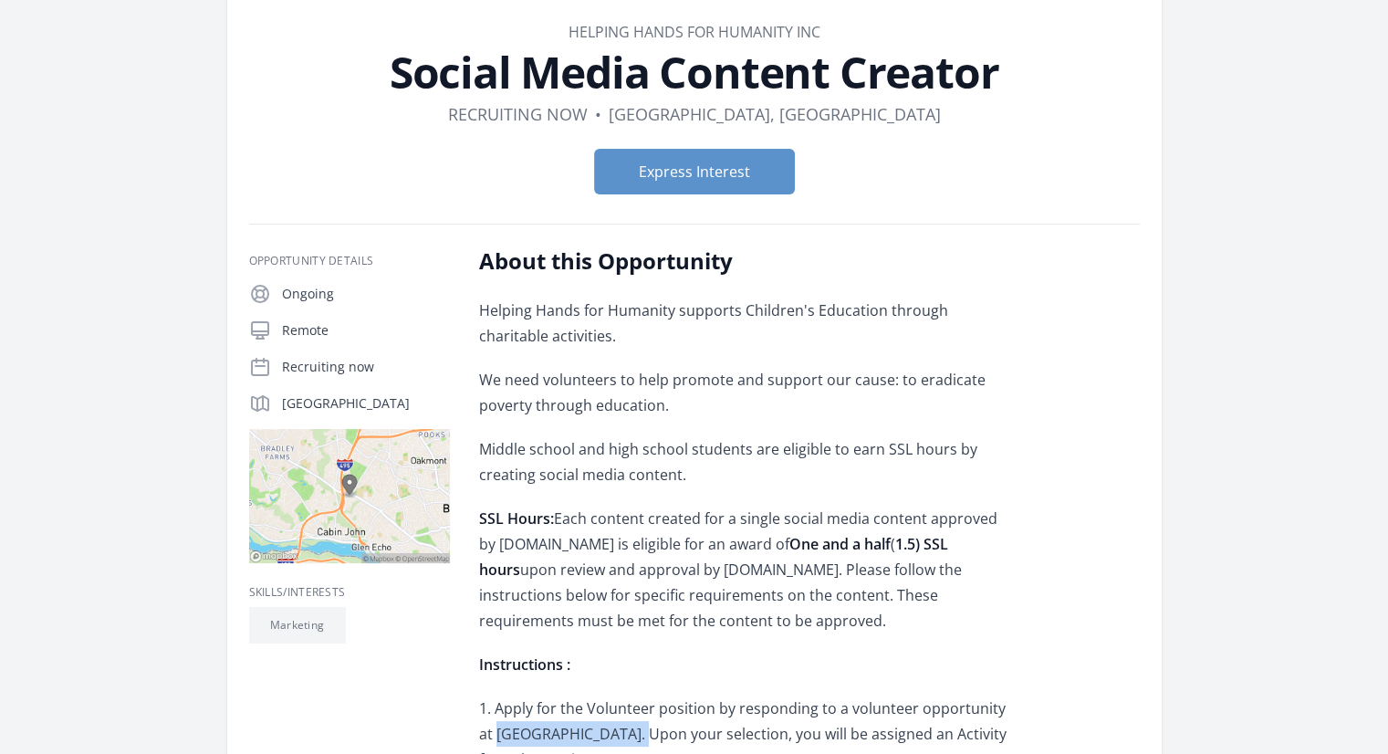
scroll to position [0, 0]
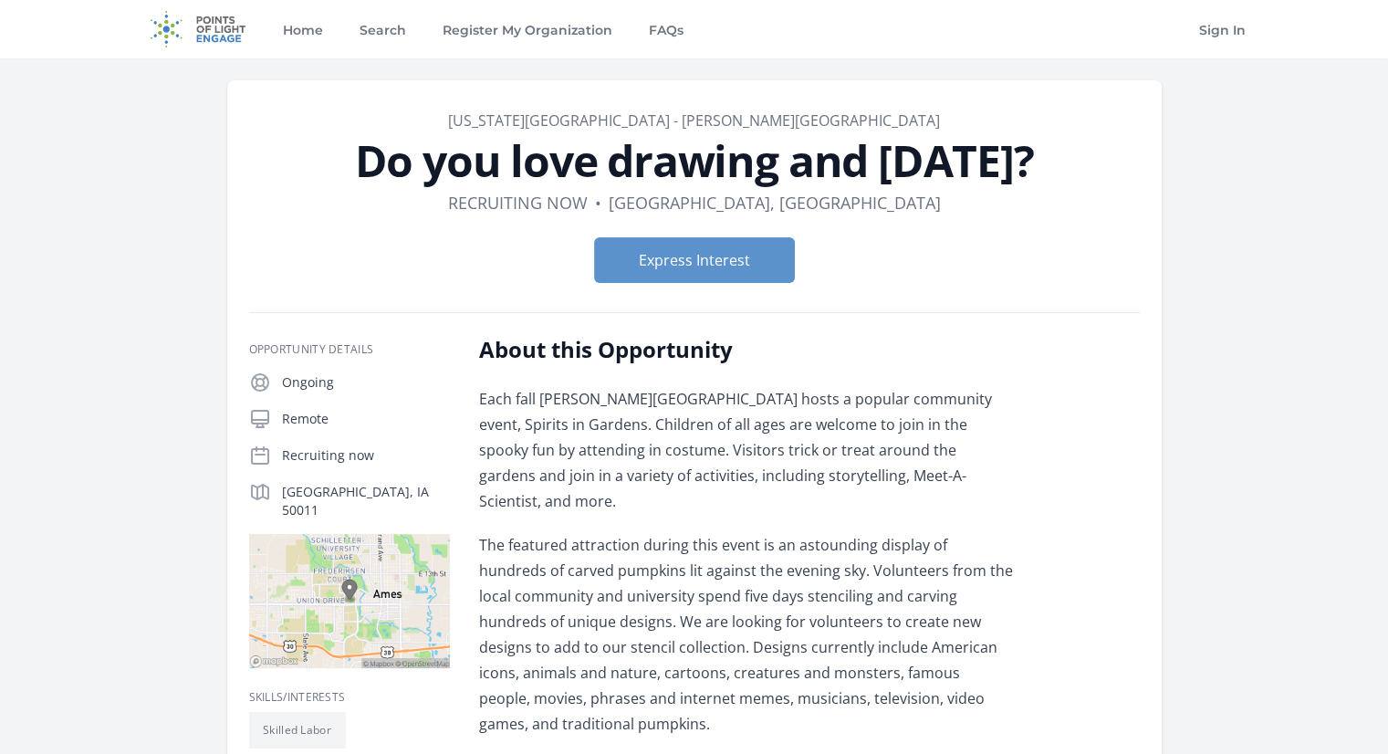
scroll to position [182, 0]
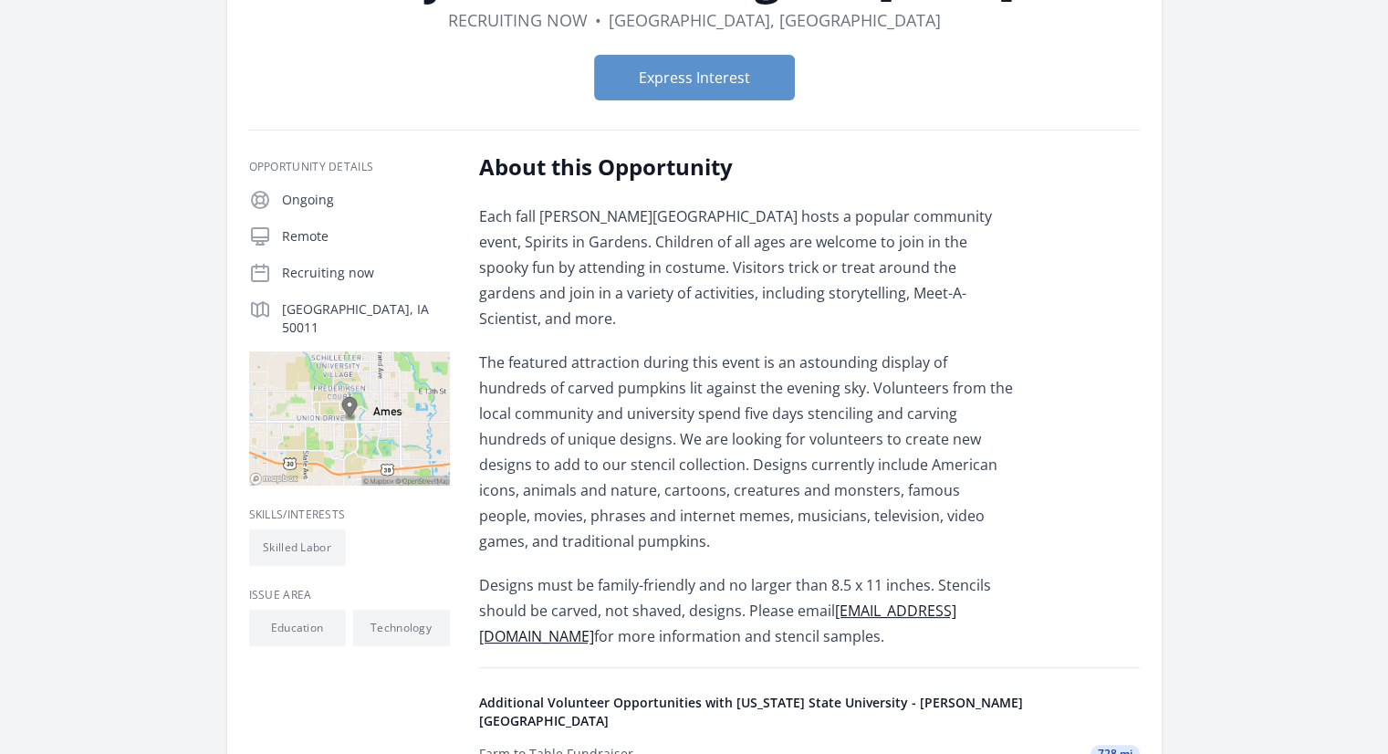
click at [732, 205] on p "Each fall [PERSON_NAME][GEOGRAPHIC_DATA] hosts a popular community event, Spiri…" at bounding box center [746, 267] width 534 height 128
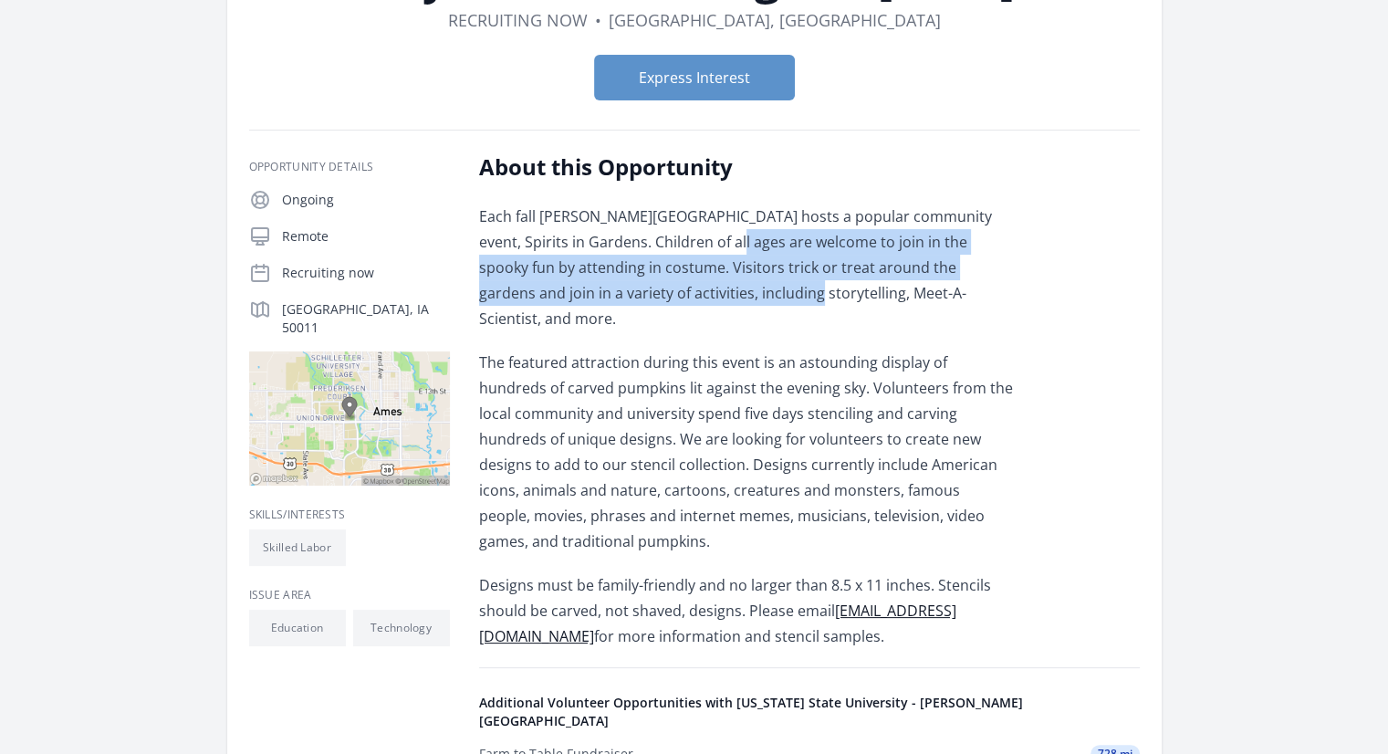
drag, startPoint x: 681, startPoint y: 237, endPoint x: 709, endPoint y: 306, distance: 73.7
click at [709, 306] on div "Each fall [PERSON_NAME][GEOGRAPHIC_DATA] hosts a popular community event, Spiri…" at bounding box center [746, 425] width 534 height 445
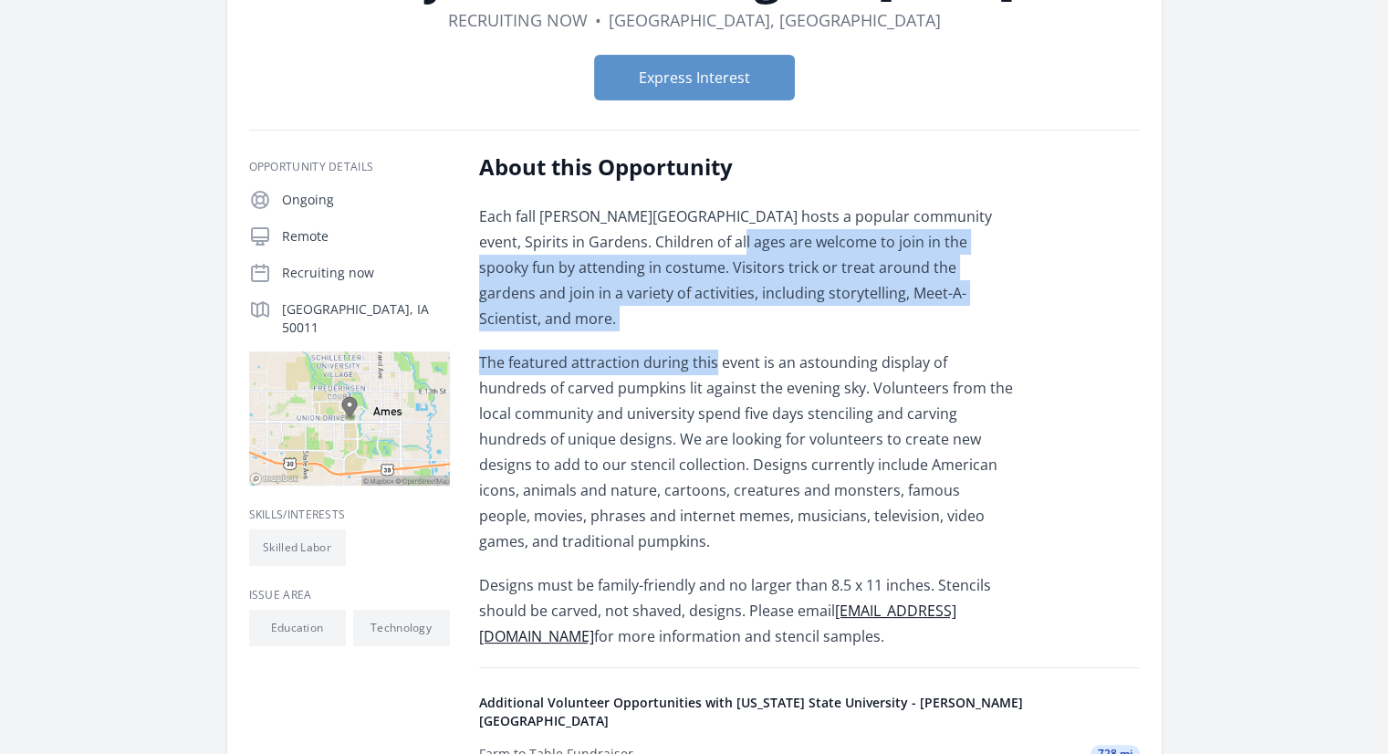
click at [709, 306] on div "Each fall [PERSON_NAME][GEOGRAPHIC_DATA] hosts a popular community event, Spiri…" at bounding box center [746, 425] width 534 height 445
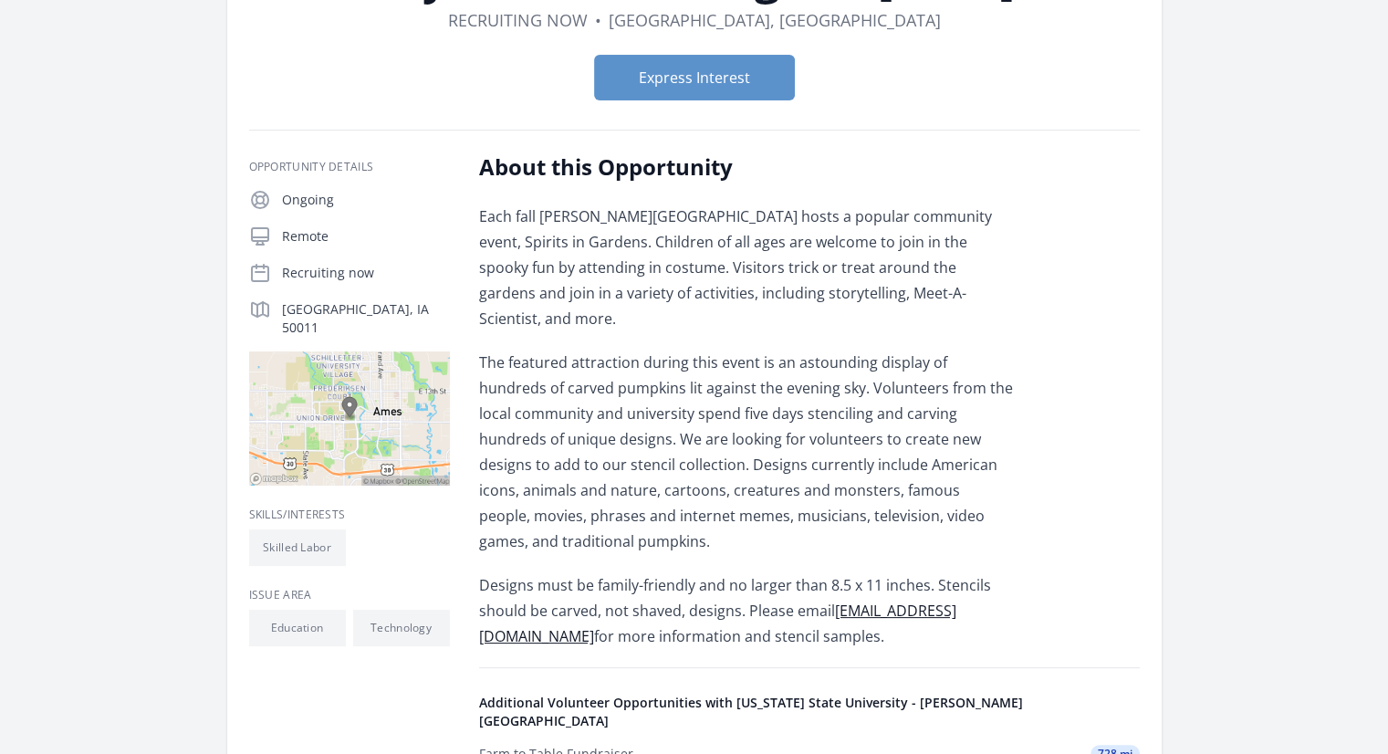
click at [660, 319] on div "Each fall [PERSON_NAME][GEOGRAPHIC_DATA] hosts a popular community event, Spiri…" at bounding box center [746, 425] width 534 height 445
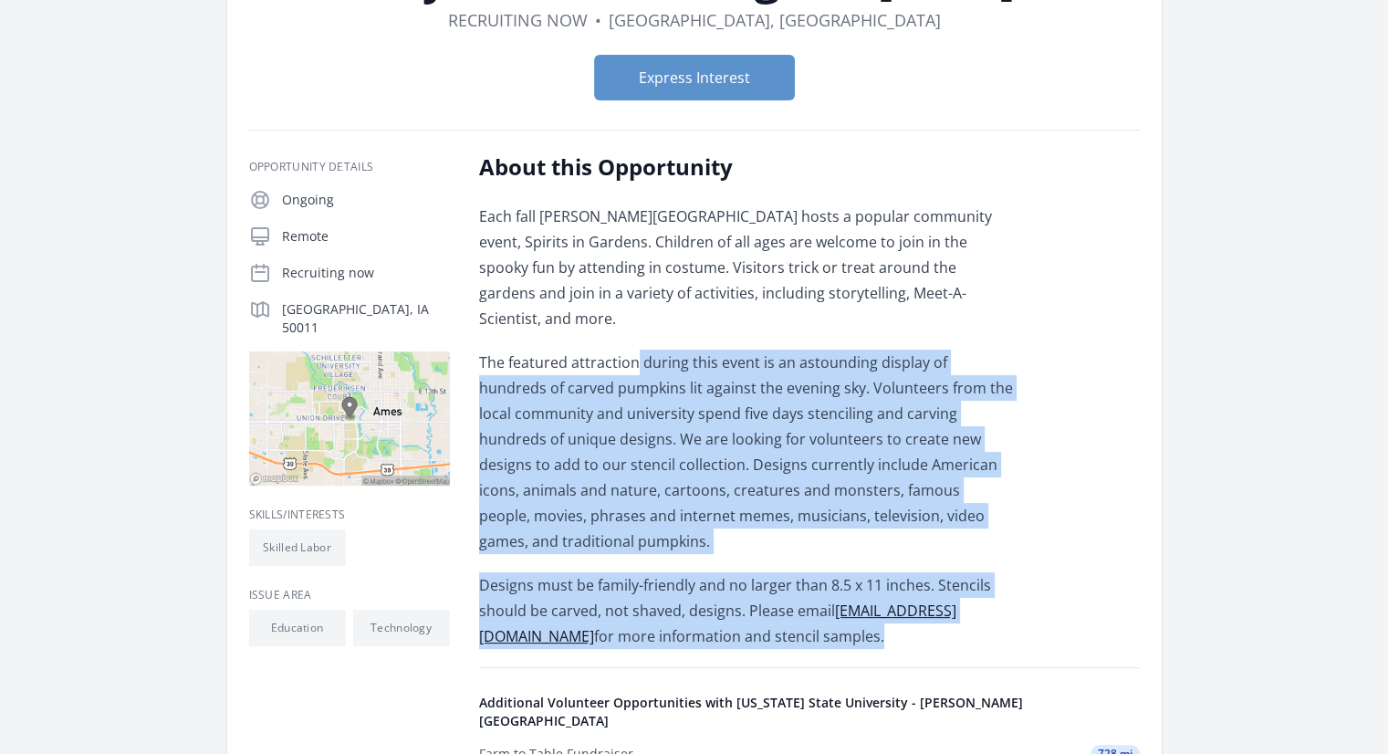
drag, startPoint x: 637, startPoint y: 329, endPoint x: 736, endPoint y: 579, distance: 269.0
click at [736, 579] on div "Each fall [PERSON_NAME][GEOGRAPHIC_DATA] hosts a popular community event, Spiri…" at bounding box center [746, 425] width 534 height 445
click at [736, 579] on p "Designs must be family-friendly and no larger than 8.5 x 11 inches. Stencils sh…" at bounding box center [746, 610] width 534 height 77
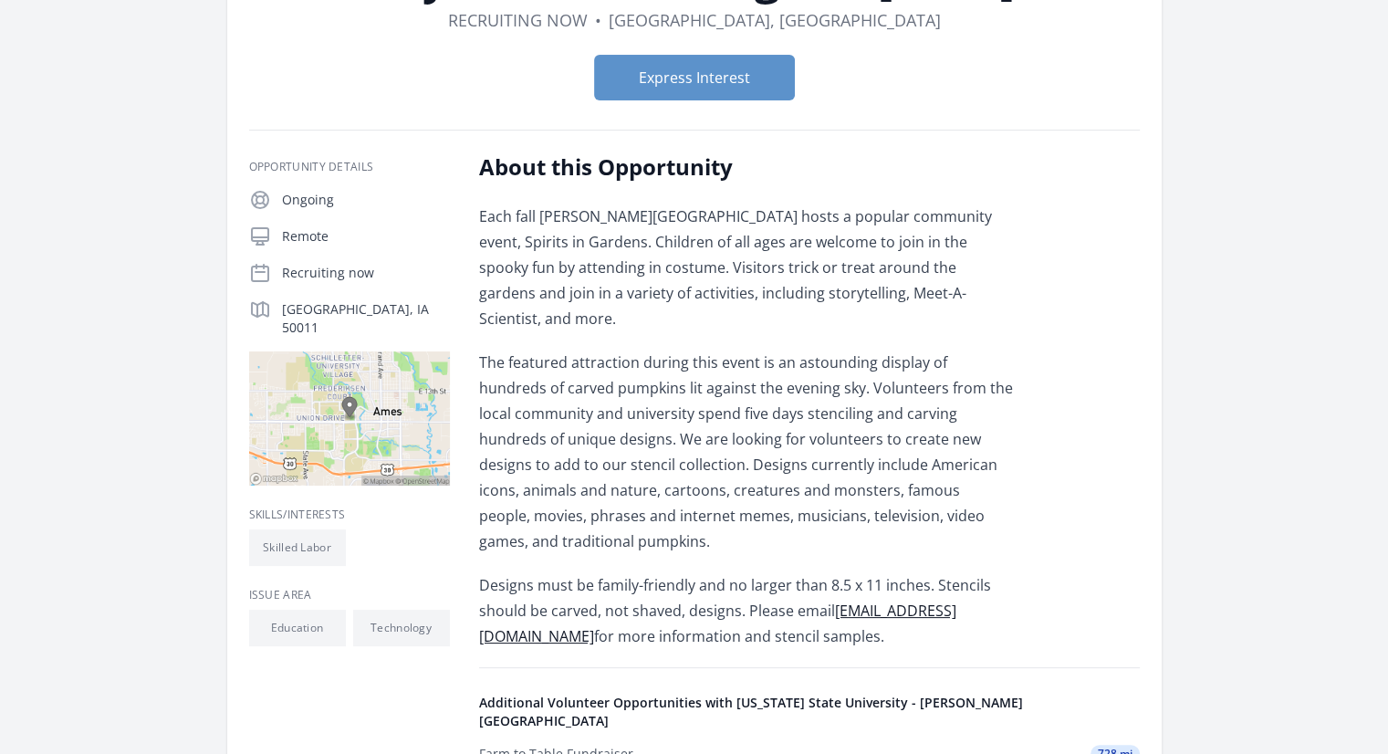
drag, startPoint x: 750, startPoint y: 582, endPoint x: 686, endPoint y: 369, distance: 221.9
click at [682, 369] on div "Each fall [PERSON_NAME][GEOGRAPHIC_DATA] hosts a popular community event, Spiri…" at bounding box center [746, 425] width 534 height 445
click at [686, 369] on p "The featured attraction during this event is an astounding display of hundreds …" at bounding box center [746, 451] width 534 height 204
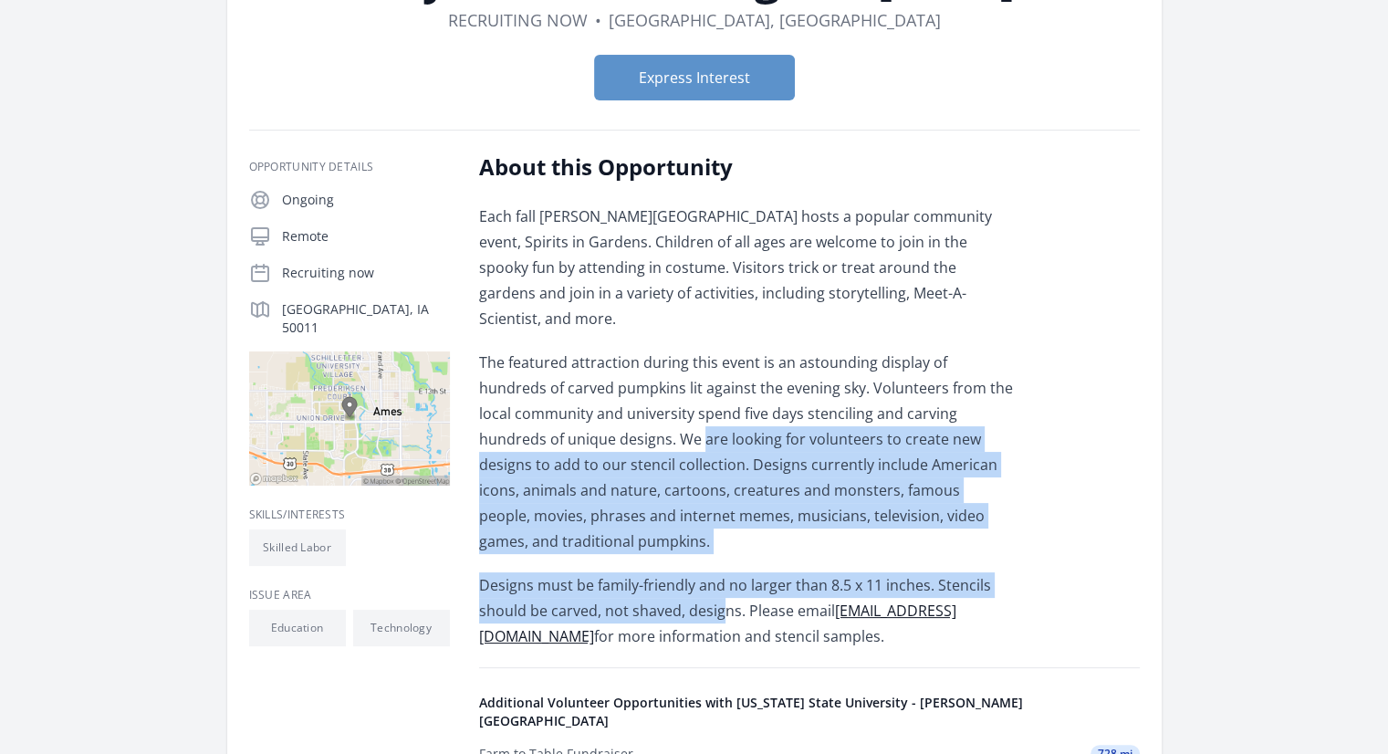
drag, startPoint x: 613, startPoint y: 418, endPoint x: 718, endPoint y: 560, distance: 176.8
click at [718, 560] on div "Each fall [PERSON_NAME][GEOGRAPHIC_DATA] hosts a popular community event, Spiri…" at bounding box center [746, 425] width 534 height 445
click at [718, 572] on p "Designs must be family-friendly and no larger than 8.5 x 11 inches. Stencils sh…" at bounding box center [746, 610] width 534 height 77
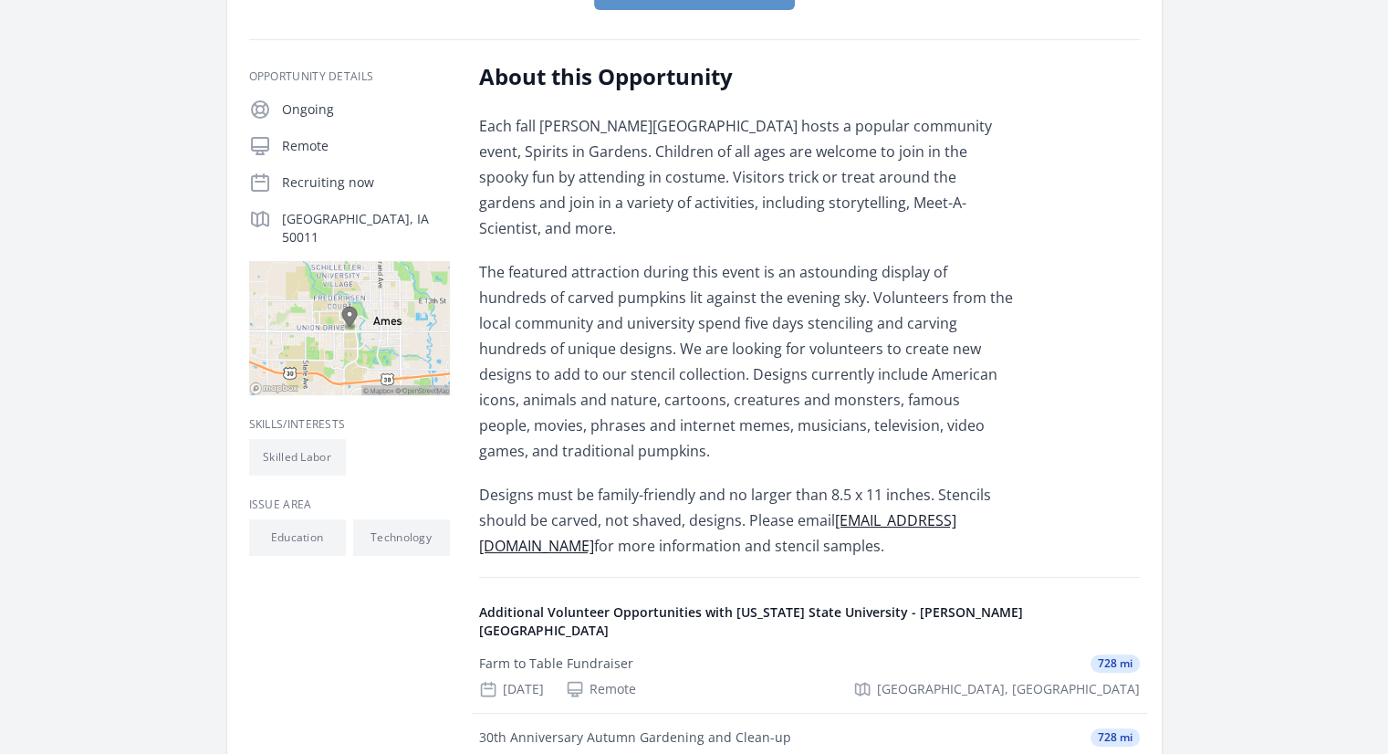
scroll to position [274, 0]
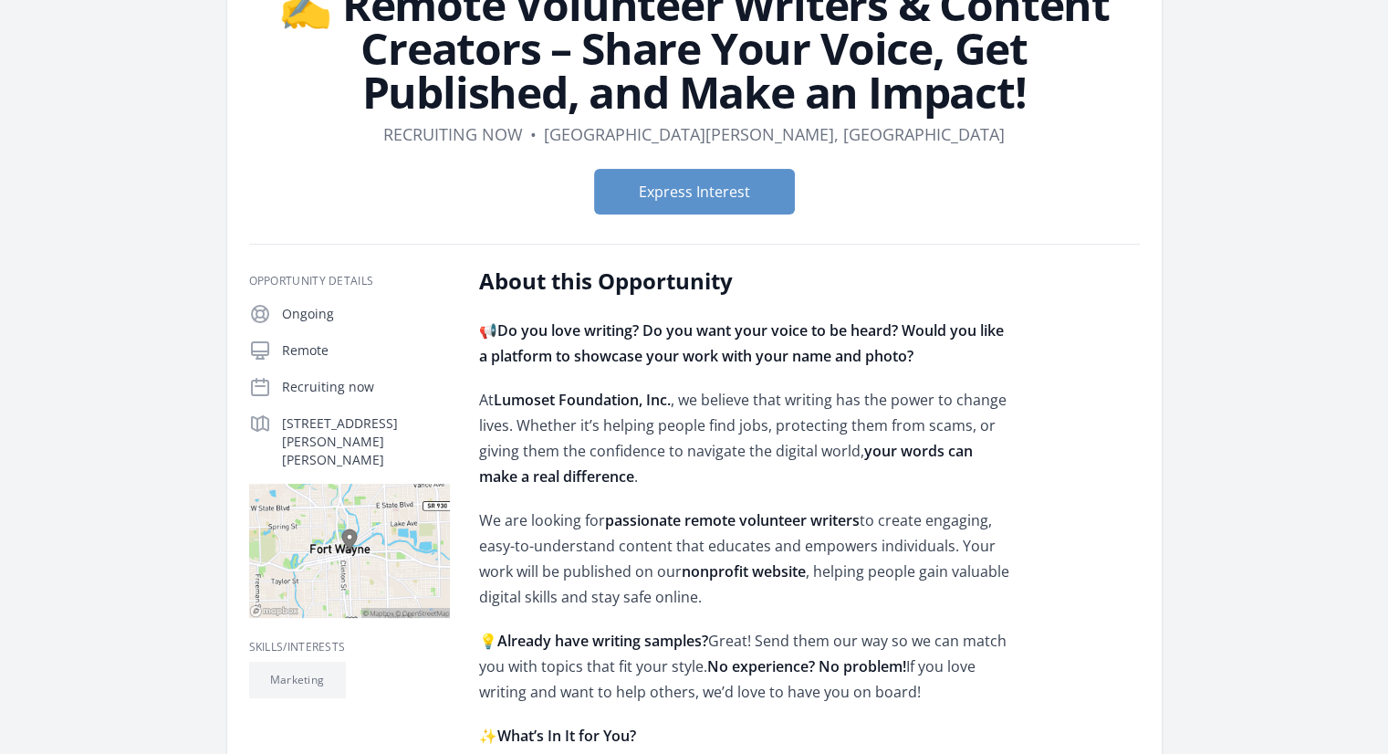
scroll to position [182, 0]
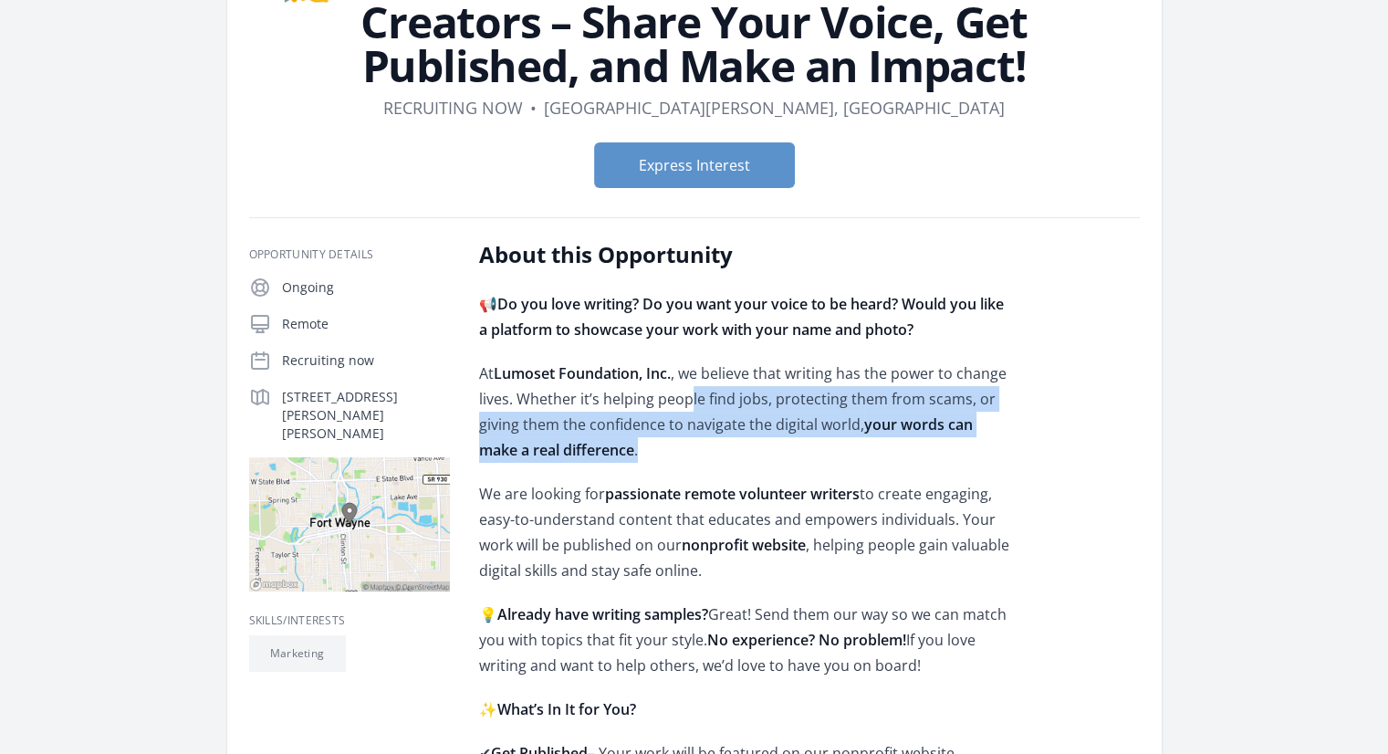
drag, startPoint x: 686, startPoint y: 388, endPoint x: 667, endPoint y: 455, distance: 70.2
click at [667, 455] on p "At Lumoset Foundation, Inc. , we believe that writing has the power to change l…" at bounding box center [746, 411] width 534 height 102
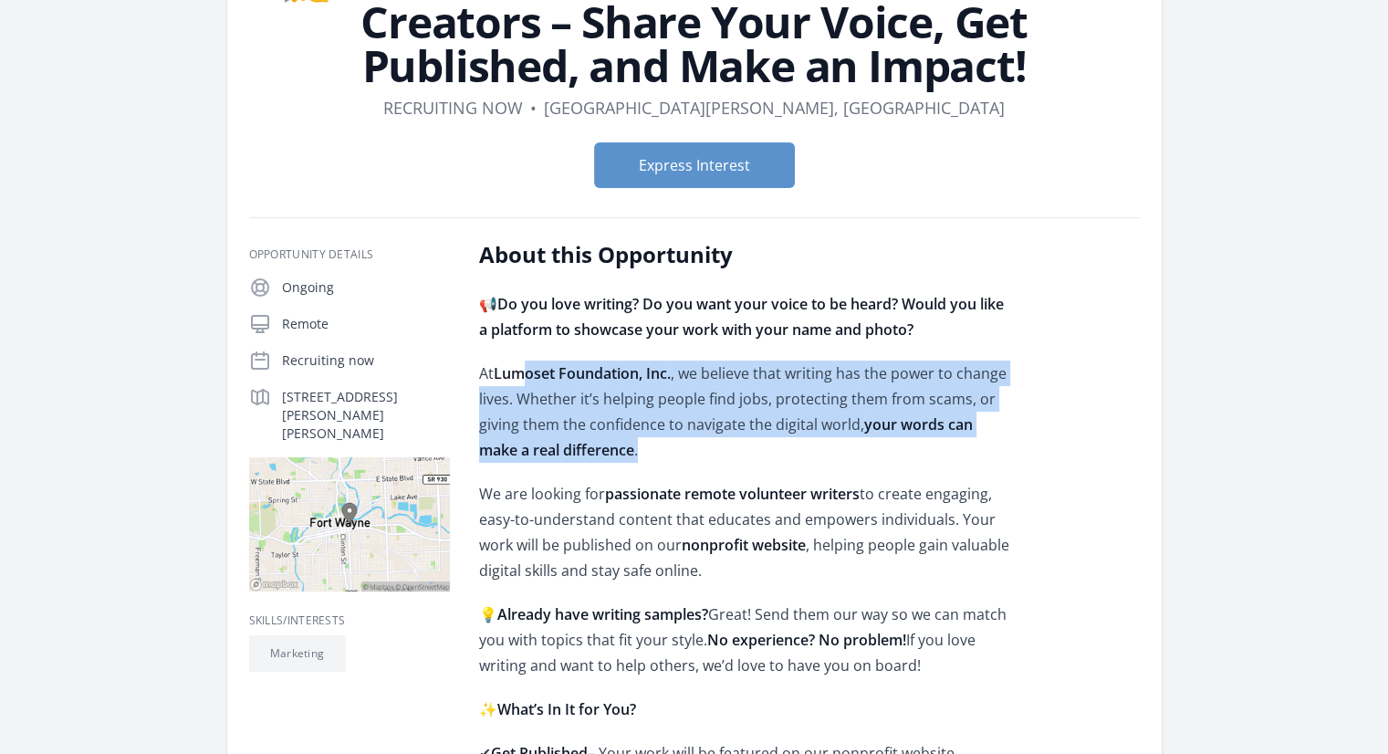
drag, startPoint x: 675, startPoint y: 450, endPoint x: 529, endPoint y: 373, distance: 164.9
click at [529, 373] on p "At Lumoset Foundation, Inc. , we believe that writing has the power to change l…" at bounding box center [746, 411] width 534 height 102
click at [529, 373] on strong "Lumoset Foundation, Inc." at bounding box center [582, 373] width 177 height 20
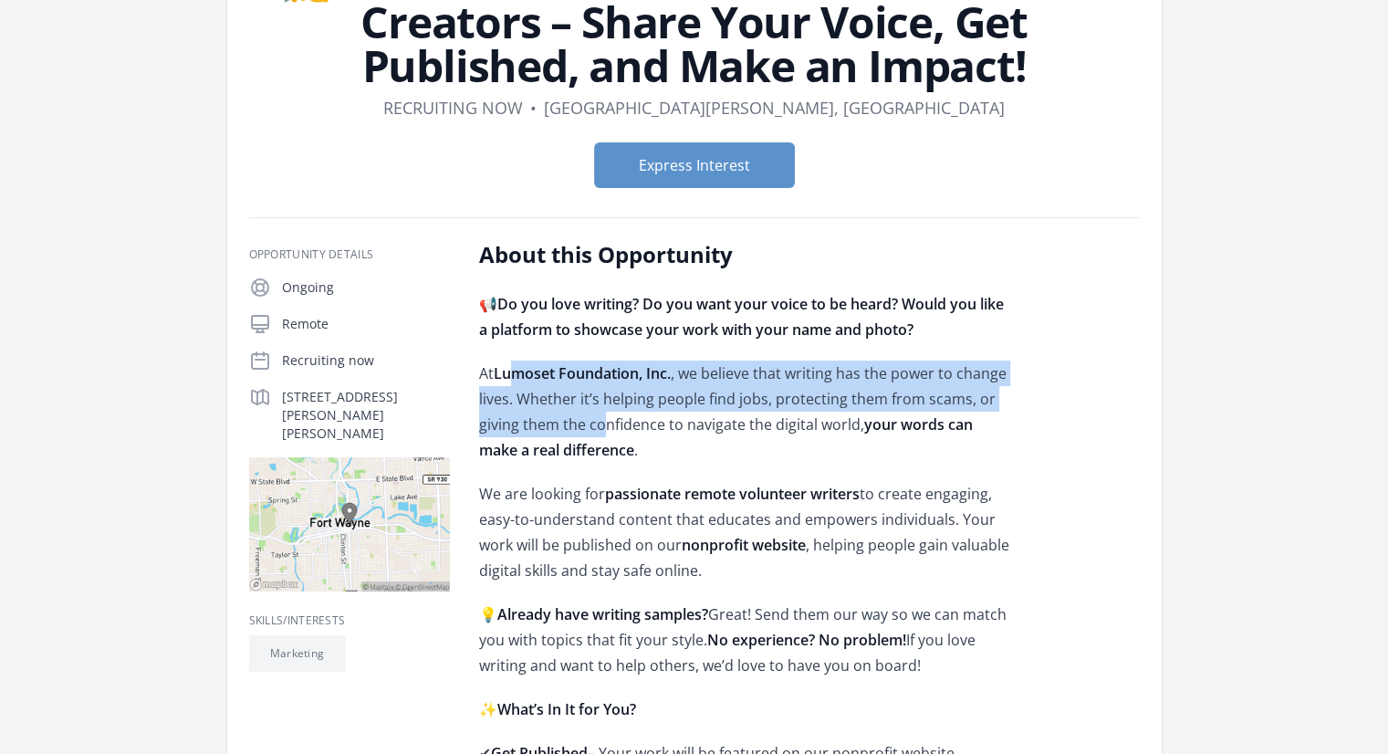
drag, startPoint x: 515, startPoint y: 377, endPoint x: 602, endPoint y: 428, distance: 101.4
click at [602, 428] on p "At Lumoset Foundation, Inc. , we believe that writing has the power to change l…" at bounding box center [746, 411] width 534 height 102
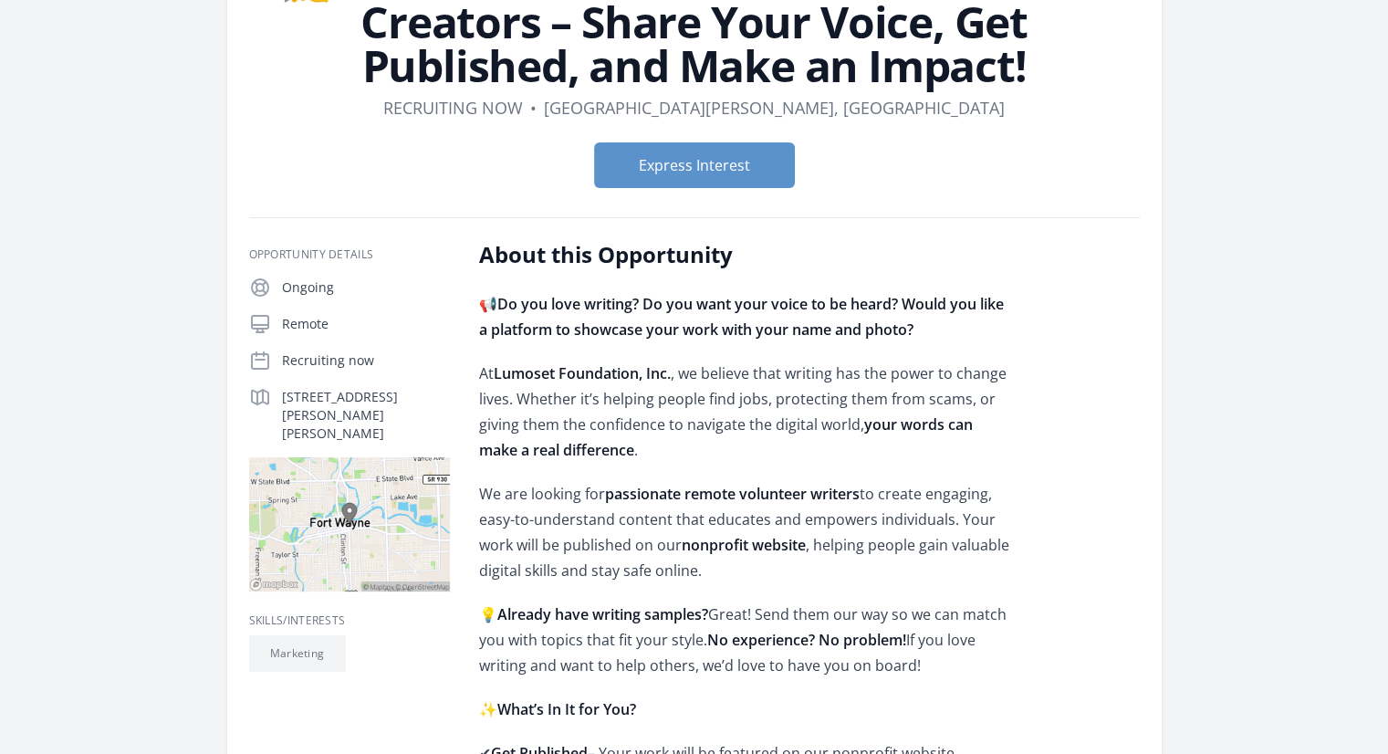
click at [597, 440] on p "At Lumoset Foundation, Inc. , we believe that writing has the power to change l…" at bounding box center [746, 411] width 534 height 102
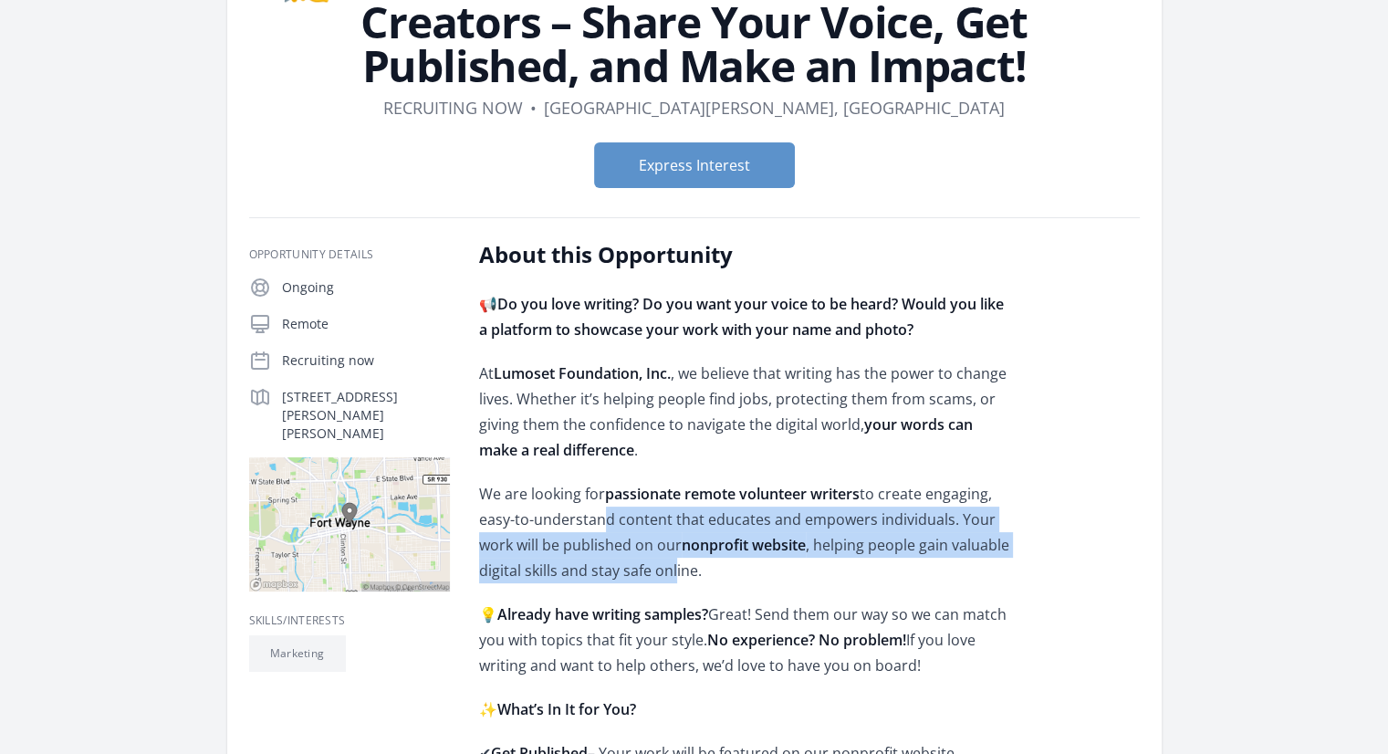
drag, startPoint x: 598, startPoint y: 508, endPoint x: 673, endPoint y: 561, distance: 91.6
click at [673, 561] on p "We are looking for passionate remote volunteer writers to create engaging, easy…" at bounding box center [746, 532] width 534 height 102
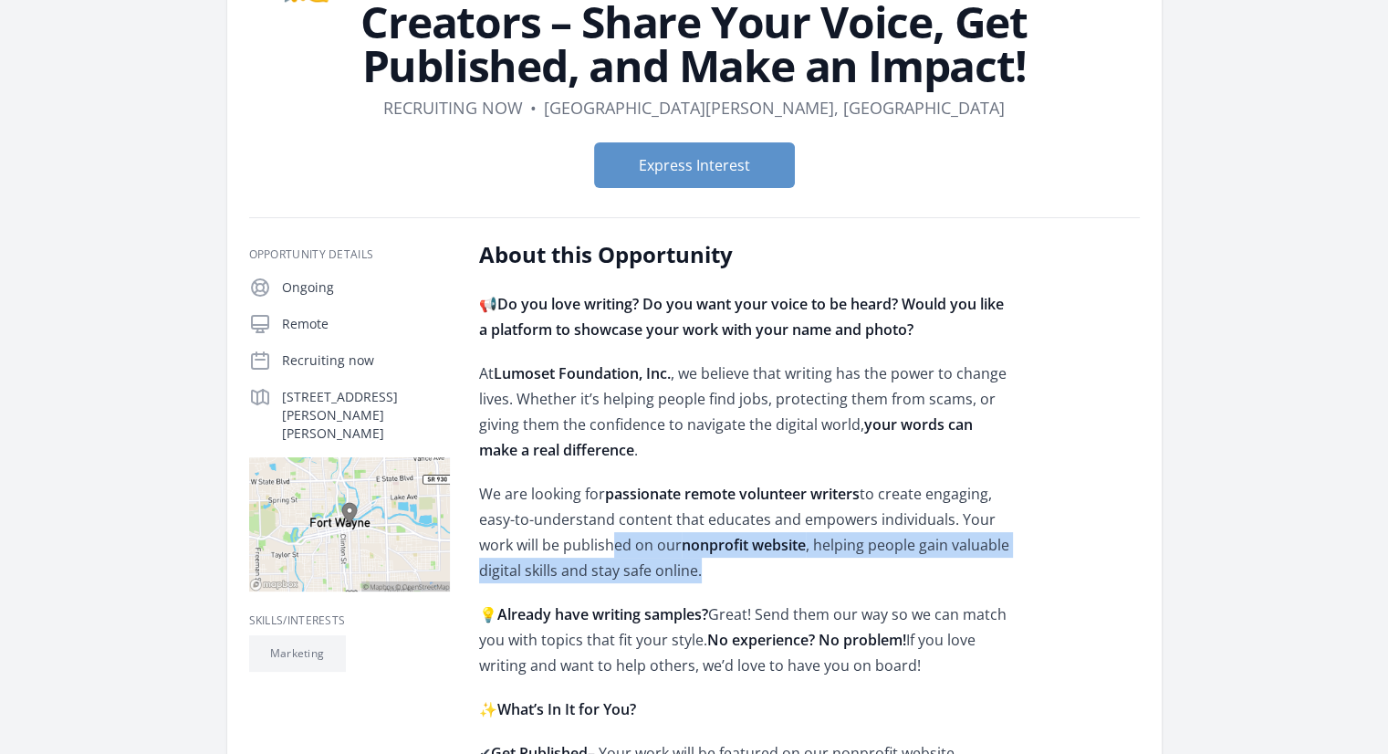
drag, startPoint x: 708, startPoint y: 567, endPoint x: 604, endPoint y: 538, distance: 108.0
click at [604, 538] on p "We are looking for passionate remote volunteer writers to create engaging, easy…" at bounding box center [746, 532] width 534 height 102
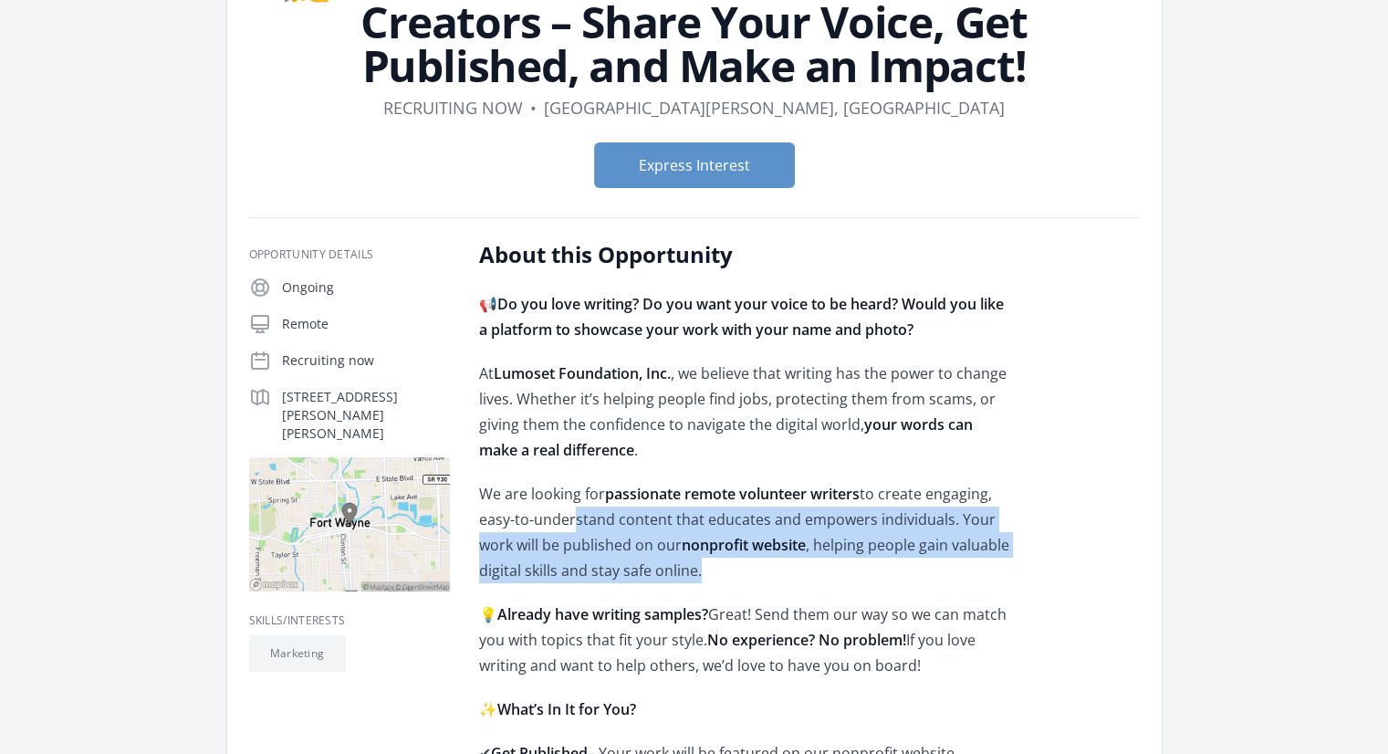
drag, startPoint x: 574, startPoint y: 524, endPoint x: 741, endPoint y: 574, distance: 174.3
click at [741, 574] on p "We are looking for passionate remote volunteer writers to create engaging, easy…" at bounding box center [746, 532] width 534 height 102
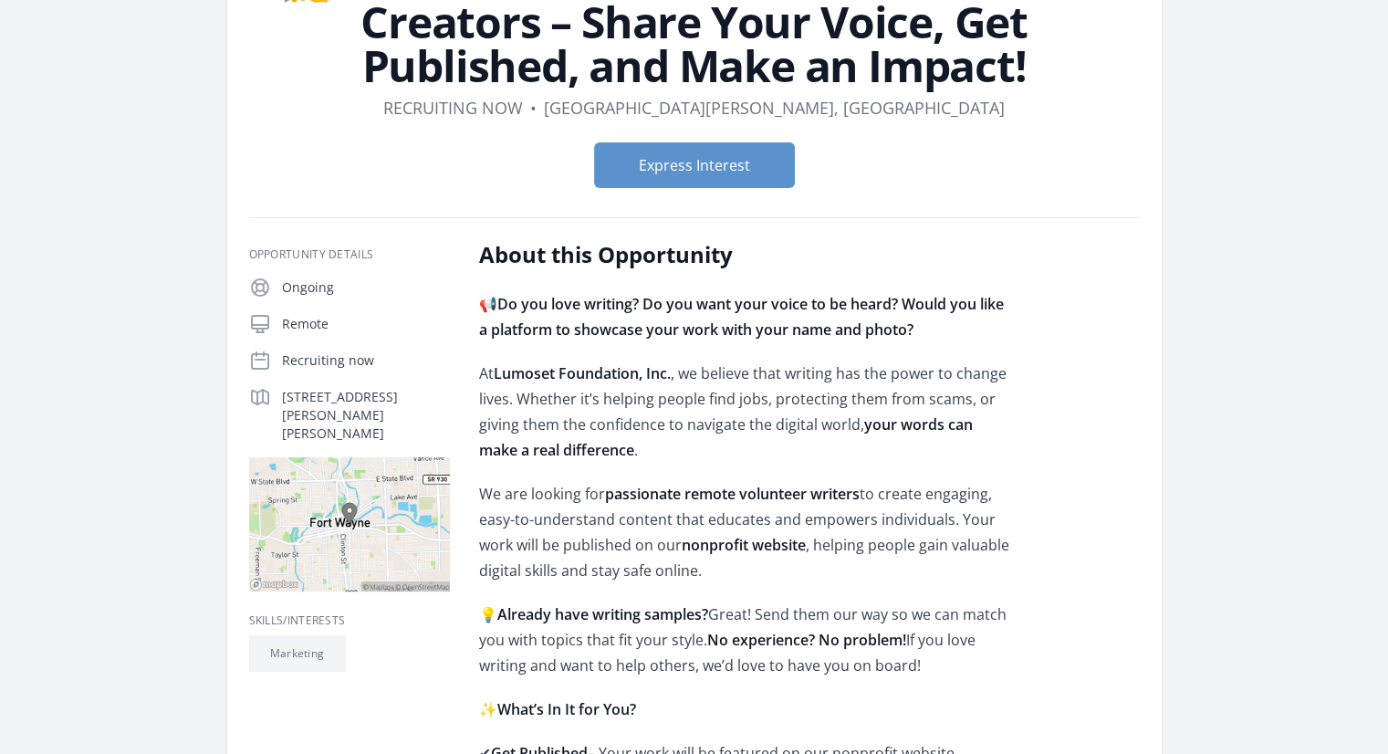
scroll to position [365, 0]
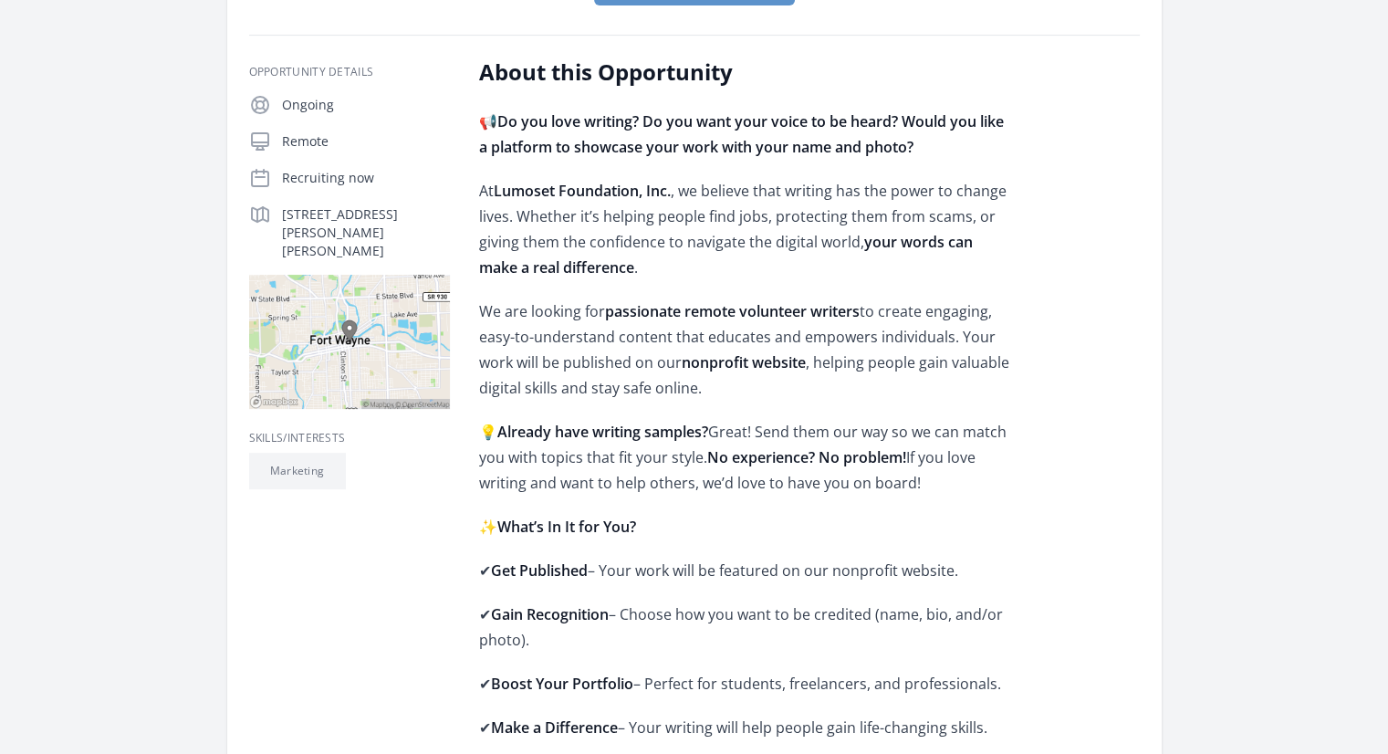
click at [702, 432] on strong "Already have writing samples?" at bounding box center [602, 431] width 211 height 20
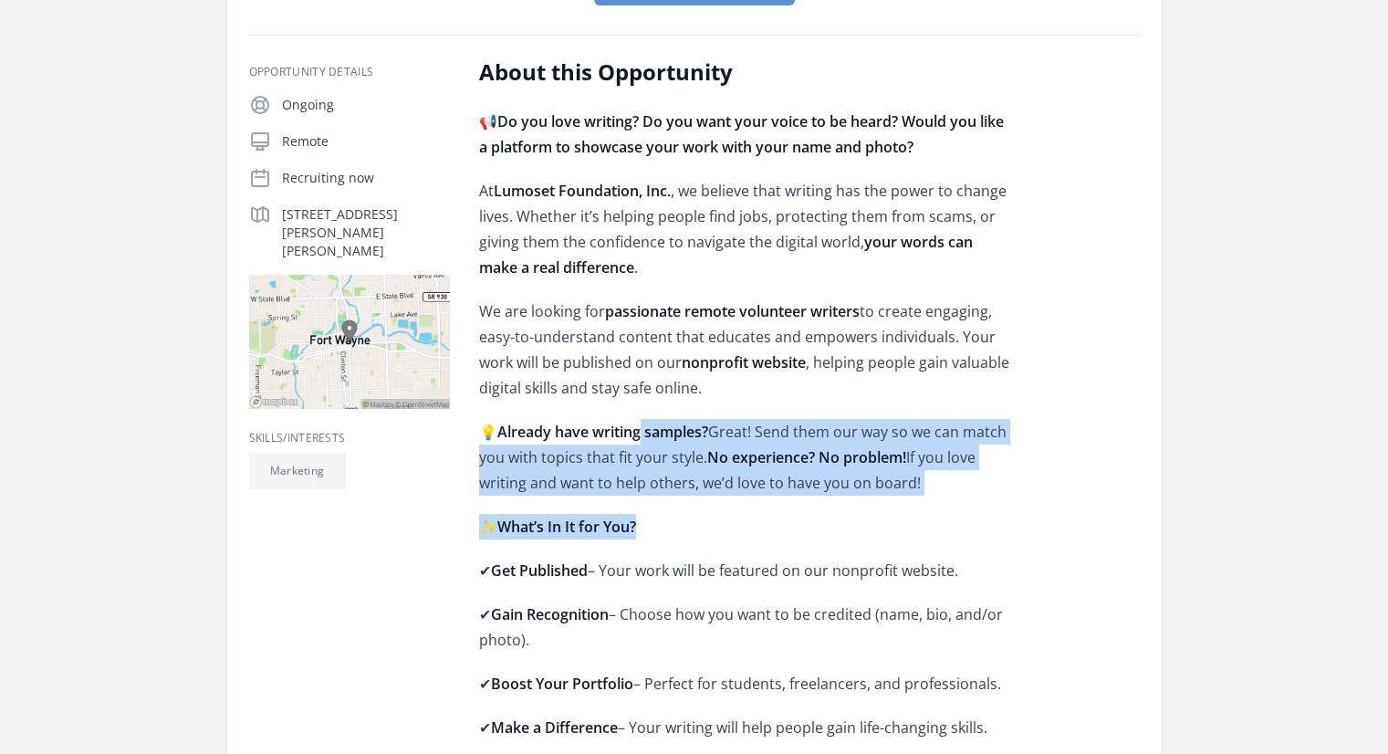
drag, startPoint x: 645, startPoint y: 436, endPoint x: 694, endPoint y: 501, distance: 81.4
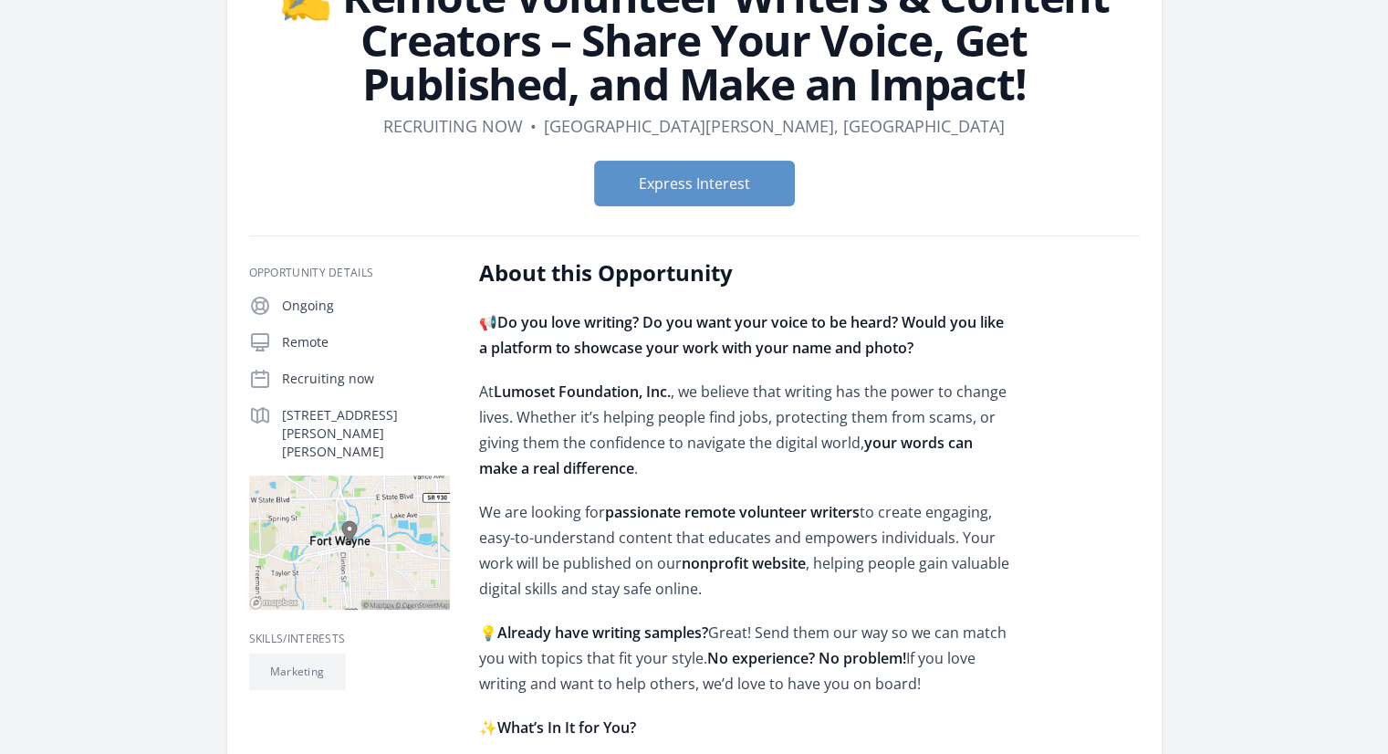
scroll to position [0, 0]
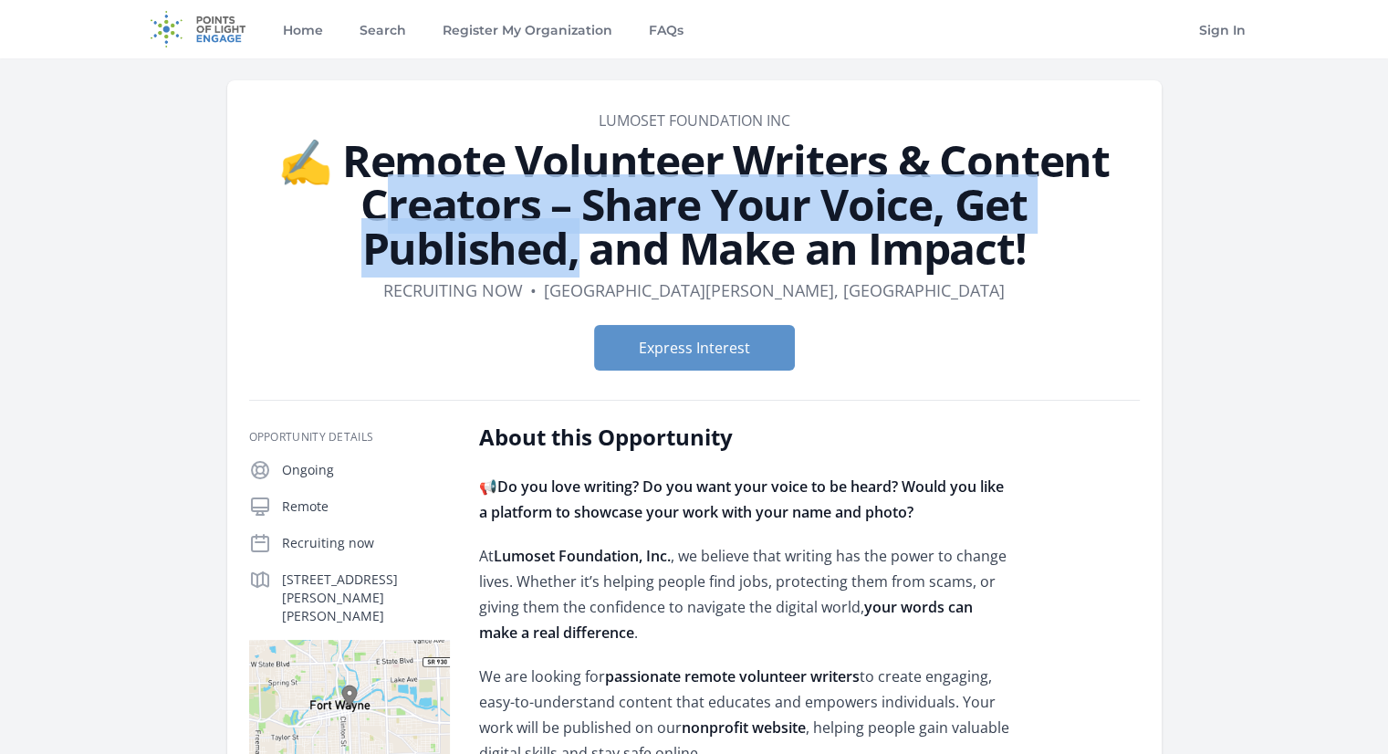
drag, startPoint x: 712, startPoint y: 159, endPoint x: 819, endPoint y: 203, distance: 116.2
click at [819, 203] on h1 "✍️ Remote Volunteer Writers & Content Creators – Share Your Voice, Get Publishe…" at bounding box center [694, 204] width 890 height 131
click at [820, 203] on h1 "✍️ Remote Volunteer Writers & Content Creators – Share Your Voice, Get Publishe…" at bounding box center [694, 204] width 890 height 131
drag, startPoint x: 788, startPoint y: 203, endPoint x: 874, endPoint y: 234, distance: 91.5
click at [874, 234] on h1 "✍️ Remote Volunteer Writers & Content Creators – Share Your Voice, Get Publishe…" at bounding box center [694, 204] width 890 height 131
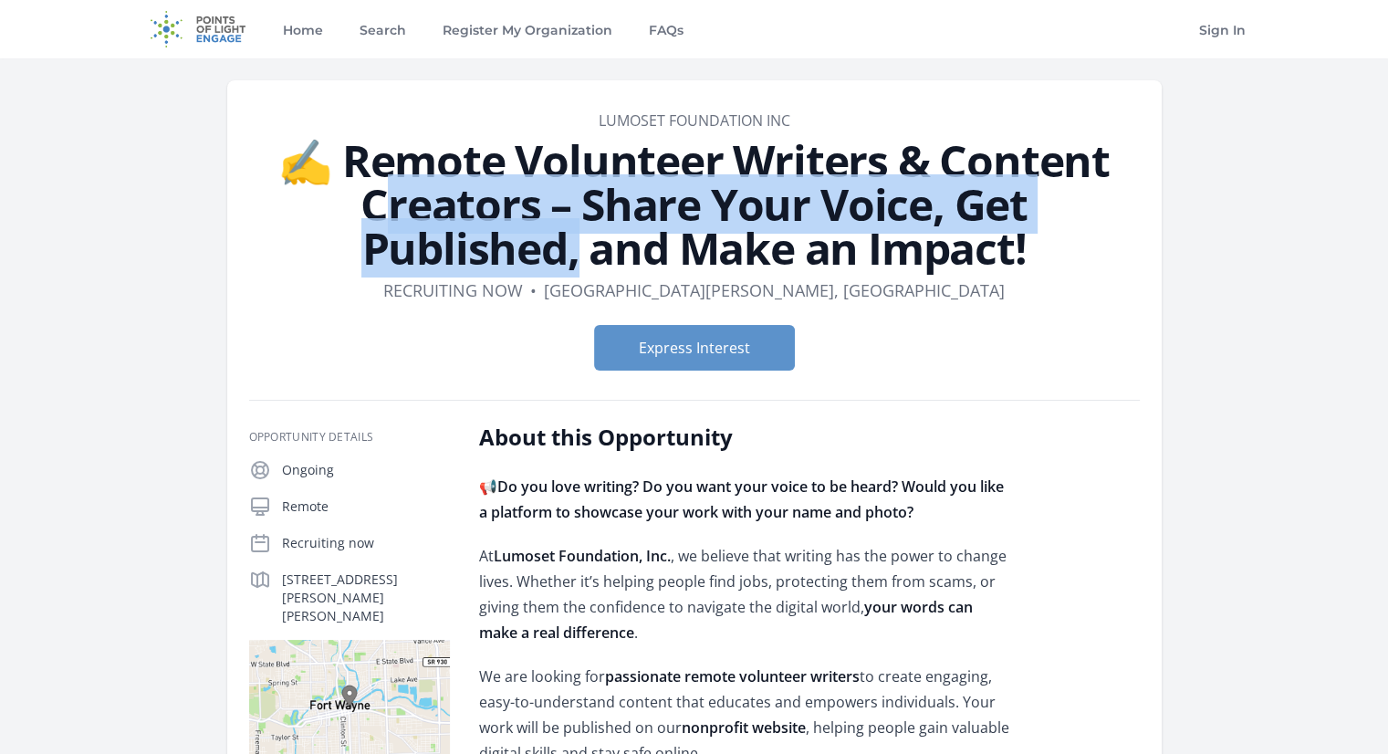
click at [874, 234] on h1 "✍️ Remote Volunteer Writers & Content Creators – Share Your Voice, Get Publishe…" at bounding box center [694, 204] width 890 height 131
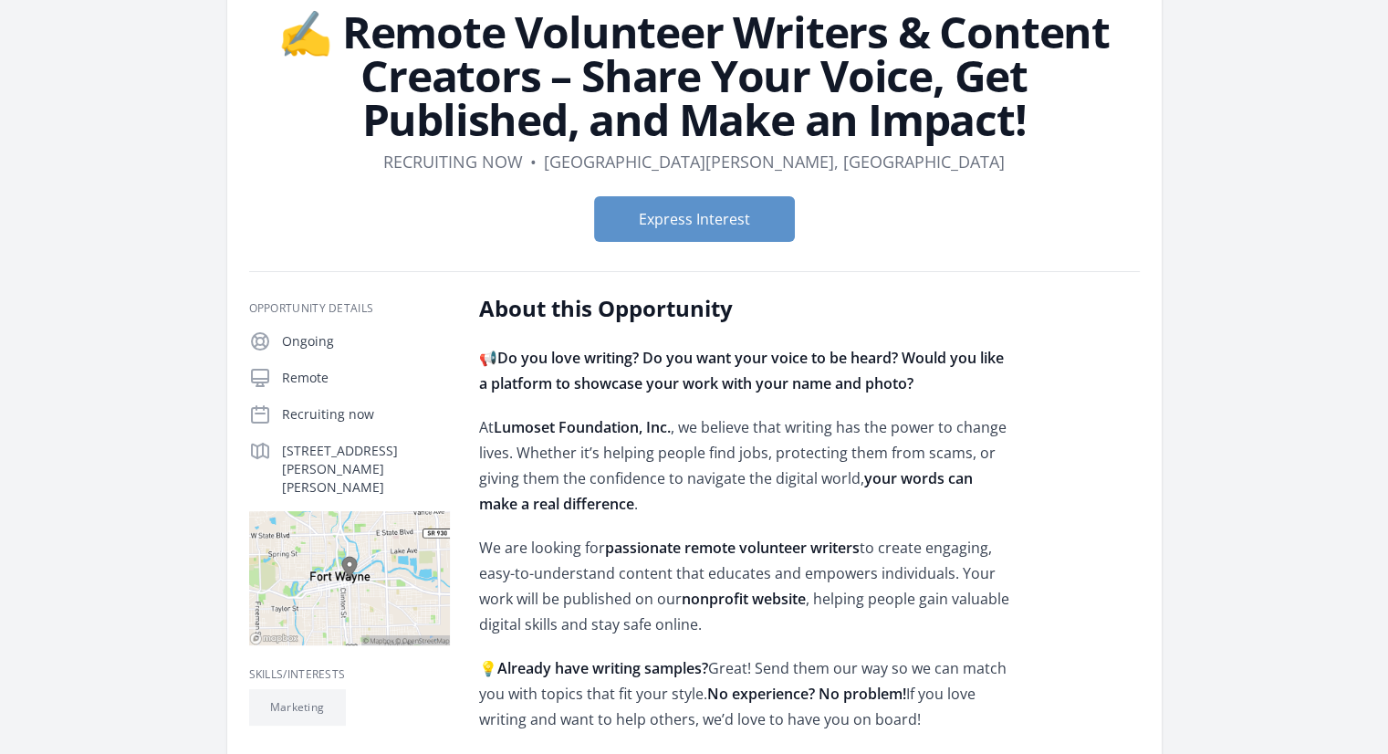
scroll to position [274, 0]
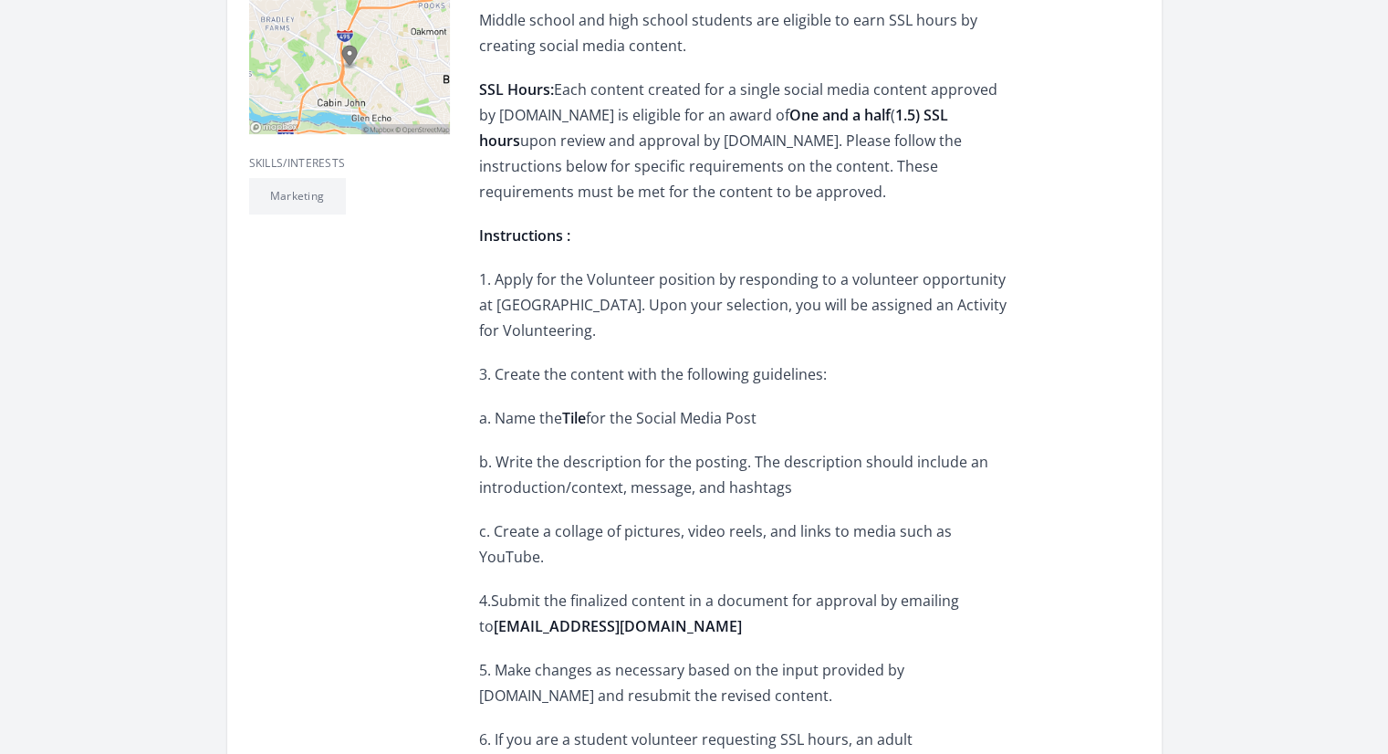
scroll to position [547, 0]
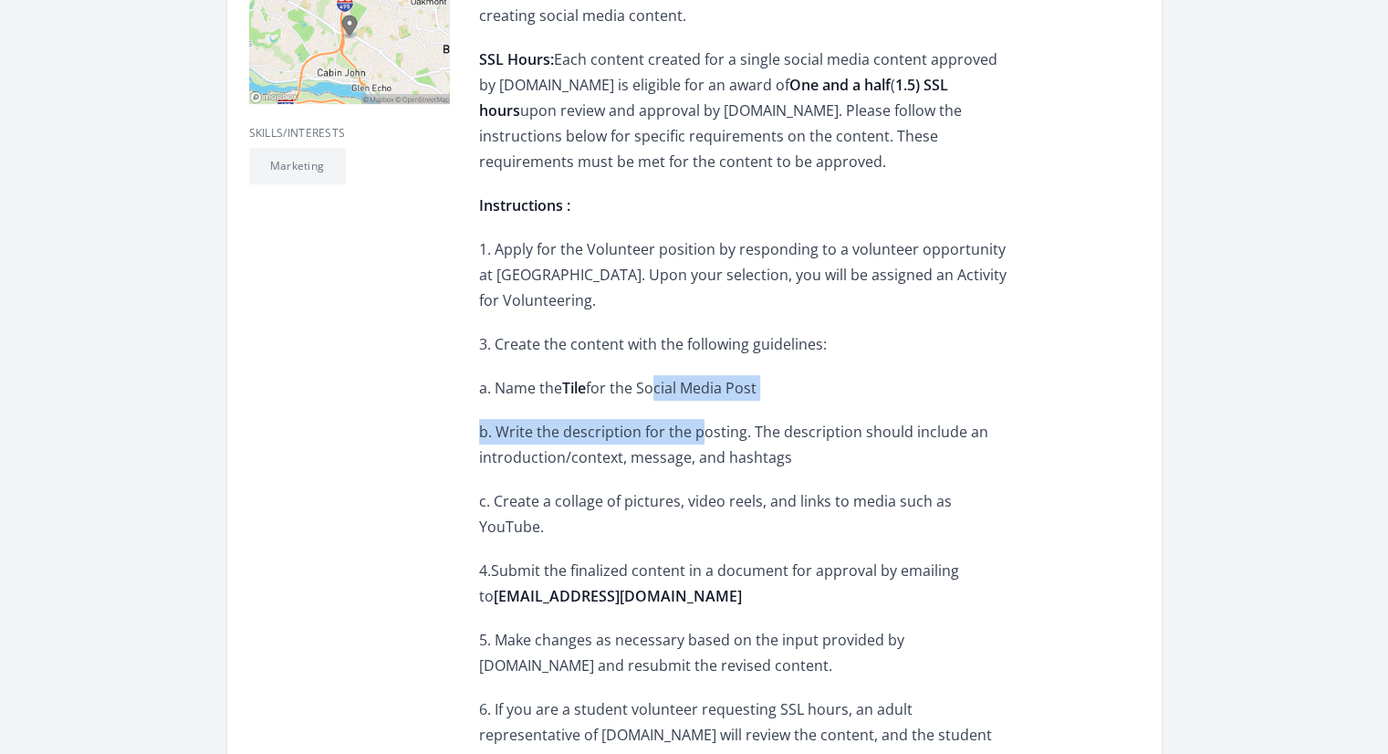
drag, startPoint x: 655, startPoint y: 377, endPoint x: 696, endPoint y: 400, distance: 47.0
click at [610, 437] on p "b. Write the description for the posting. The description should include an int…" at bounding box center [746, 444] width 534 height 51
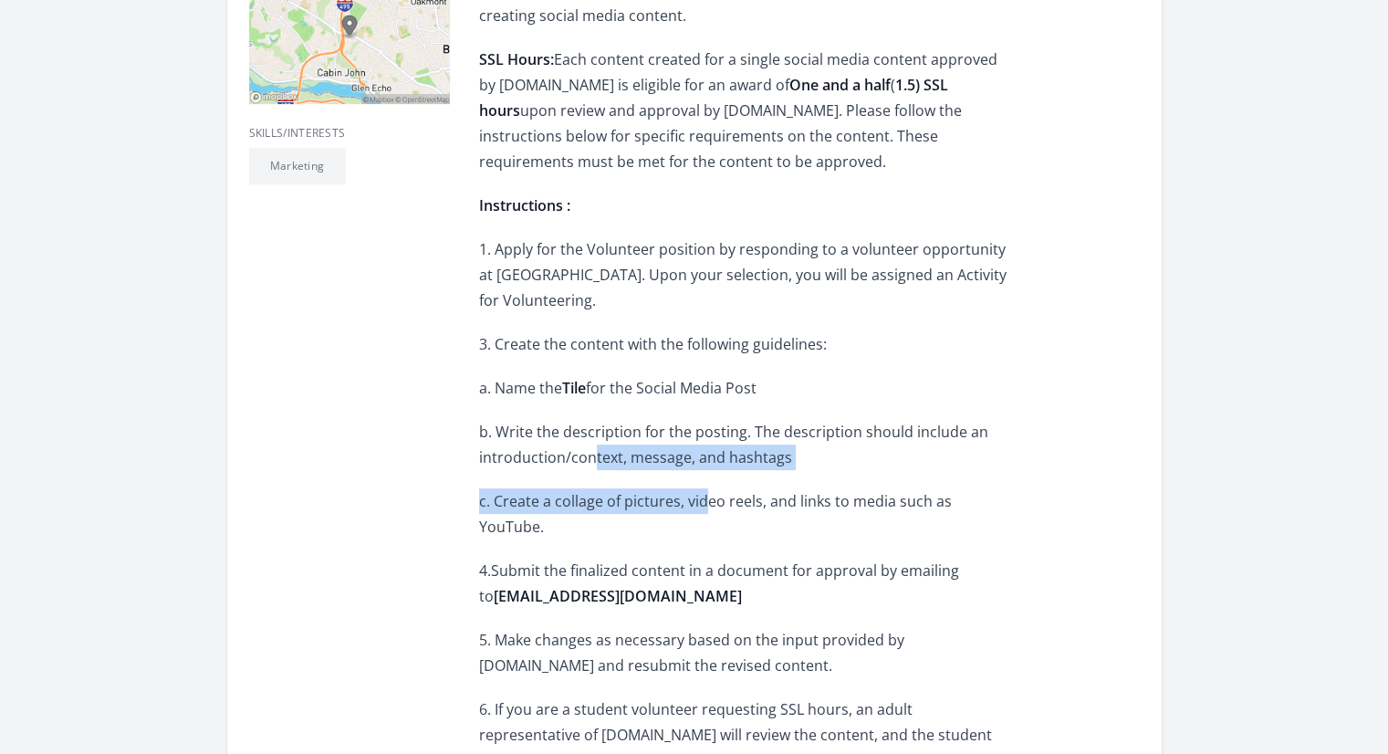
drag, startPoint x: 593, startPoint y: 452, endPoint x: 705, endPoint y: 482, distance: 115.9
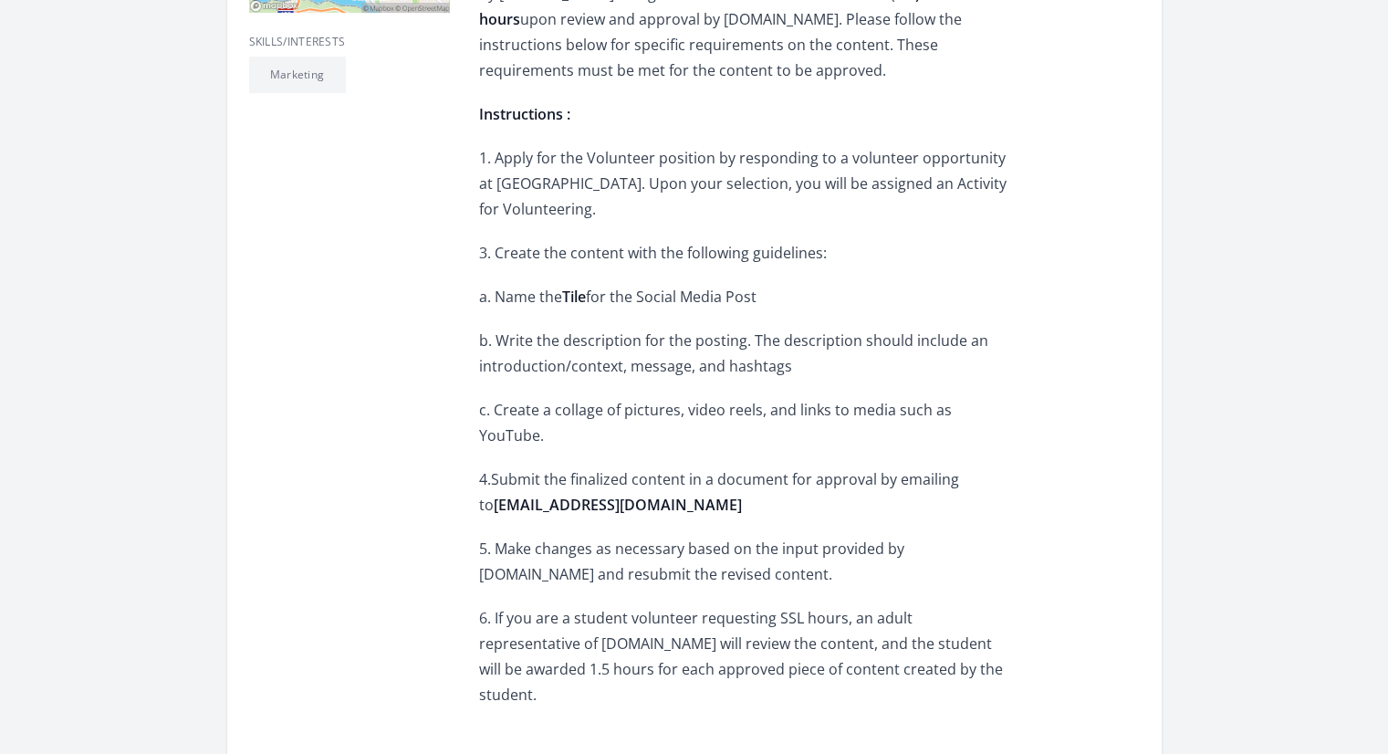
scroll to position [730, 0]
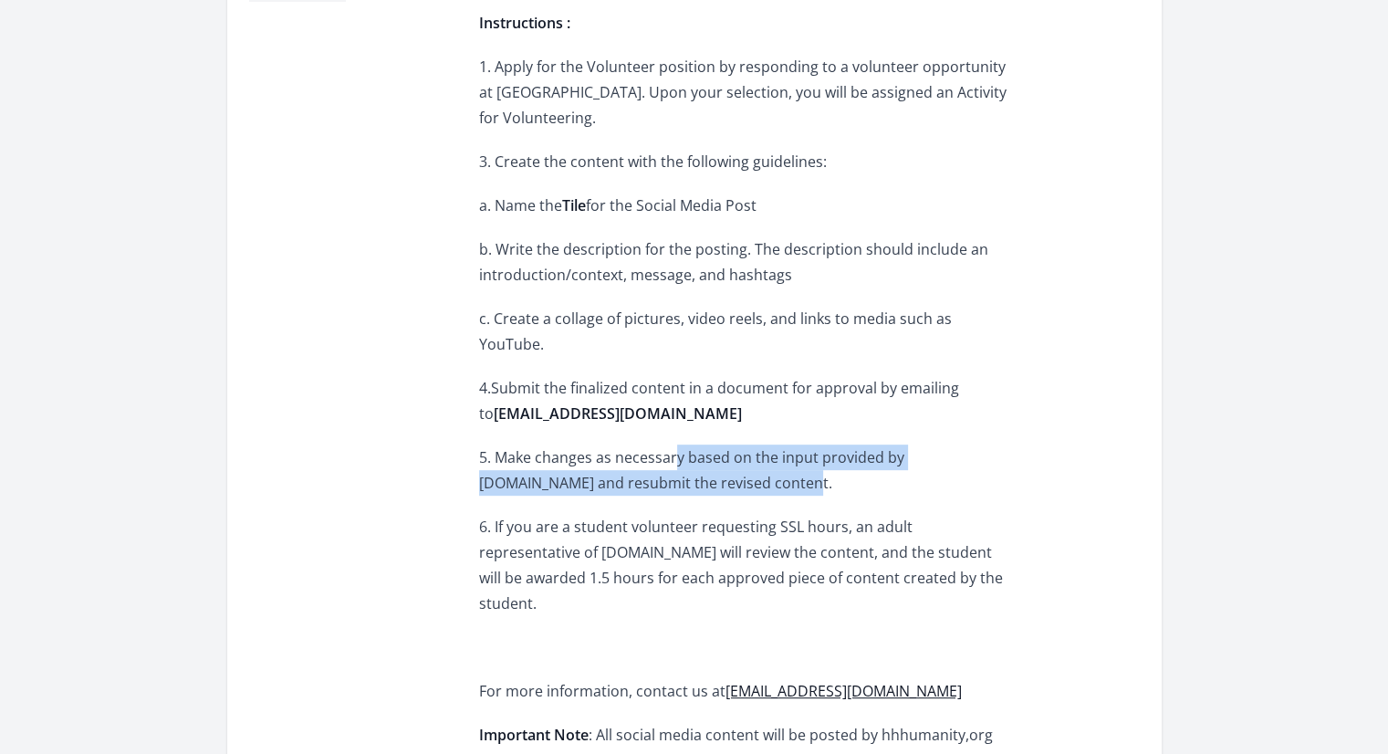
drag, startPoint x: 671, startPoint y: 440, endPoint x: 692, endPoint y: 457, distance: 27.2
click at [692, 457] on p "5. Make changes as necessary based on the input provided by [DOMAIN_NAME] and r…" at bounding box center [746, 469] width 534 height 51
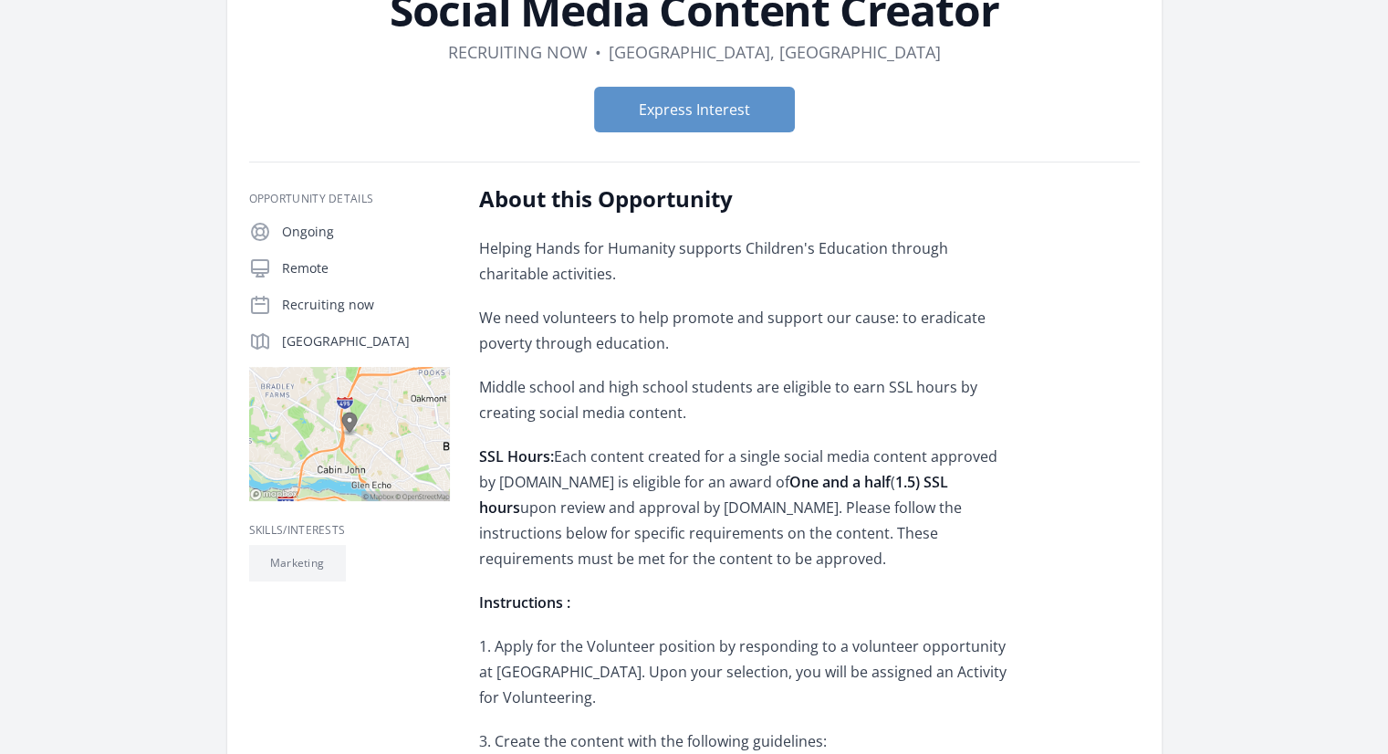
scroll to position [182, 0]
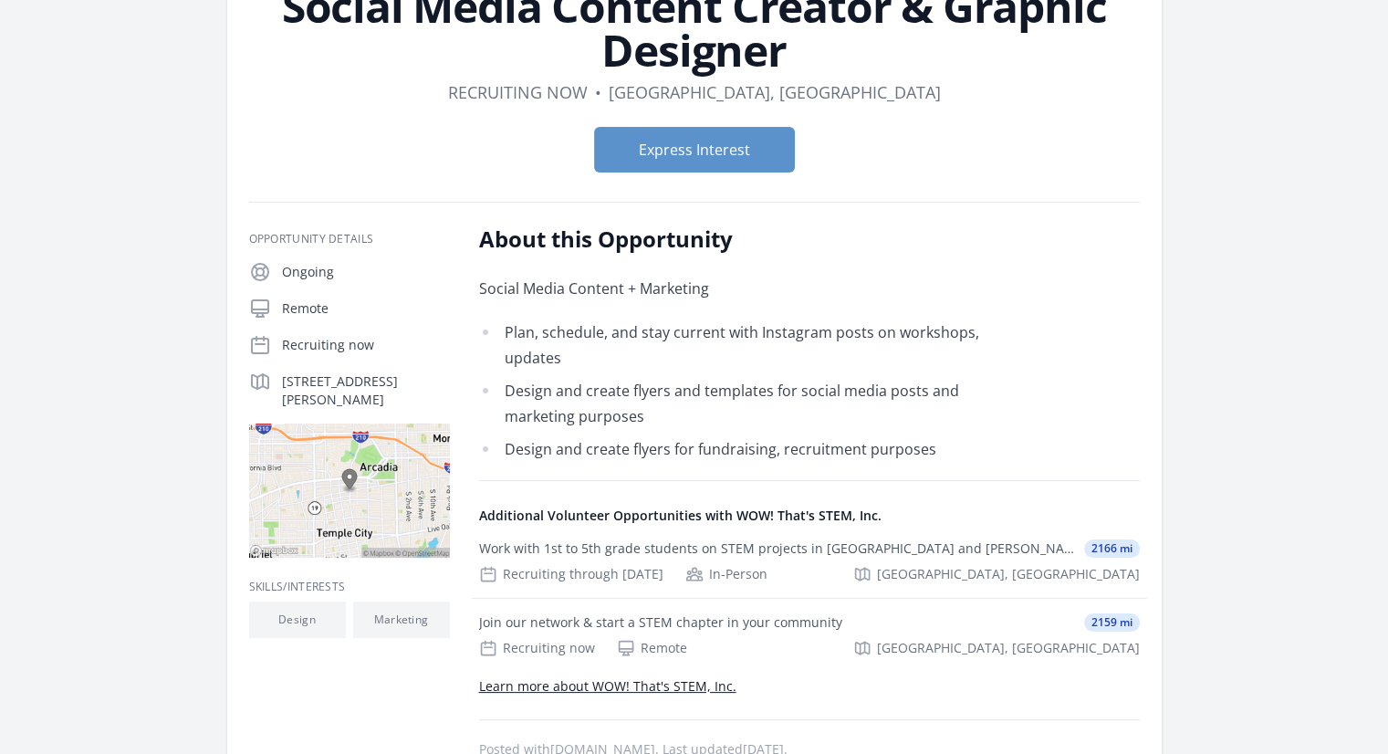
scroll to position [182, 0]
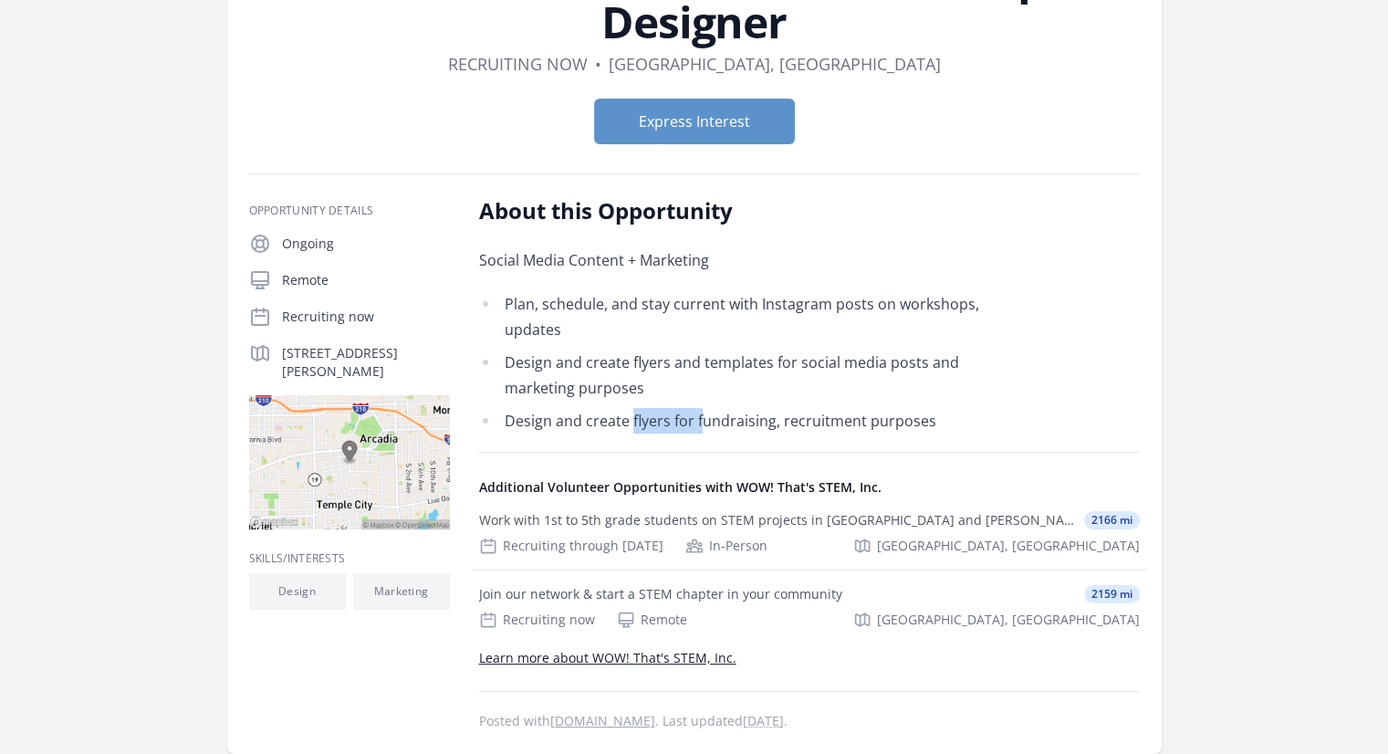
drag, startPoint x: 629, startPoint y: 426, endPoint x: 701, endPoint y: 424, distance: 71.2
click at [701, 424] on li "Design and create flyers for fundraising, recruitment purposes" at bounding box center [746, 421] width 534 height 26
drag, startPoint x: 706, startPoint y: 421, endPoint x: 628, endPoint y: 421, distance: 78.5
click at [628, 421] on li "Design and create flyers for fundraising, recruitment purposes" at bounding box center [746, 421] width 534 height 26
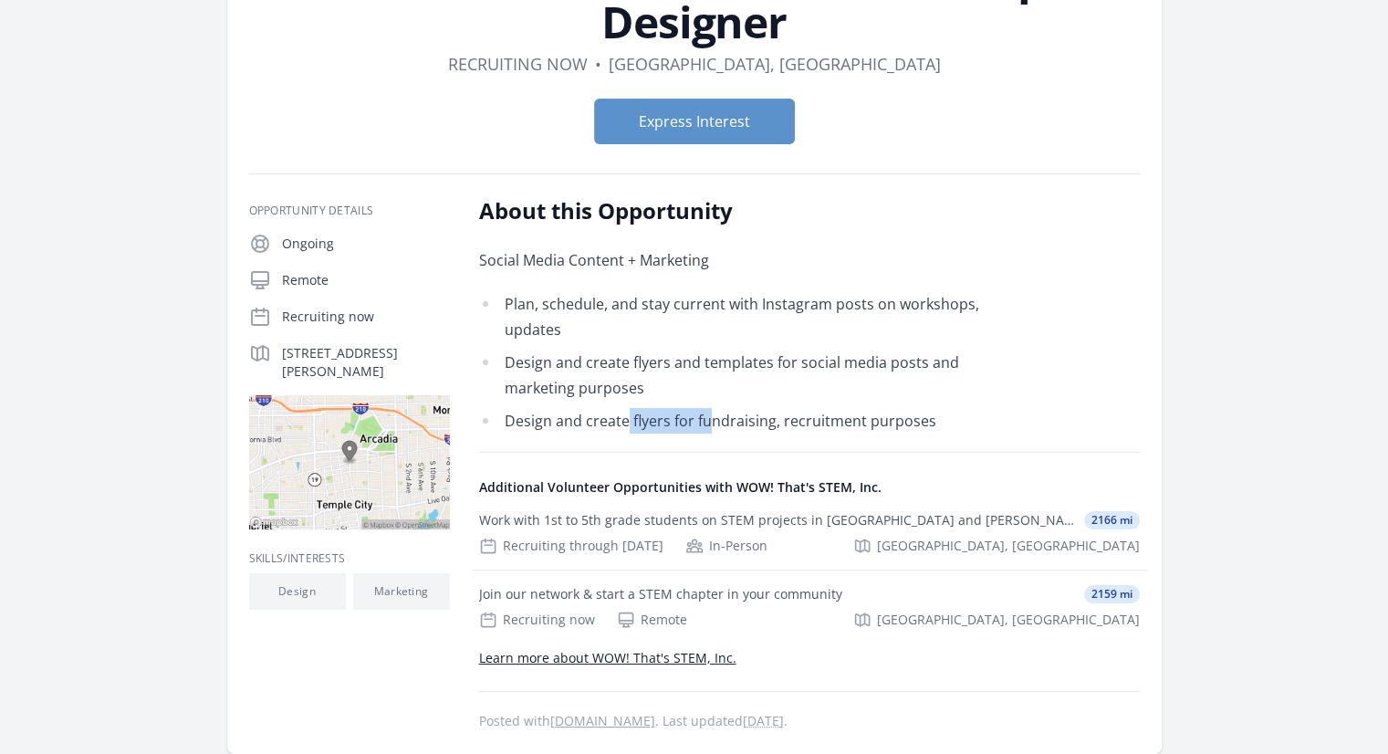
click at [628, 421] on li "Design and create flyers for fundraising, recruitment purposes" at bounding box center [746, 421] width 534 height 26
drag, startPoint x: 595, startPoint y: 413, endPoint x: 661, endPoint y: 416, distance: 66.7
click at [661, 416] on li "Design and create flyers for fundraising, recruitment purposes" at bounding box center [746, 421] width 534 height 26
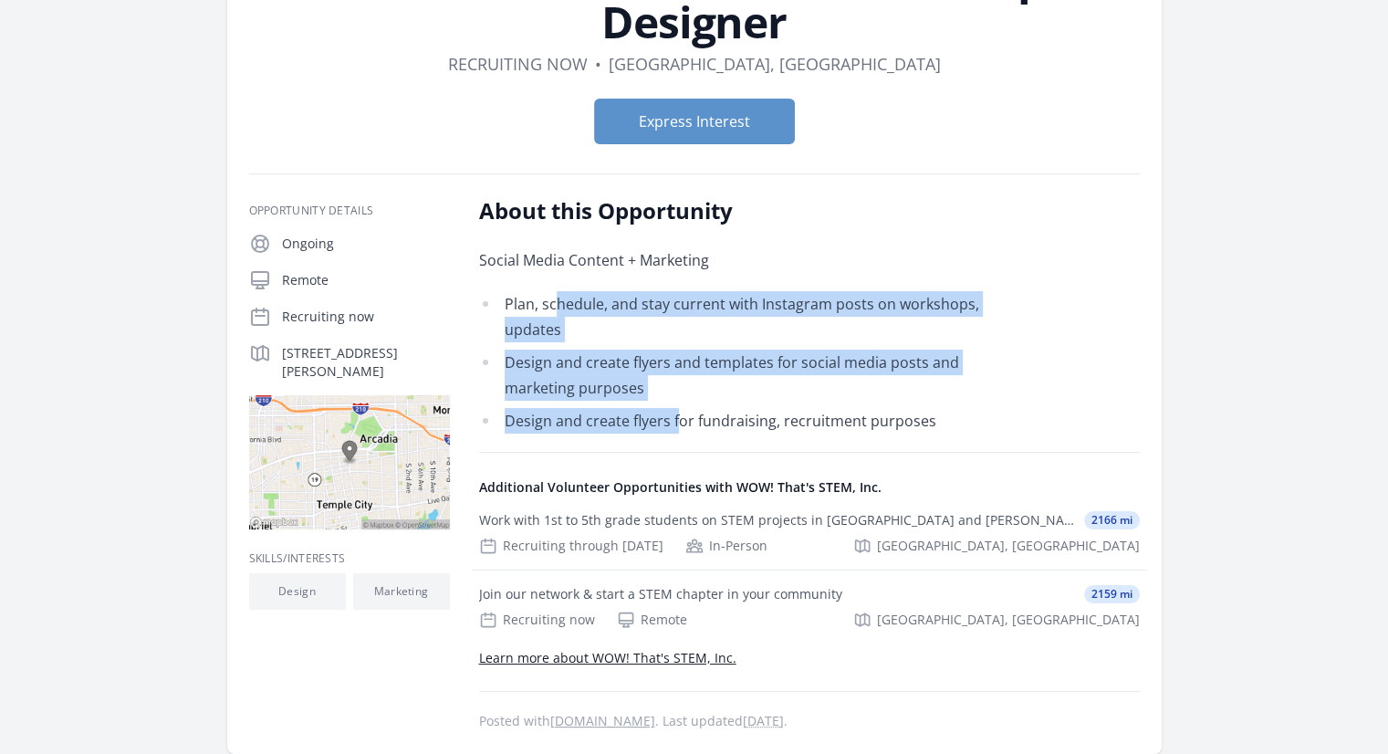
drag, startPoint x: 678, startPoint y: 413, endPoint x: 544, endPoint y: 268, distance: 197.5
click at [547, 277] on div "Social Media Content + Marketing Plan, schedule, and stay current with Instagra…" at bounding box center [746, 340] width 534 height 186
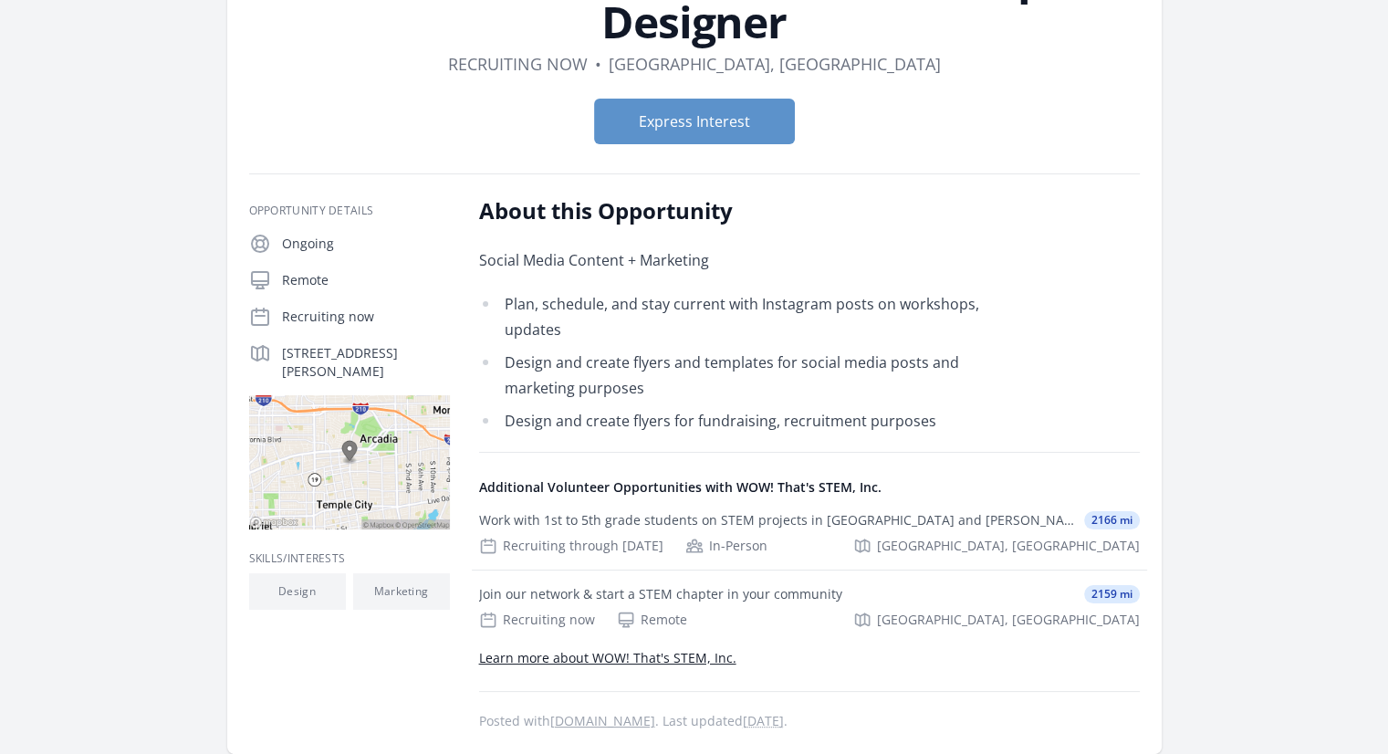
click at [544, 268] on p "Social Media Content + Marketing" at bounding box center [746, 260] width 534 height 26
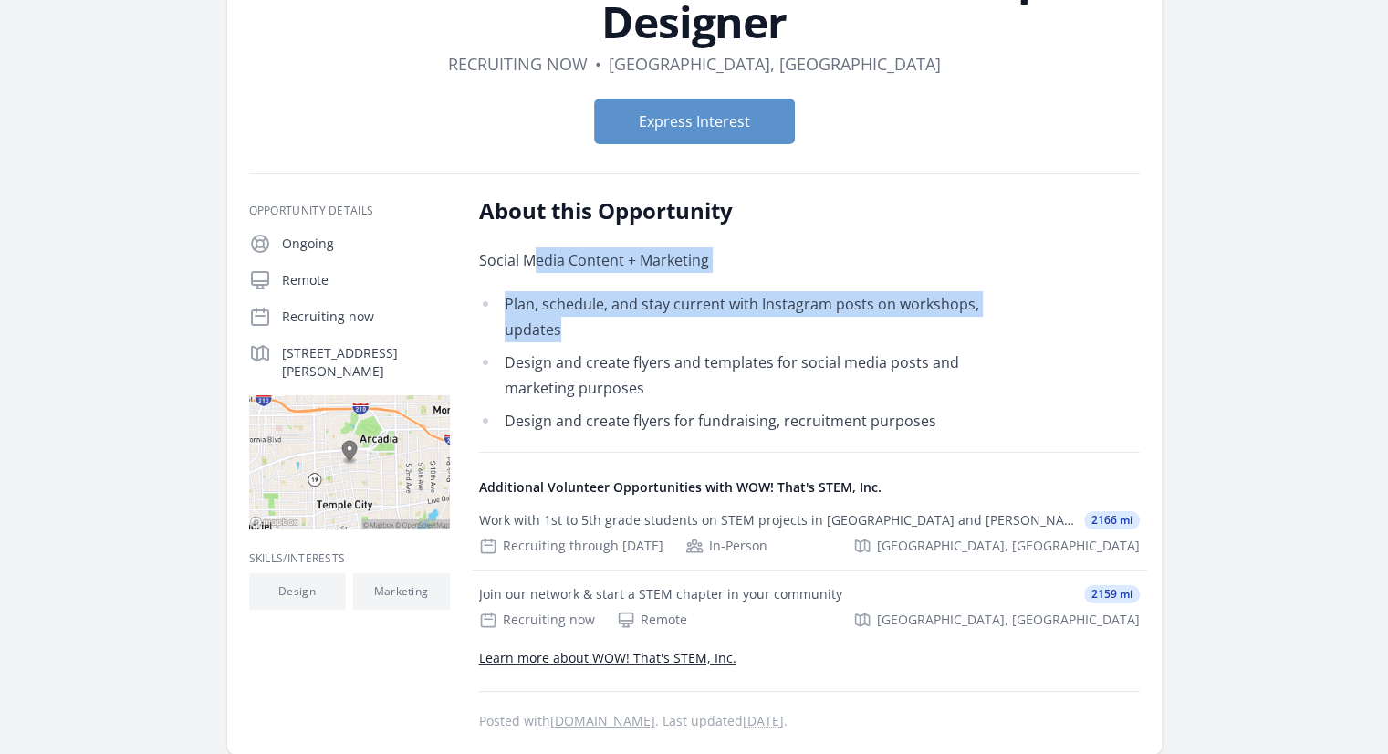
drag, startPoint x: 534, startPoint y: 260, endPoint x: 556, endPoint y: 329, distance: 72.7
click at [556, 329] on div "Social Media Content + Marketing Plan, schedule, and stay current with Instagra…" at bounding box center [746, 340] width 534 height 186
click at [556, 329] on li "Plan, schedule, and stay current with Instagram posts on workshops, updates" at bounding box center [746, 316] width 534 height 51
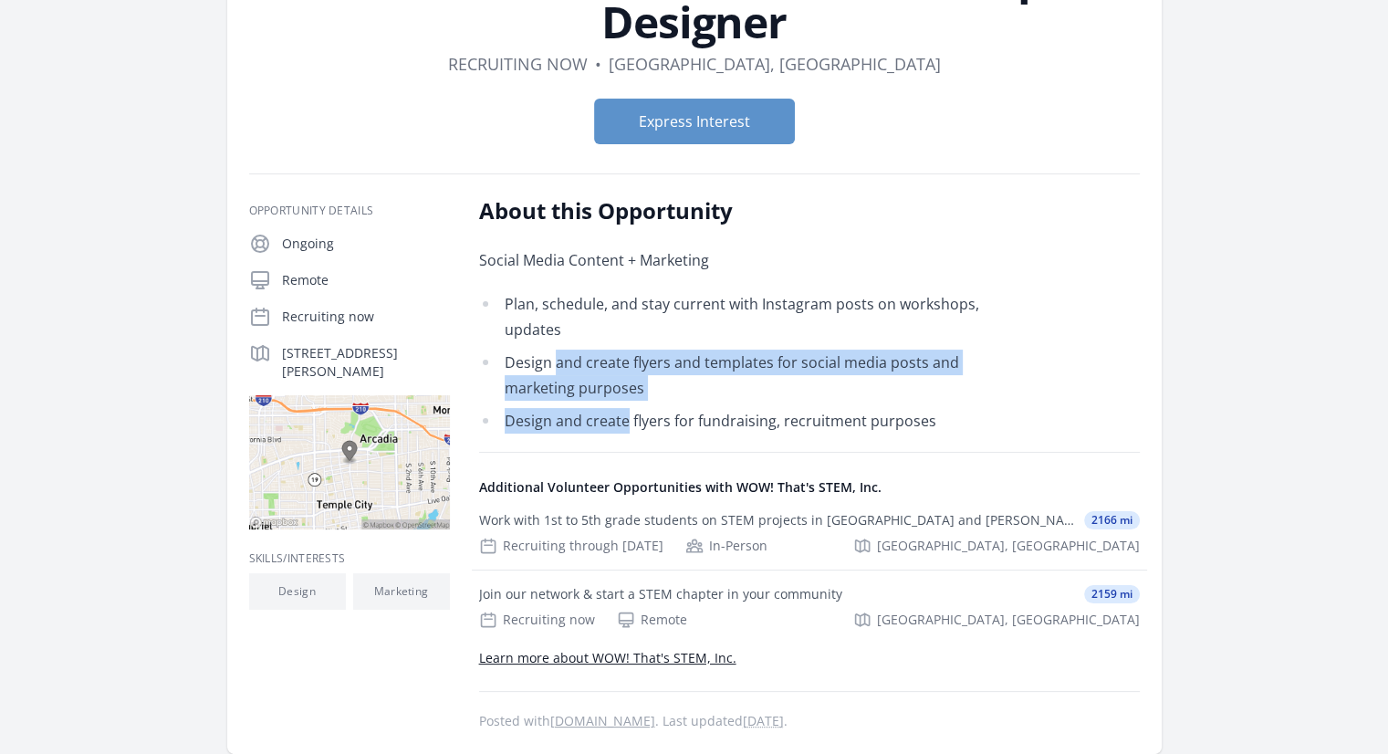
drag, startPoint x: 556, startPoint y: 355, endPoint x: 628, endPoint y: 406, distance: 88.3
click at [628, 406] on ul "Plan, schedule, and stay current with Instagram posts on workshops, updates Des…" at bounding box center [746, 362] width 534 height 142
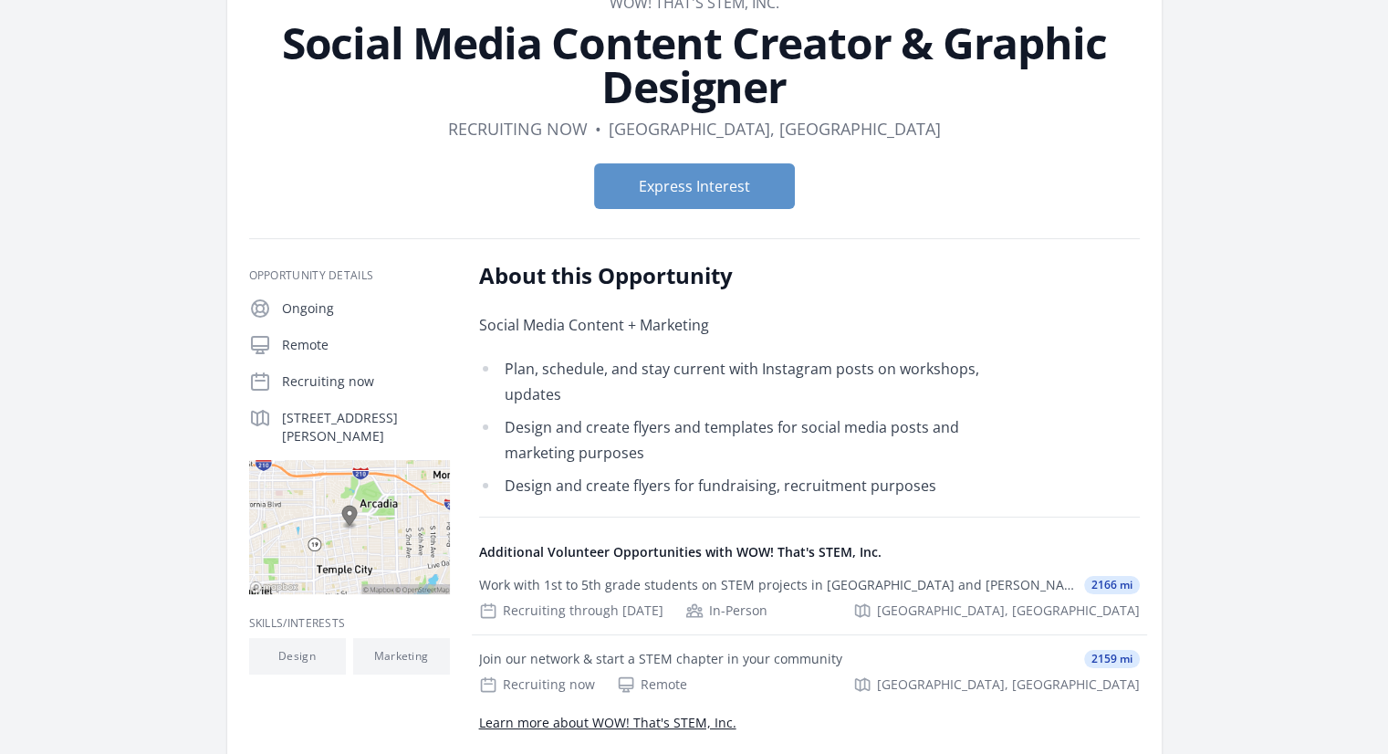
scroll to position [0, 0]
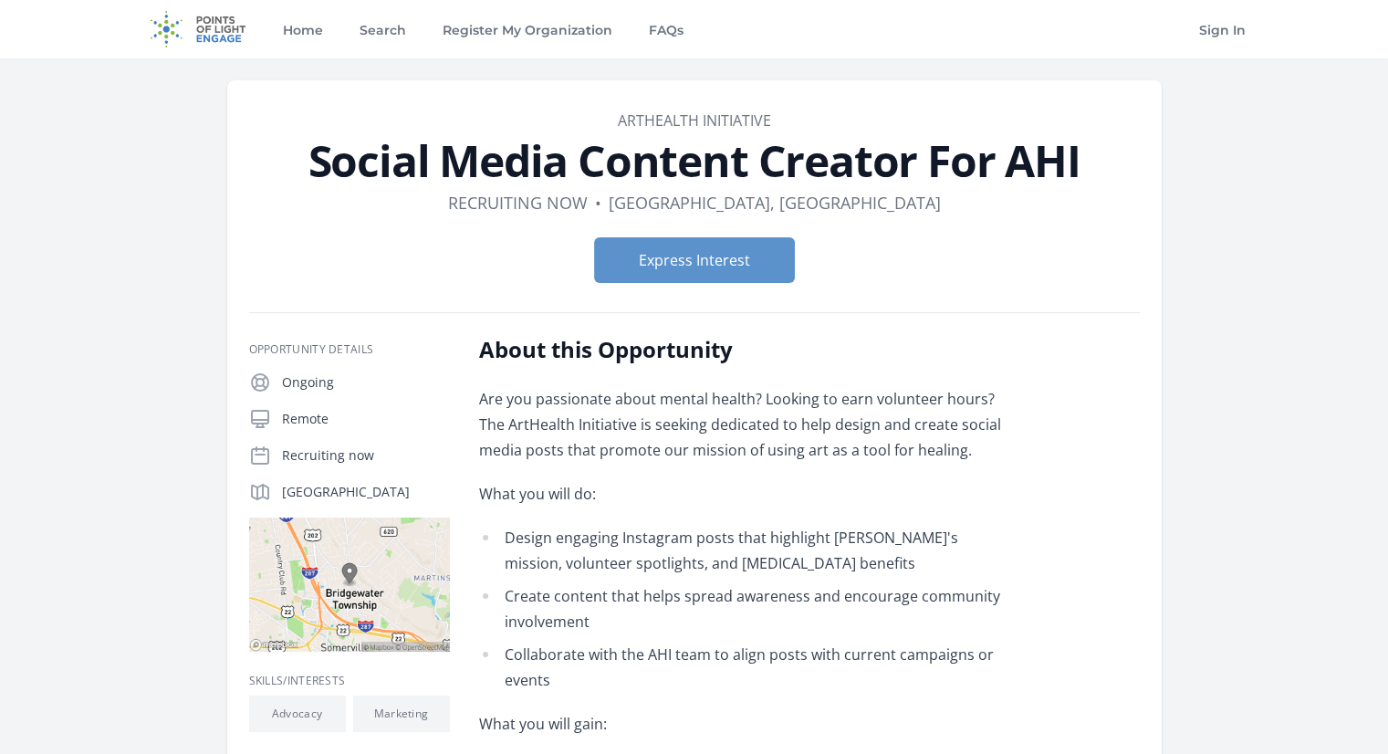
scroll to position [91, 0]
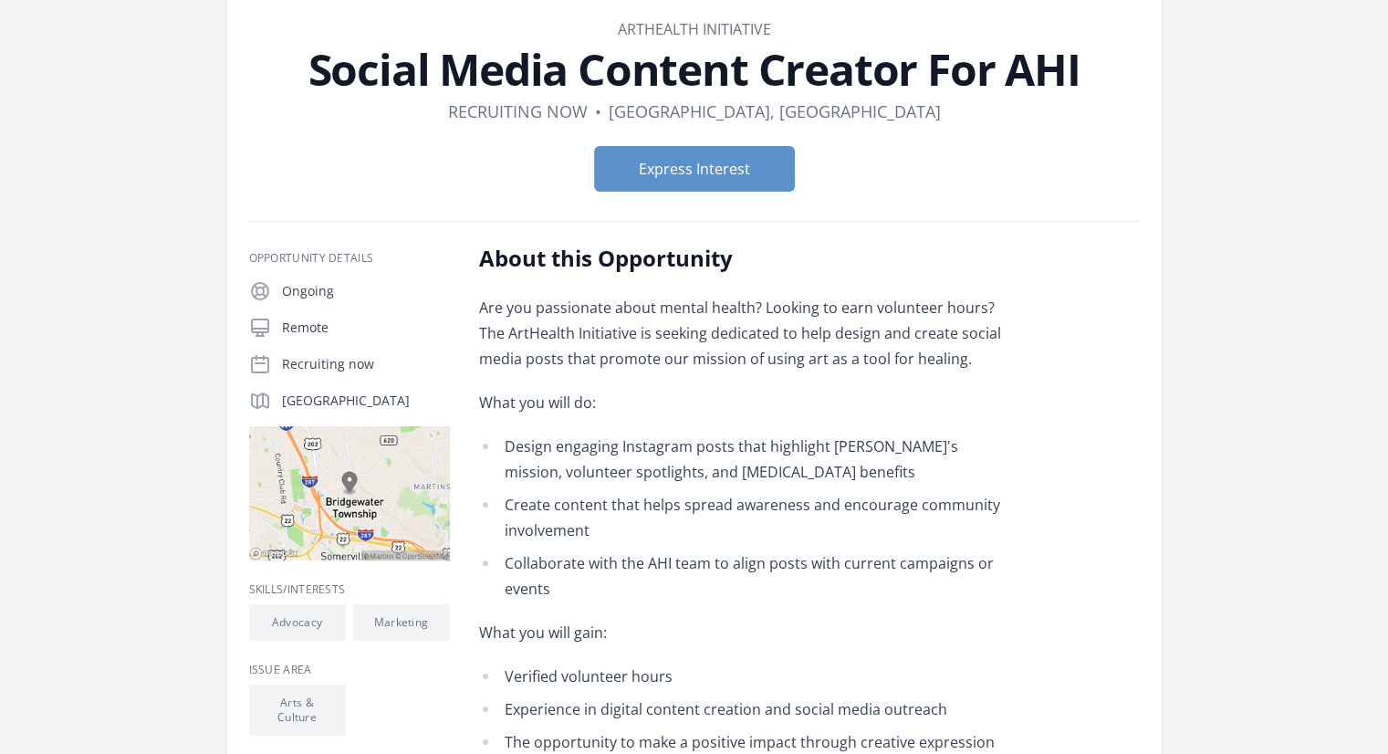
drag, startPoint x: 416, startPoint y: 400, endPoint x: 282, endPoint y: 402, distance: 134.1
click at [282, 402] on p "[GEOGRAPHIC_DATA]" at bounding box center [366, 400] width 168 height 18
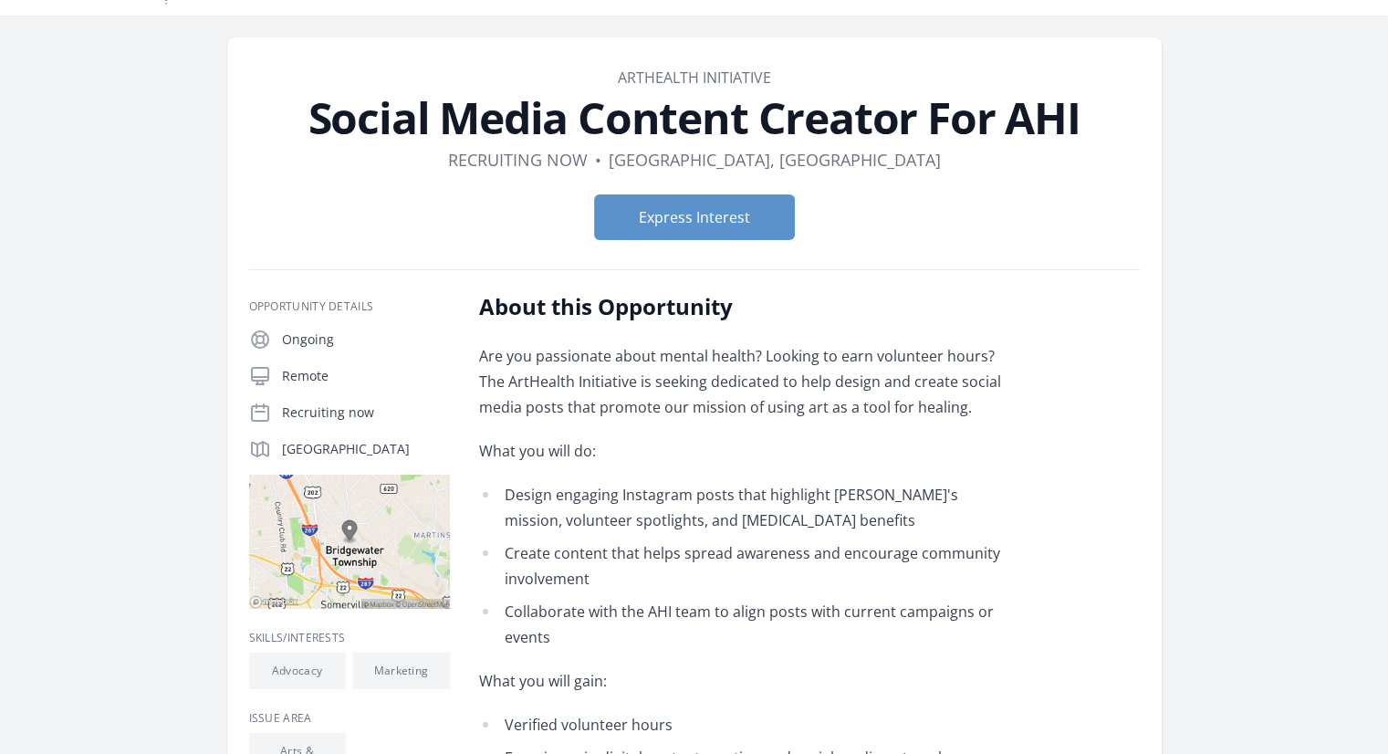
scroll to position [0, 0]
